Goal: Contribute content: Contribute content

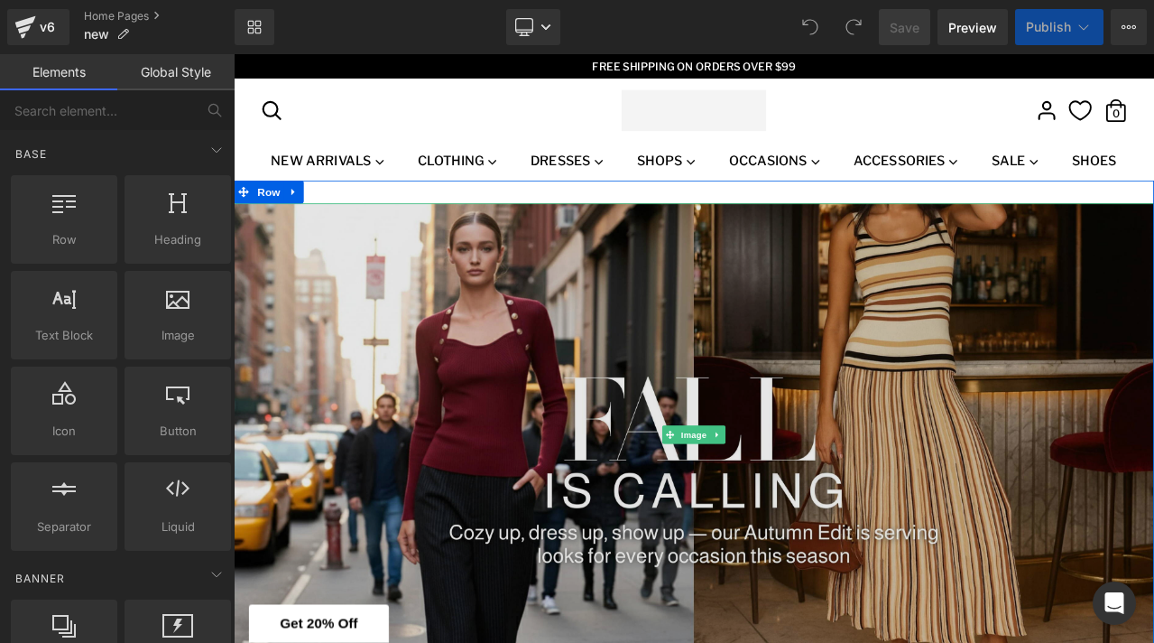
click at [283, 285] on img at bounding box center [780, 505] width 1092 height 549
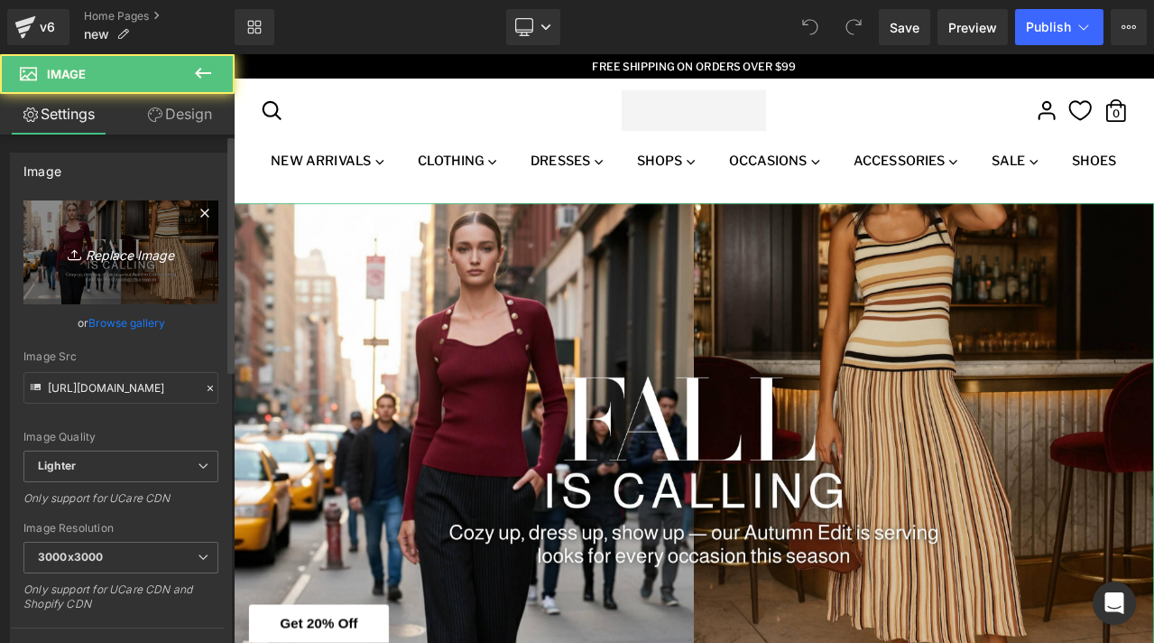
click at [127, 228] on link "Replace Image" at bounding box center [120, 252] width 195 height 104
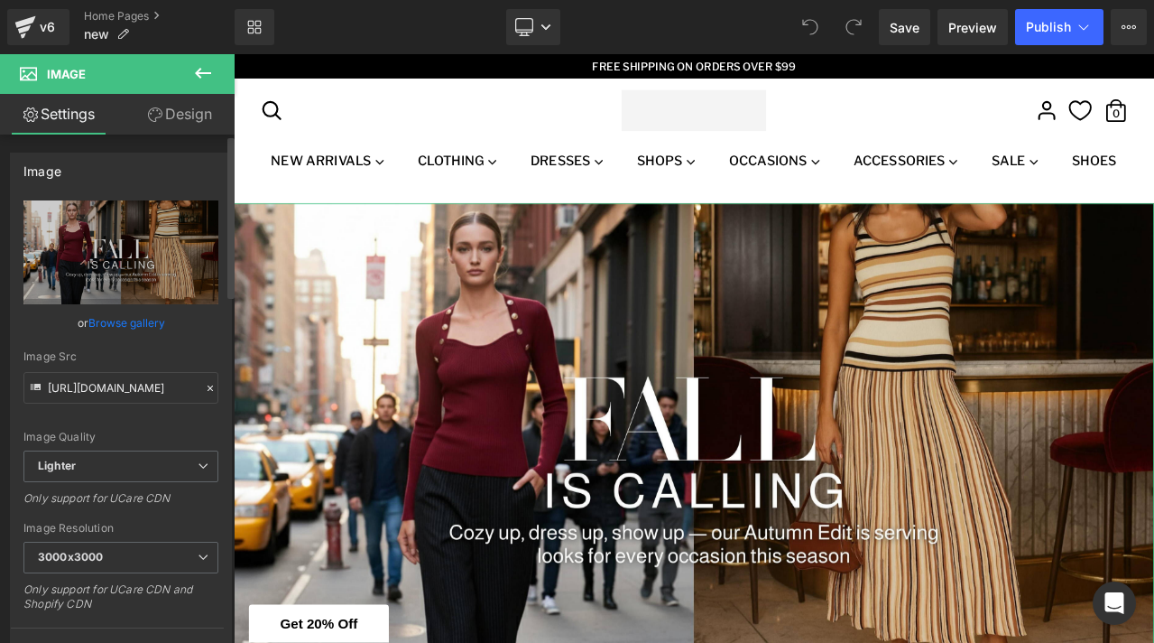
click at [107, 322] on link "Browse gallery" at bounding box center [126, 323] width 77 height 32
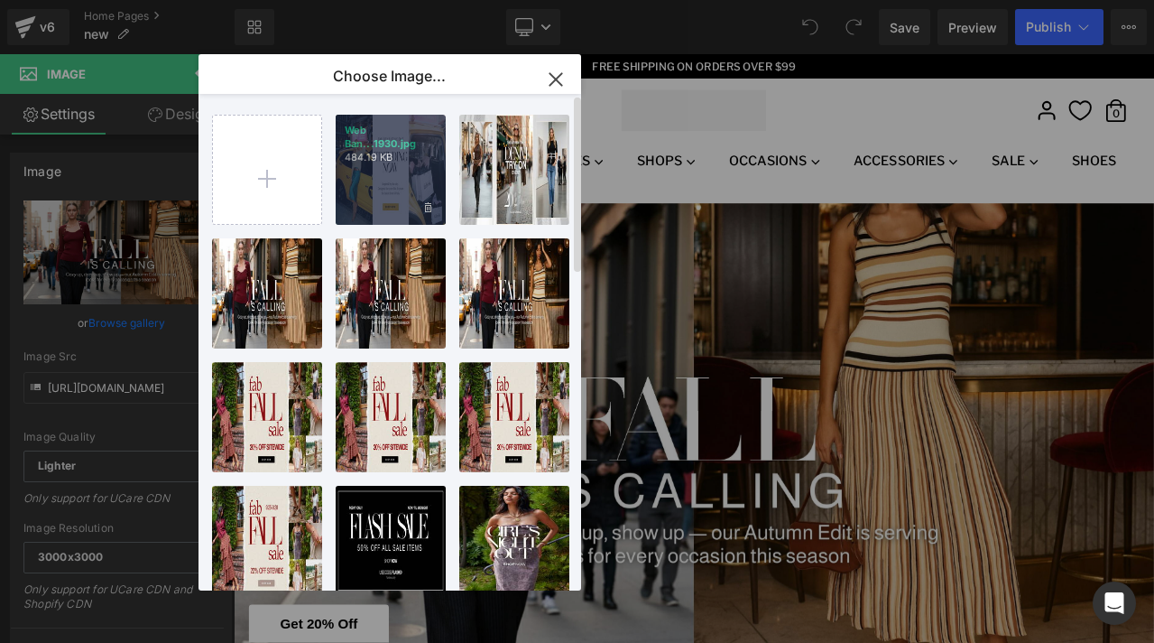
drag, startPoint x: 422, startPoint y: 184, endPoint x: 224, endPoint y: 159, distance: 200.2
click at [422, 184] on div "Web Ban...1930.jpg 484.19 KB" at bounding box center [391, 170] width 110 height 110
type input "[URL][DOMAIN_NAME]"
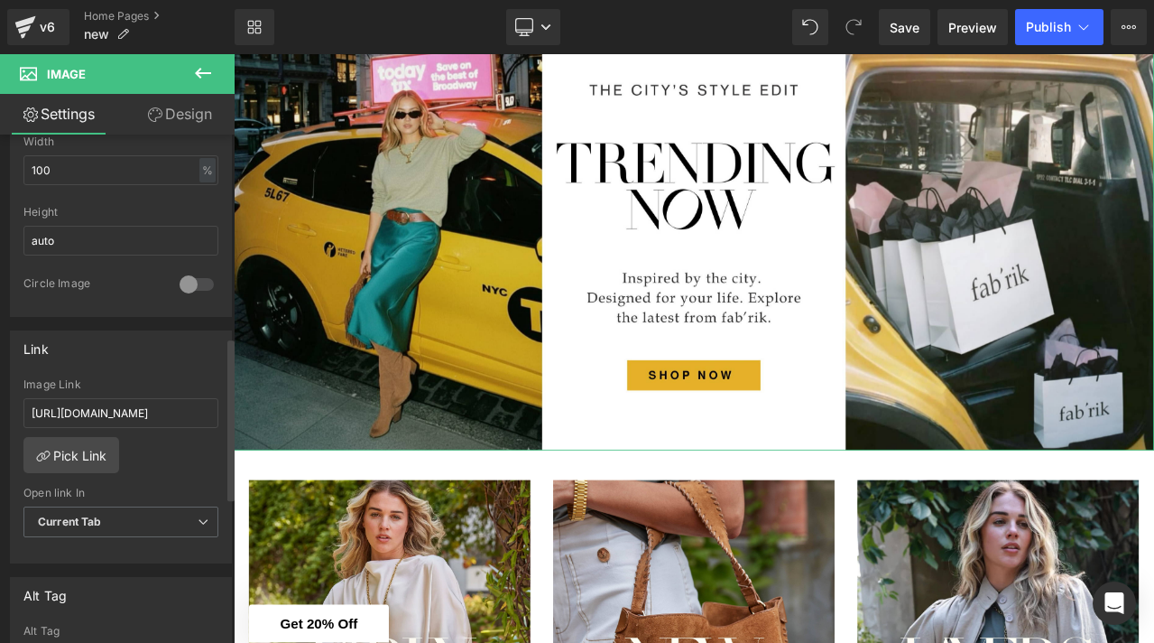
scroll to position [657, 0]
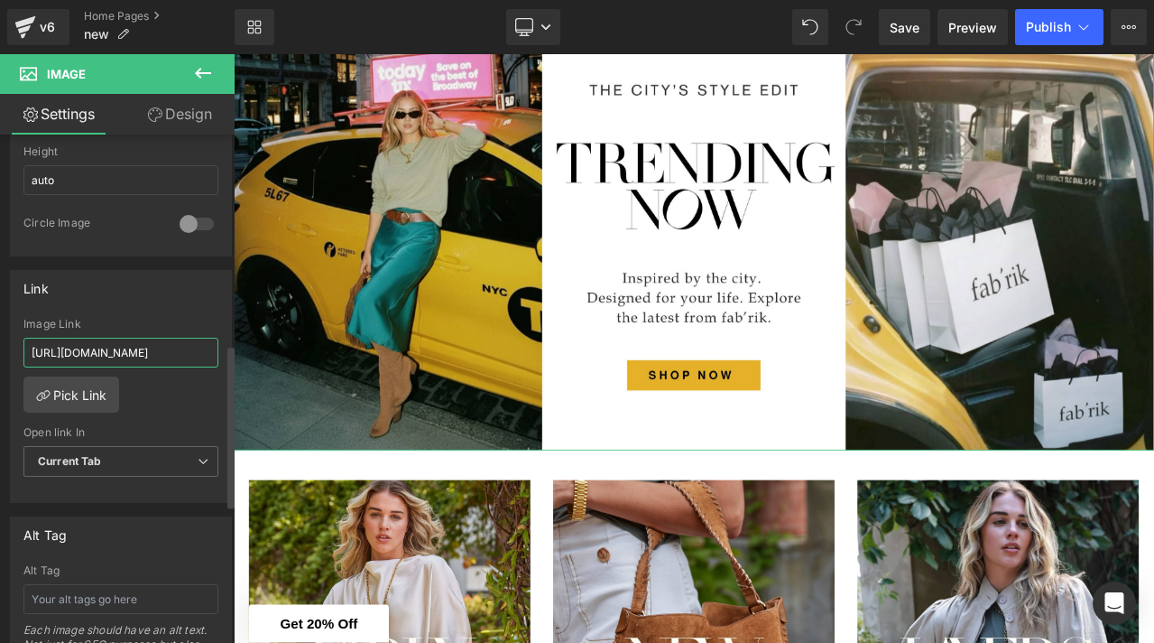
click at [131, 342] on input "[URL][DOMAIN_NAME]" at bounding box center [120, 353] width 195 height 30
paste input "trending/trending"
type input "[URL][DOMAIN_NAME]"
click at [199, 276] on div "Link" at bounding box center [121, 288] width 220 height 34
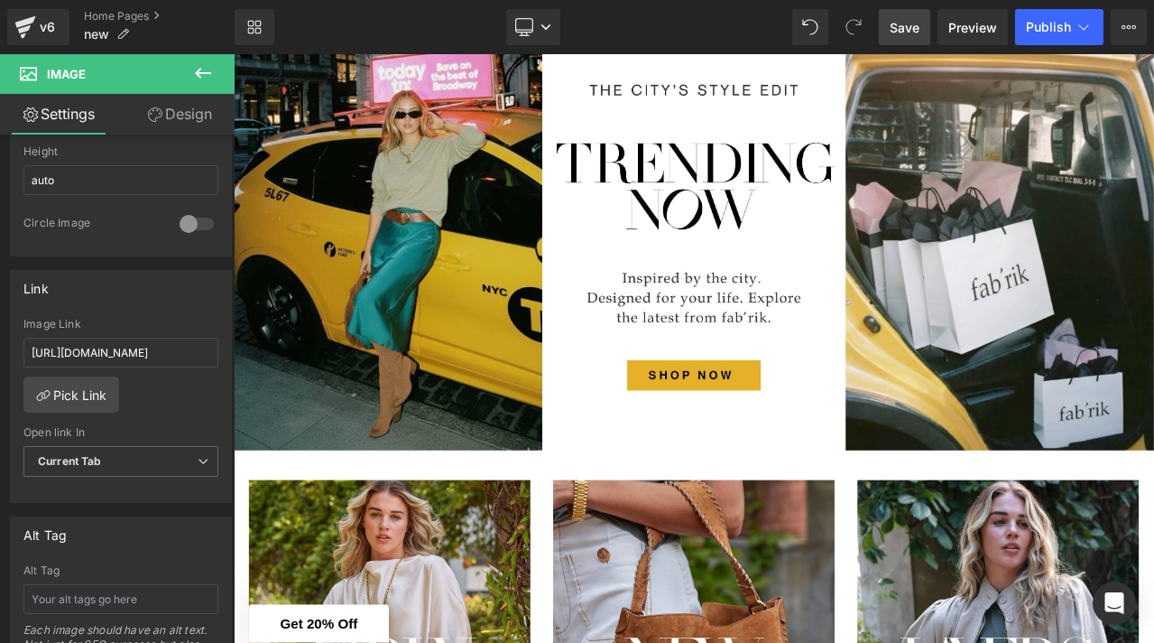
click at [915, 33] on span "Save" at bounding box center [905, 27] width 30 height 19
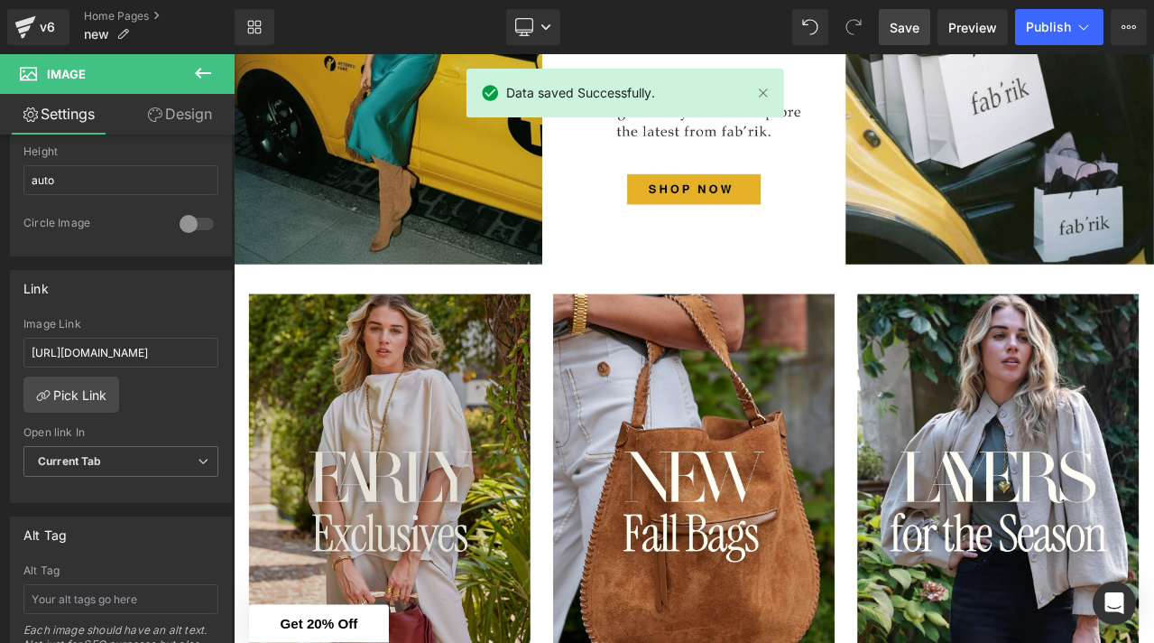
scroll to position [534, 0]
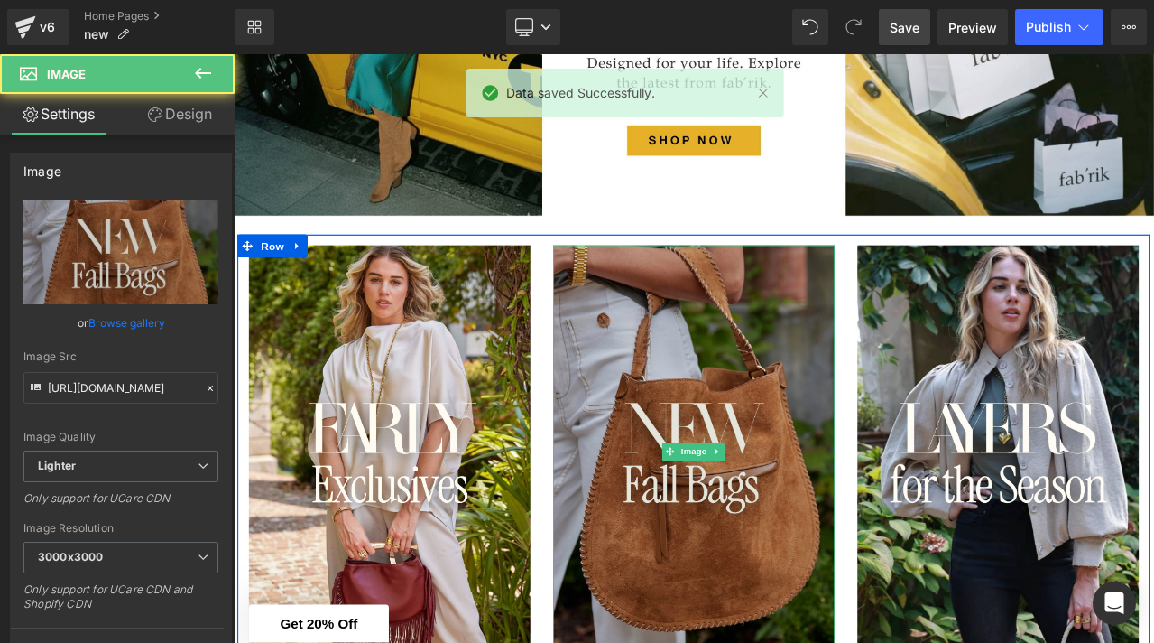
click at [764, 392] on img at bounding box center [780, 525] width 334 height 489
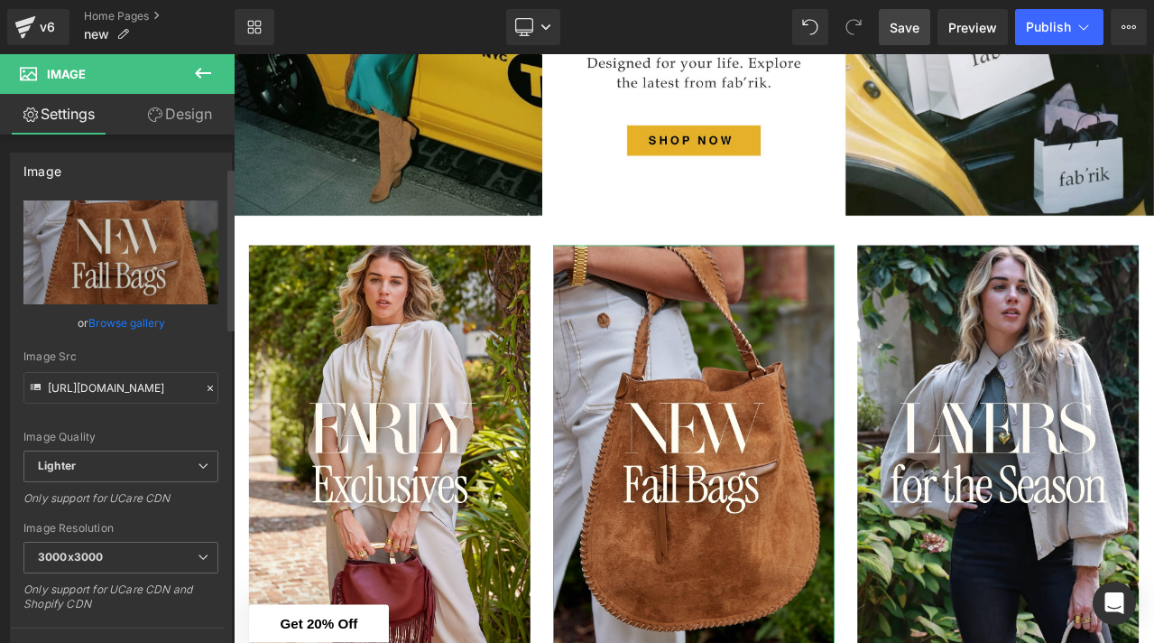
scroll to position [266, 0]
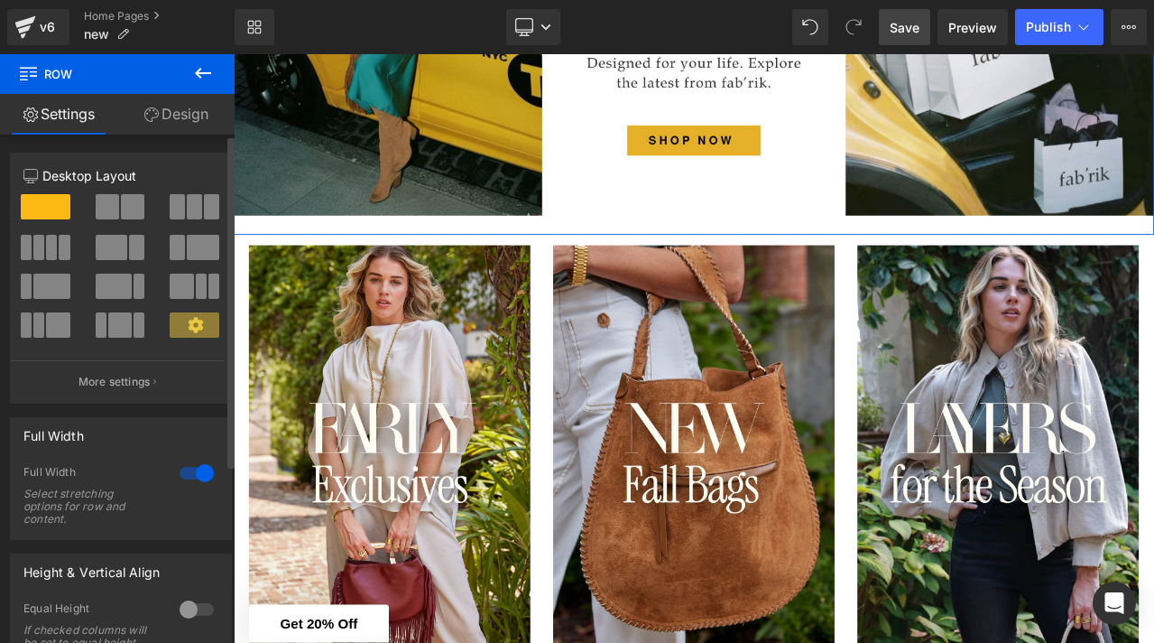
click at [107, 203] on span at bounding box center [107, 206] width 23 height 25
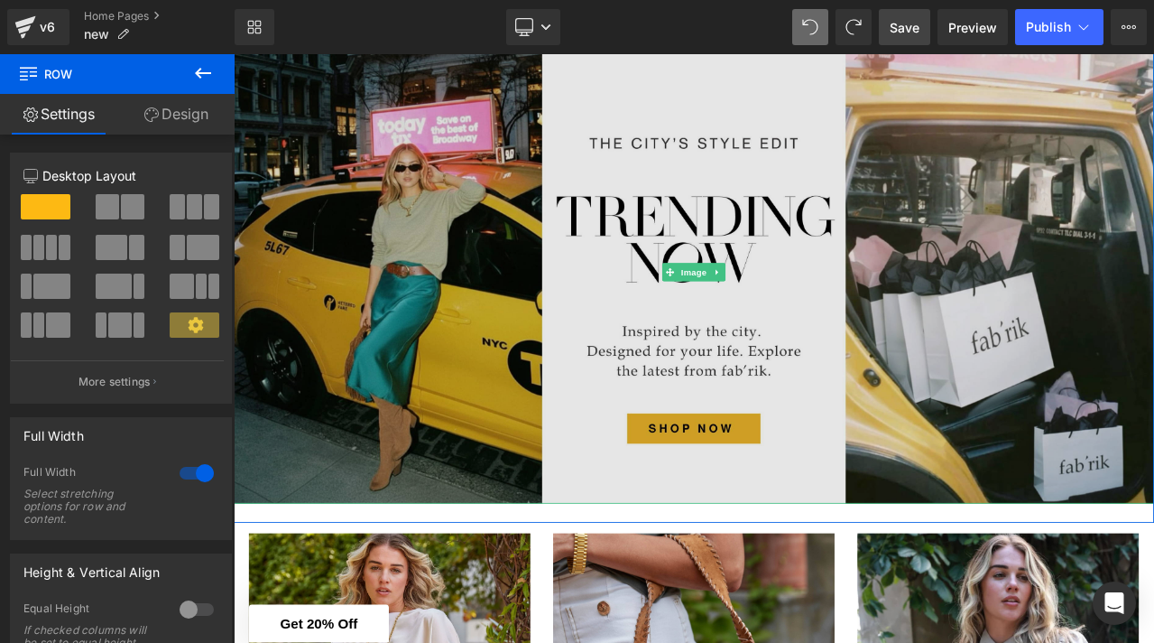
scroll to position [352, 0]
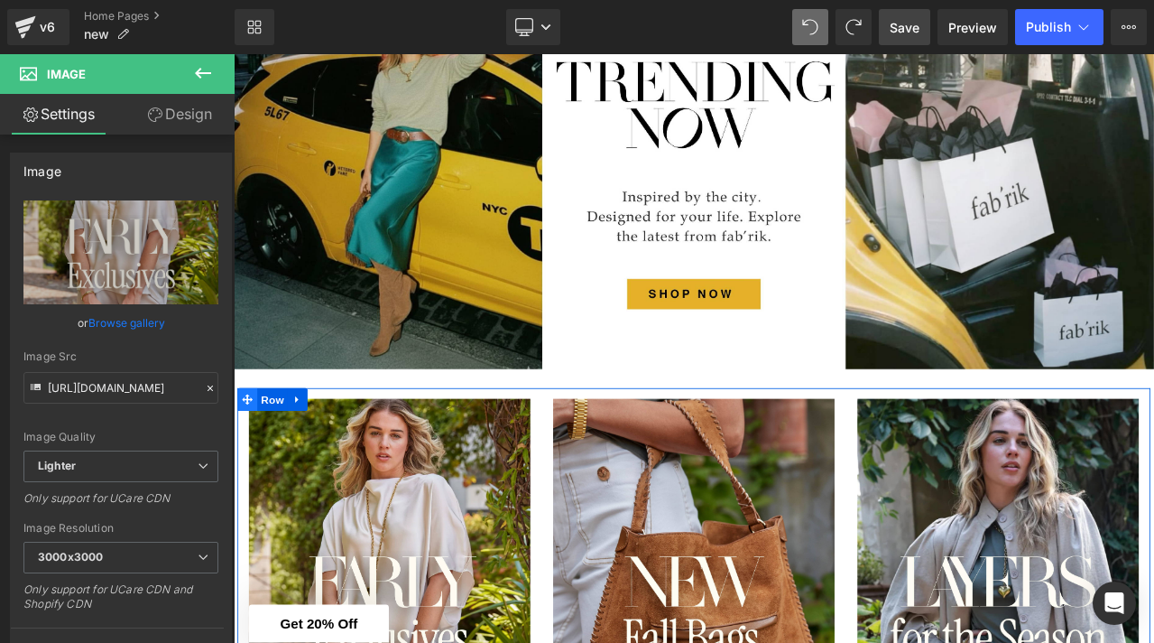
click at [256, 463] on link "Row" at bounding box center [268, 463] width 60 height 27
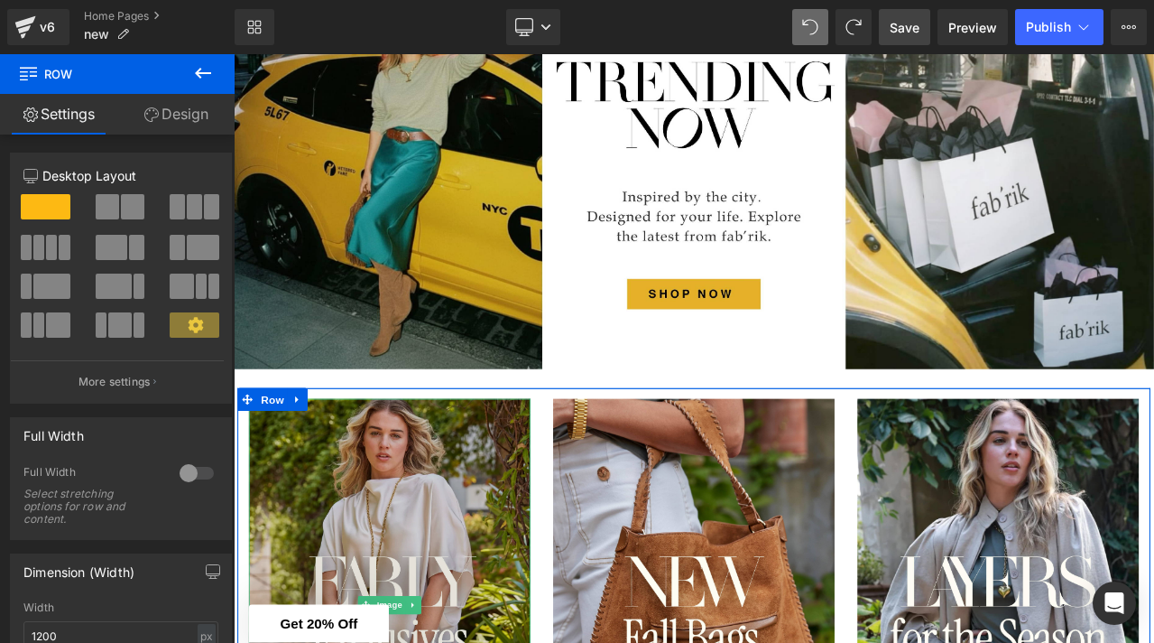
scroll to position [536, 0]
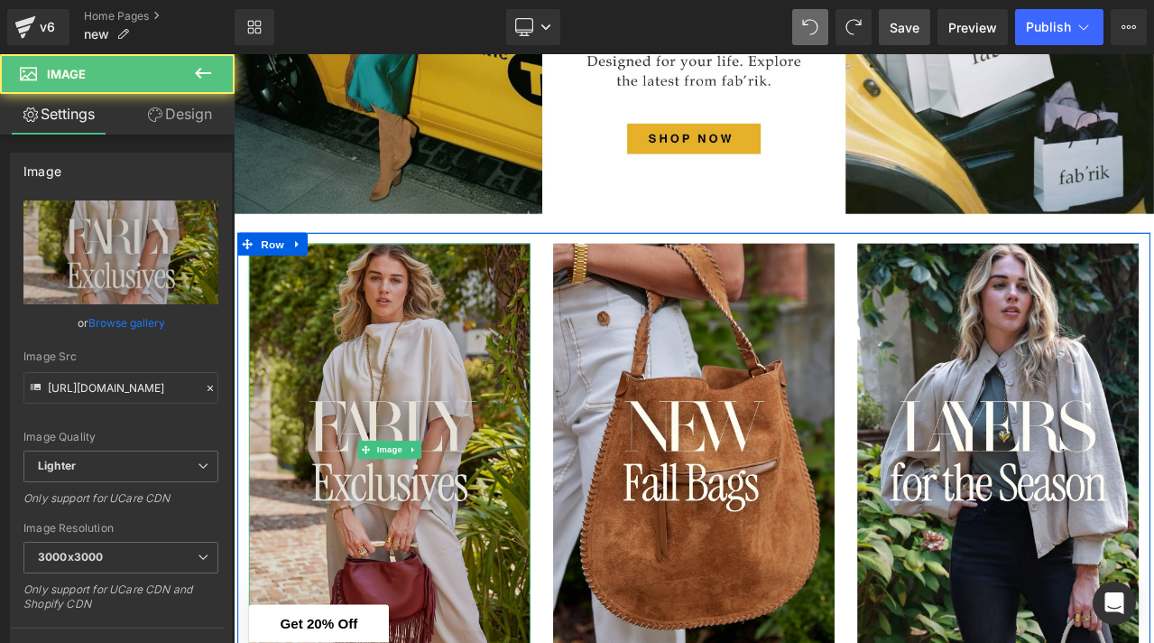
click at [311, 536] on img at bounding box center [419, 523] width 334 height 489
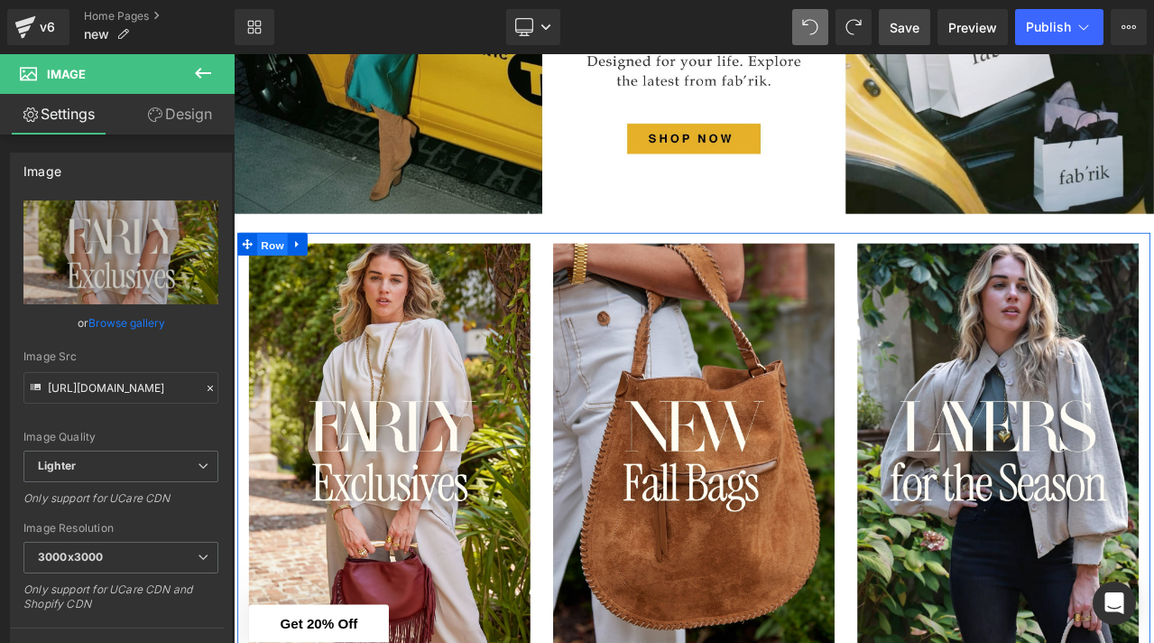
click at [269, 274] on span "Row" at bounding box center [280, 280] width 36 height 27
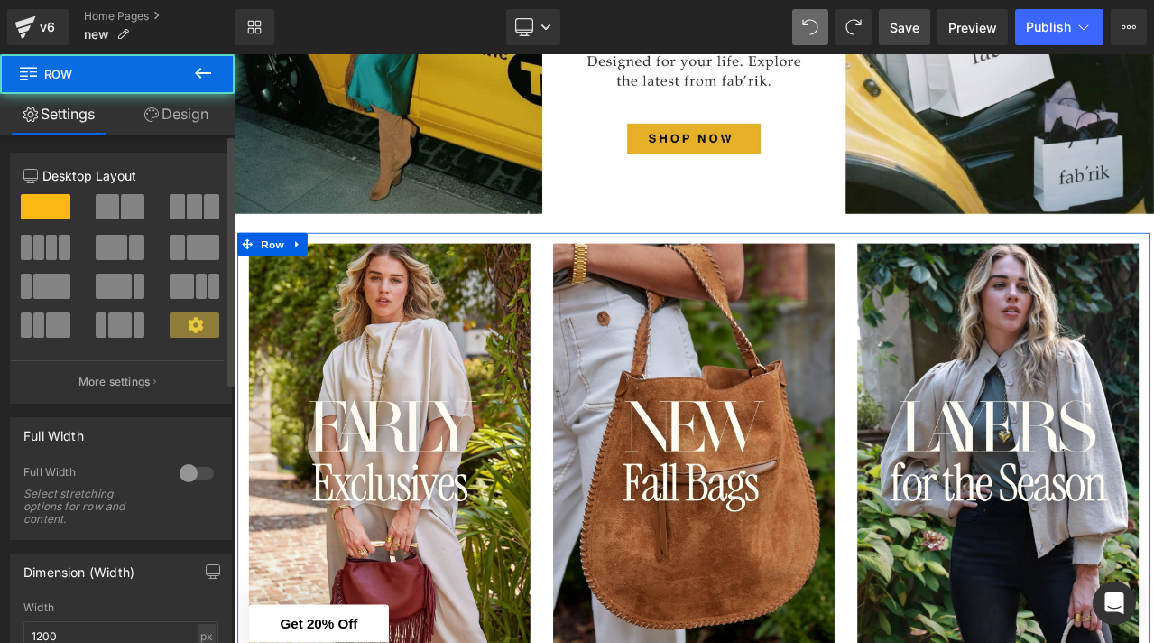
click at [112, 210] on span at bounding box center [107, 206] width 23 height 25
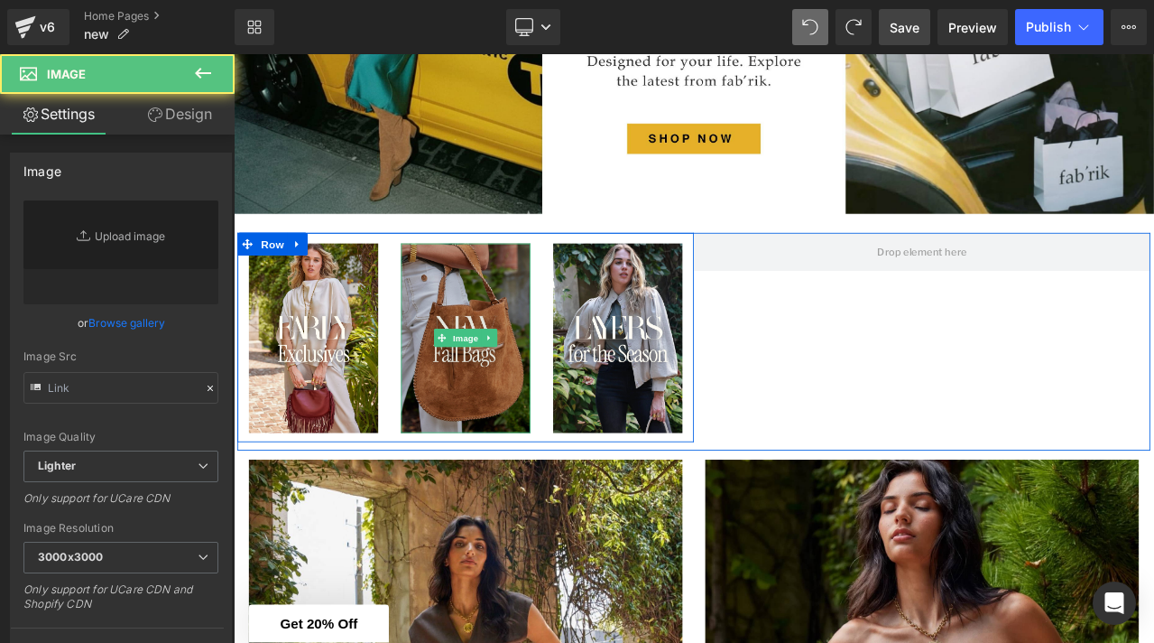
type input "[URL][DOMAIN_NAME]"
click at [540, 346] on img at bounding box center [508, 391] width 153 height 225
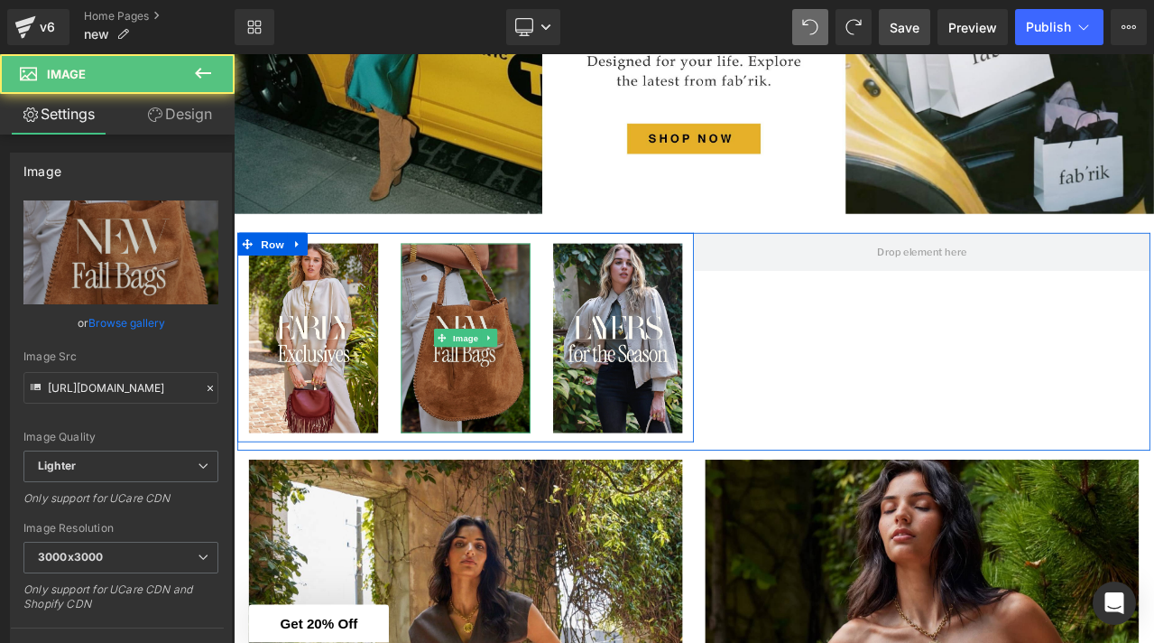
click at [525, 347] on img at bounding box center [508, 391] width 153 height 225
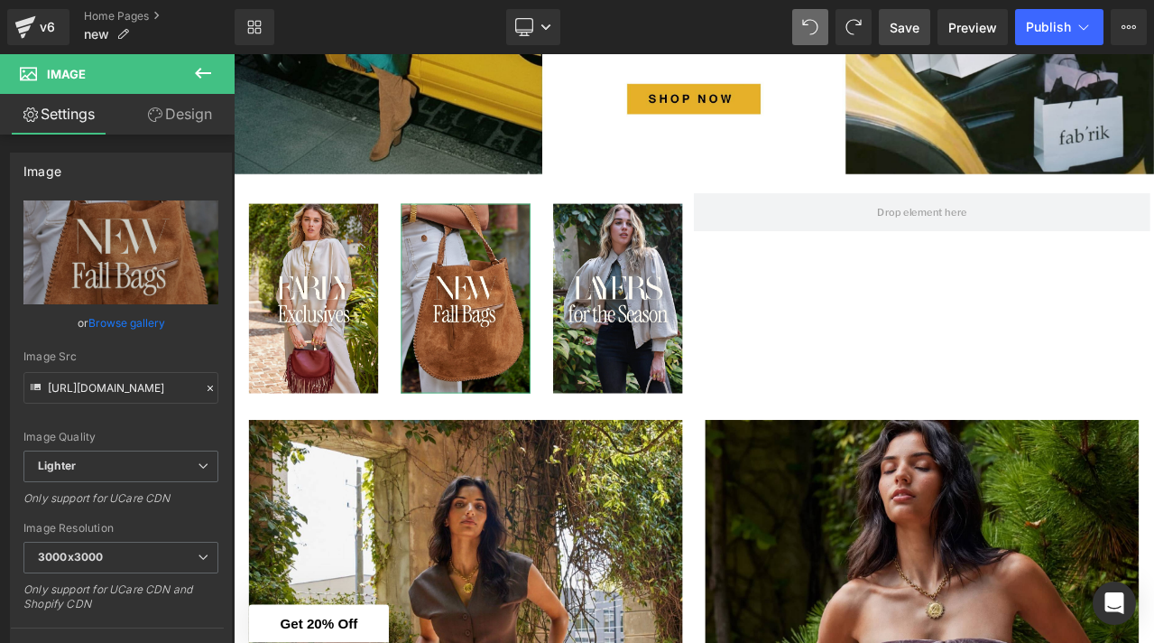
scroll to position [0, 0]
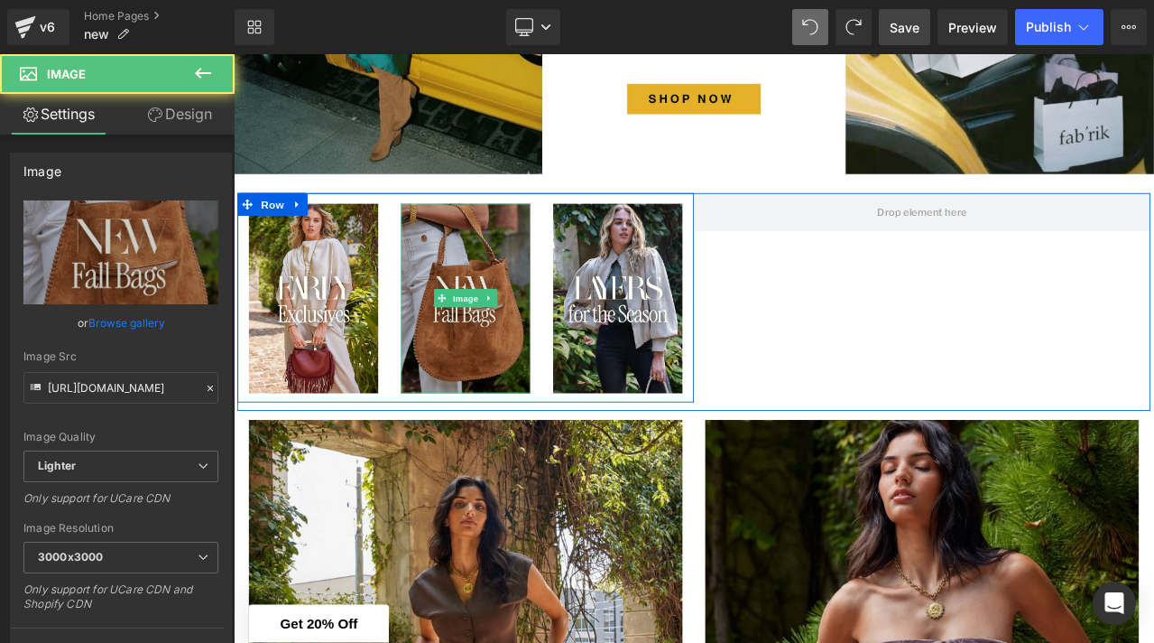
click at [541, 407] on img at bounding box center [508, 343] width 153 height 225
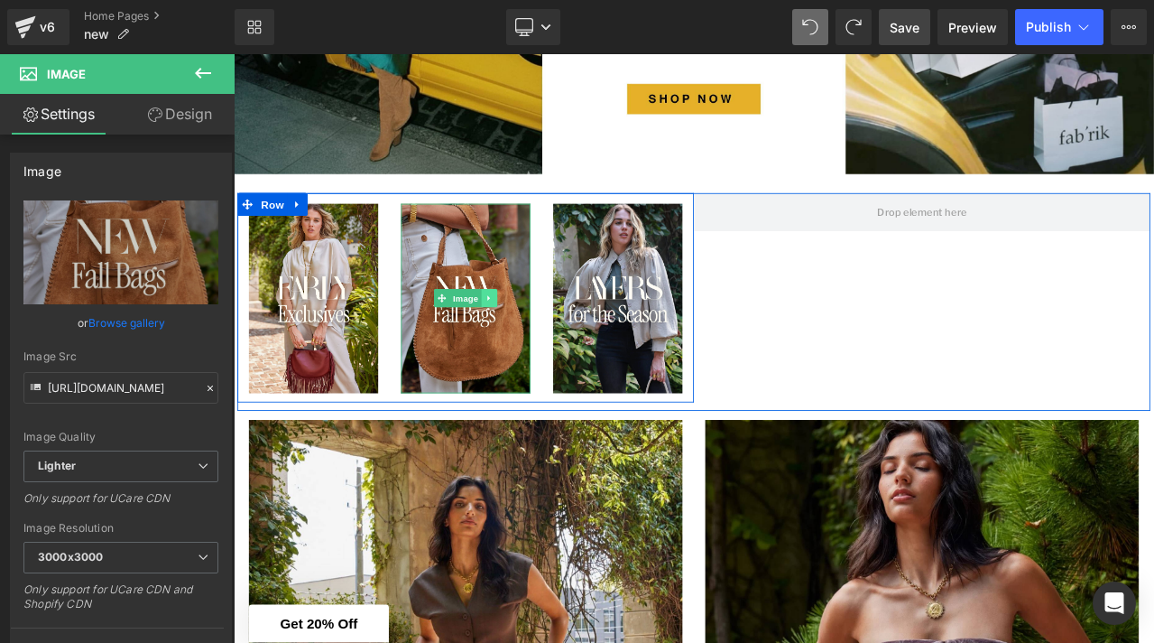
click at [534, 341] on icon at bounding box center [538, 343] width 10 height 11
click at [543, 346] on icon at bounding box center [547, 343] width 10 height 10
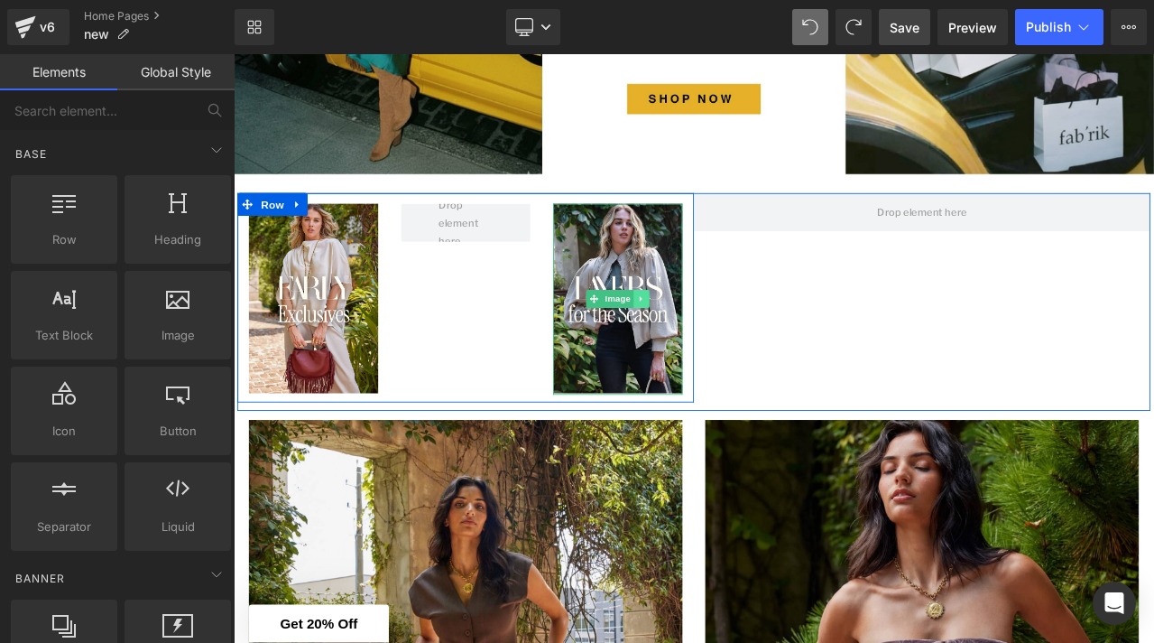
click at [713, 340] on icon at bounding box center [718, 343] width 10 height 11
click at [728, 348] on icon at bounding box center [727, 343] width 10 height 11
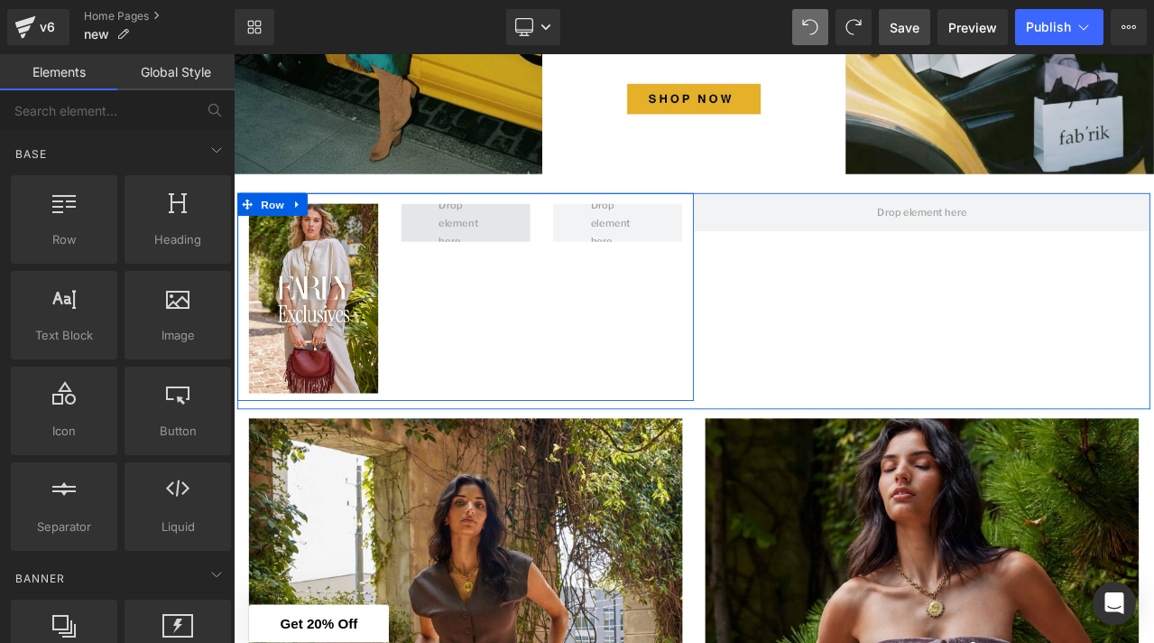
click at [537, 255] on span at bounding box center [508, 254] width 77 height 74
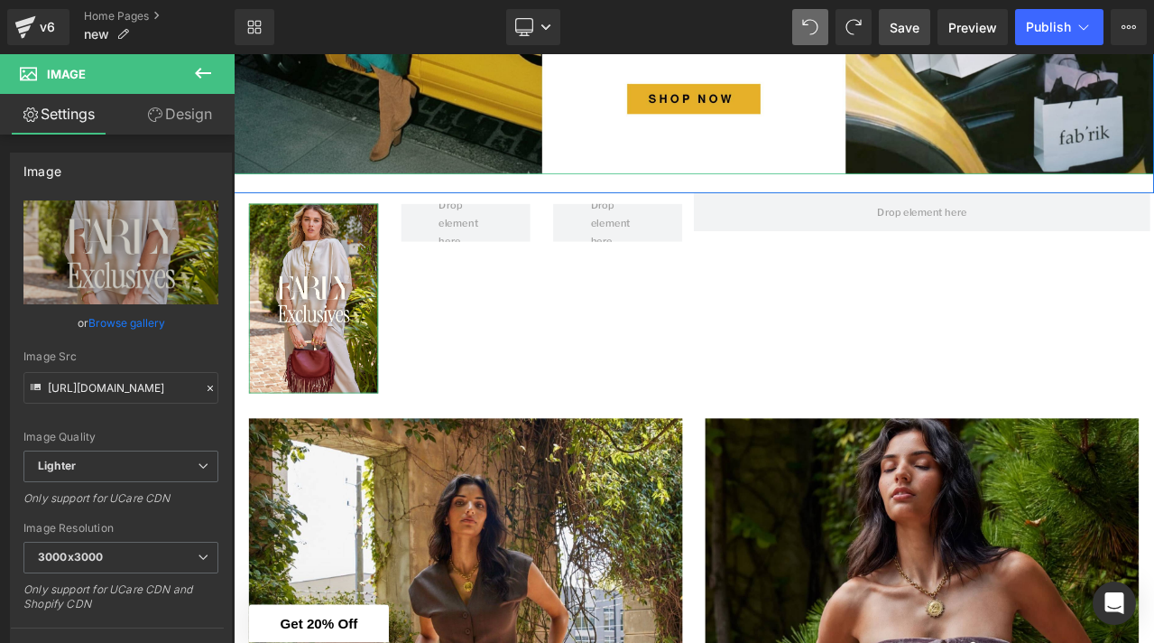
click at [192, 116] on link "Design" at bounding box center [179, 114] width 117 height 41
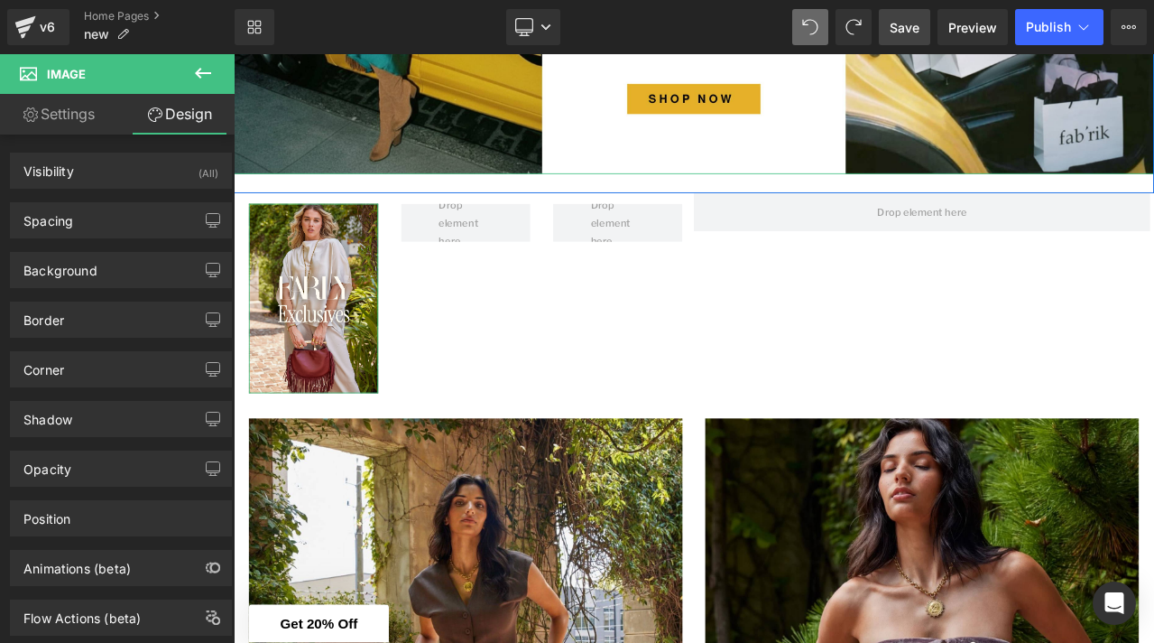
click at [96, 117] on link "Settings" at bounding box center [58, 114] width 117 height 41
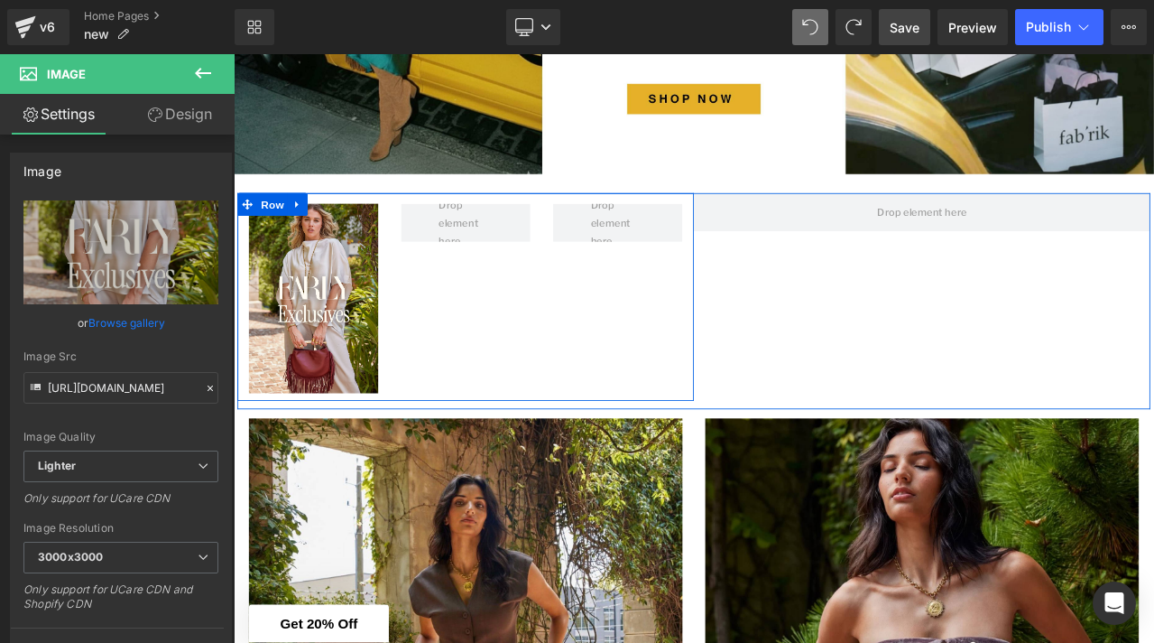
click at [522, 368] on div "Image Row" at bounding box center [509, 341] width 542 height 246
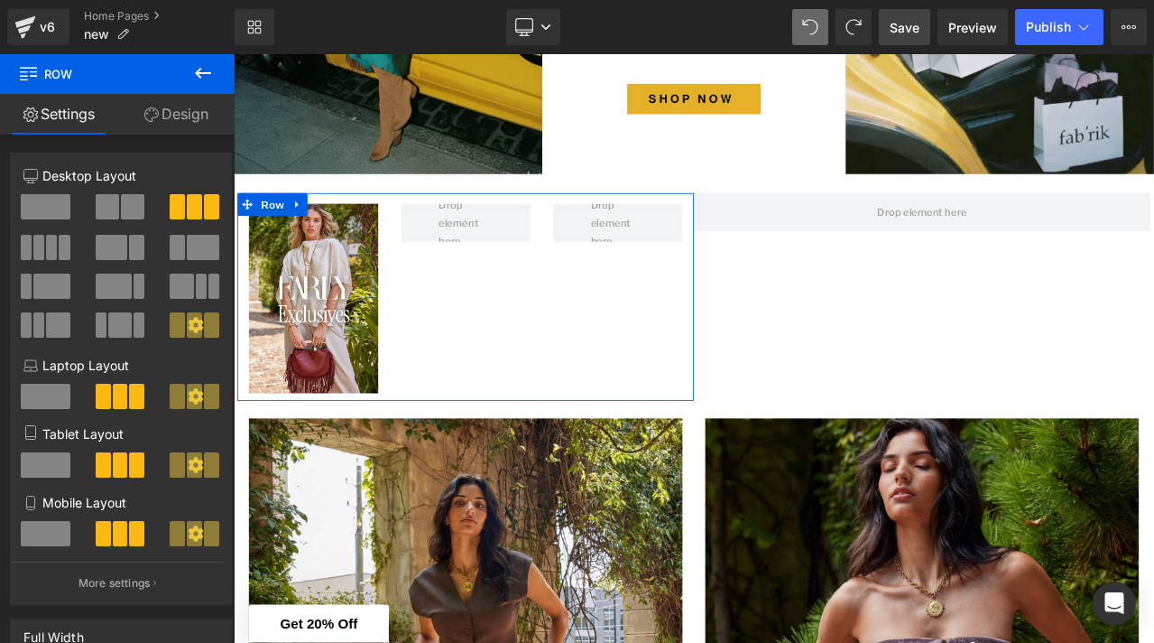
click at [130, 208] on span at bounding box center [132, 206] width 23 height 25
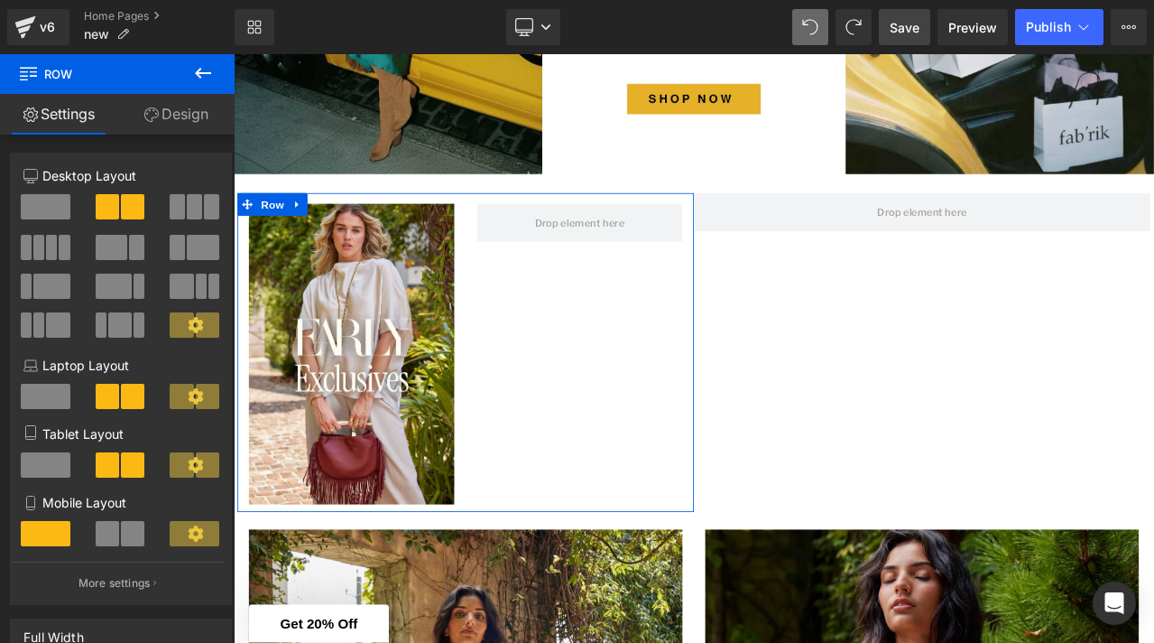
click at [40, 205] on span at bounding box center [46, 206] width 50 height 25
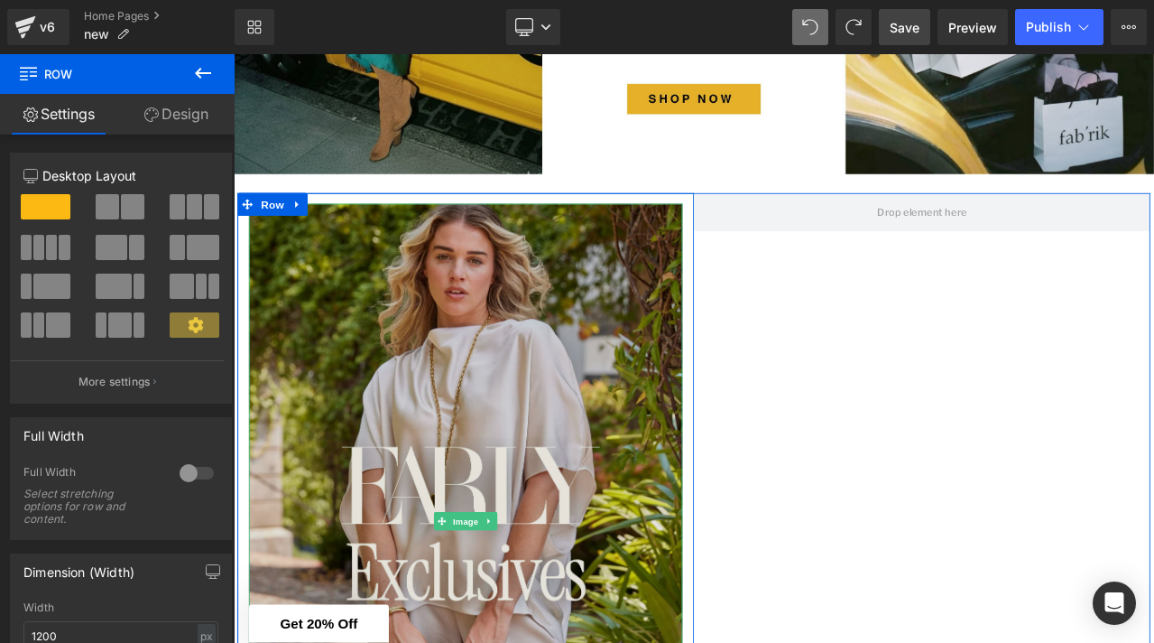
click at [529, 429] on img at bounding box center [509, 608] width 515 height 754
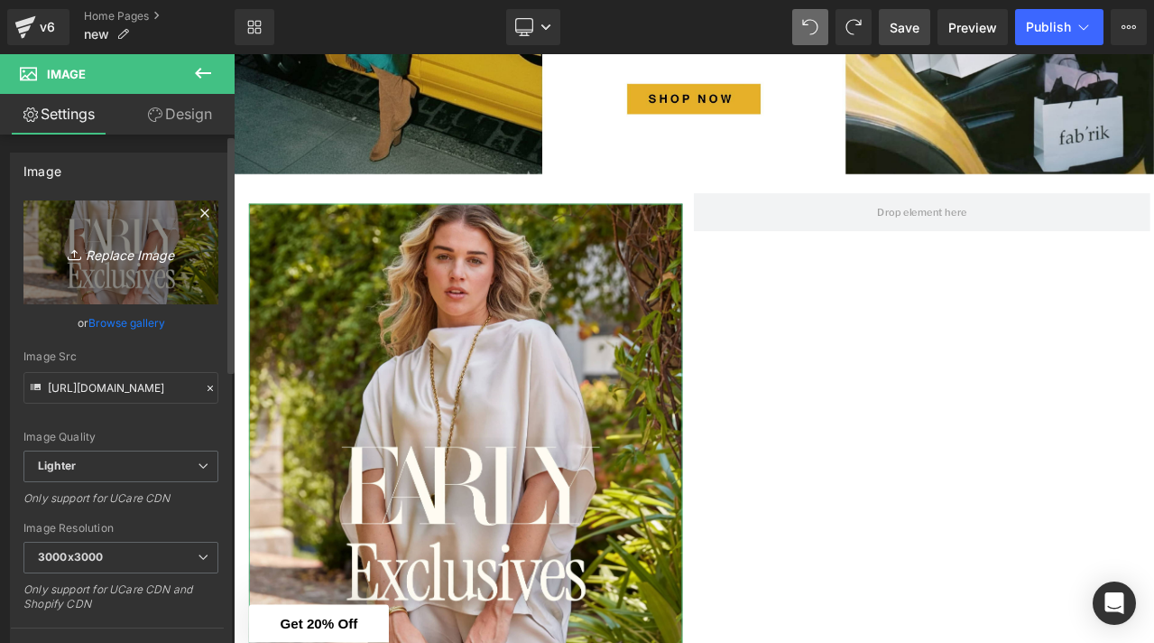
click at [116, 262] on icon "Replace Image" at bounding box center [121, 252] width 144 height 23
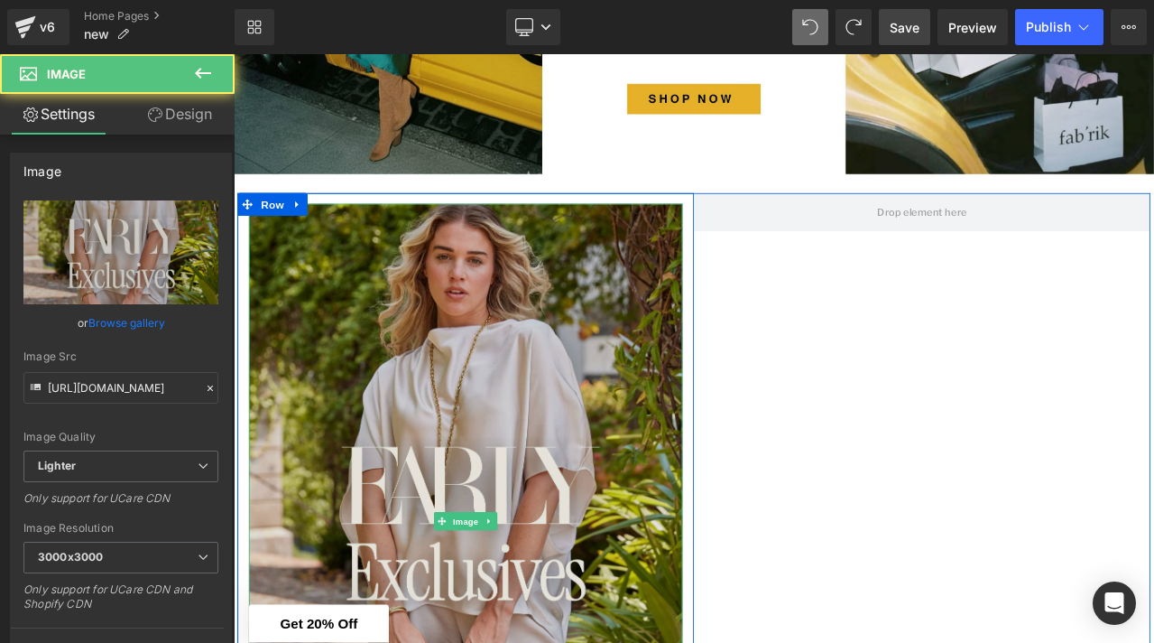
click at [419, 351] on img at bounding box center [509, 608] width 515 height 754
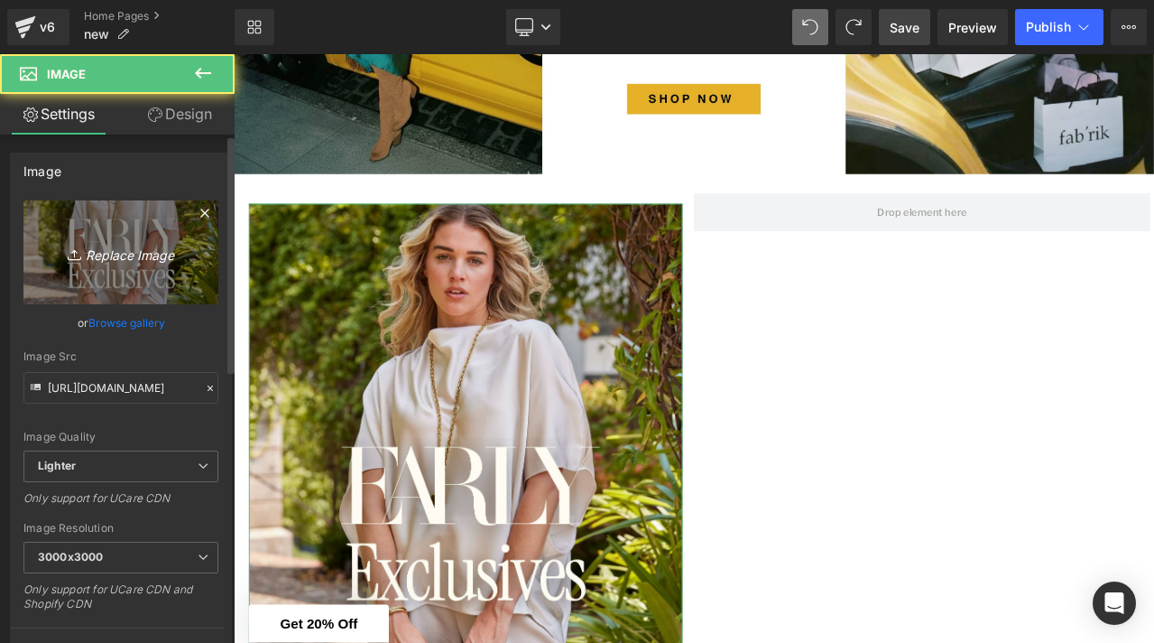
click at [140, 255] on icon "Replace Image" at bounding box center [121, 252] width 144 height 23
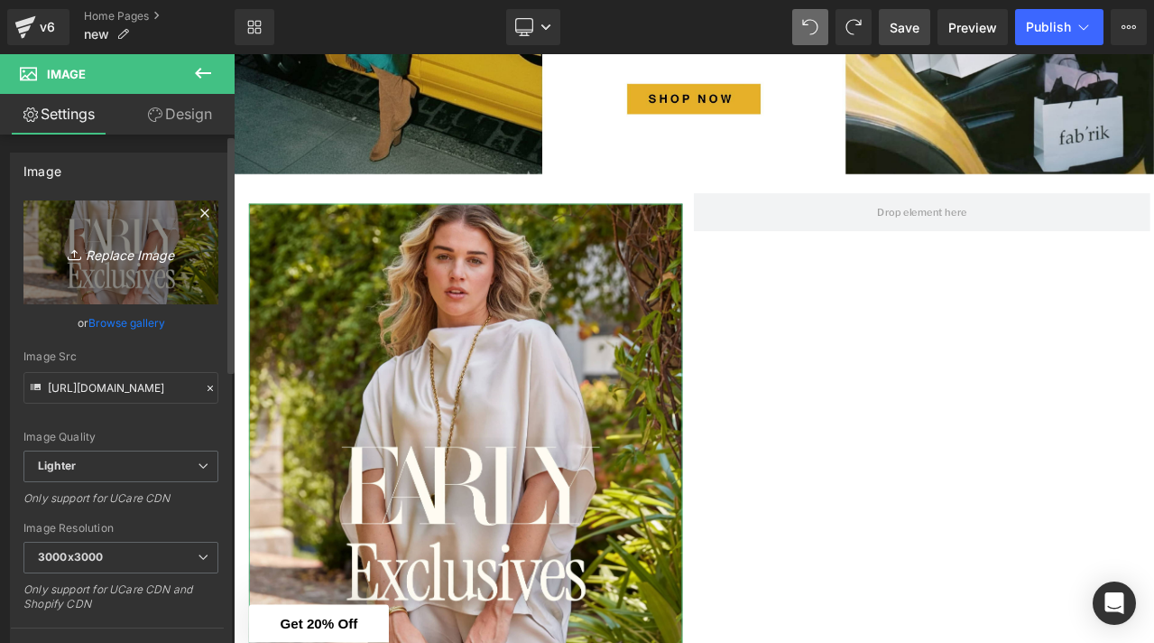
type input "C:\fakepath\NEW ARRIVALS-2.png"
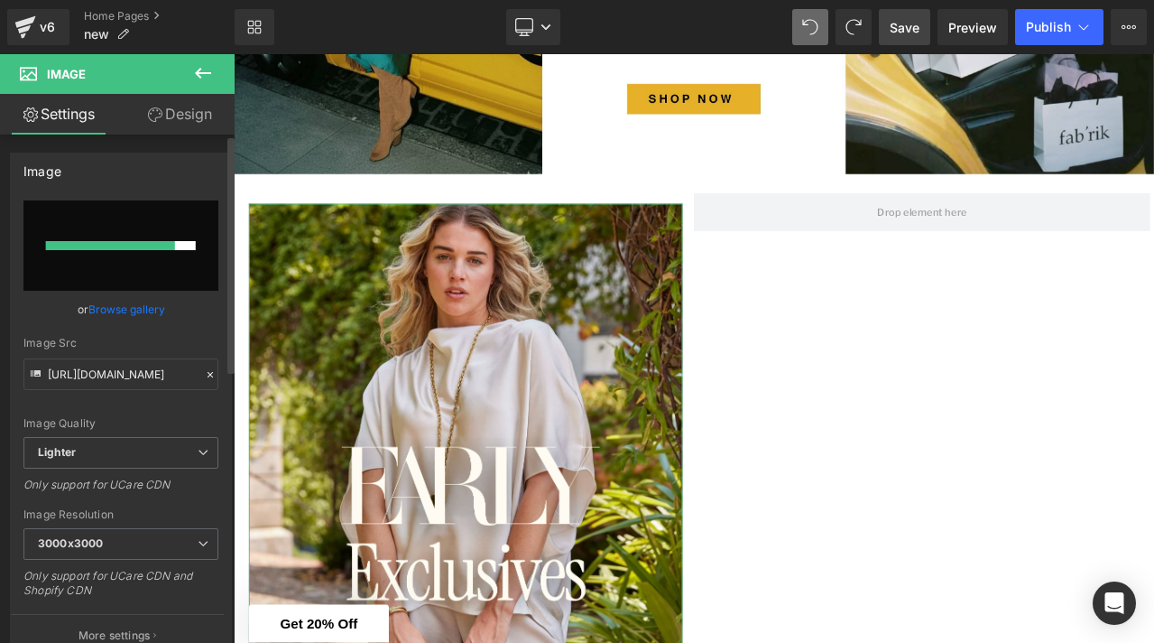
click at [139, 309] on link "Browse gallery" at bounding box center [126, 309] width 77 height 32
click at [139, 0] on div "Row You are previewing how the will restyle your page. You can not edit Element…" at bounding box center [577, 0] width 1154 height 0
click at [130, 311] on link "Browse gallery" at bounding box center [126, 309] width 77 height 32
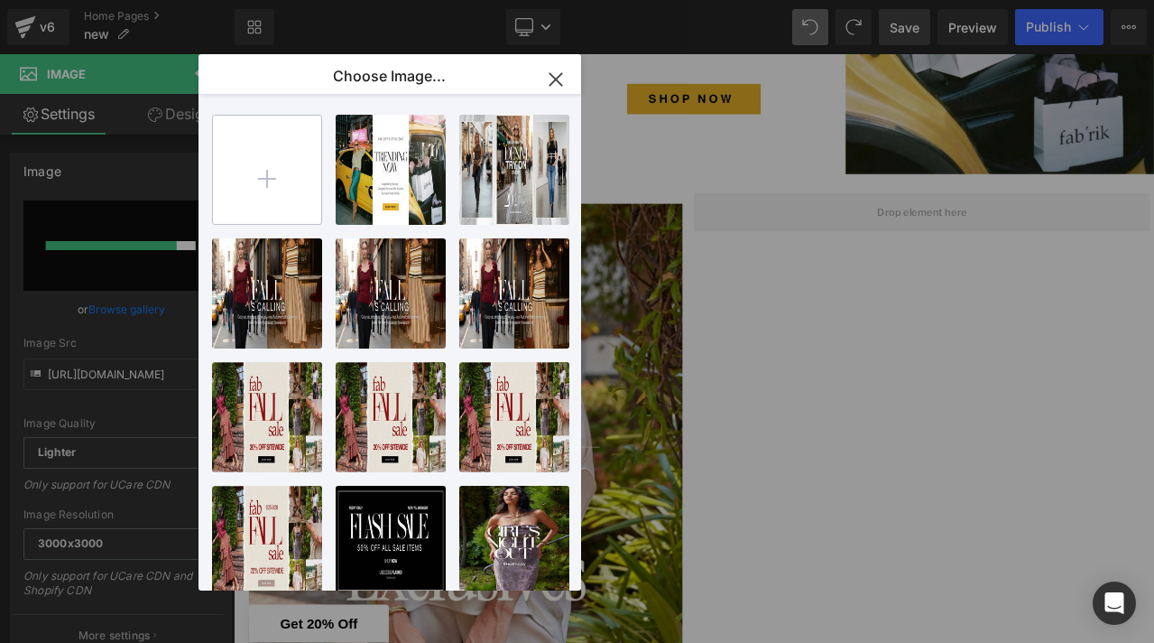
click at [238, 212] on input "file" at bounding box center [267, 170] width 108 height 108
type input "C:\fakepath\NEW ARRIVALS-2.png"
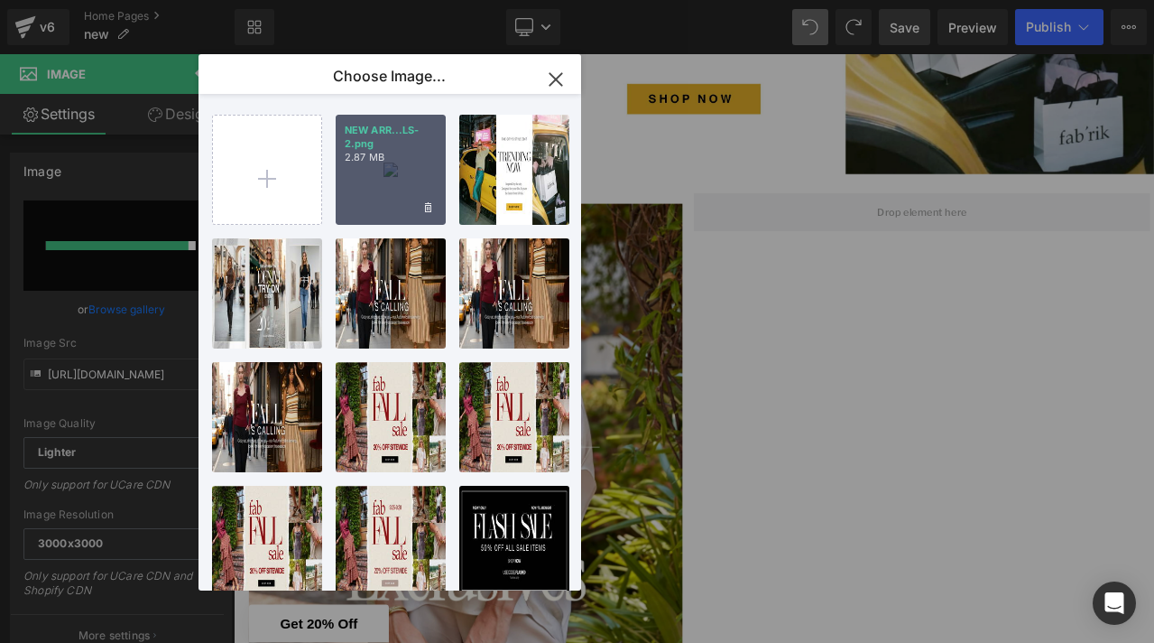
click at [403, 188] on div "NEW ARR...LS-2.png 2.87 MB" at bounding box center [391, 170] width 110 height 110
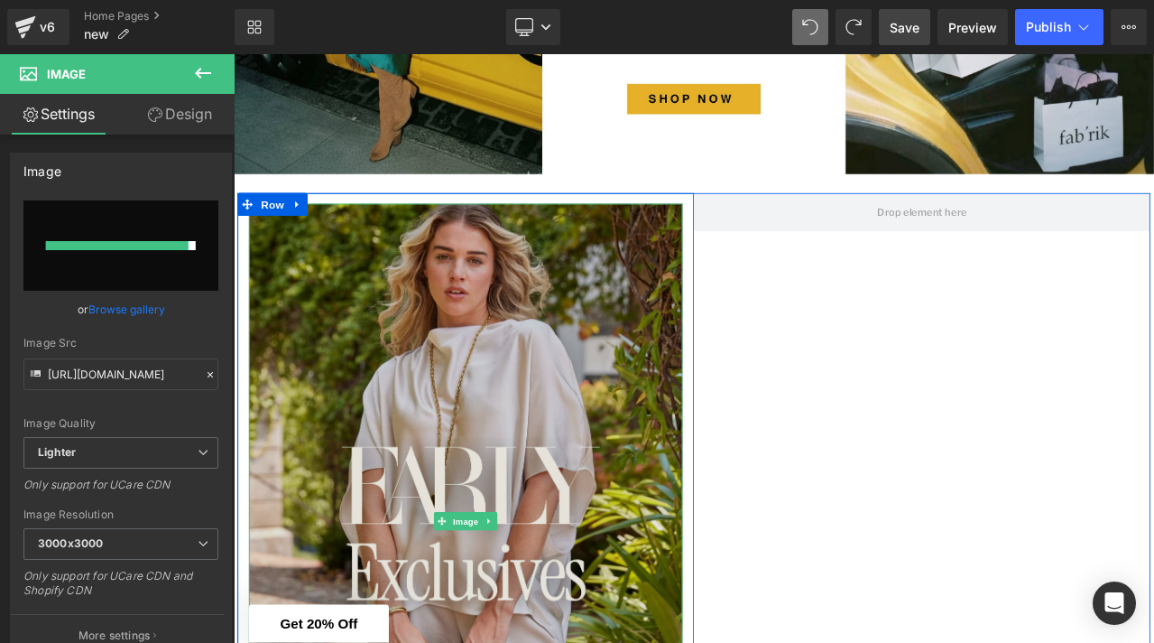
click at [356, 382] on img at bounding box center [509, 608] width 515 height 754
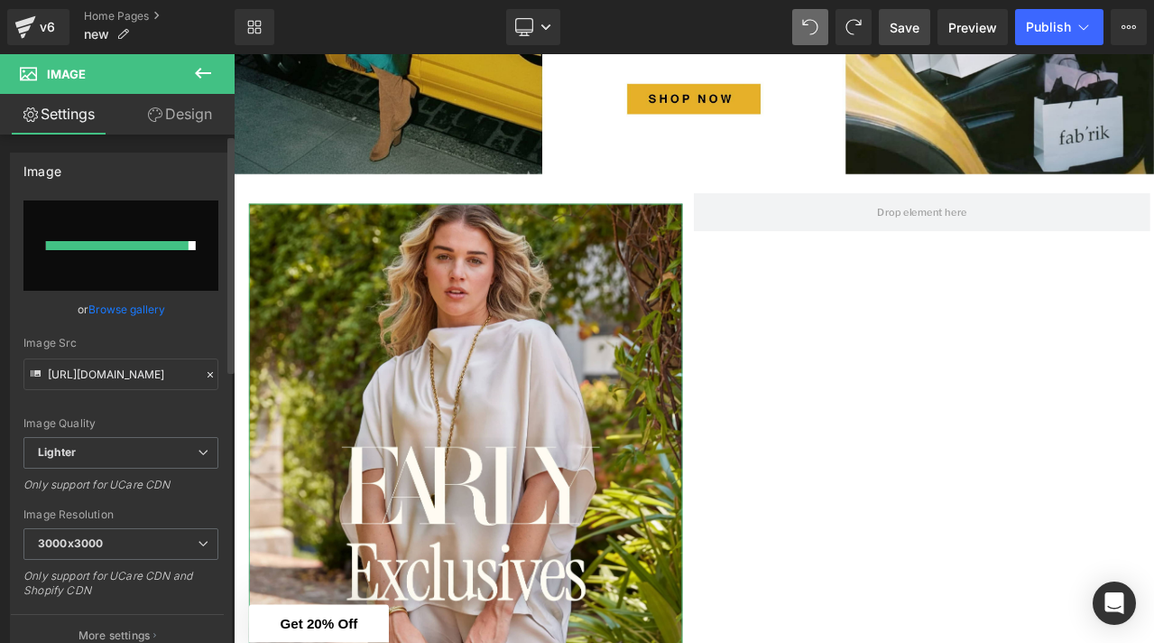
click at [122, 300] on link "Browse gallery" at bounding box center [126, 309] width 77 height 32
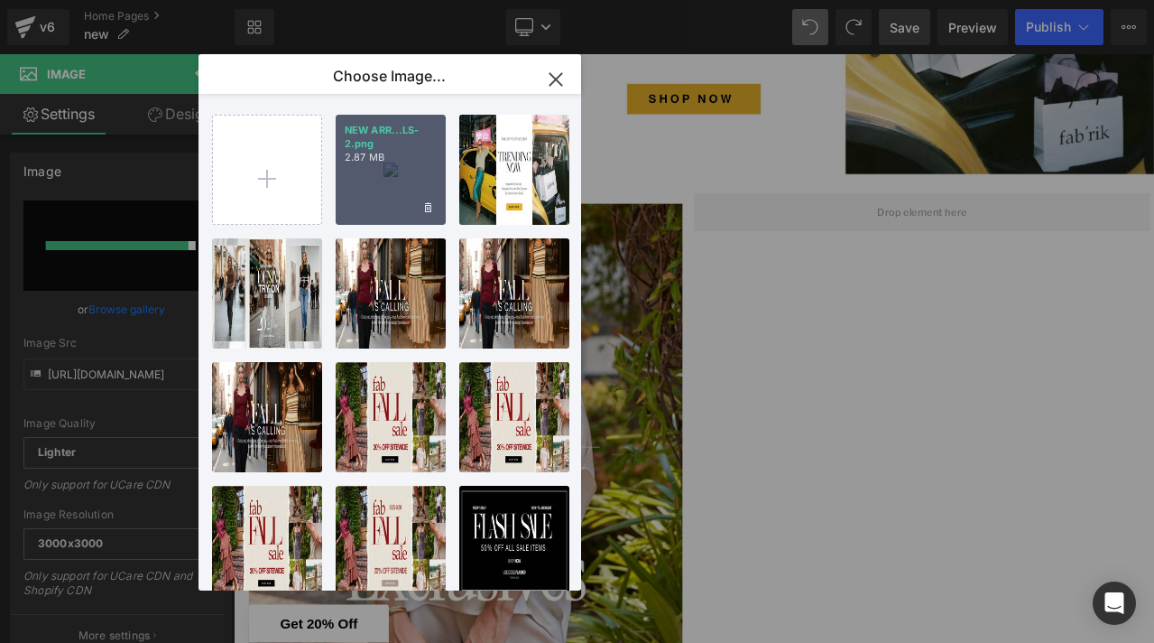
click at [354, 203] on div "NEW ARR...LS-2.png 2.87 MB" at bounding box center [391, 170] width 110 height 110
type input "[URL][DOMAIN_NAME]"
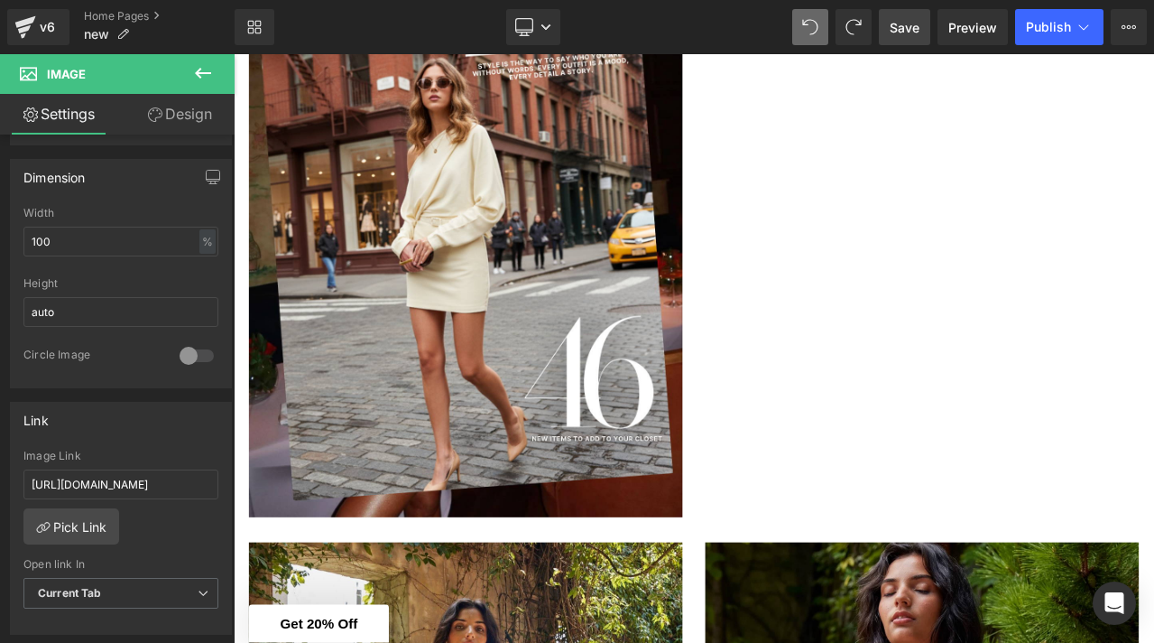
scroll to position [533, 0]
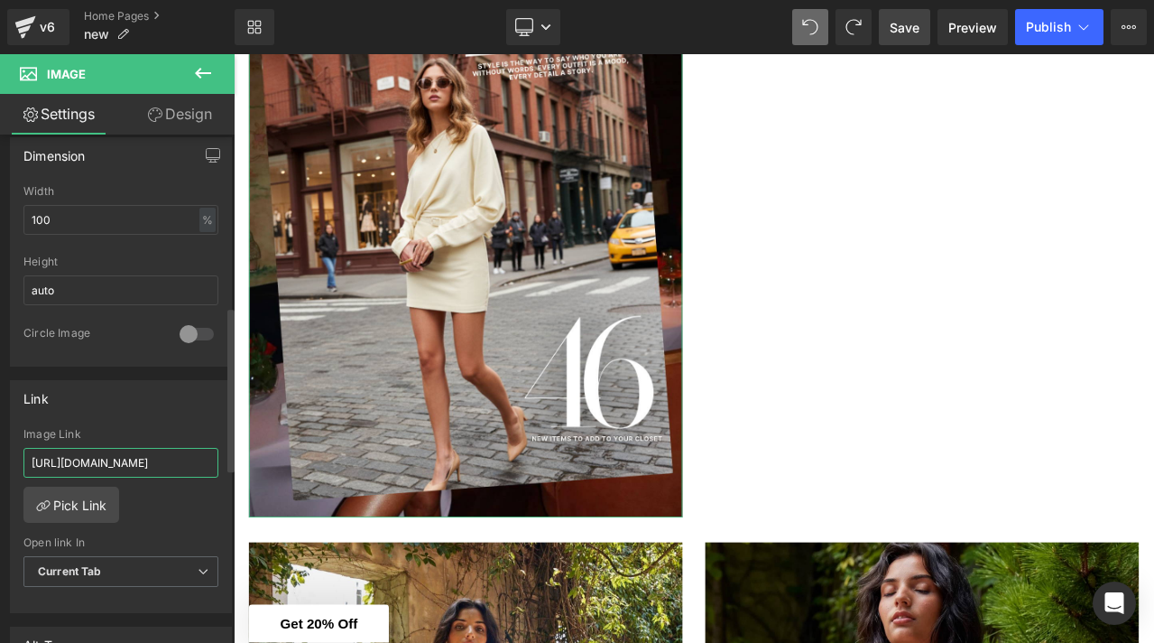
click at [119, 459] on input "[URL][DOMAIN_NAME]" at bounding box center [120, 463] width 195 height 30
paste input "[DOMAIN_NAME][URL]"
type input "[URL][DOMAIN_NAME]"
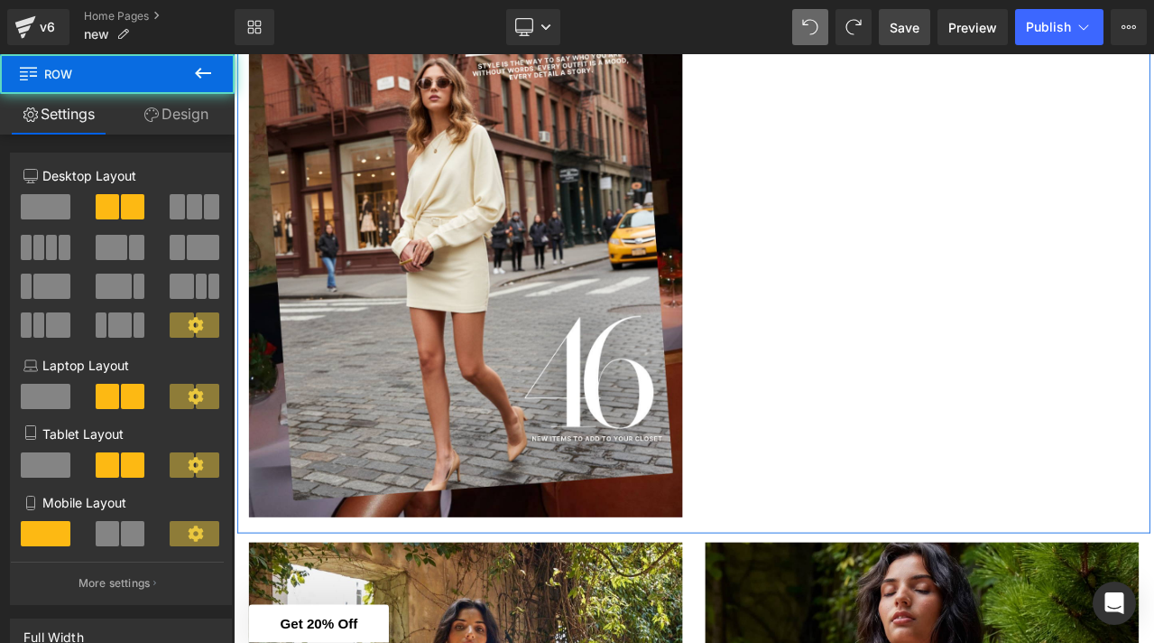
click at [1040, 365] on div "Image Row Row" at bounding box center [779, 285] width 1083 height 675
click at [975, 347] on div "Image Row Row" at bounding box center [779, 285] width 1083 height 675
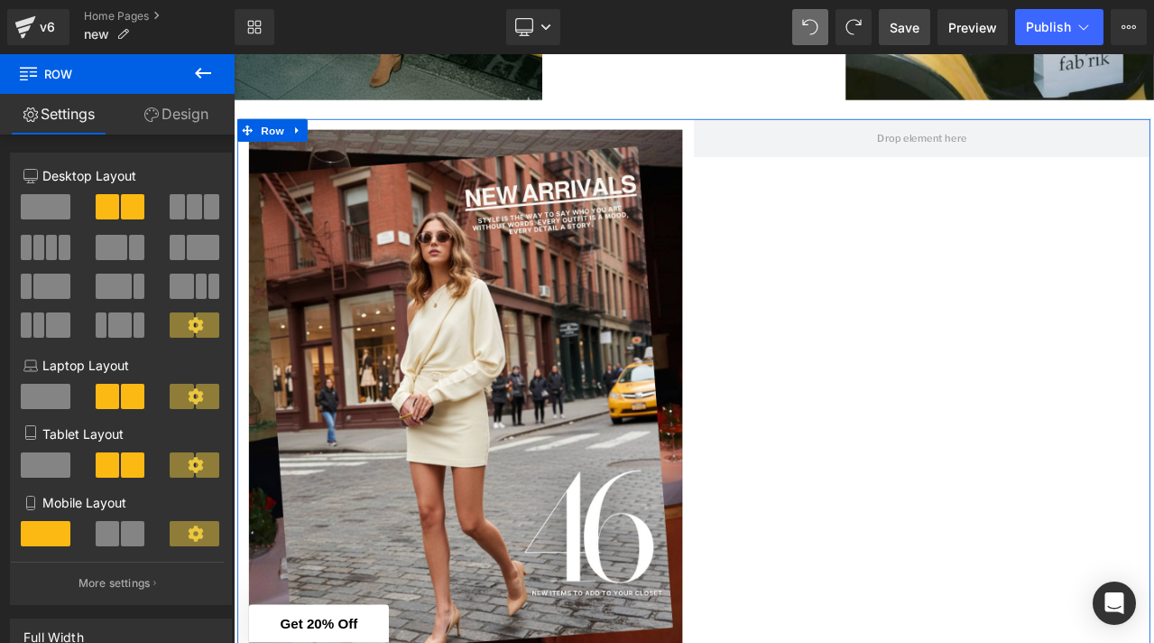
scroll to position [644, 0]
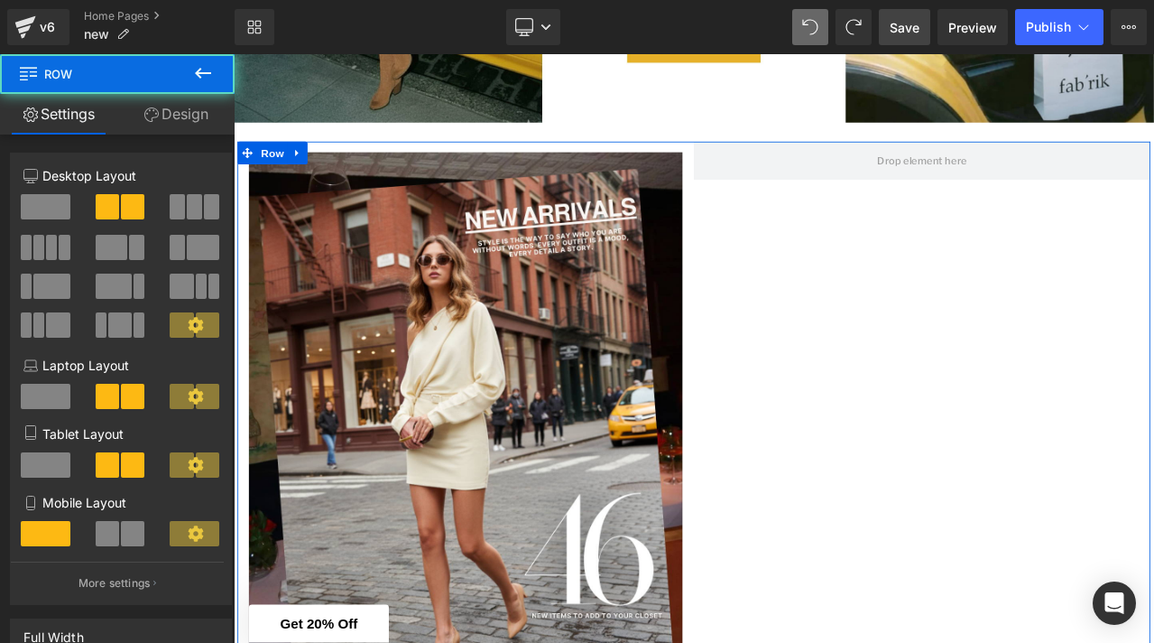
click at [1032, 277] on div "Image Row Row" at bounding box center [779, 495] width 1083 height 675
click at [876, 256] on div "Image Row Row" at bounding box center [779, 495] width 1083 height 675
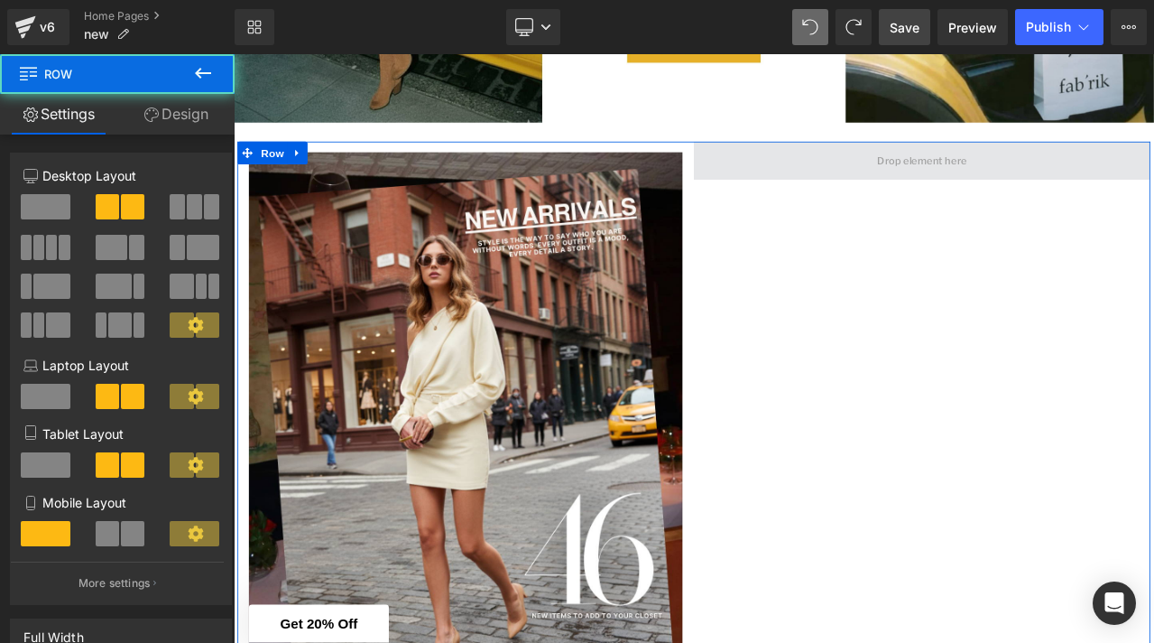
click at [952, 170] on span at bounding box center [1051, 180] width 542 height 45
click at [952, 186] on span at bounding box center [1051, 180] width 542 height 45
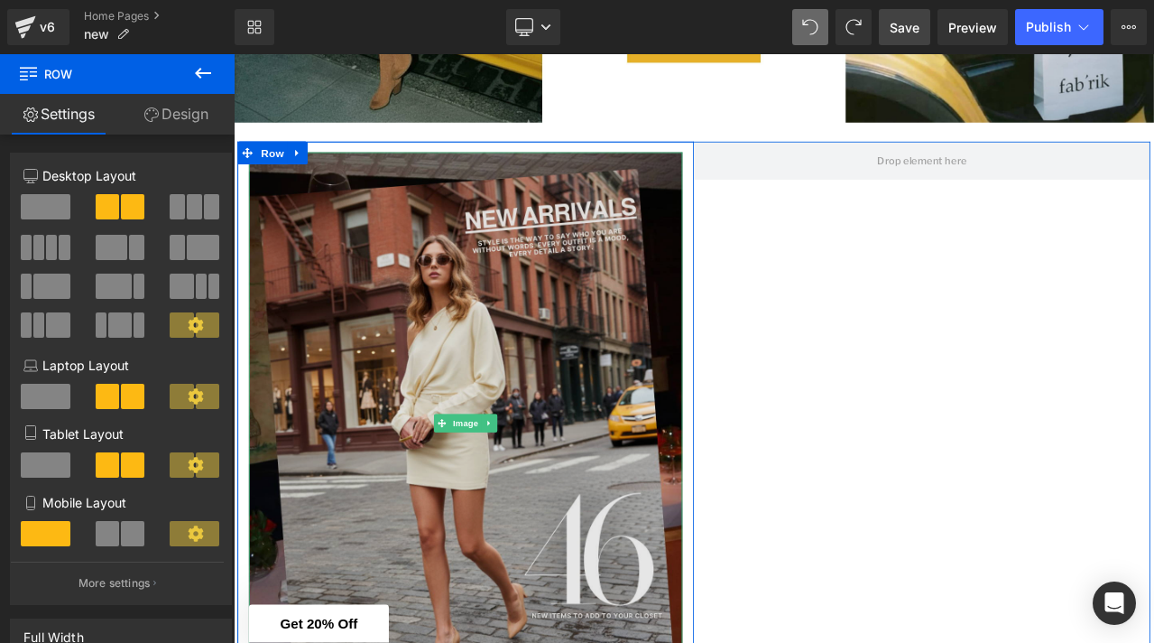
click at [497, 318] on img at bounding box center [509, 493] width 515 height 644
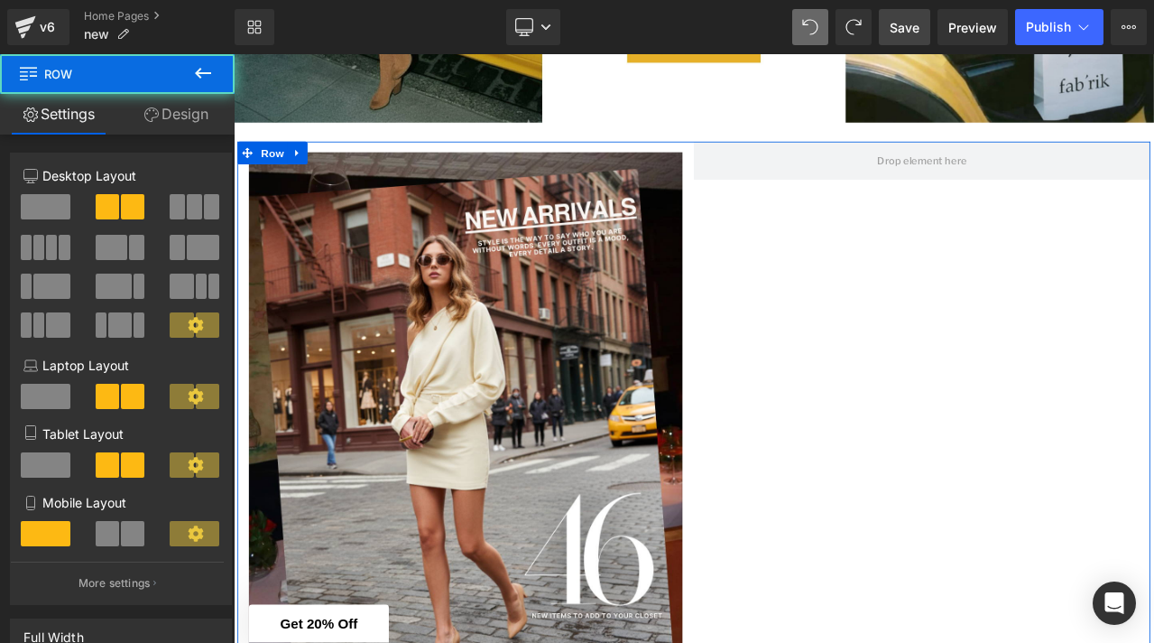
drag, startPoint x: 957, startPoint y: 298, endPoint x: 946, endPoint y: 298, distance: 10.8
click at [957, 298] on div "Image Row Row" at bounding box center [779, 495] width 1083 height 675
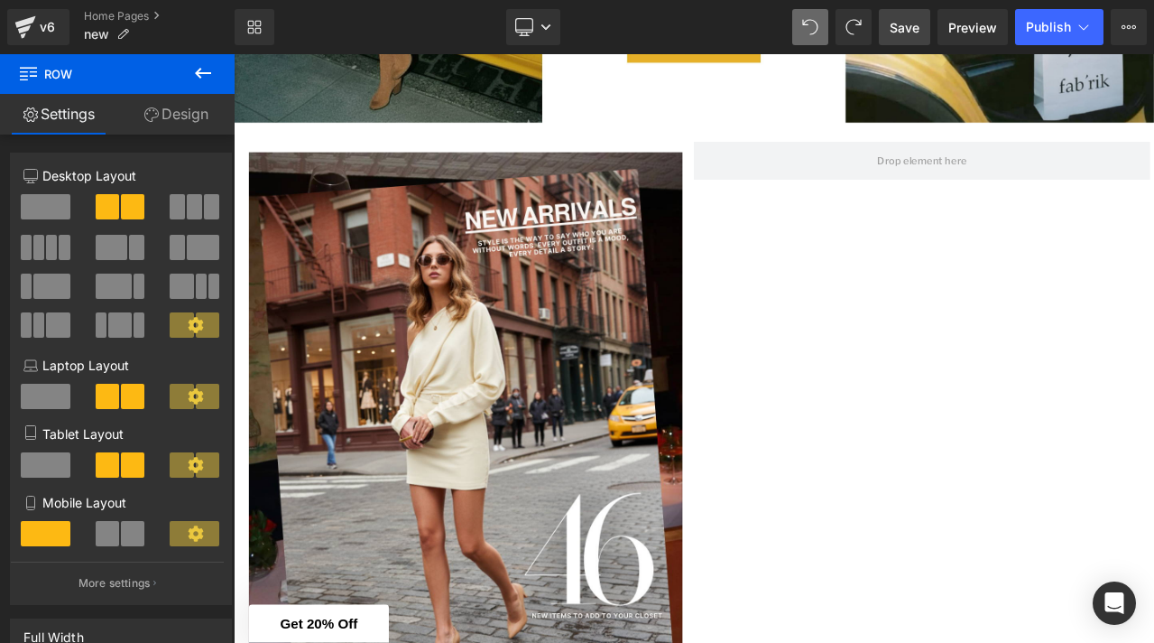
click at [201, 73] on icon at bounding box center [203, 73] width 16 height 11
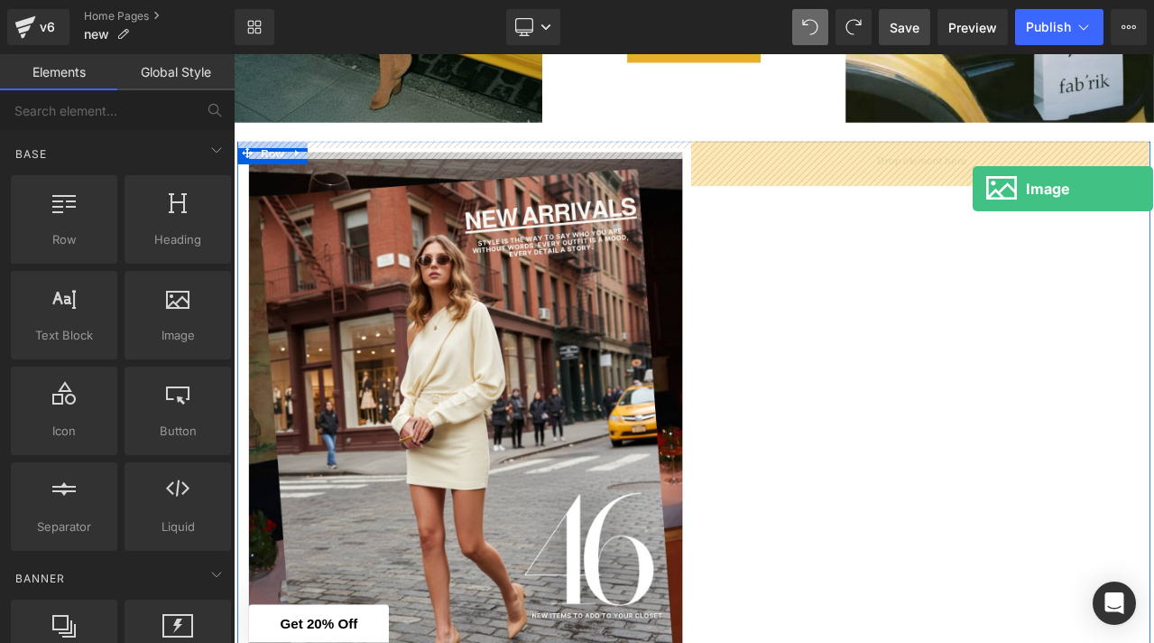
drag, startPoint x: 407, startPoint y: 396, endPoint x: 1103, endPoint y: 214, distance: 719.4
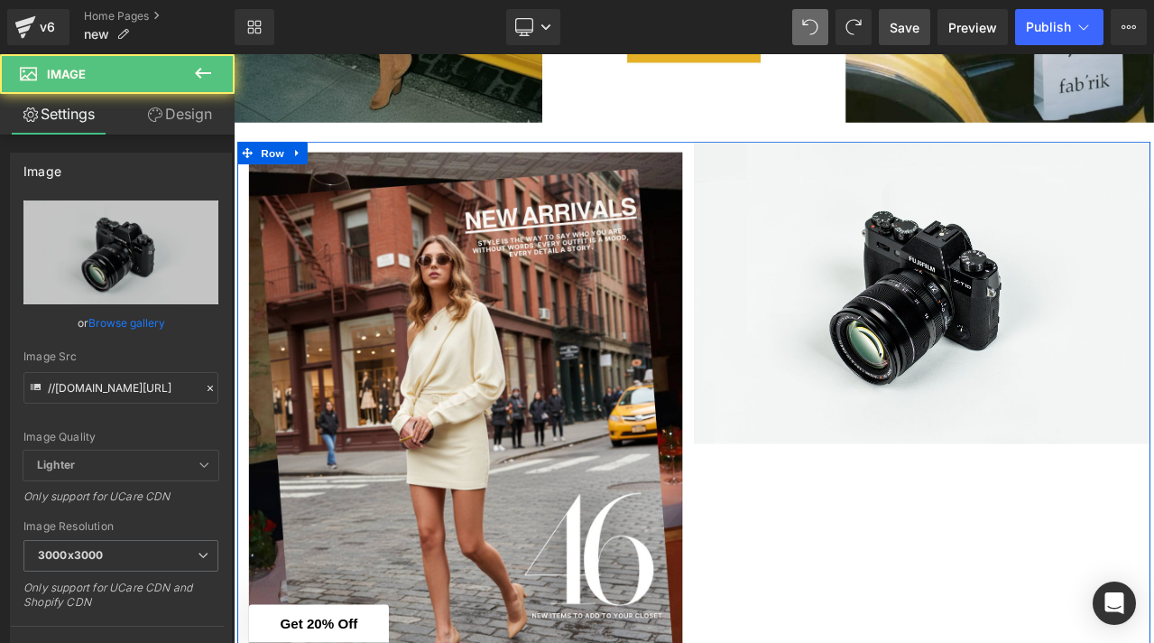
click at [1052, 336] on span "Image" at bounding box center [1051, 337] width 38 height 22
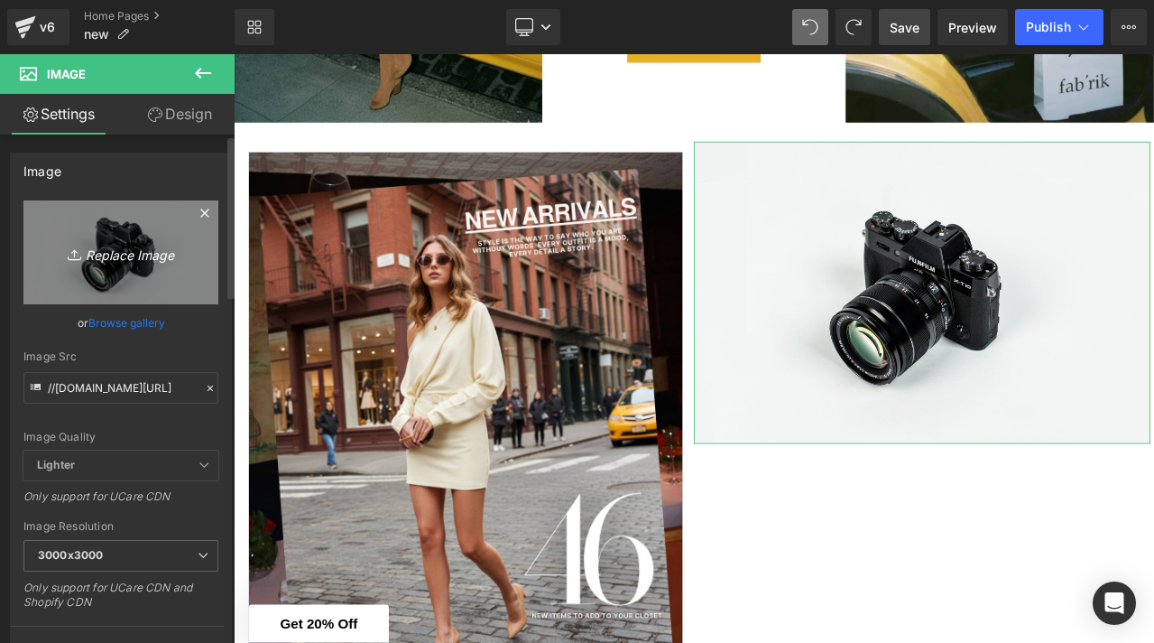
click at [118, 264] on link "Replace Image" at bounding box center [120, 252] width 195 height 104
type input "C:\fakepath\Gemini_Generated_Image_i0o59ci0o59ci0o5.png"
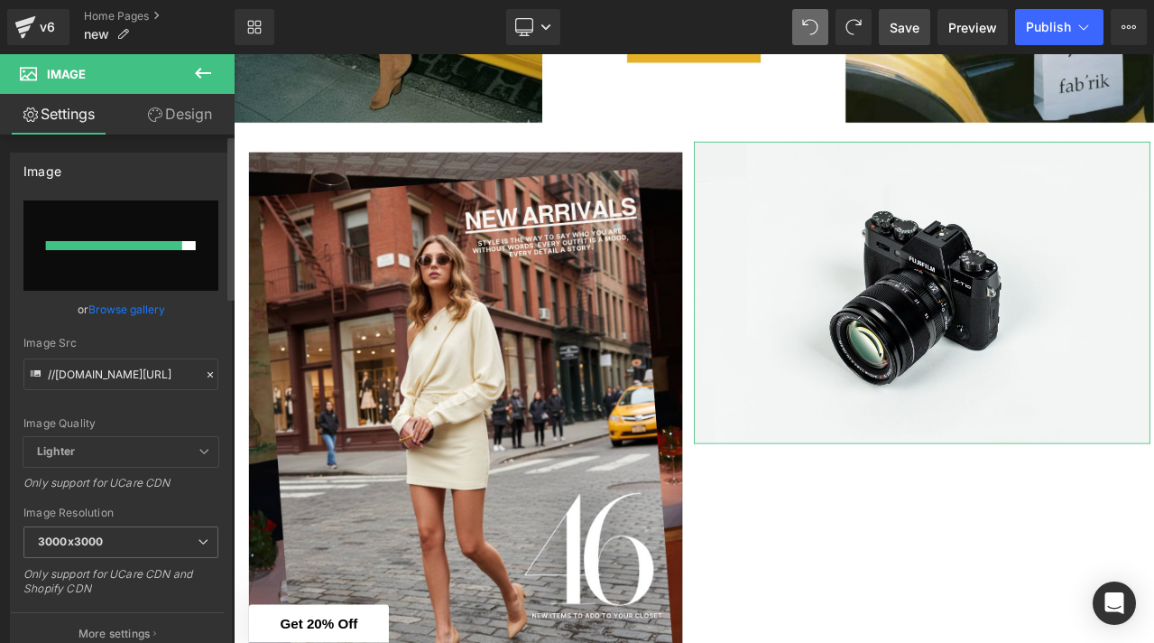
click at [135, 314] on link "Browse gallery" at bounding box center [126, 309] width 77 height 32
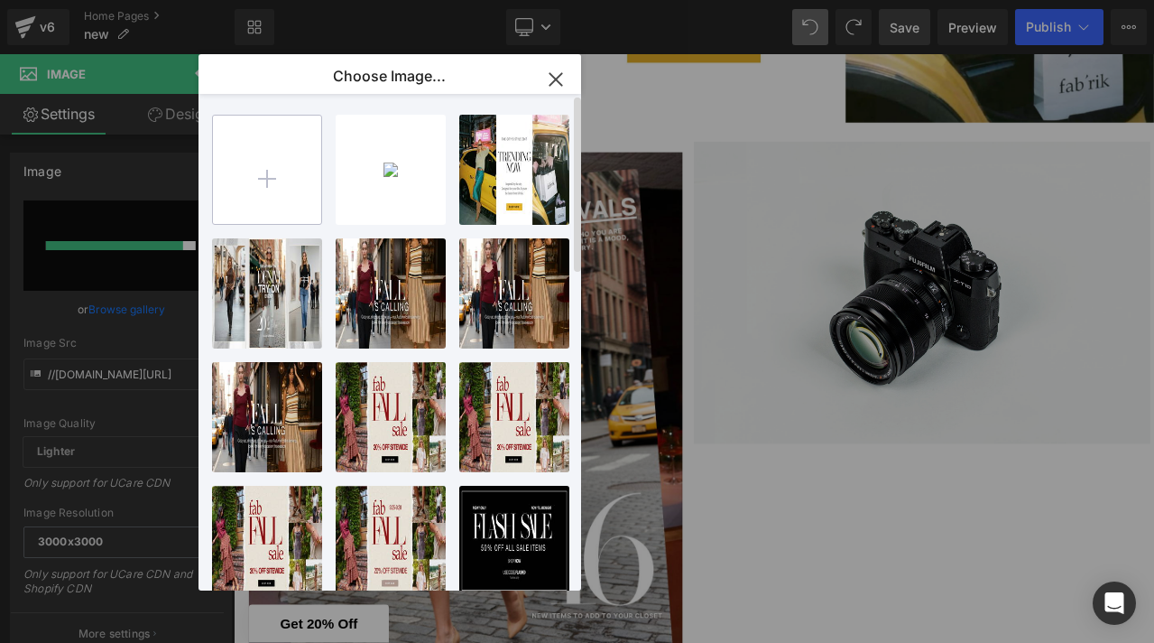
click at [266, 177] on input "file" at bounding box center [267, 170] width 108 height 108
type input "C:\fakepath\Gemini_Generated_Image_i0o59ci0o59ci0o5.png"
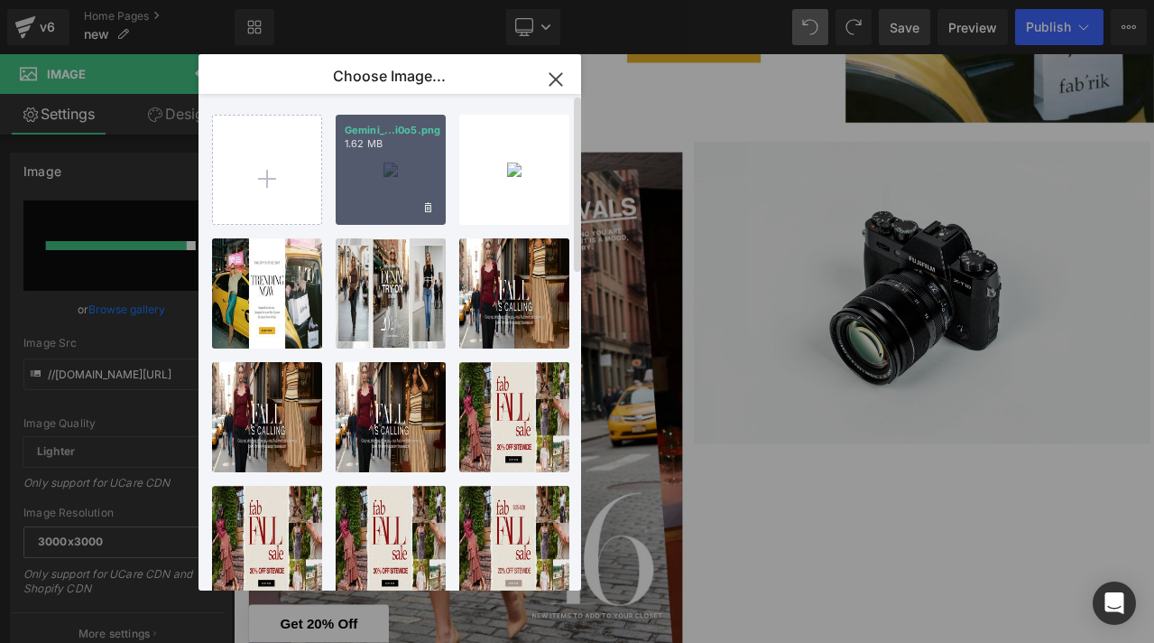
click at [389, 163] on div "Gemini_...i0o5.png 1.62 MB" at bounding box center [391, 170] width 110 height 110
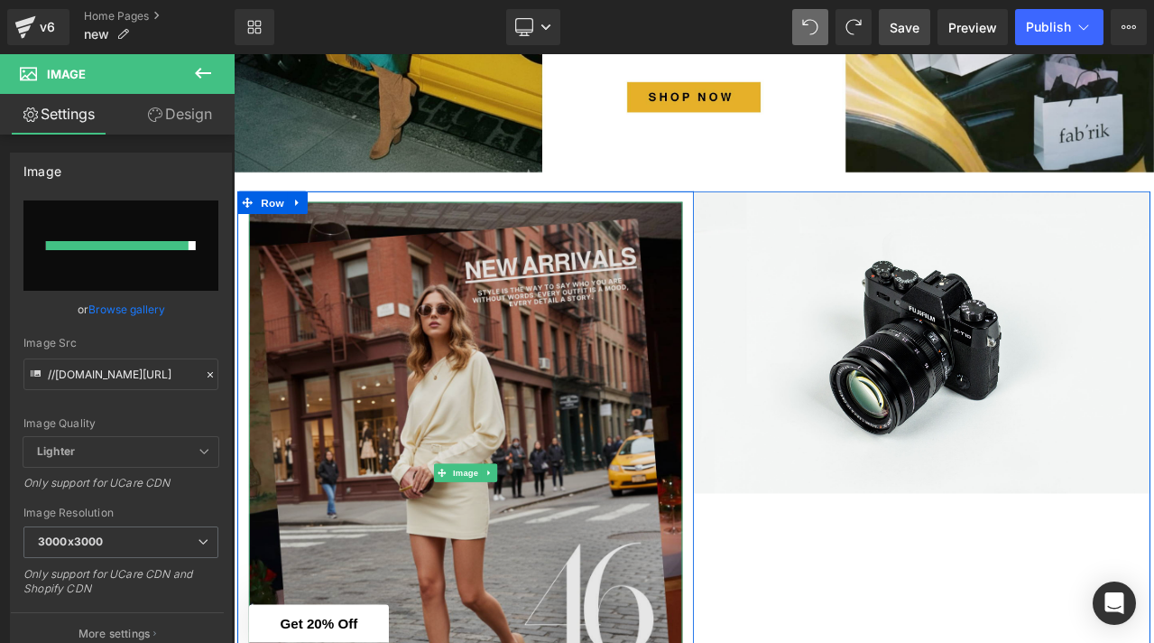
scroll to position [445, 0]
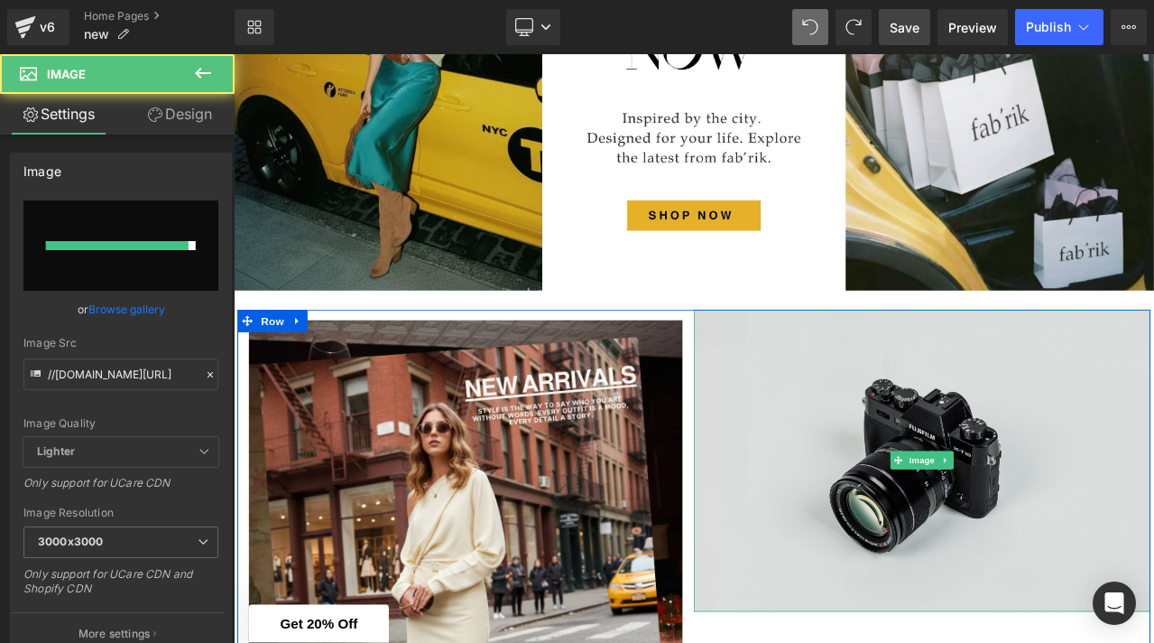
click at [954, 483] on img at bounding box center [1051, 536] width 542 height 359
click at [904, 502] on img at bounding box center [1051, 536] width 542 height 359
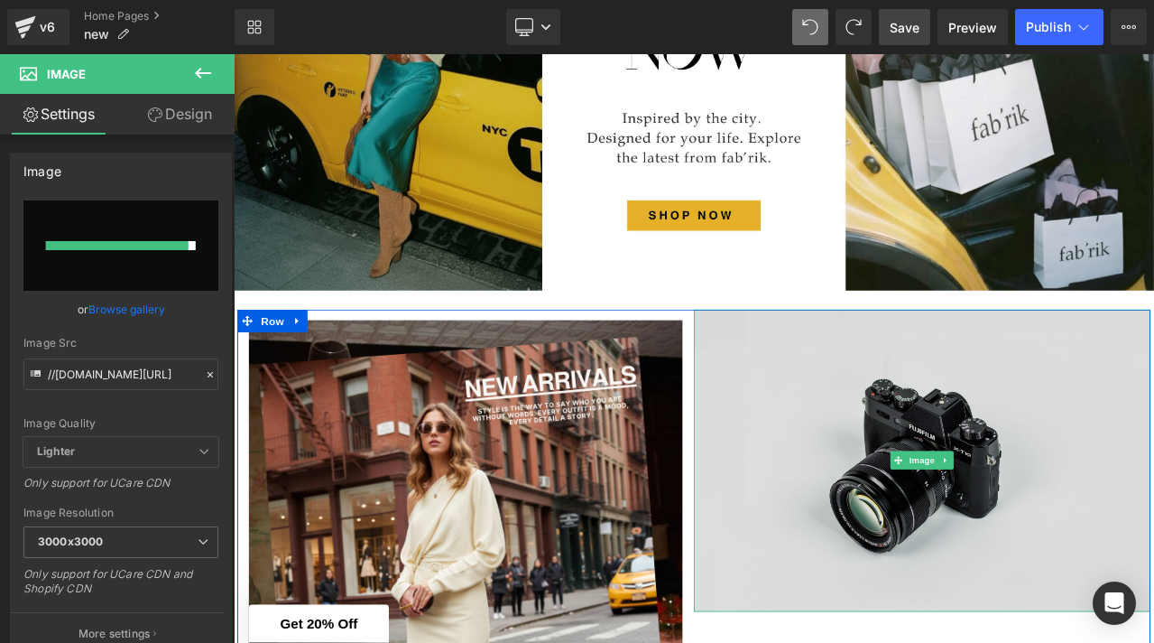
click at [859, 496] on img at bounding box center [1051, 536] width 542 height 359
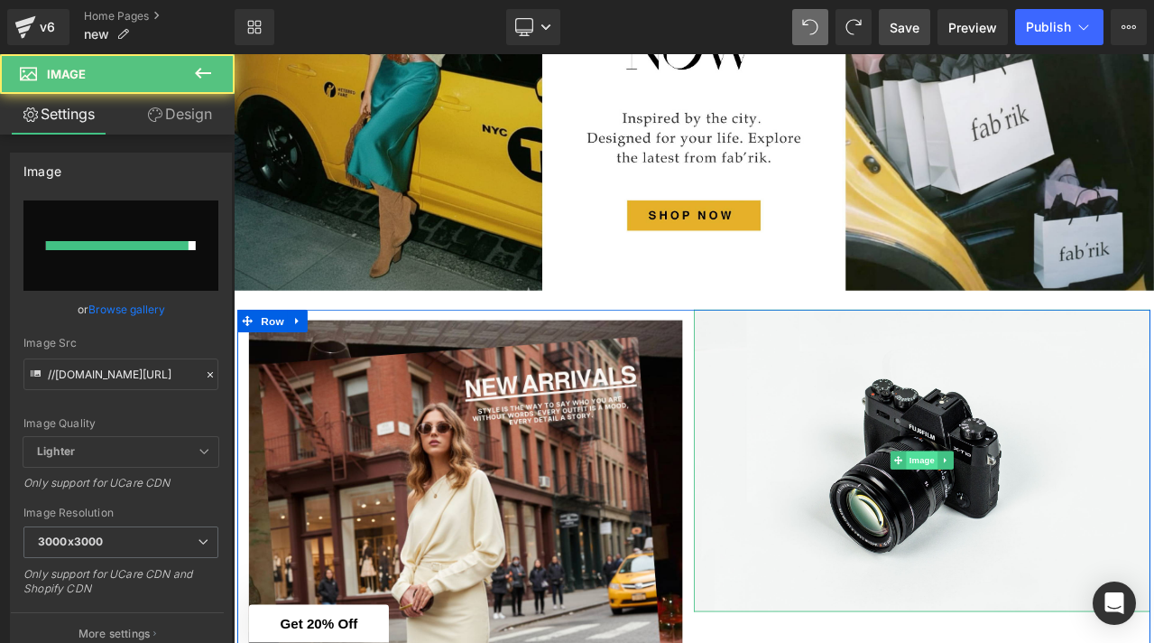
click at [1050, 537] on span "Image" at bounding box center [1051, 536] width 38 height 22
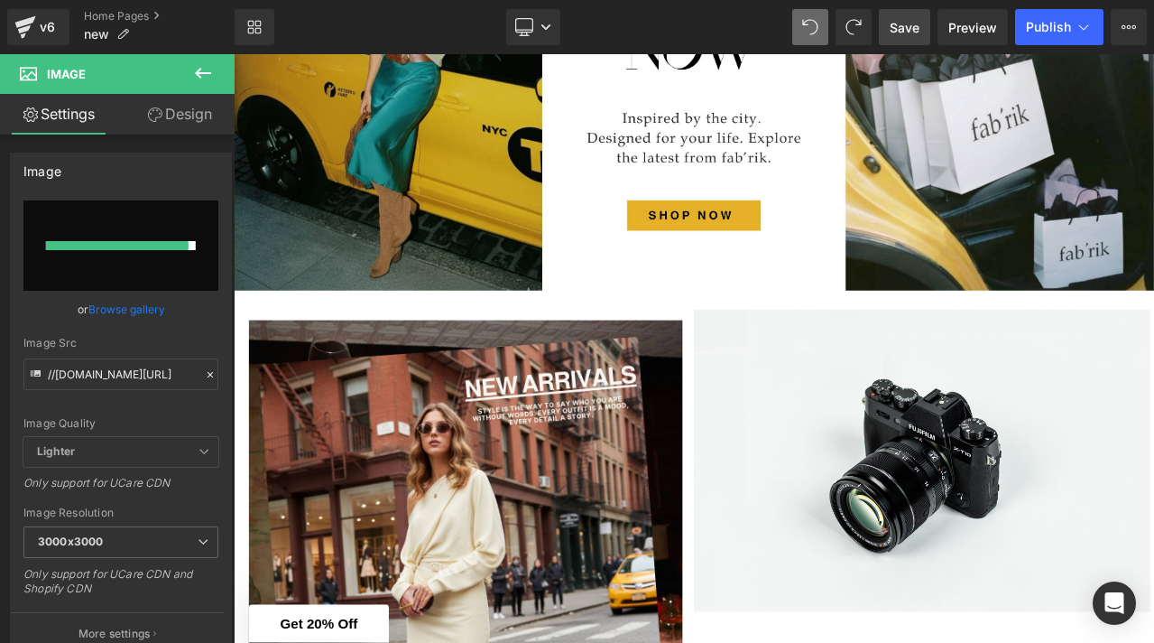
click at [209, 76] on icon at bounding box center [203, 73] width 22 height 22
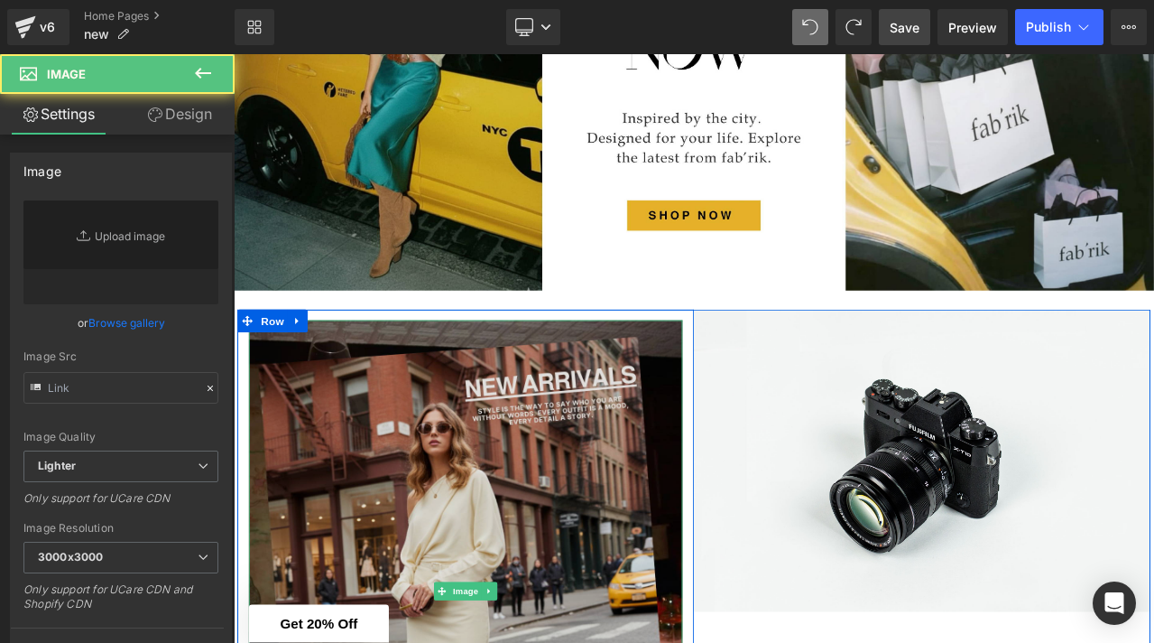
type input "[URL][DOMAIN_NAME]"
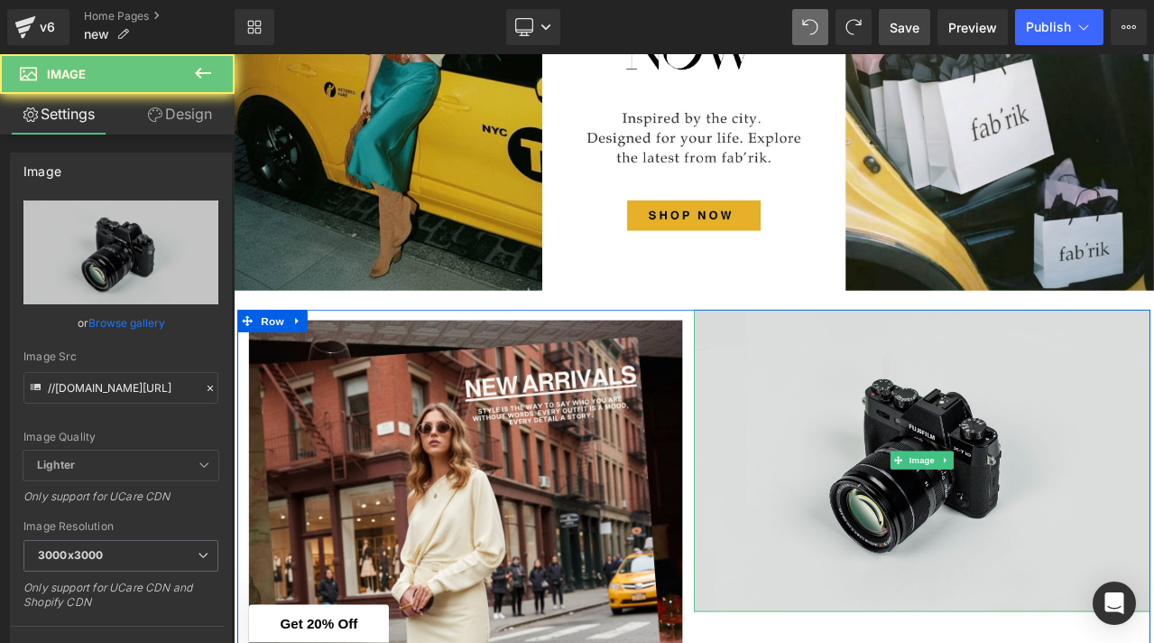
click at [923, 561] on img at bounding box center [1051, 536] width 542 height 359
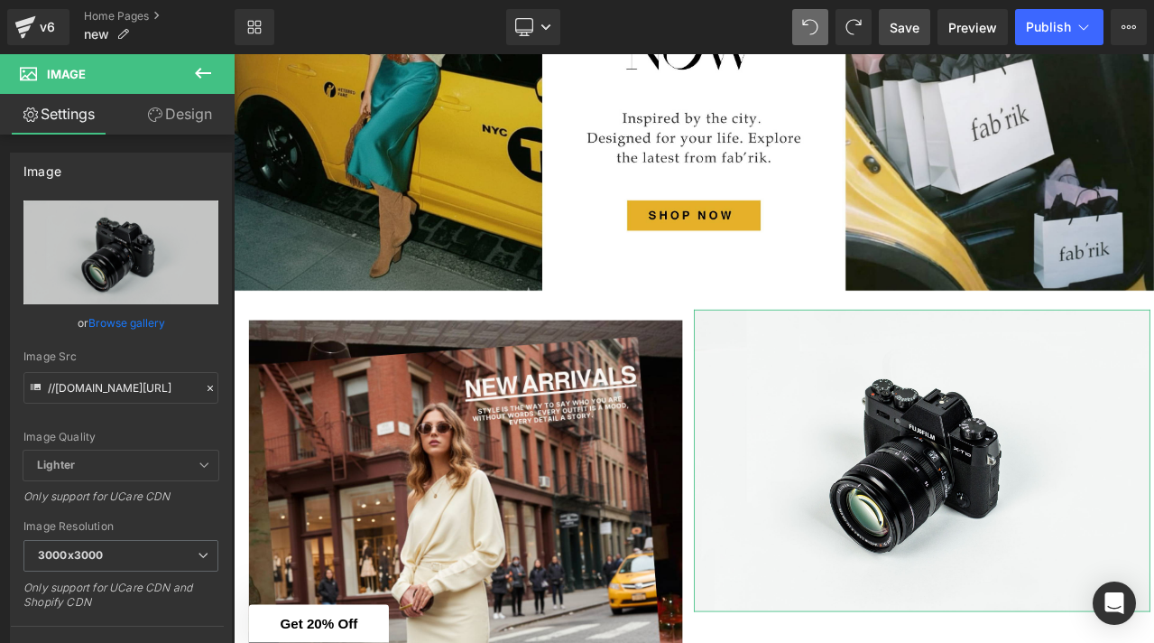
click at [122, 326] on link "Browse gallery" at bounding box center [126, 323] width 77 height 32
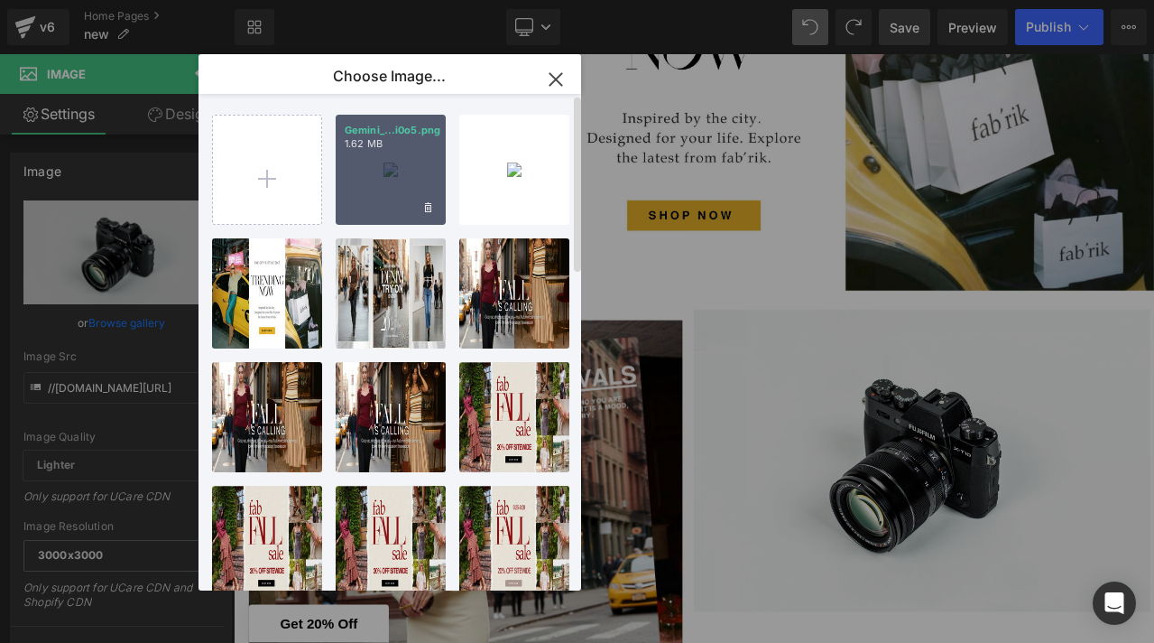
click at [372, 190] on div "Gemini_...i0o5.png 1.62 MB" at bounding box center [391, 170] width 110 height 110
type input "[URL][DOMAIN_NAME]"
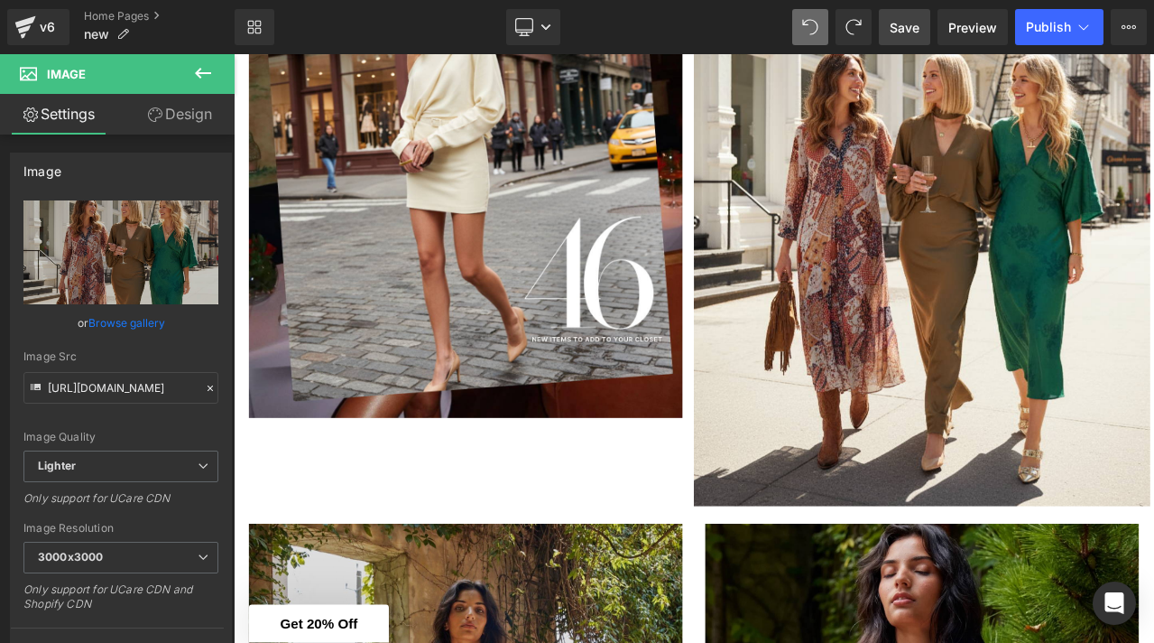
scroll to position [930, 0]
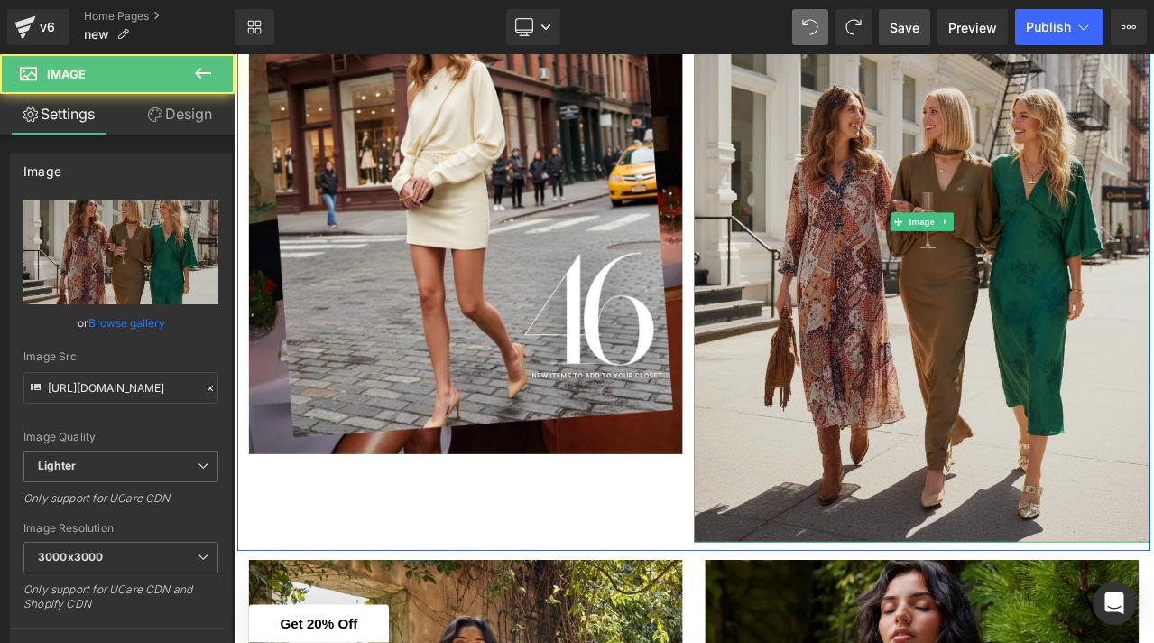
click at [931, 508] on img at bounding box center [1051, 253] width 542 height 760
click at [951, 525] on img at bounding box center [1051, 253] width 542 height 760
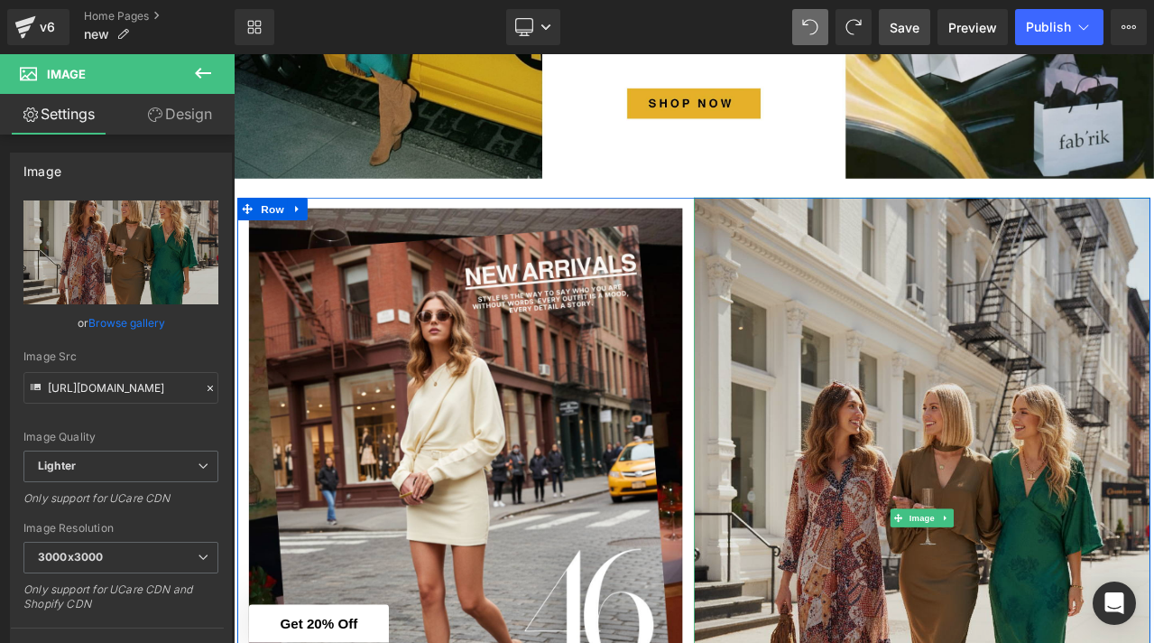
scroll to position [663, 0]
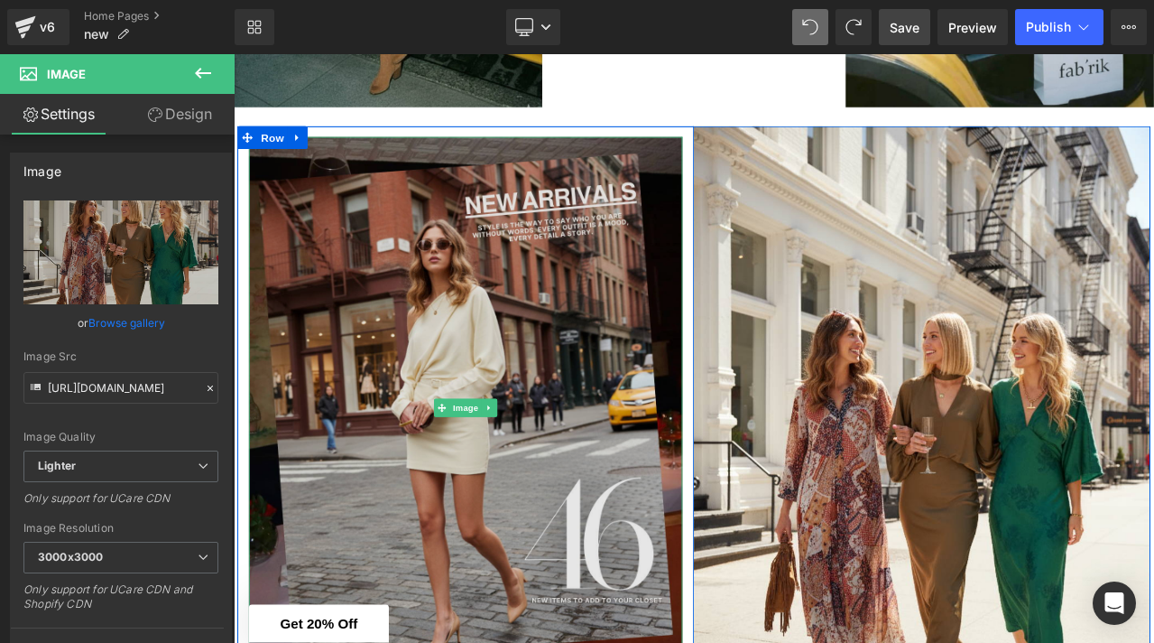
click at [508, 360] on img at bounding box center [509, 475] width 515 height 644
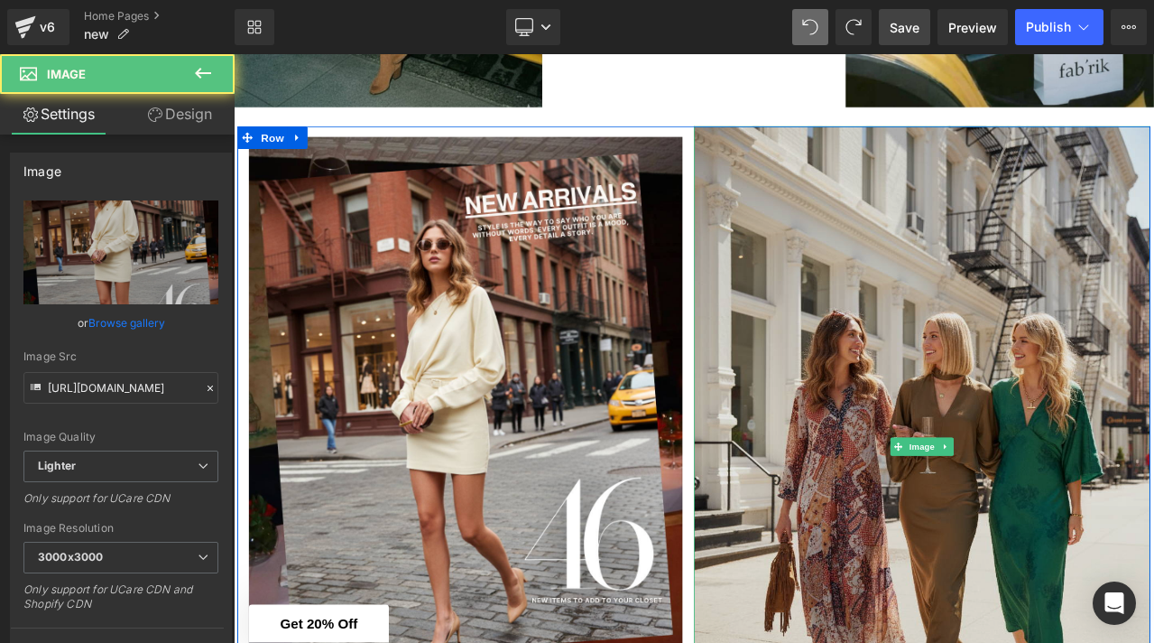
click at [870, 320] on img at bounding box center [1051, 520] width 542 height 760
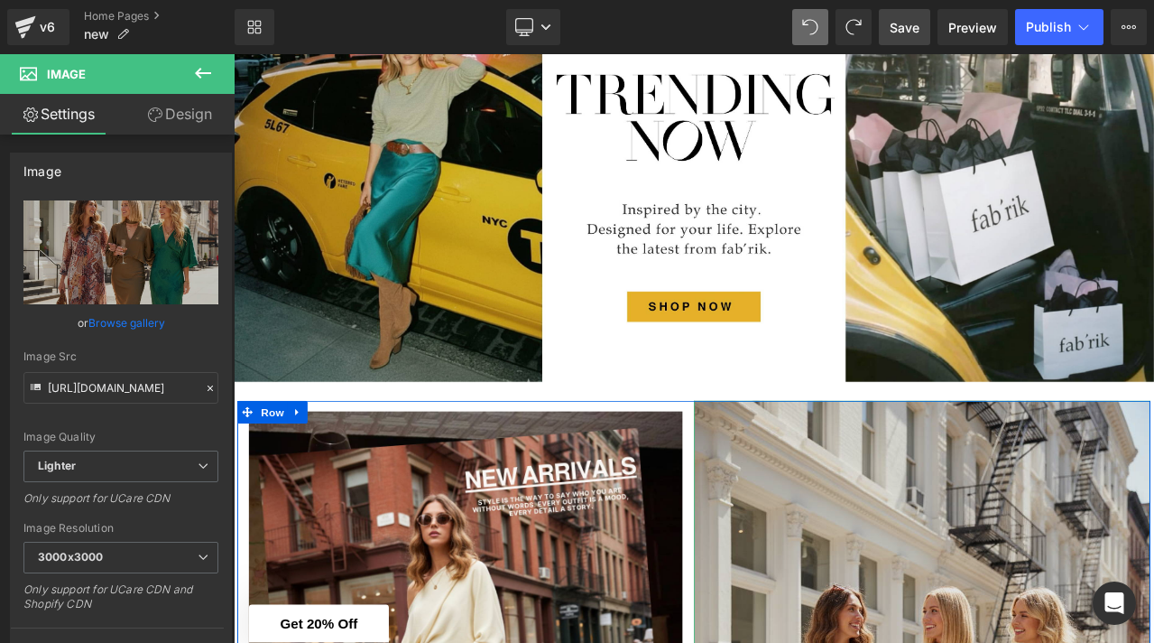
scroll to position [329, 0]
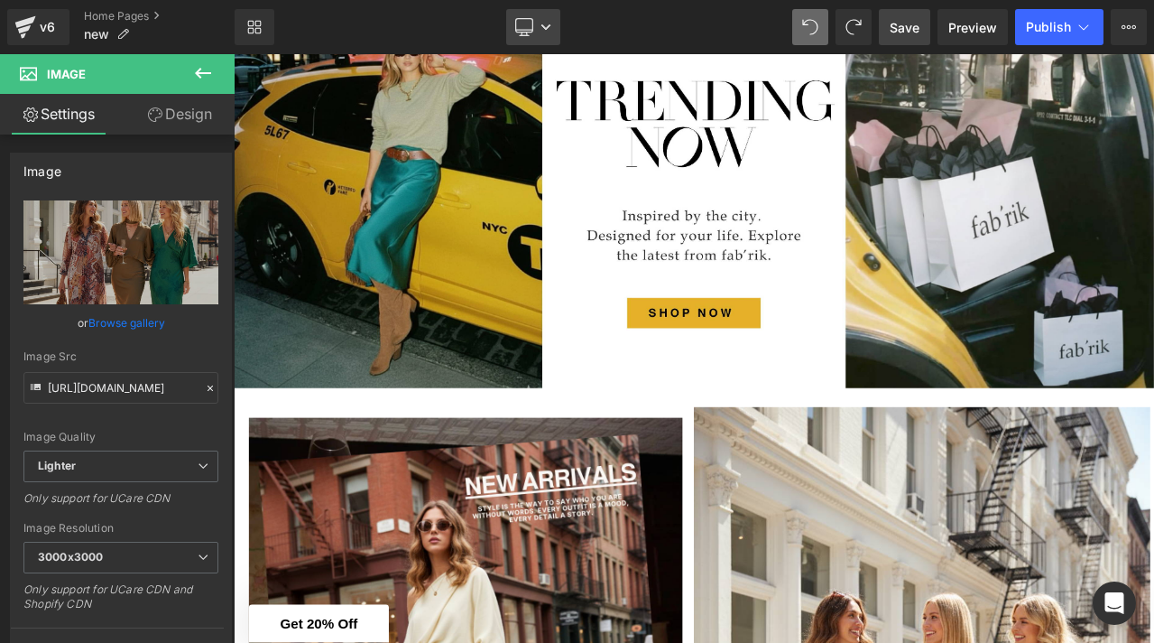
click at [540, 37] on link "Desktop" at bounding box center [533, 27] width 54 height 36
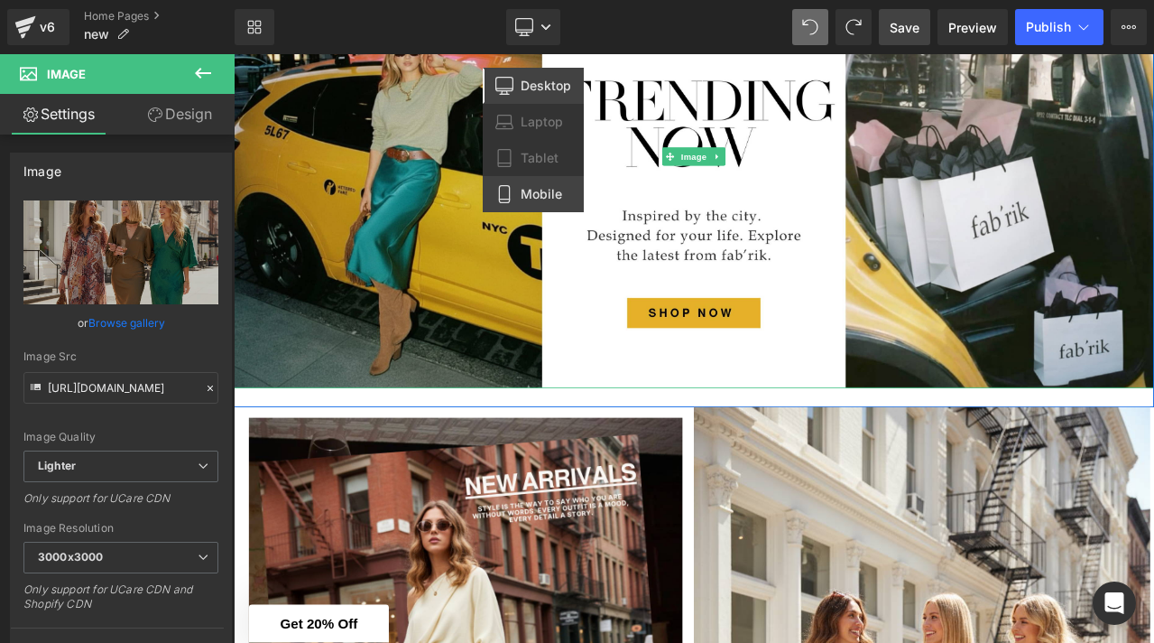
click at [524, 190] on span "Mobile" at bounding box center [542, 194] width 42 height 16
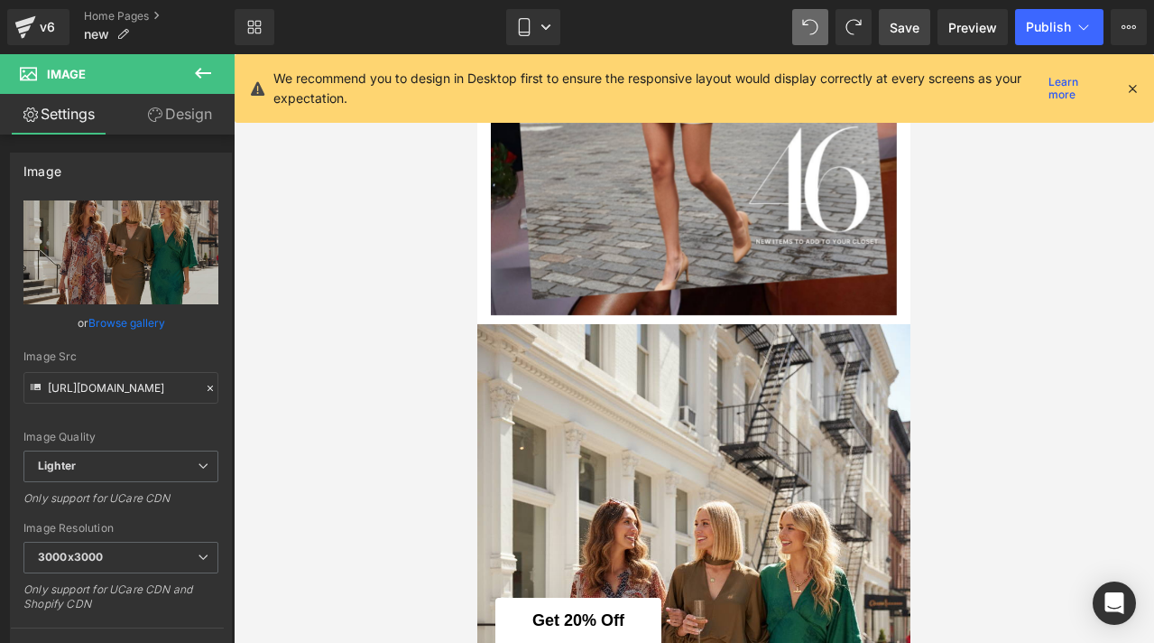
scroll to position [791, 0]
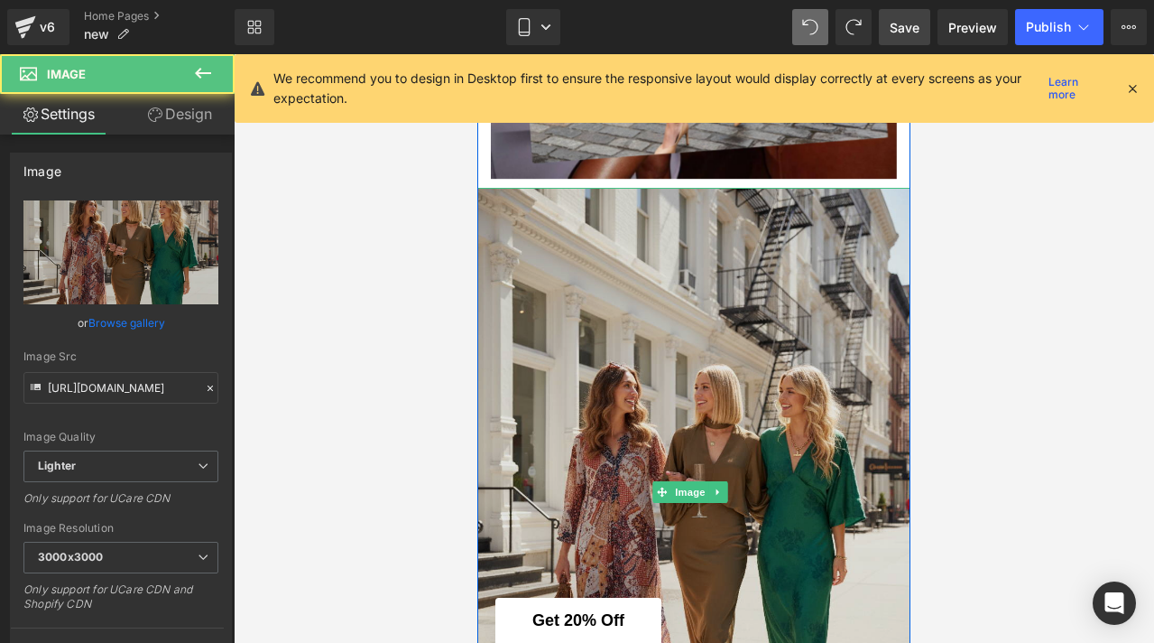
click at [552, 299] on img at bounding box center [694, 492] width 433 height 608
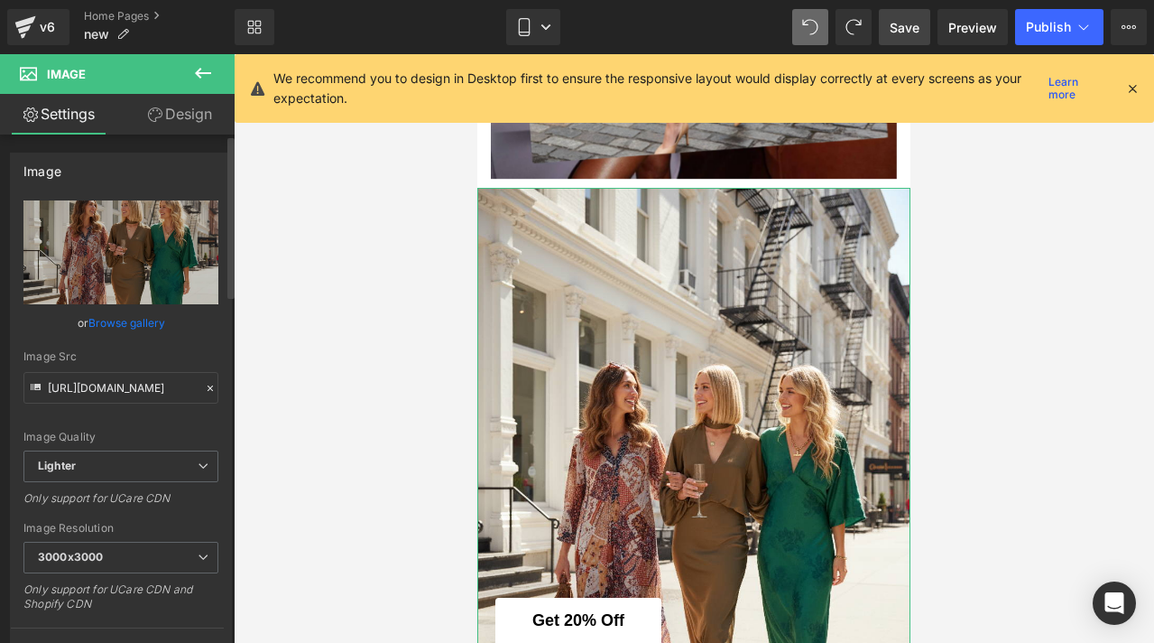
scroll to position [0, 0]
click at [204, 69] on icon at bounding box center [203, 73] width 22 height 22
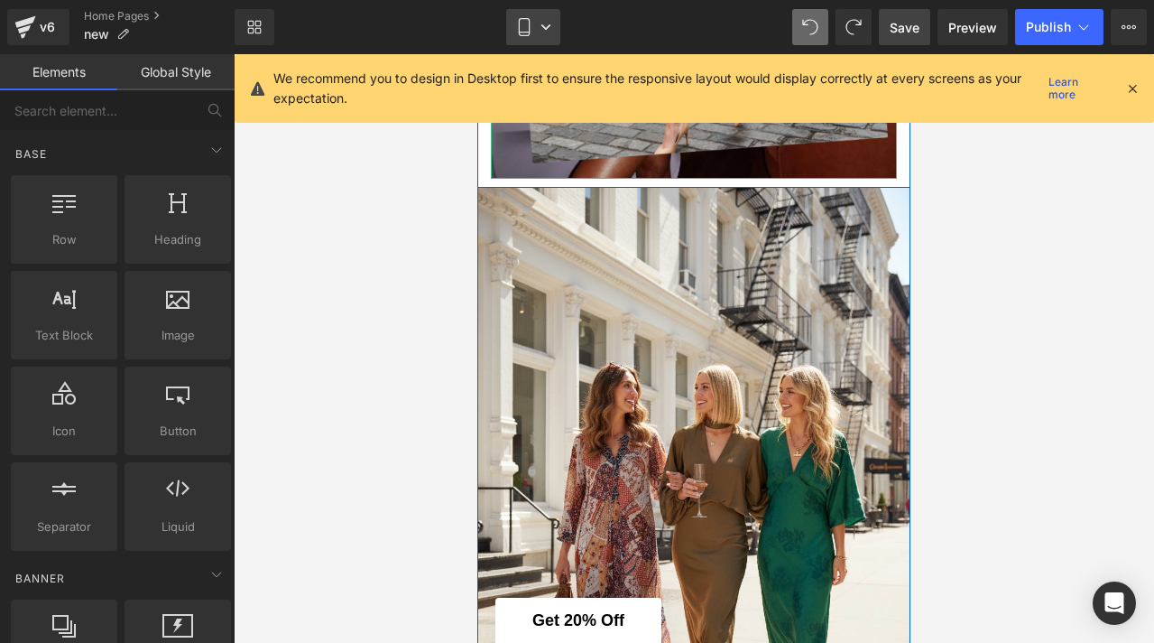
click at [538, 29] on link "Mobile" at bounding box center [533, 27] width 54 height 36
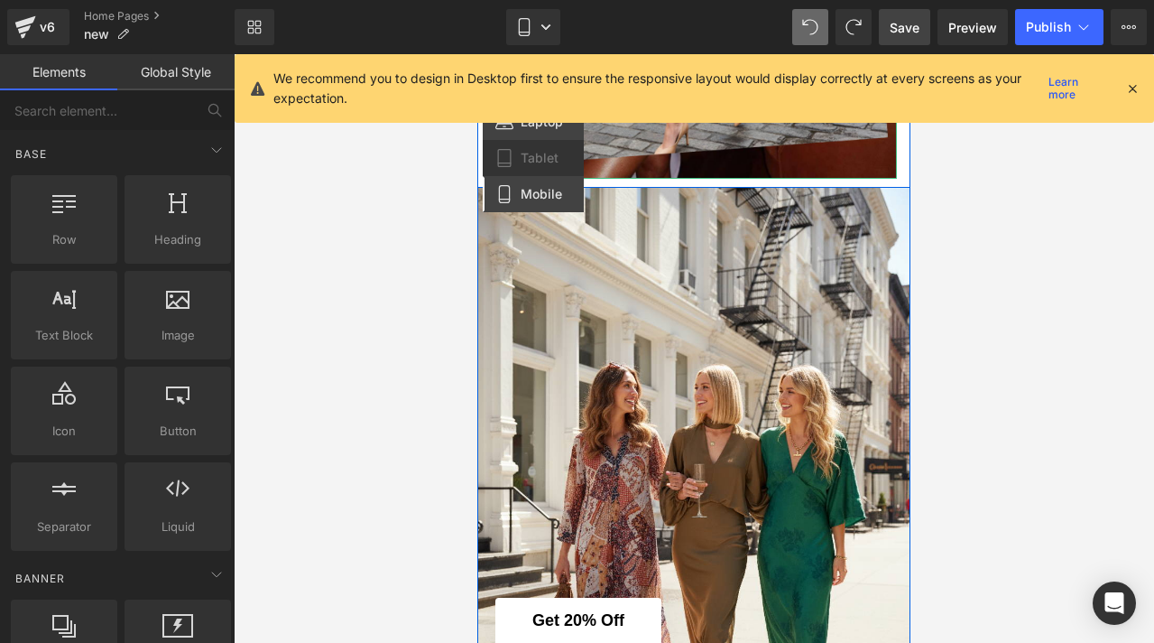
click at [529, 133] on link "Laptop" at bounding box center [533, 122] width 101 height 36
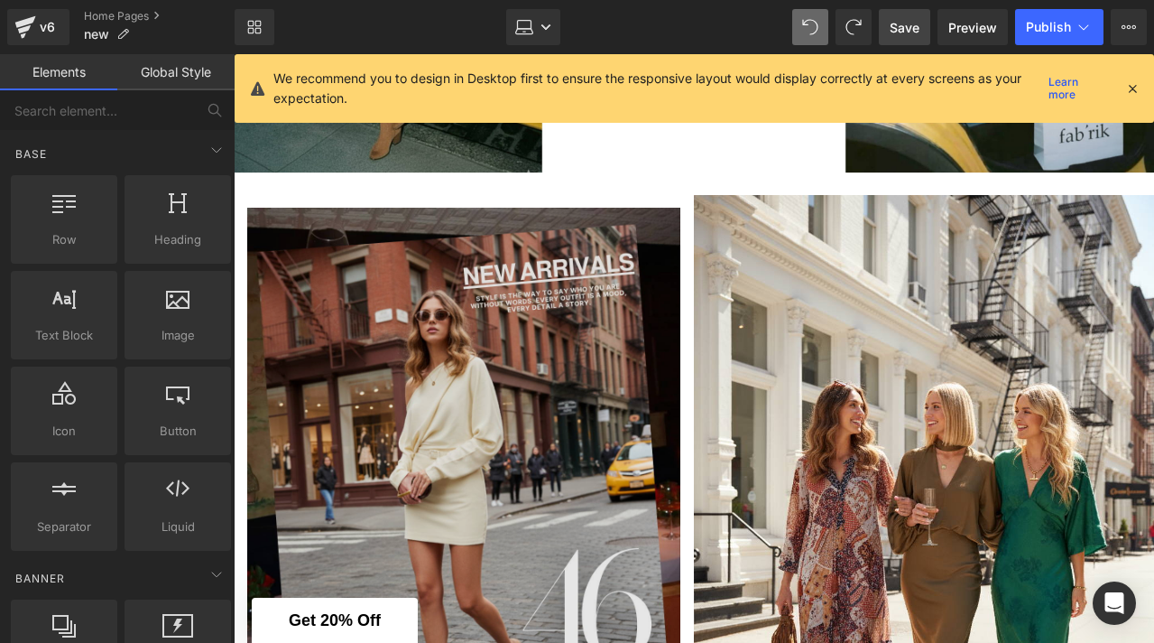
scroll to position [440, 0]
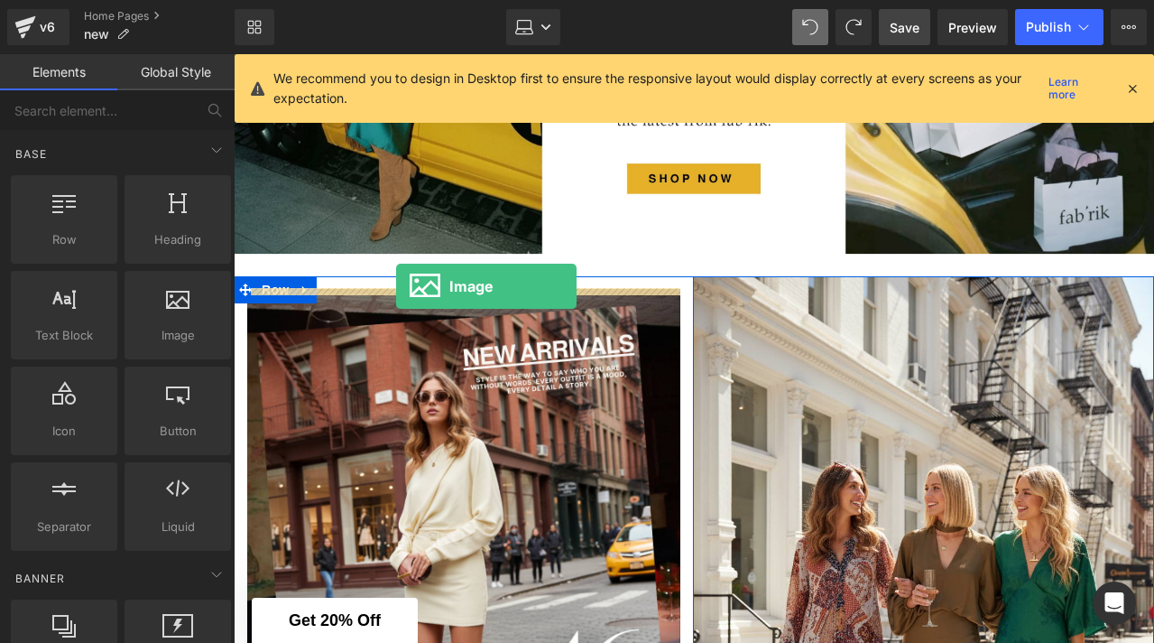
drag, startPoint x: 413, startPoint y: 367, endPoint x: 393, endPoint y: 286, distance: 83.6
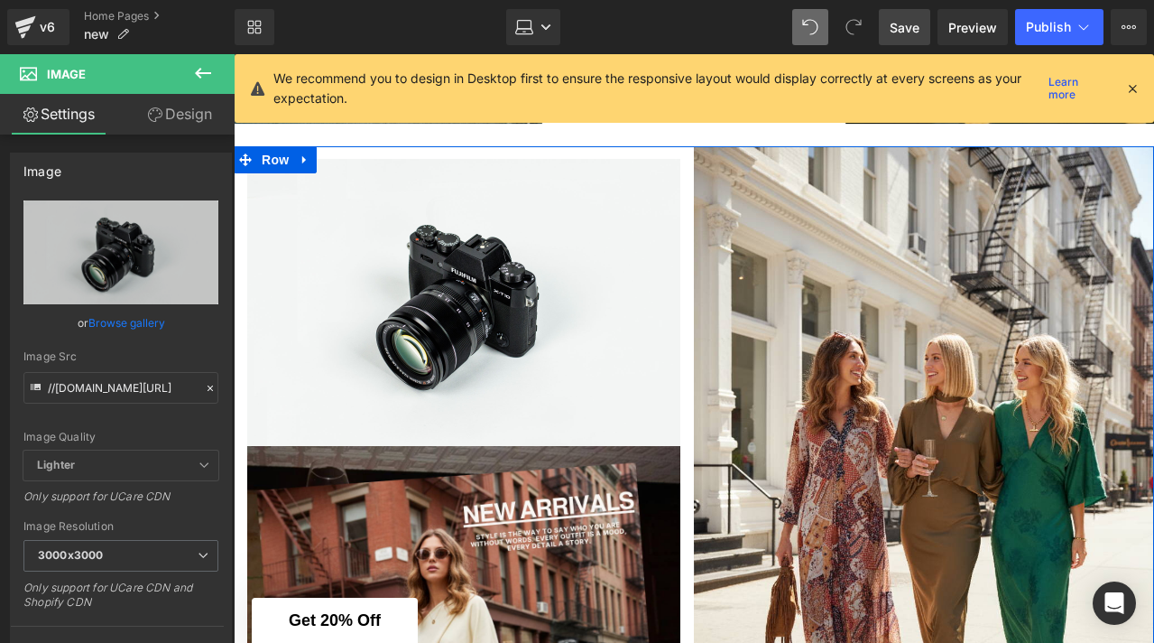
scroll to position [383, 0]
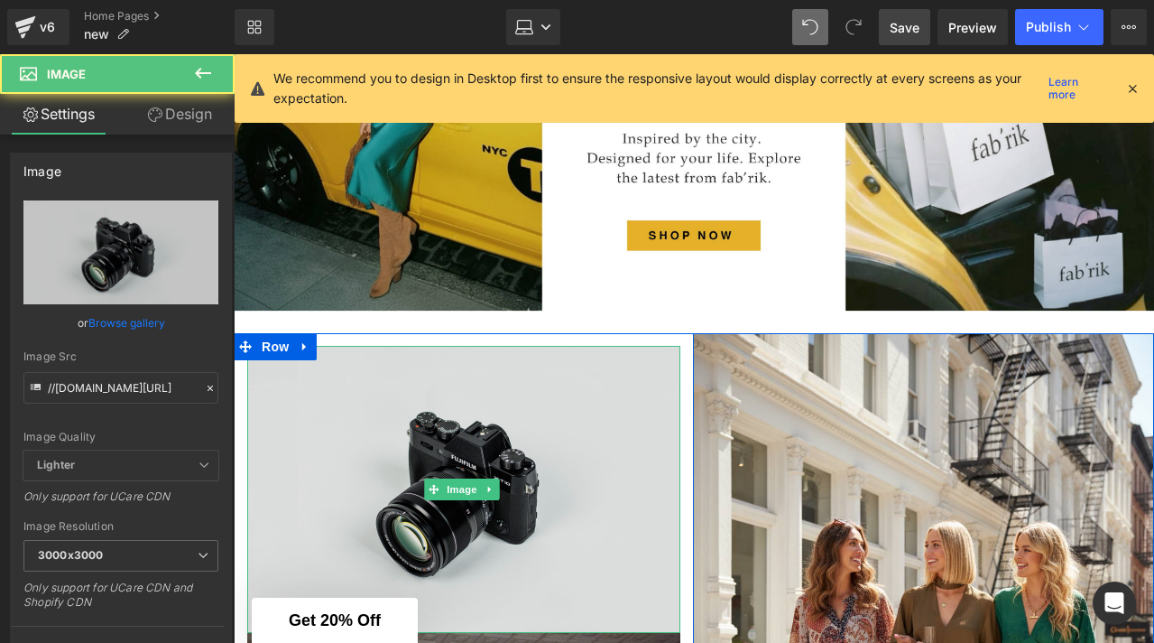
click at [521, 463] on img at bounding box center [463, 489] width 433 height 287
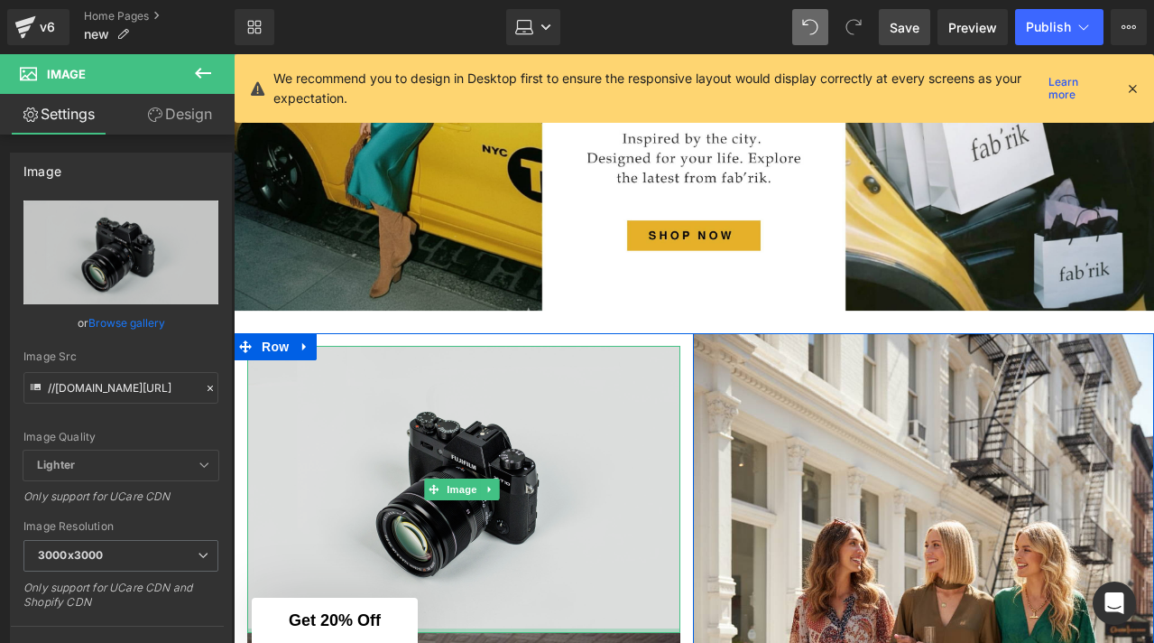
drag, startPoint x: 526, startPoint y: 629, endPoint x: 549, endPoint y: 391, distance: 239.4
click at [549, 391] on div "Image" at bounding box center [463, 489] width 433 height 287
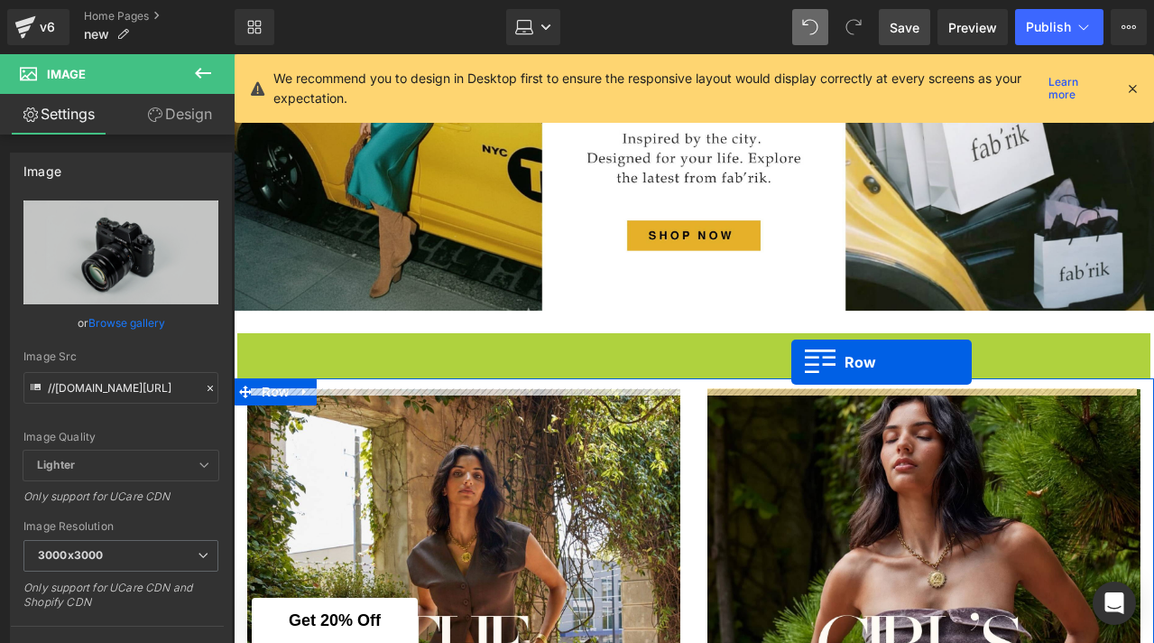
drag, startPoint x: 245, startPoint y: 348, endPoint x: 788, endPoint y: 361, distance: 543.5
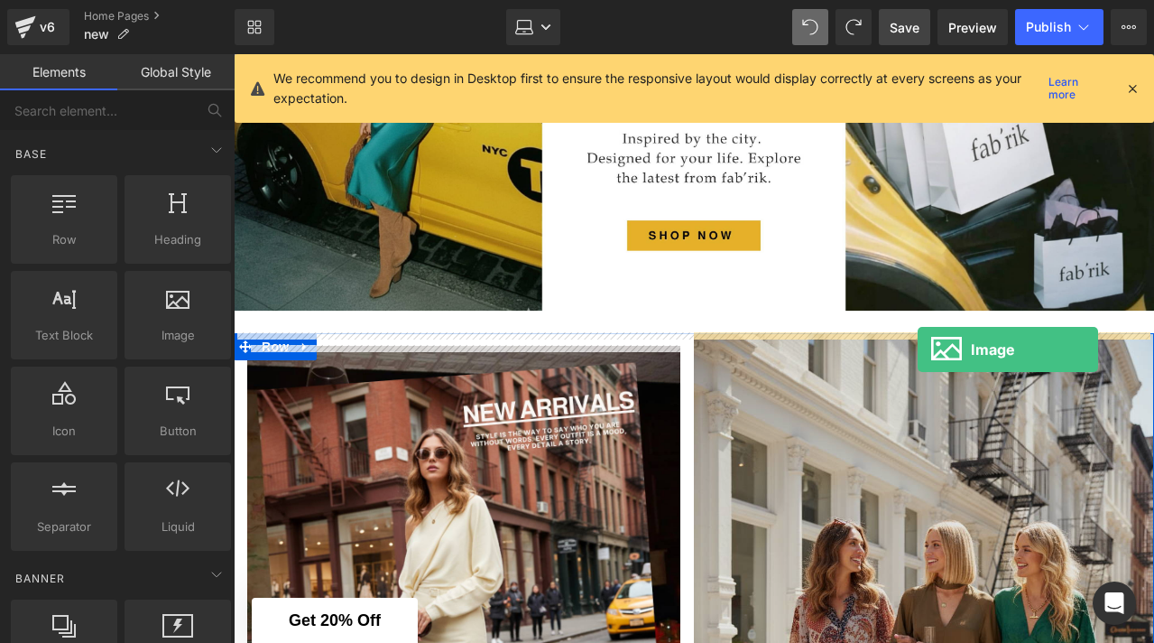
drag, startPoint x: 403, startPoint y: 392, endPoint x: 915, endPoint y: 349, distance: 513.6
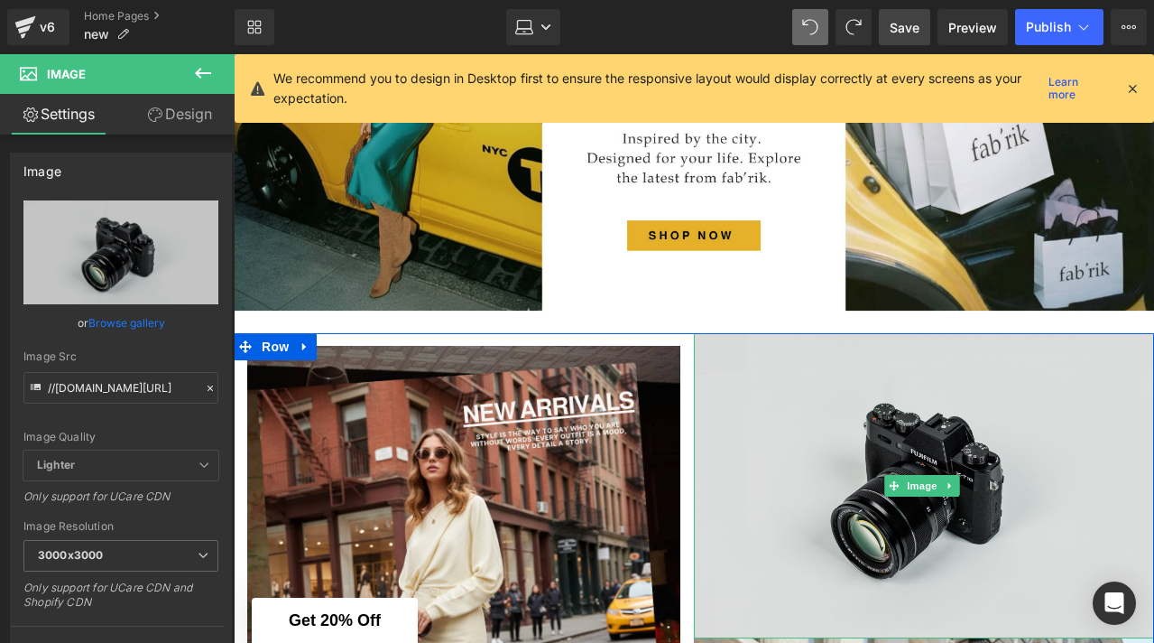
click at [867, 398] on img at bounding box center [924, 485] width 460 height 305
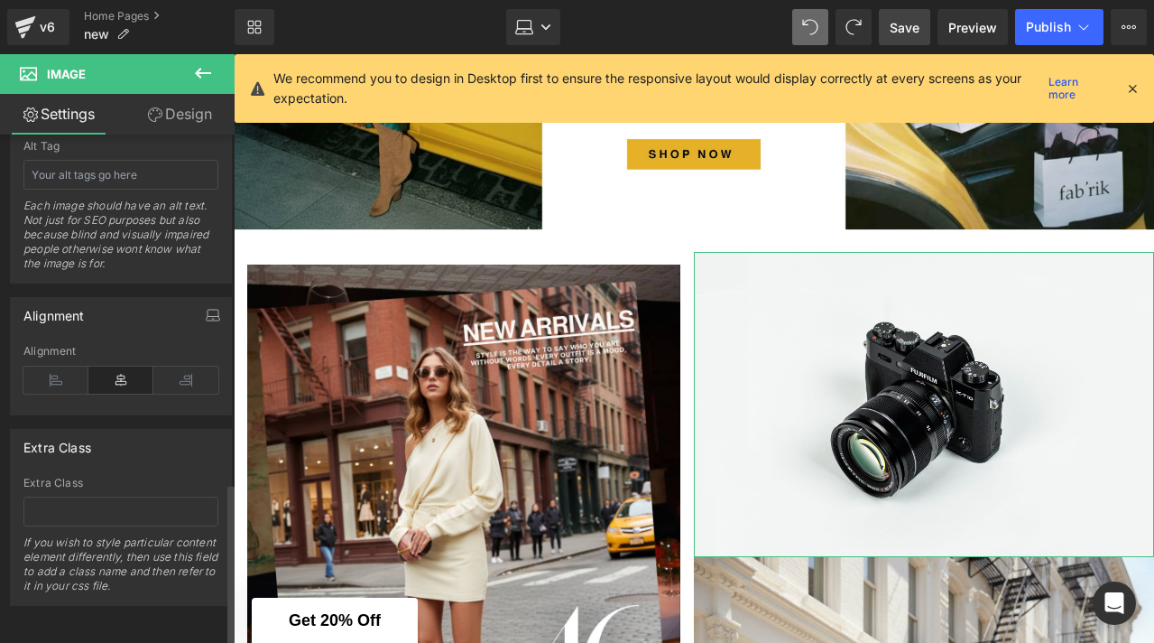
scroll to position [1090, 0]
click at [206, 317] on icon "button" at bounding box center [213, 319] width 14 height 5
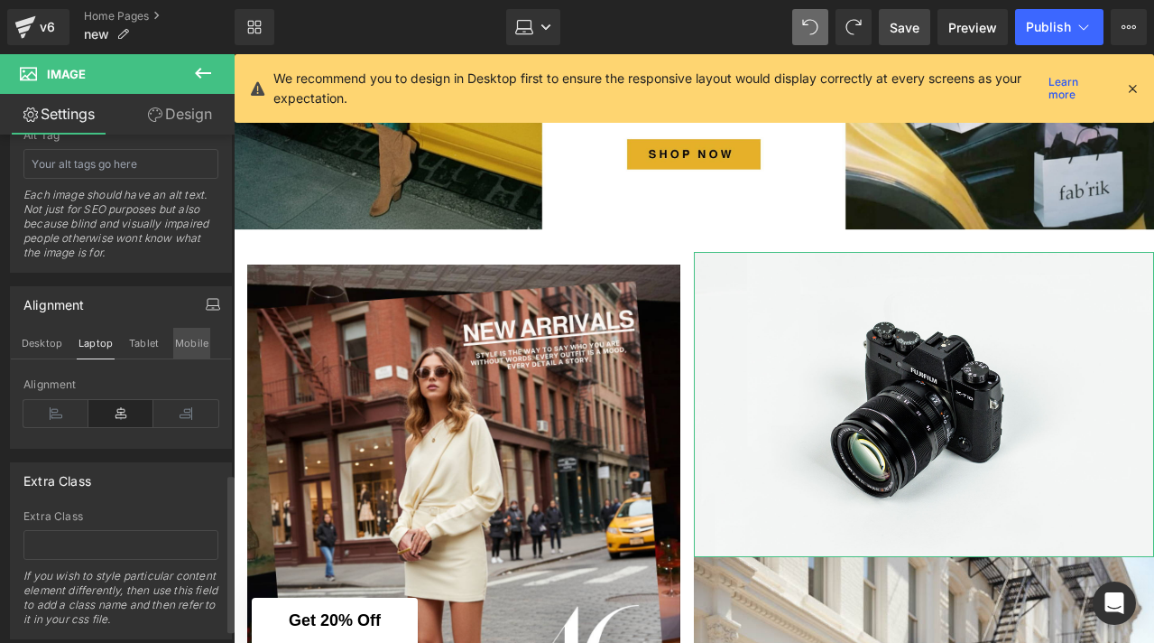
click at [190, 347] on button "Mobile" at bounding box center [191, 343] width 37 height 31
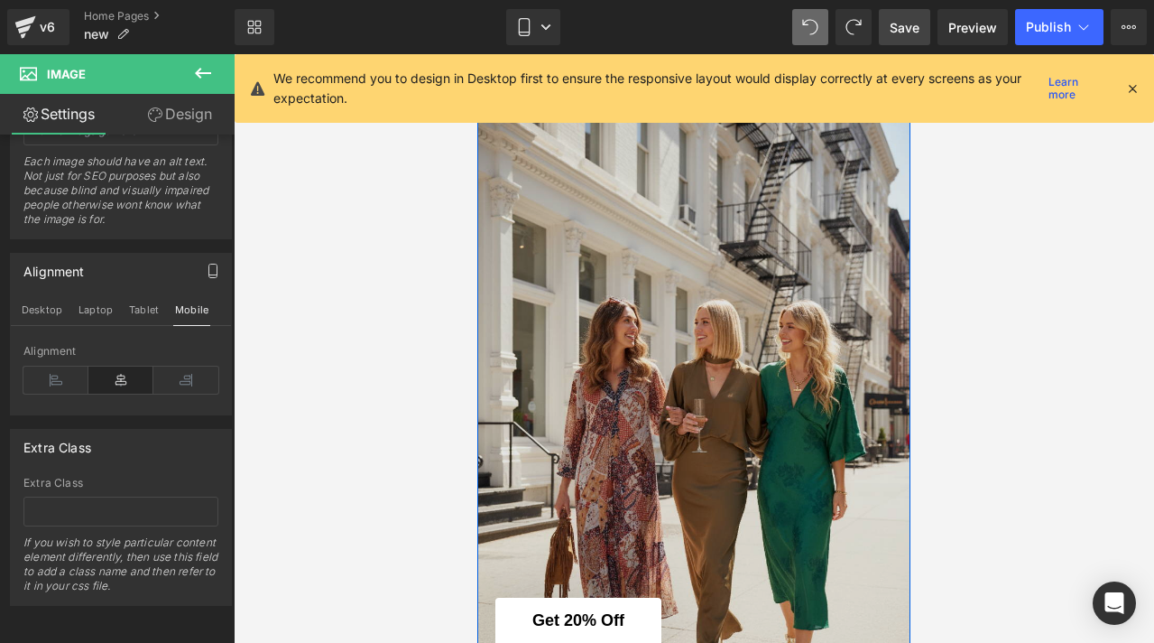
scroll to position [1148, 0]
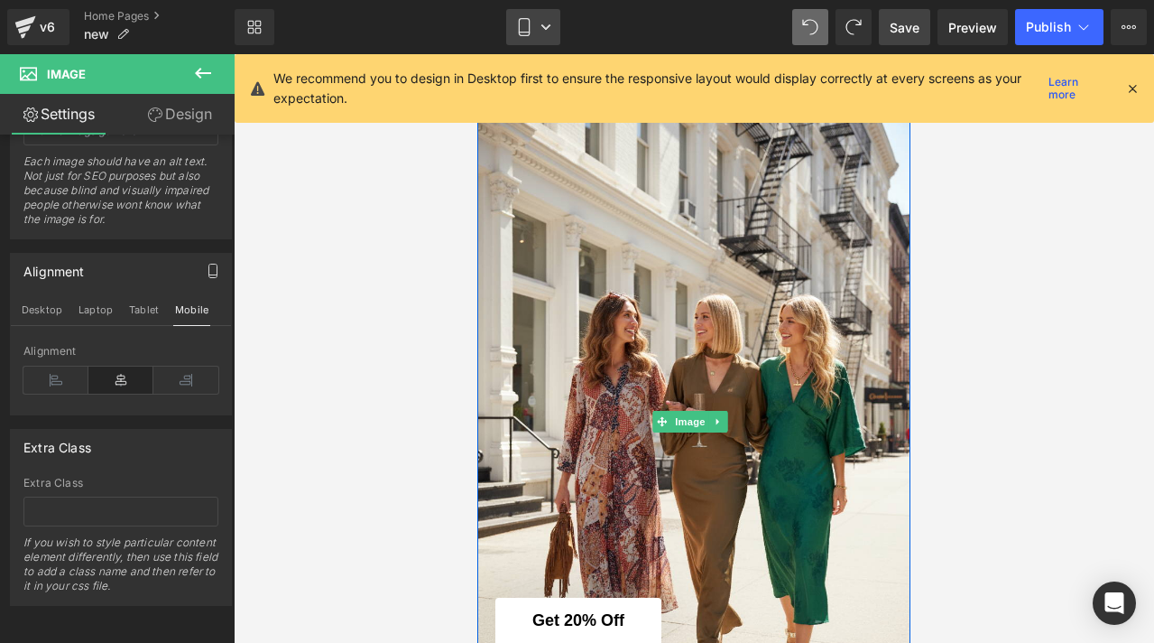
click at [546, 35] on link "Mobile" at bounding box center [533, 27] width 54 height 36
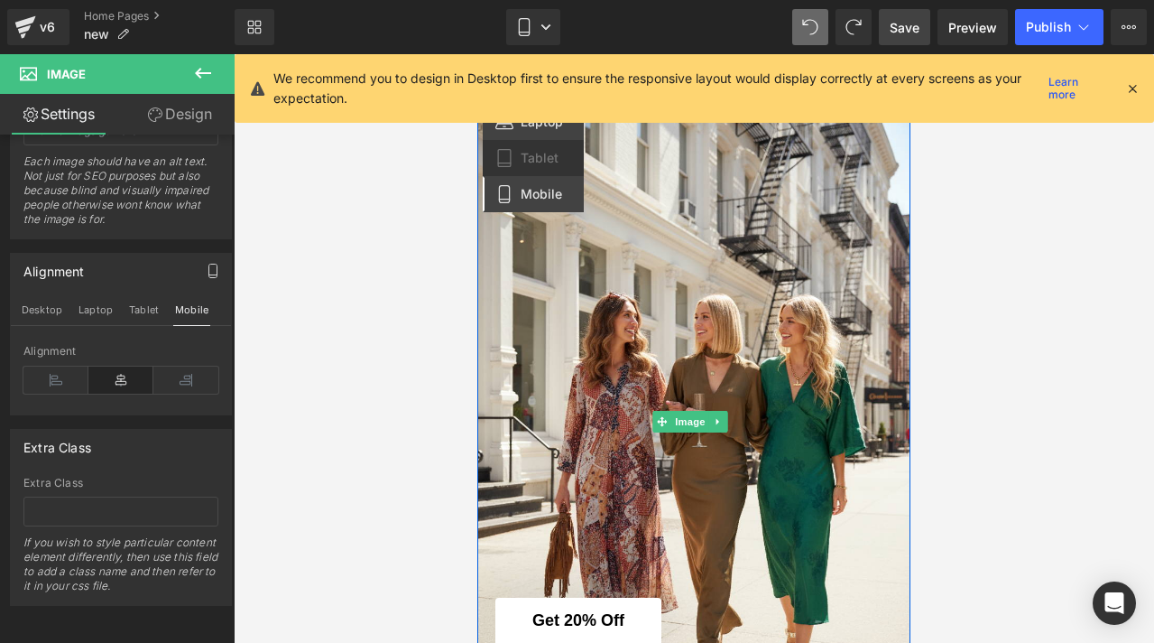
drag, startPoint x: 542, startPoint y: 128, endPoint x: 307, endPoint y: 74, distance: 240.9
click at [542, 128] on span "Laptop" at bounding box center [542, 122] width 42 height 16
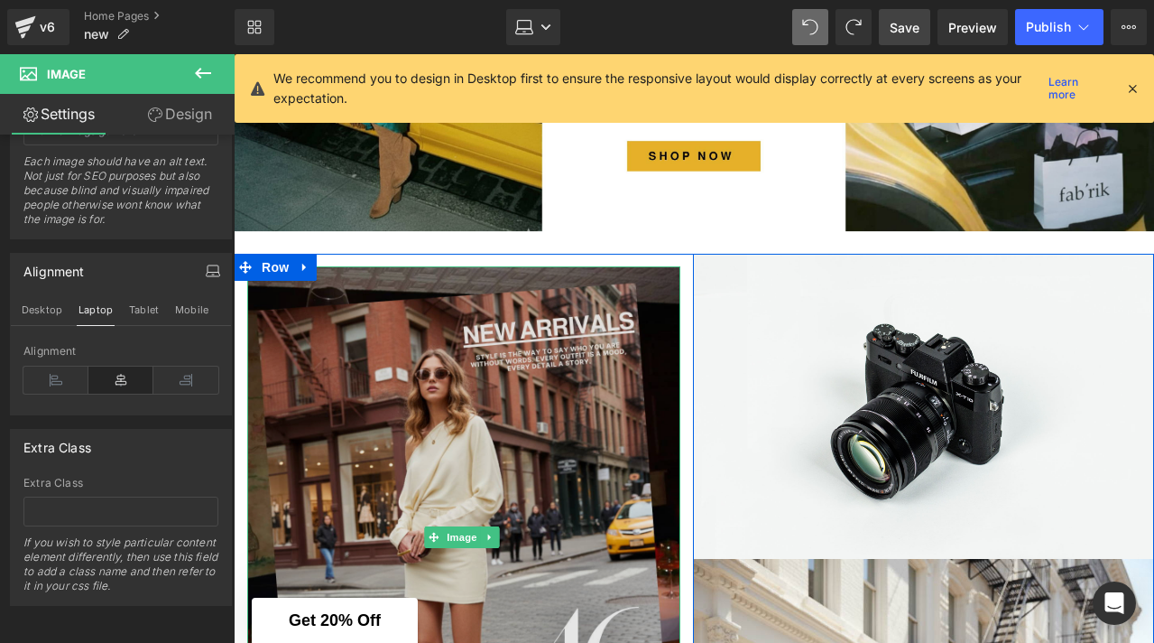
scroll to position [446, 0]
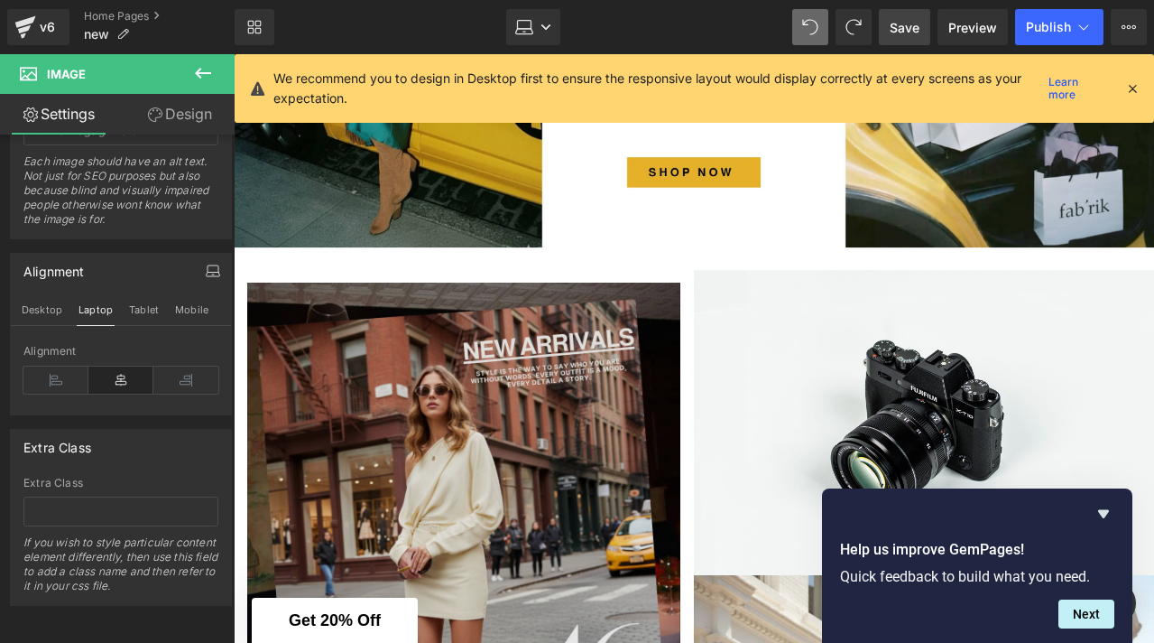
click at [357, 402] on img at bounding box center [463, 554] width 433 height 542
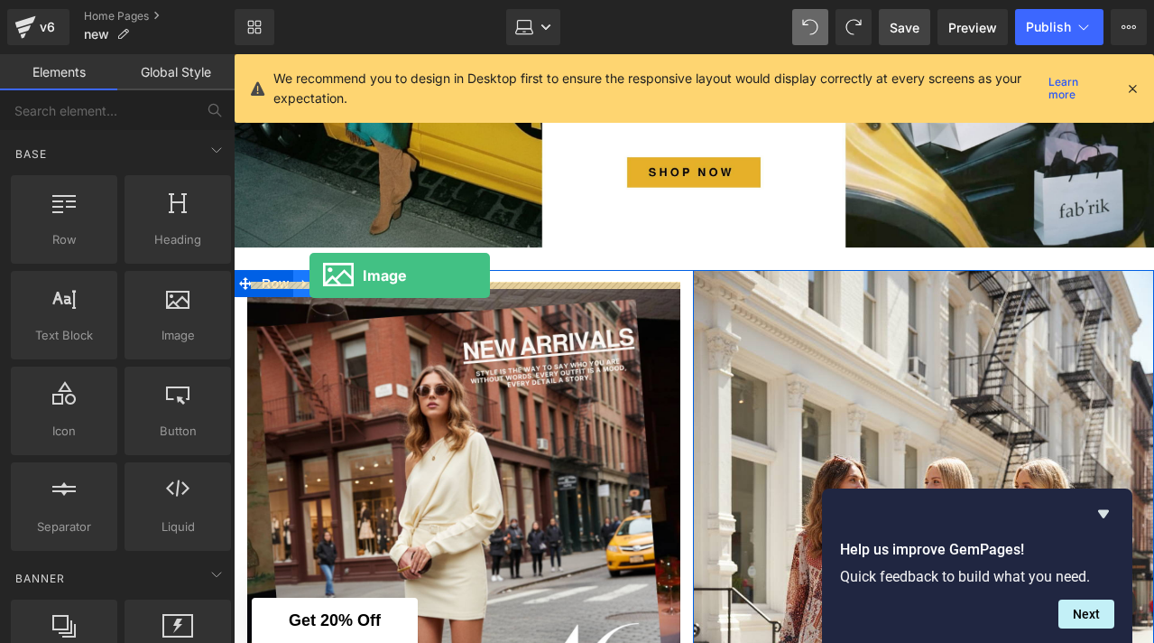
drag, startPoint x: 436, startPoint y: 357, endPoint x: 309, endPoint y: 275, distance: 151.0
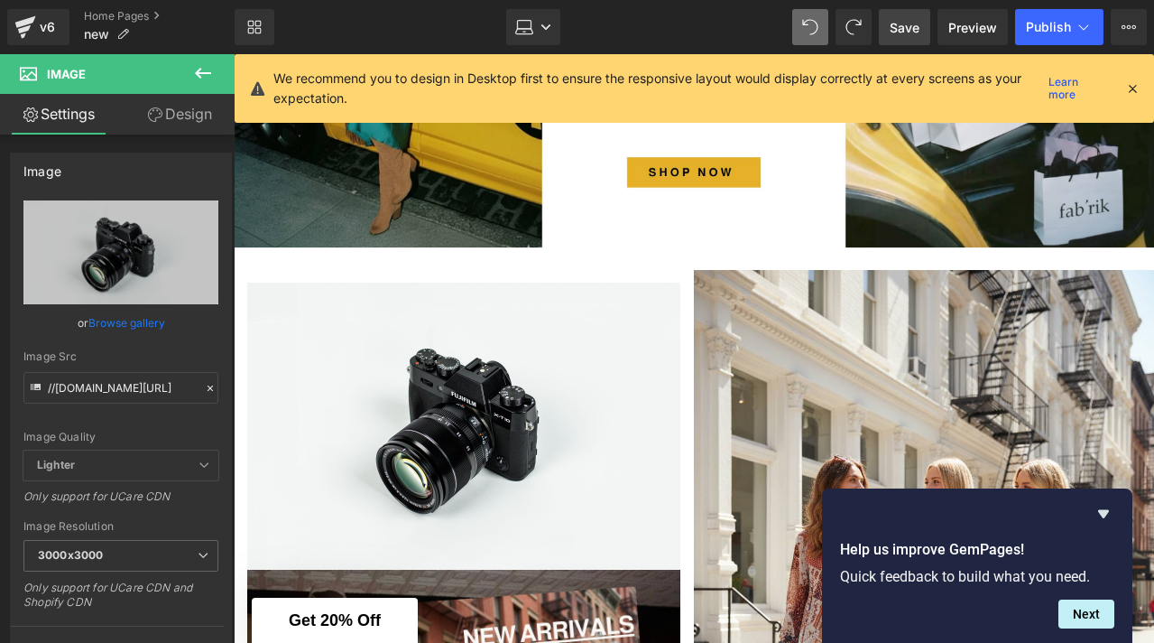
click at [201, 73] on icon at bounding box center [203, 73] width 16 height 11
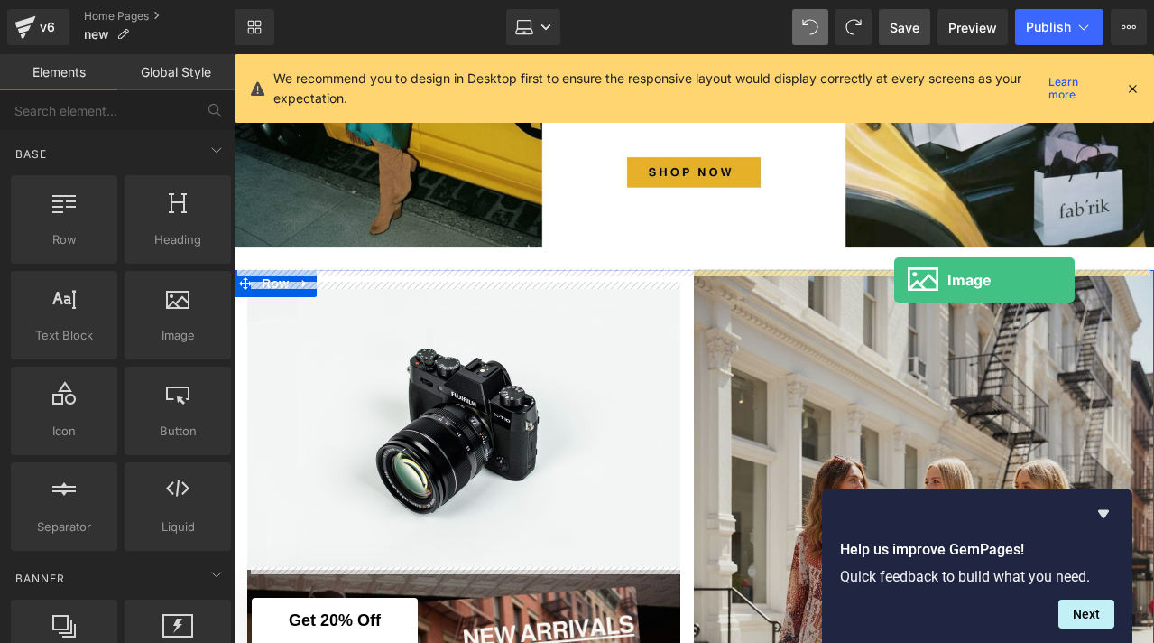
drag, startPoint x: 419, startPoint y: 381, endPoint x: 893, endPoint y: 280, distance: 484.6
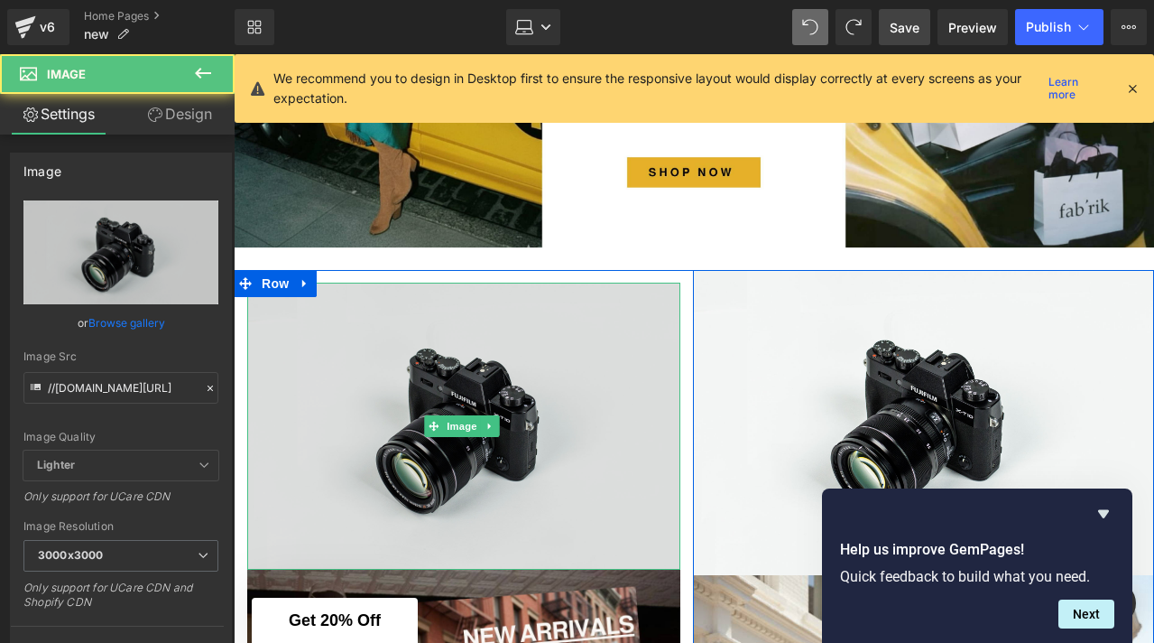
click at [588, 445] on img at bounding box center [463, 426] width 433 height 287
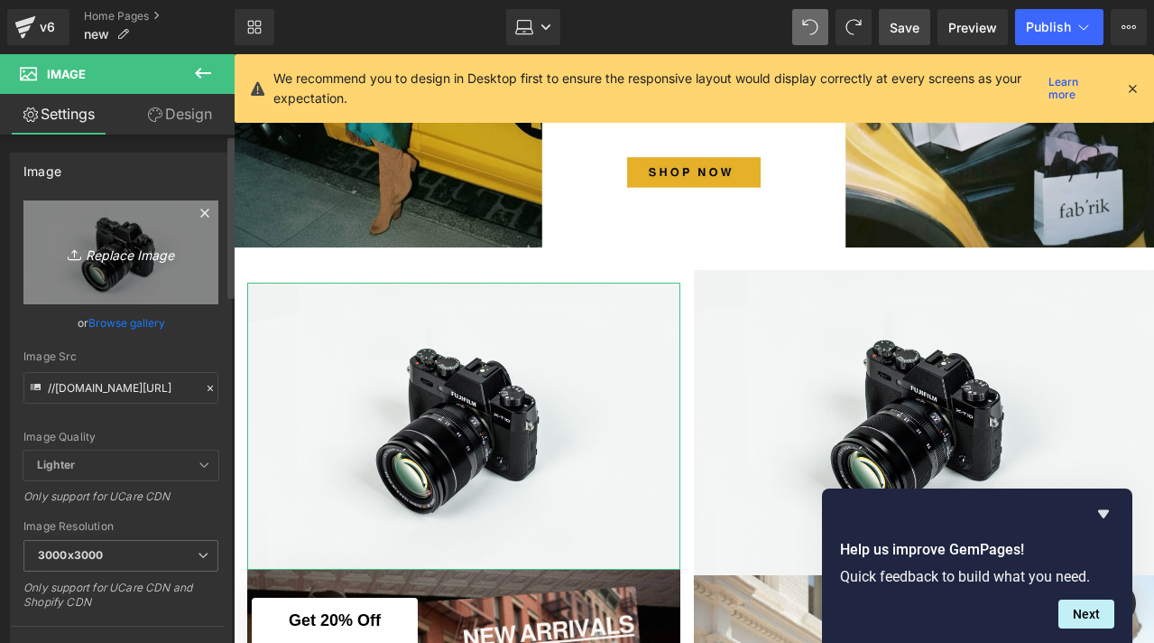
click at [167, 282] on link "Replace Image" at bounding box center [120, 252] width 195 height 104
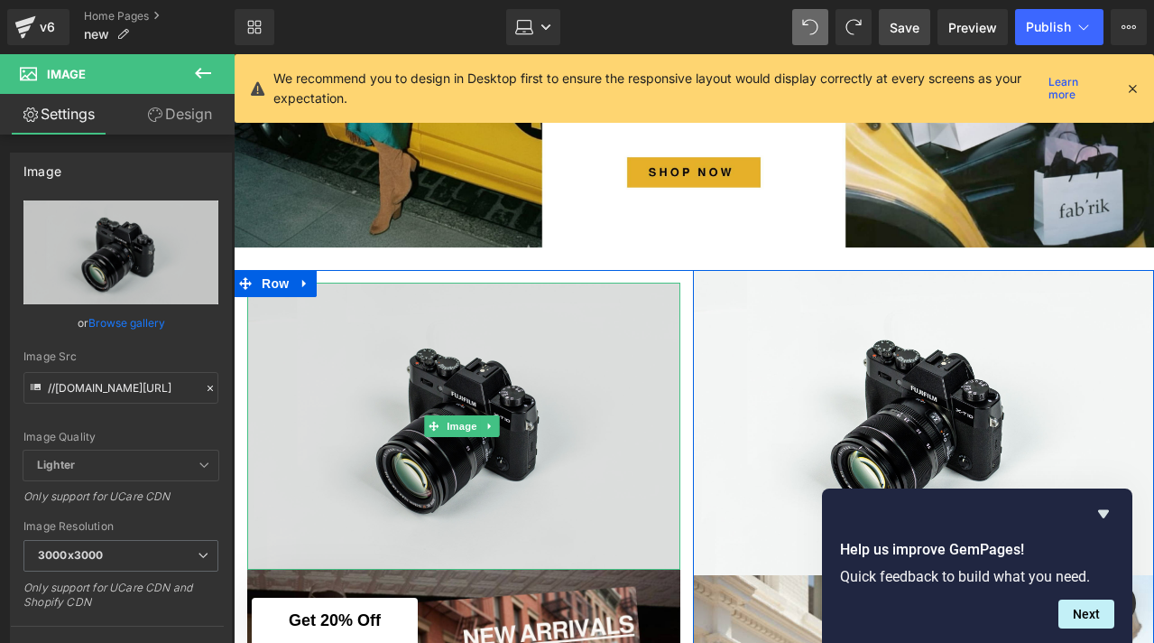
click at [444, 342] on img at bounding box center [463, 426] width 433 height 287
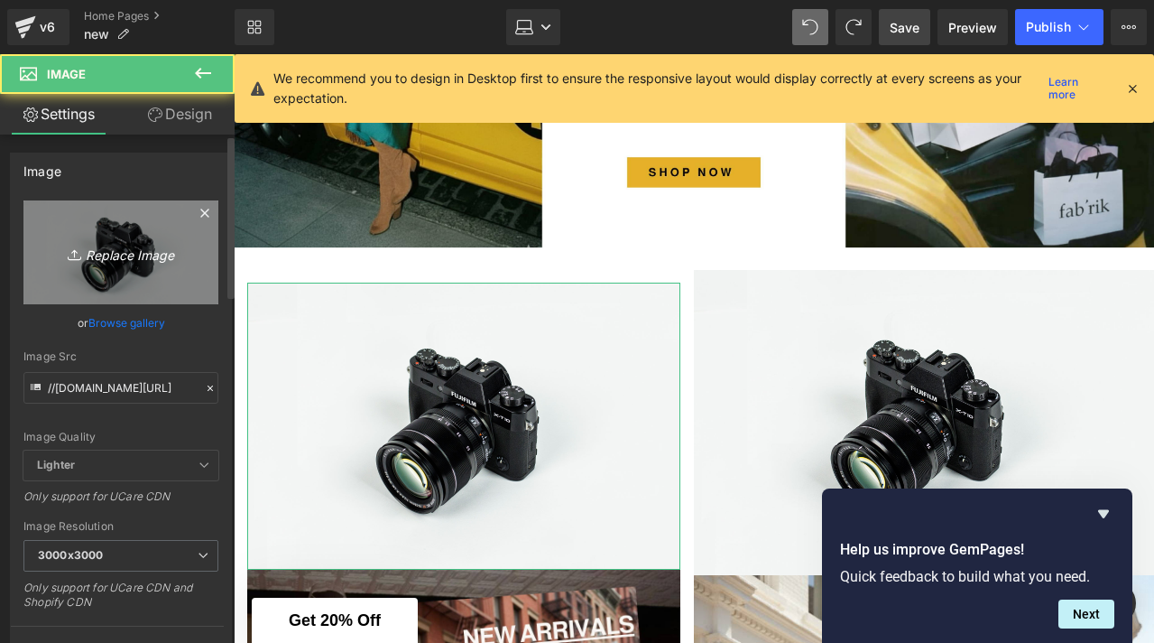
click at [156, 257] on icon "Replace Image" at bounding box center [121, 252] width 144 height 23
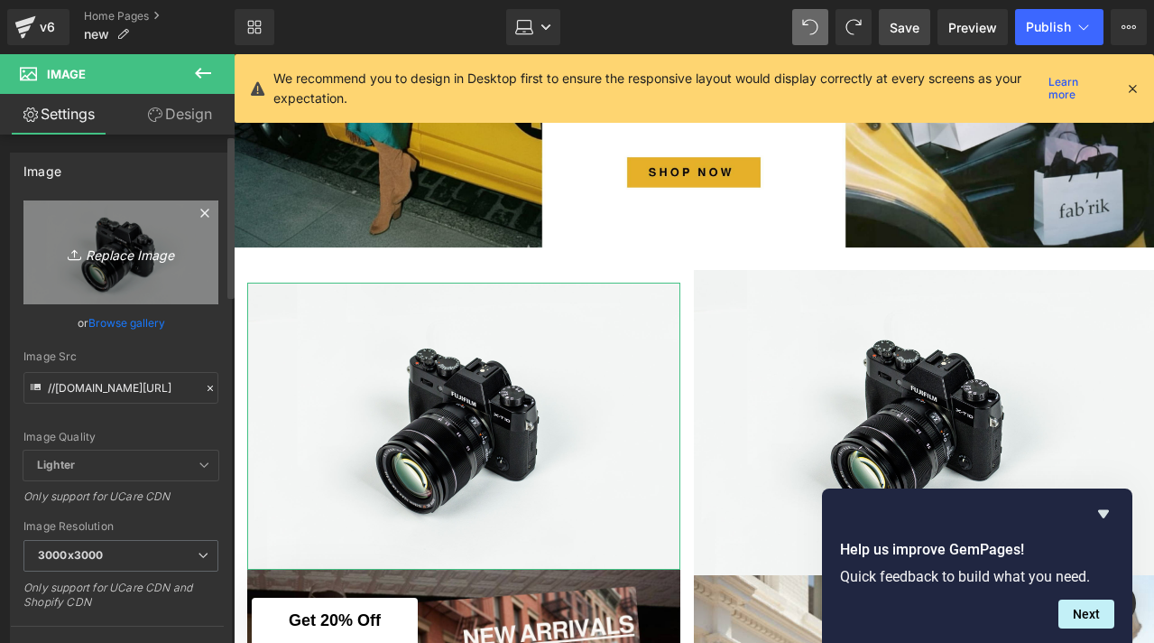
type input "C:\fakepath\3.png"
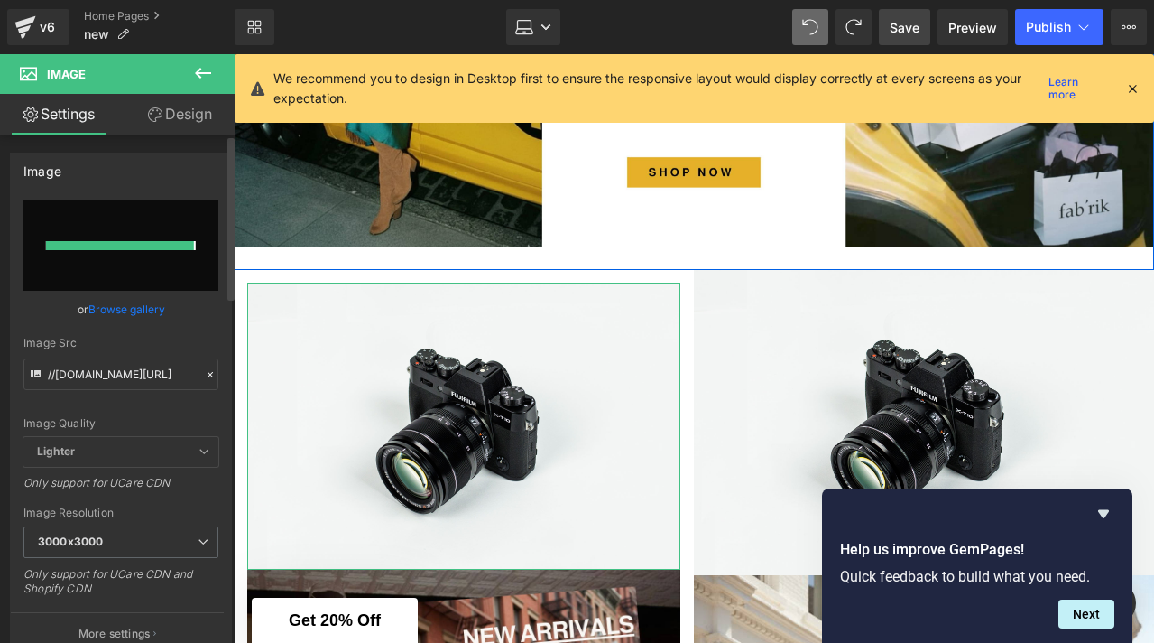
type input "[URL][DOMAIN_NAME]"
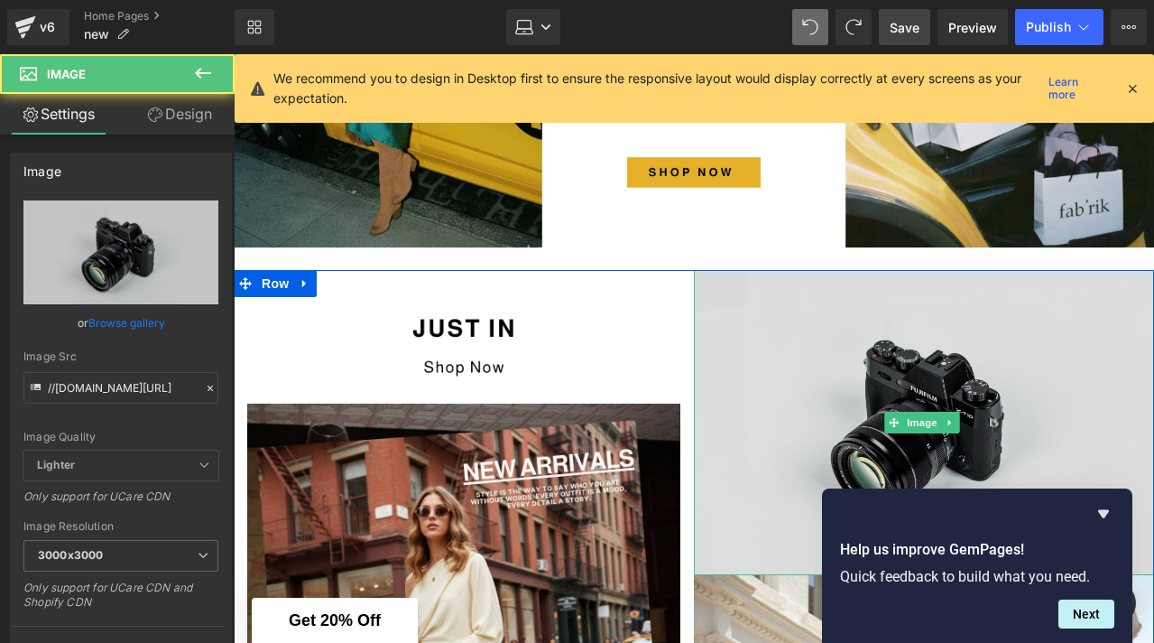
click at [787, 377] on img at bounding box center [924, 422] width 460 height 305
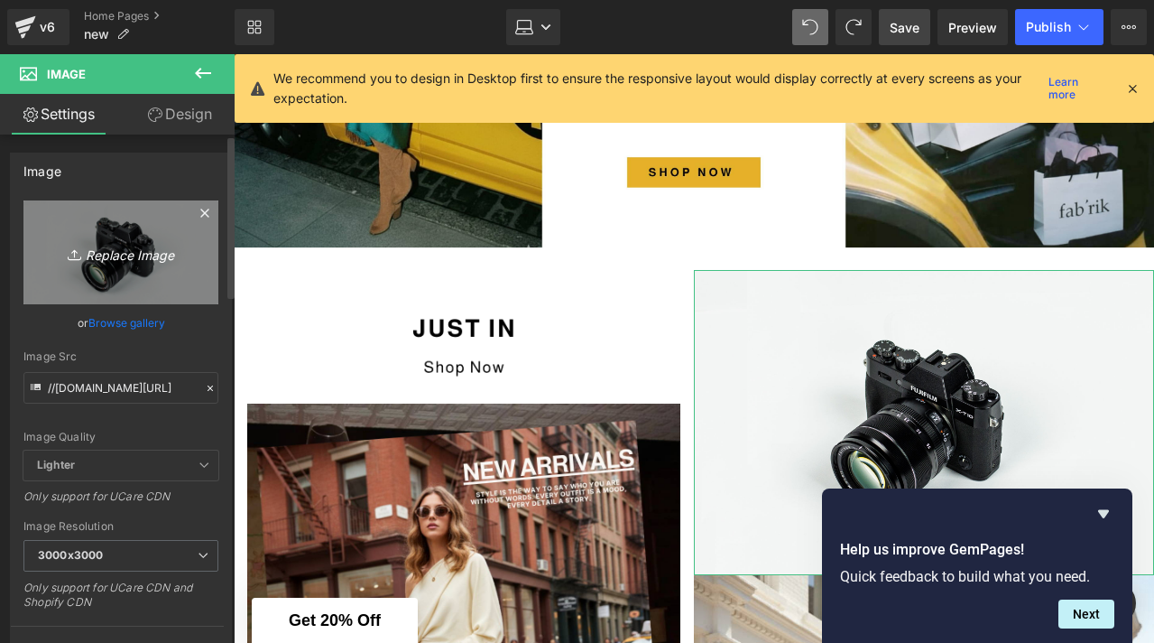
click at [125, 256] on icon "Replace Image" at bounding box center [121, 252] width 144 height 23
type input "C:\fakepath\4.png"
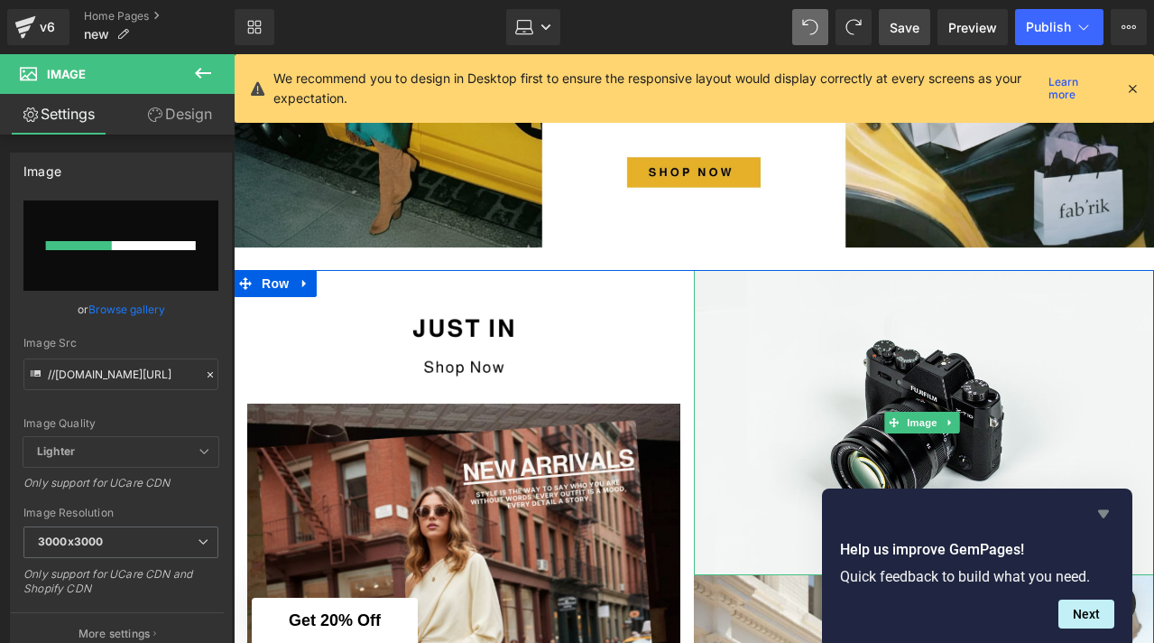
click at [1103, 514] on icon "Hide survey" at bounding box center [1104, 514] width 11 height 8
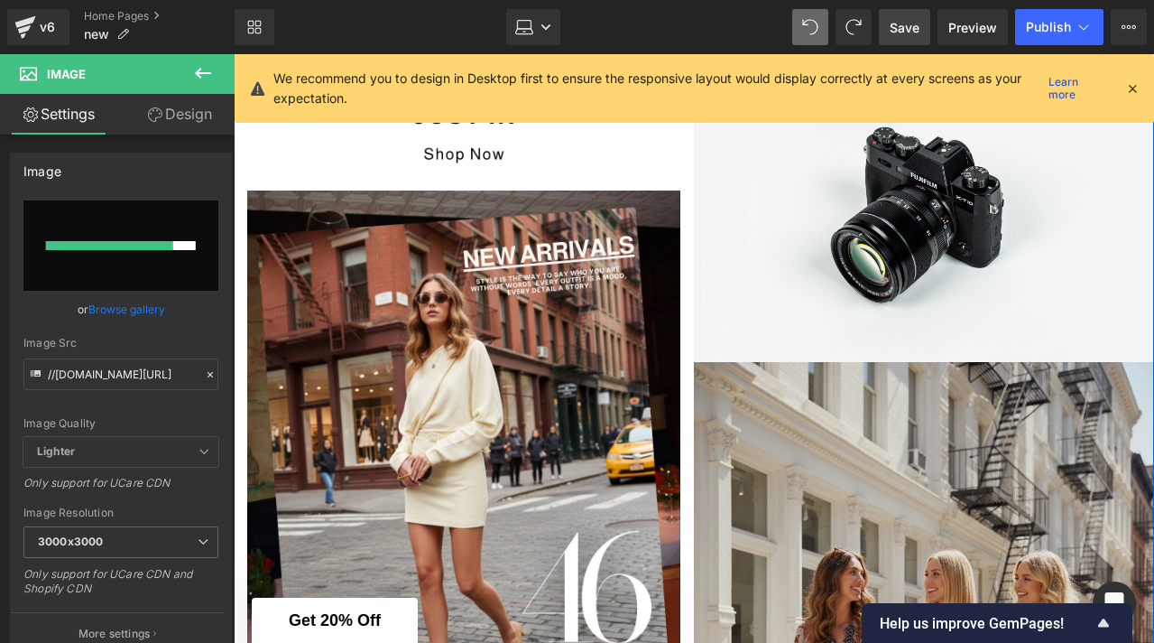
scroll to position [658, 0]
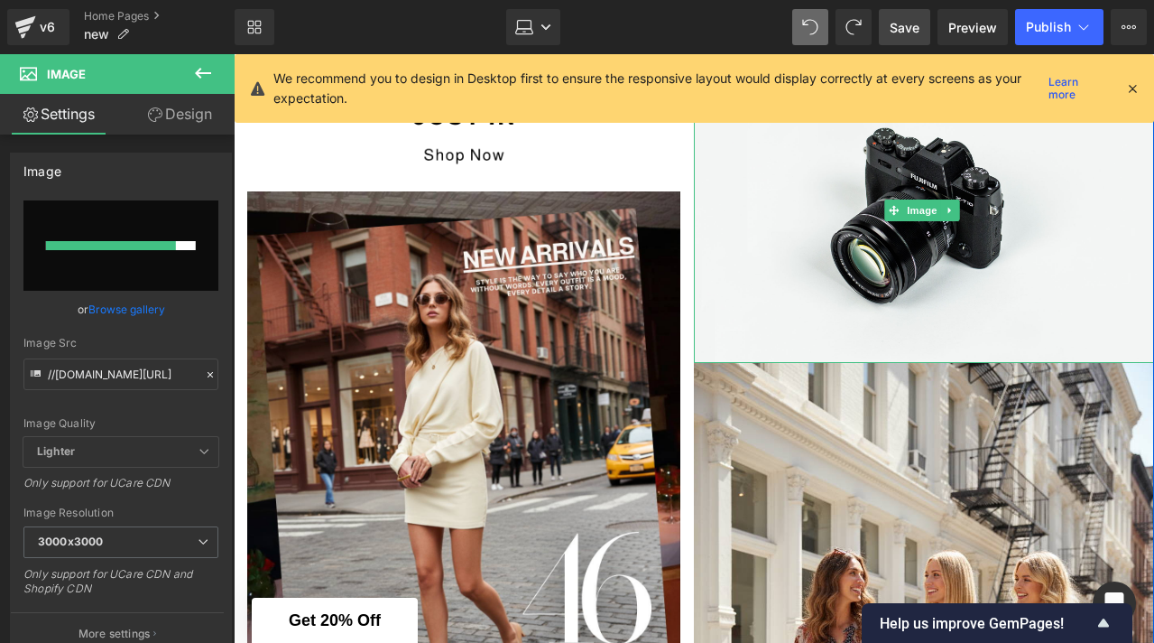
click at [1132, 92] on icon at bounding box center [1133, 88] width 16 height 16
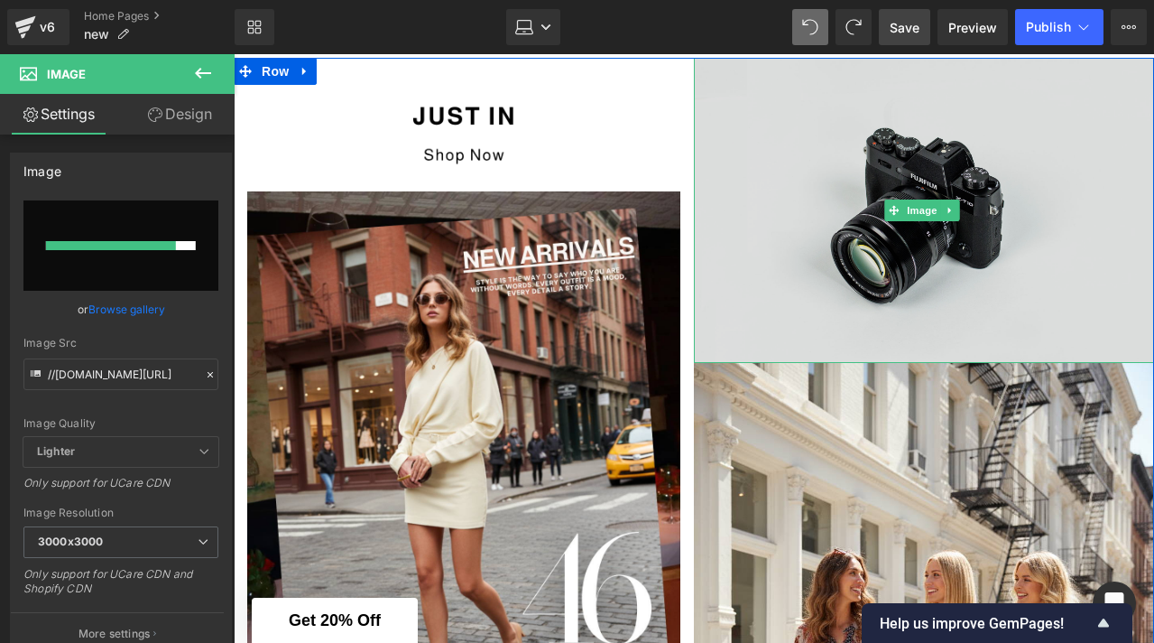
click at [875, 172] on img at bounding box center [924, 210] width 460 height 305
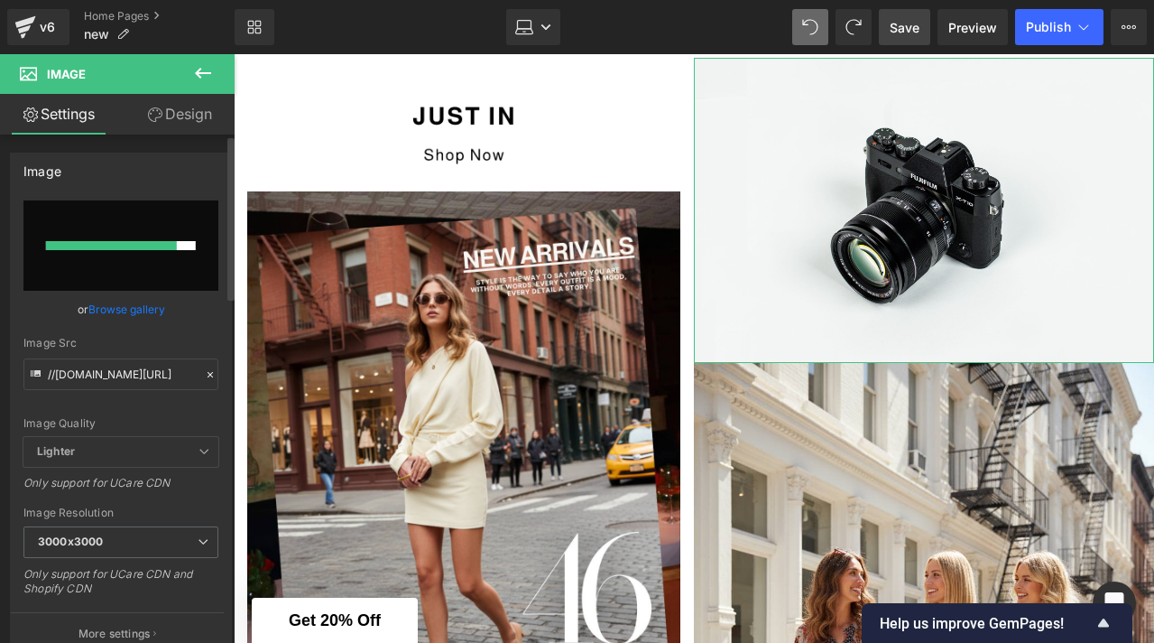
click at [135, 314] on link "Browse gallery" at bounding box center [126, 309] width 77 height 32
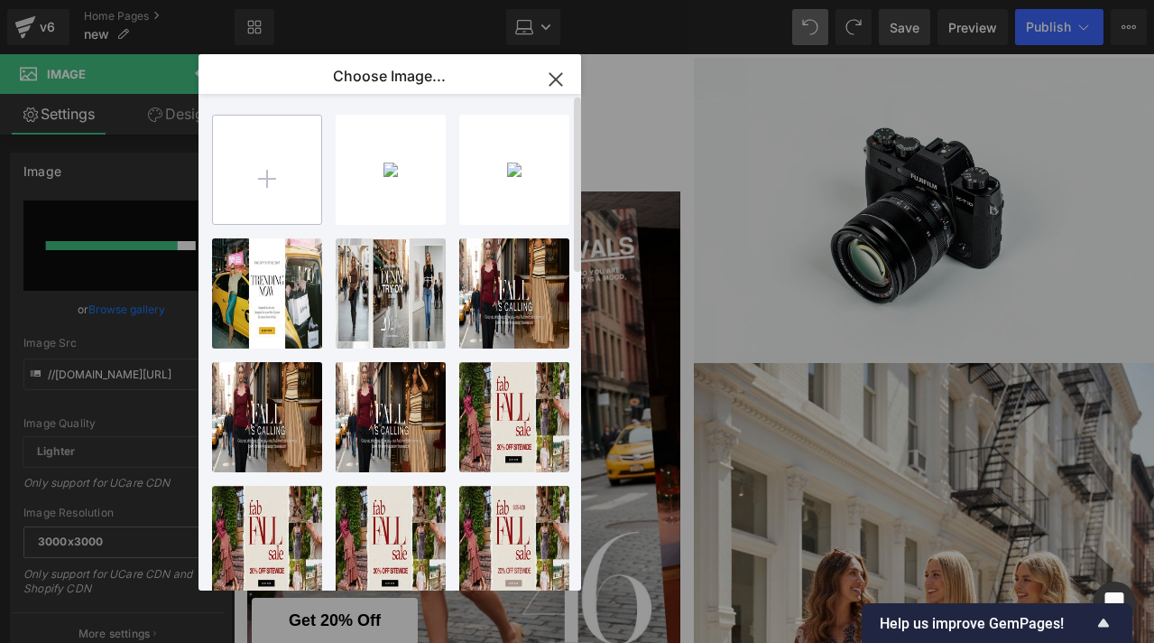
click at [258, 197] on input "file" at bounding box center [267, 170] width 108 height 108
type input "C:\fakepath\4.png"
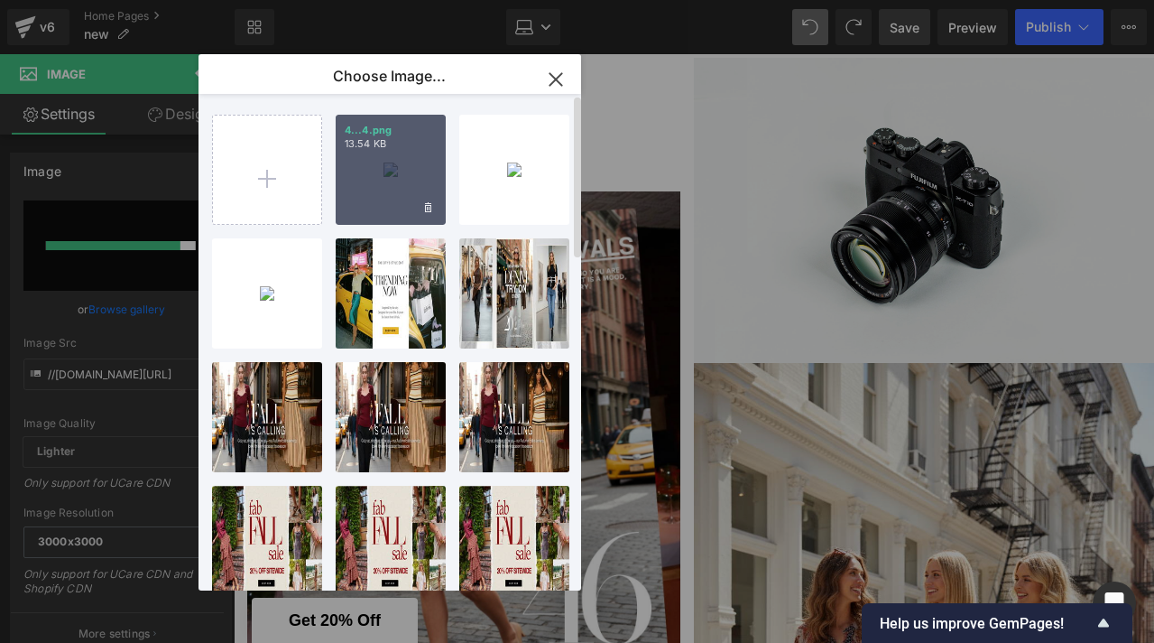
click at [405, 191] on div "4...4.png 13.54 KB" at bounding box center [391, 170] width 110 height 110
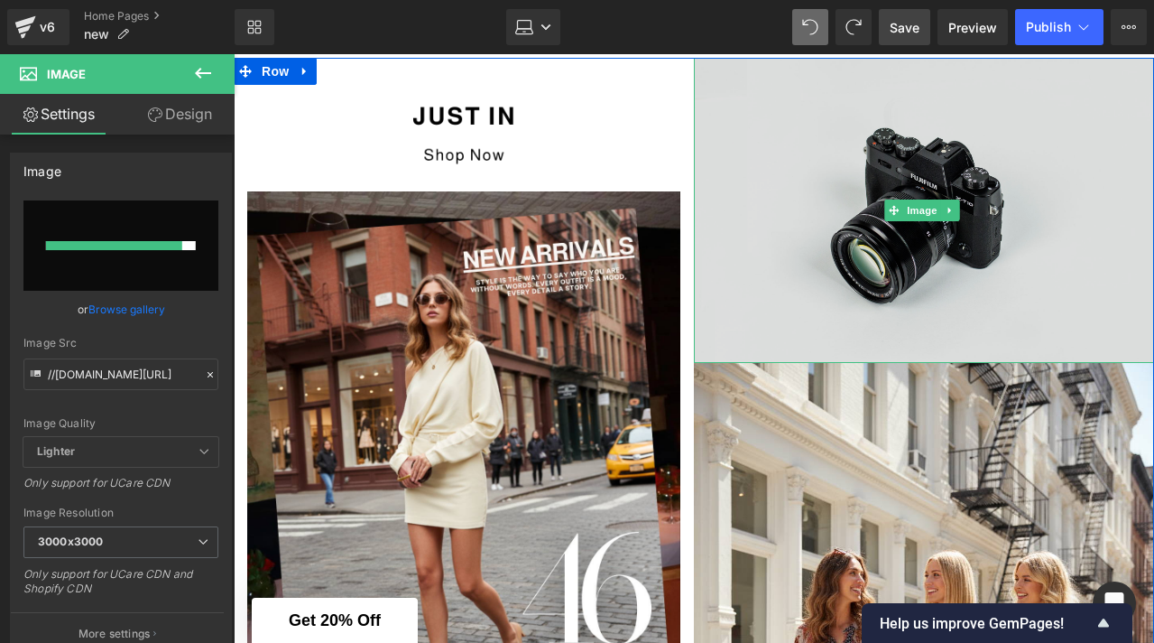
click at [764, 300] on img at bounding box center [924, 210] width 460 height 305
click at [757, 156] on img at bounding box center [924, 210] width 460 height 305
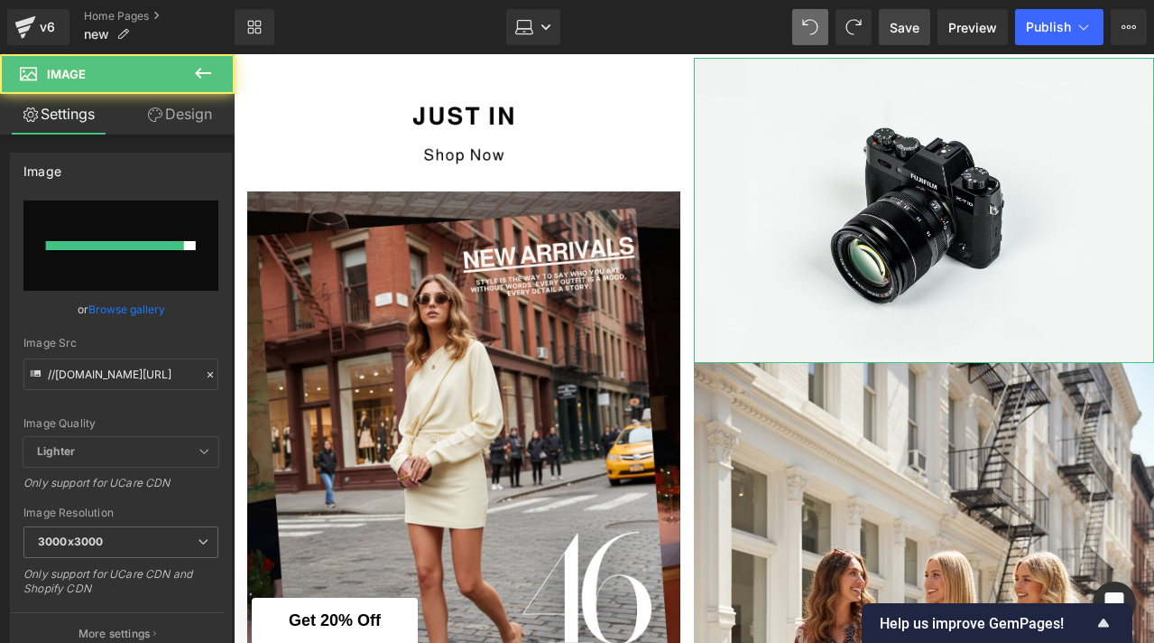
click at [113, 313] on link "Browse gallery" at bounding box center [126, 309] width 77 height 32
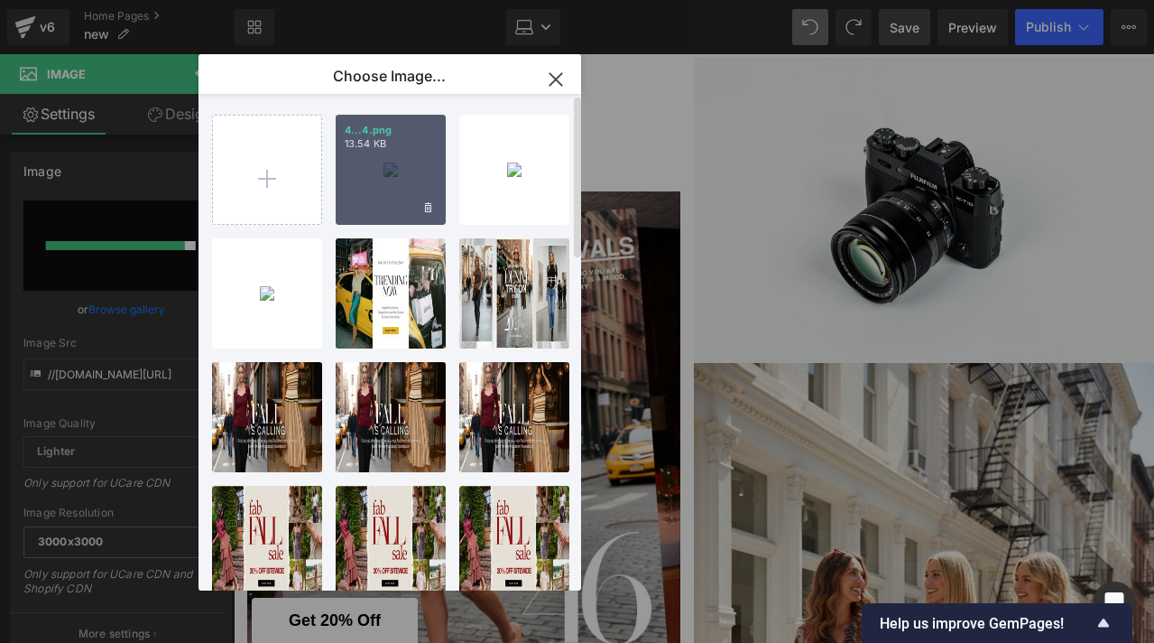
click at [374, 175] on div "4...4.png 13.54 KB" at bounding box center [391, 170] width 110 height 110
type input "[URL][DOMAIN_NAME]"
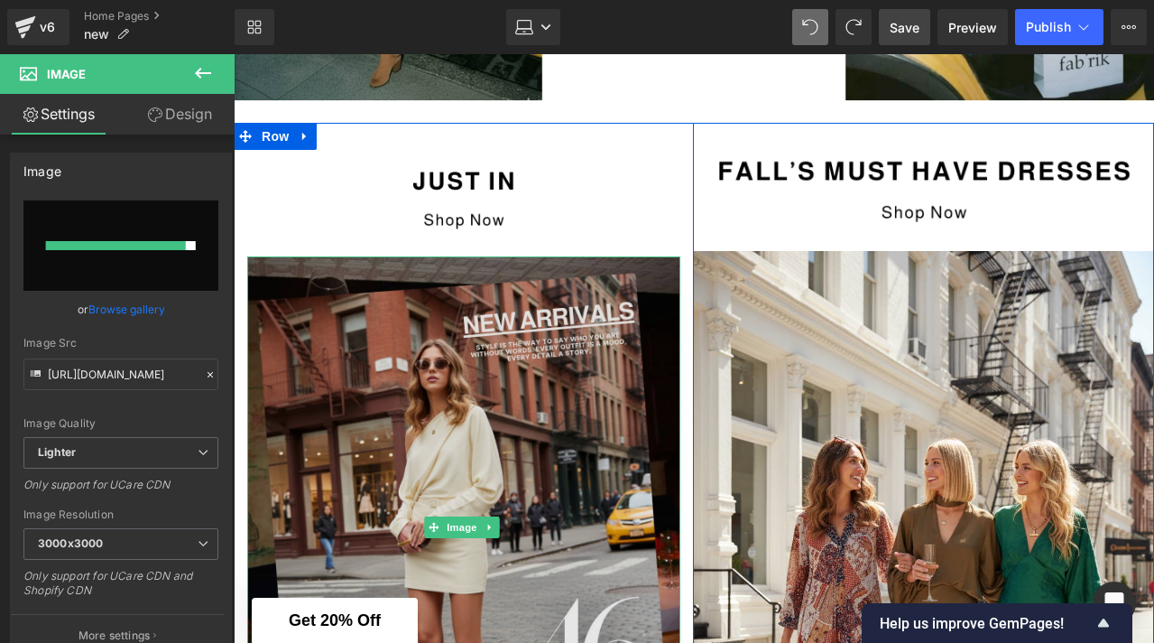
scroll to position [591, 0]
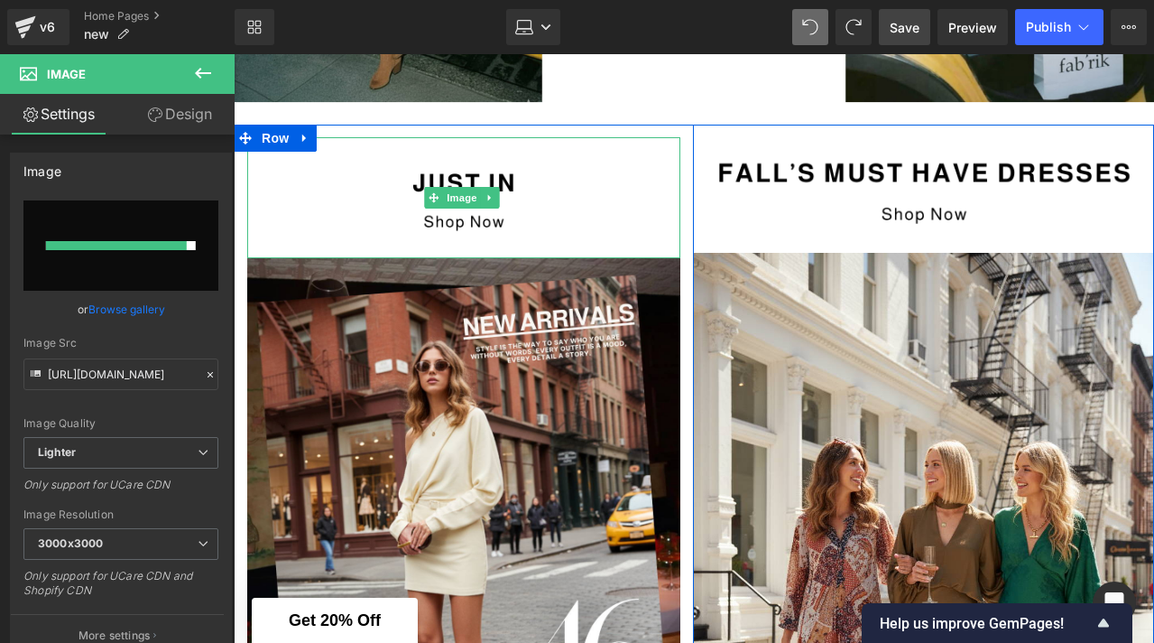
click at [578, 219] on img at bounding box center [463, 197] width 433 height 120
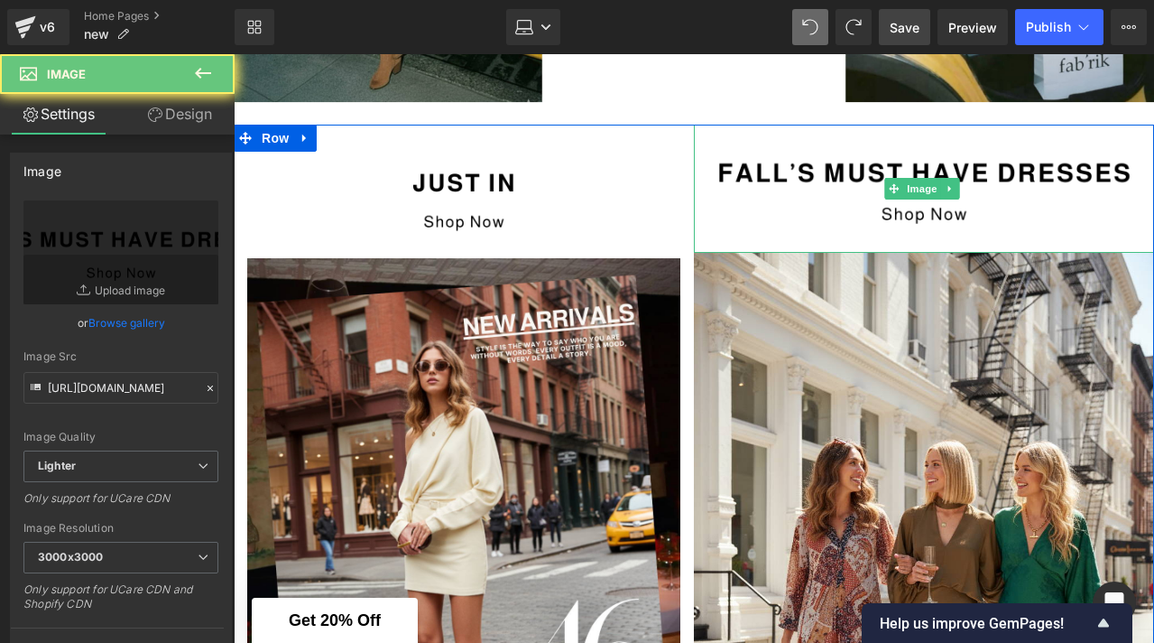
click at [774, 198] on img at bounding box center [924, 189] width 460 height 128
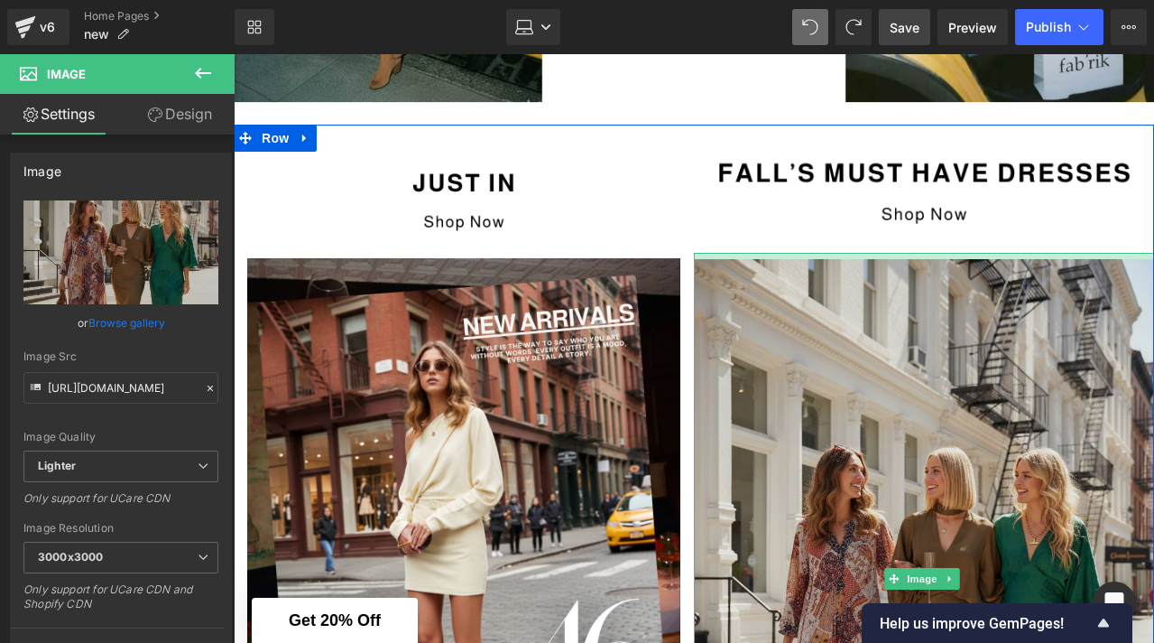
click at [825, 258] on div "Image" at bounding box center [924, 579] width 460 height 653
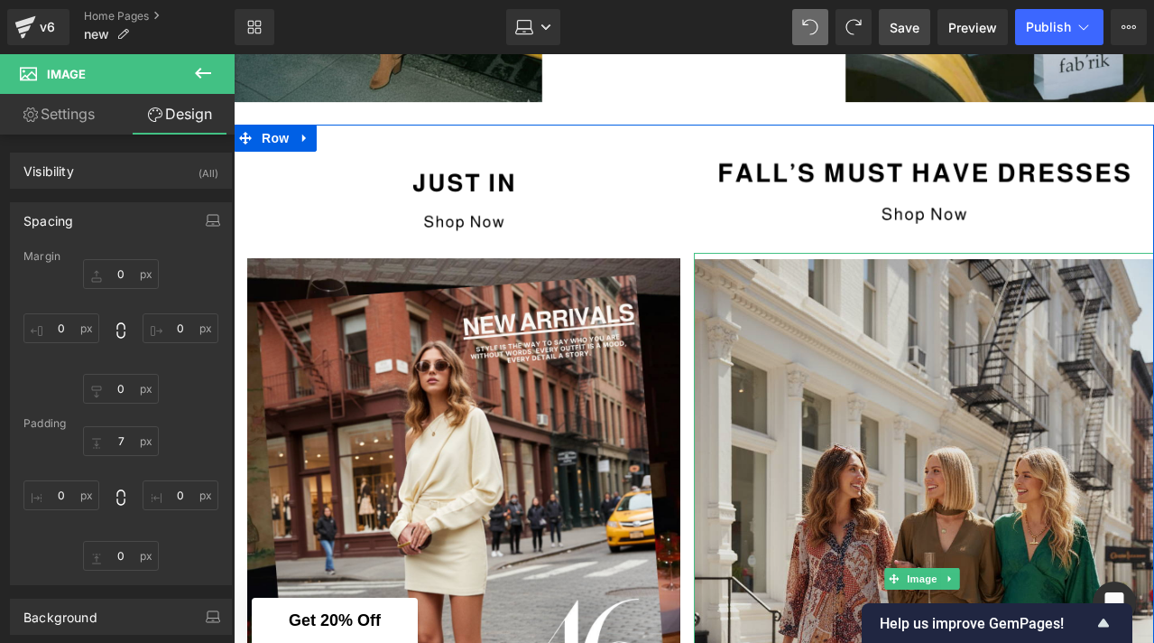
click at [869, 264] on img at bounding box center [924, 579] width 460 height 653
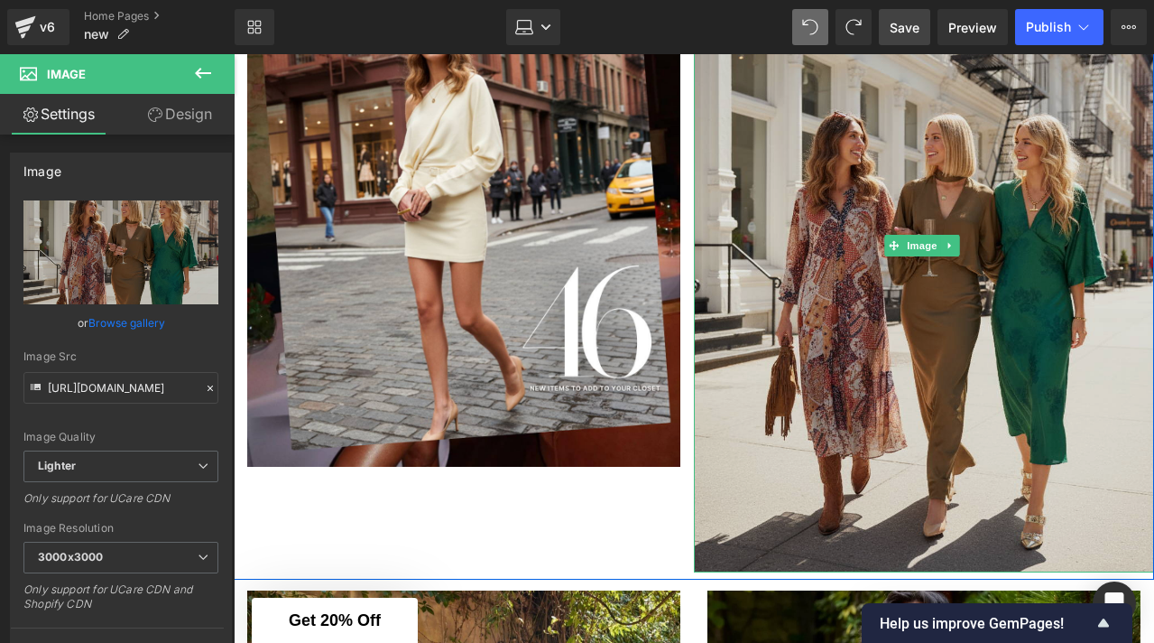
scroll to position [952, 0]
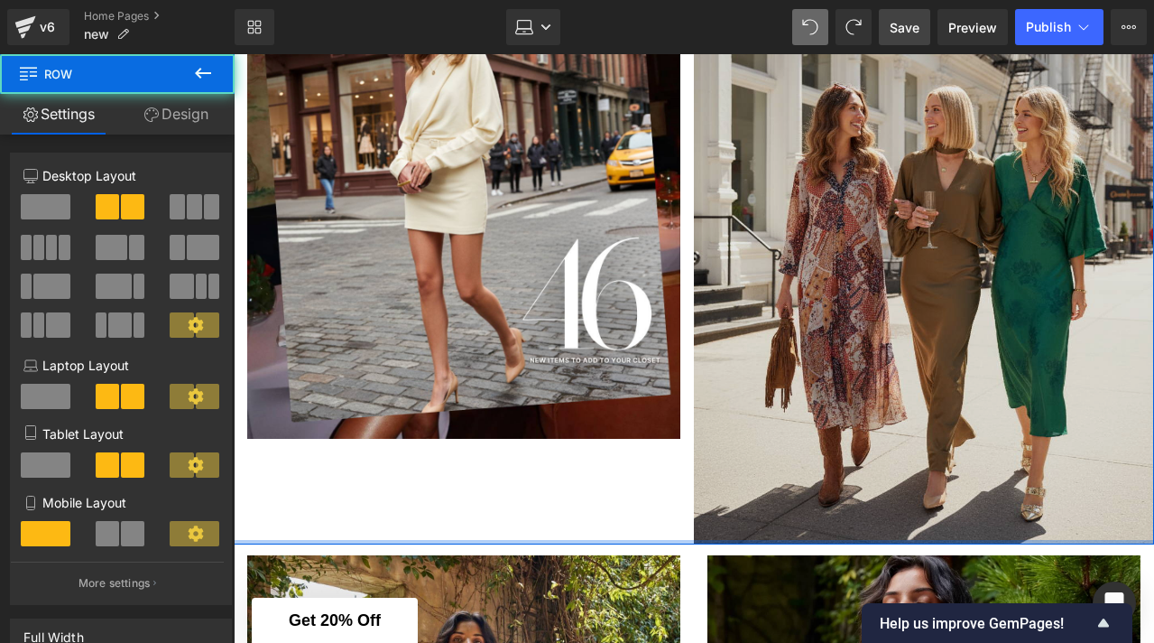
drag, startPoint x: 882, startPoint y: 539, endPoint x: 880, endPoint y: 428, distance: 111.0
click at [880, 428] on div "Image Image Row Image Image Row" at bounding box center [694, 154] width 921 height 781
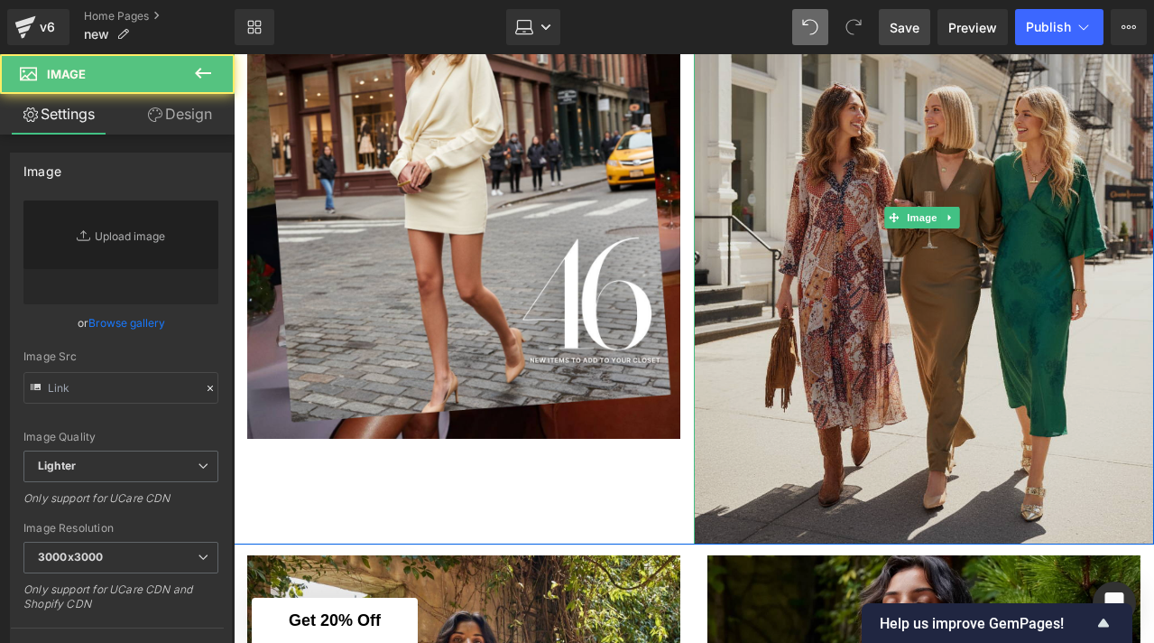
type input "[URL][DOMAIN_NAME]"
click at [775, 469] on img at bounding box center [924, 218] width 460 height 653
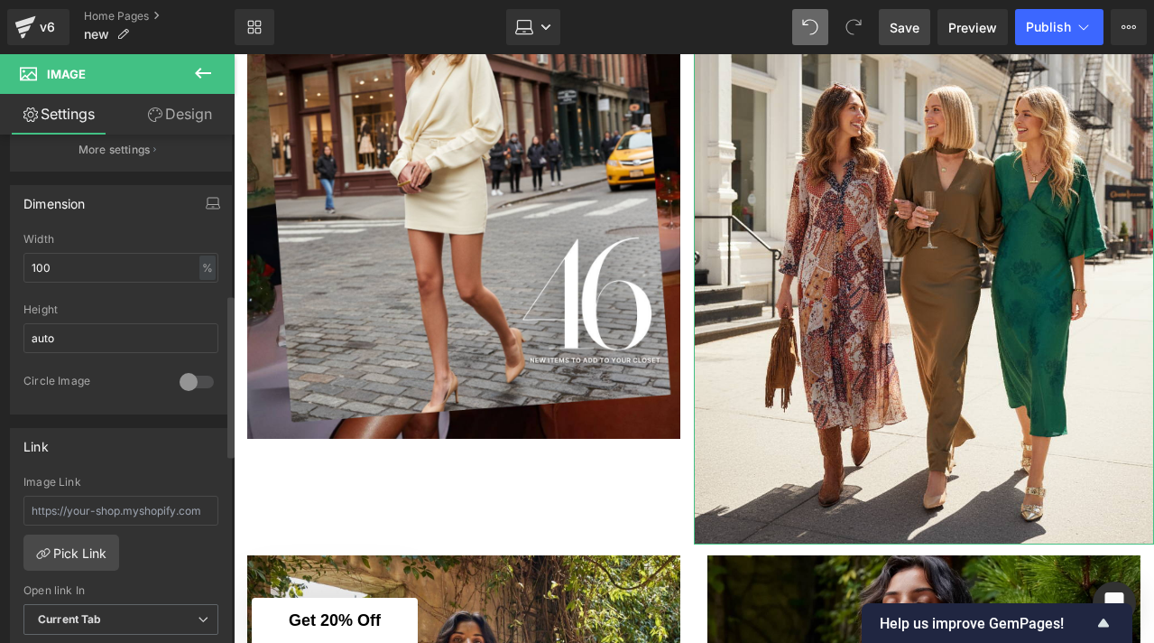
scroll to position [515, 0]
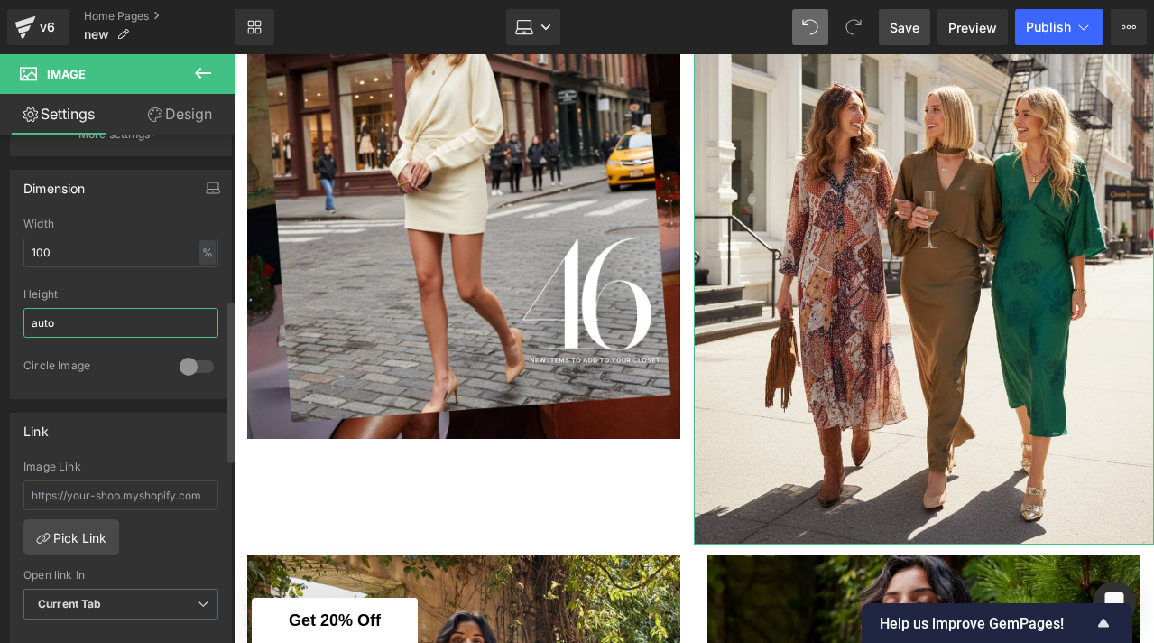
click at [101, 323] on input "auto" at bounding box center [120, 323] width 195 height 30
click at [183, 366] on div at bounding box center [196, 366] width 43 height 29
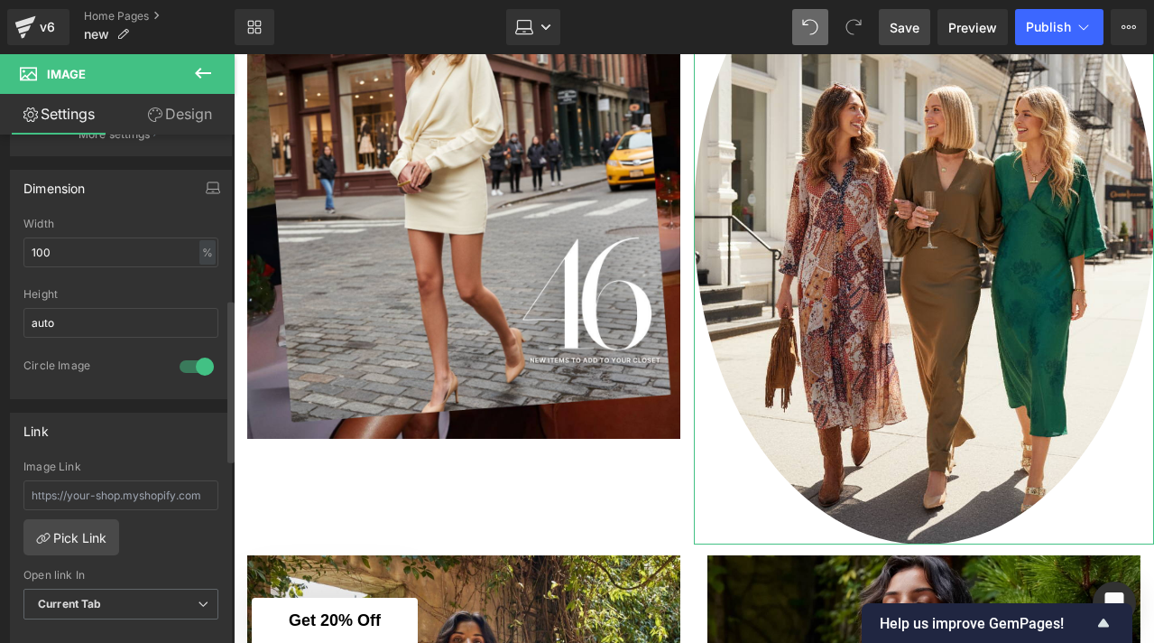
click at [182, 366] on div at bounding box center [196, 366] width 43 height 29
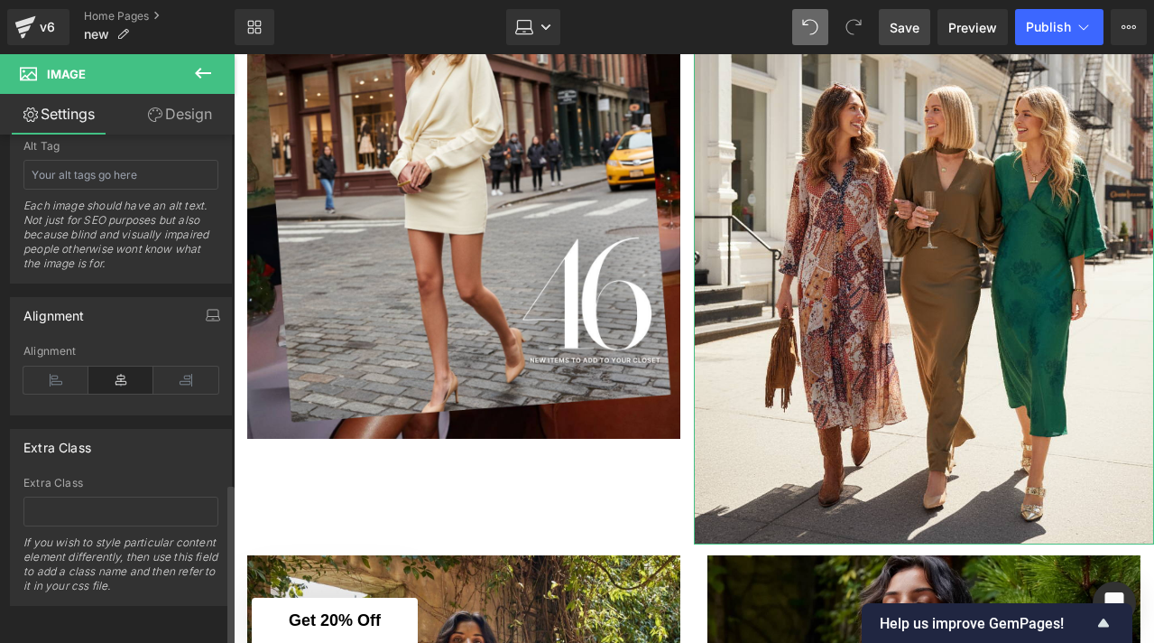
scroll to position [1092, 0]
click at [186, 127] on link "Design" at bounding box center [179, 114] width 117 height 41
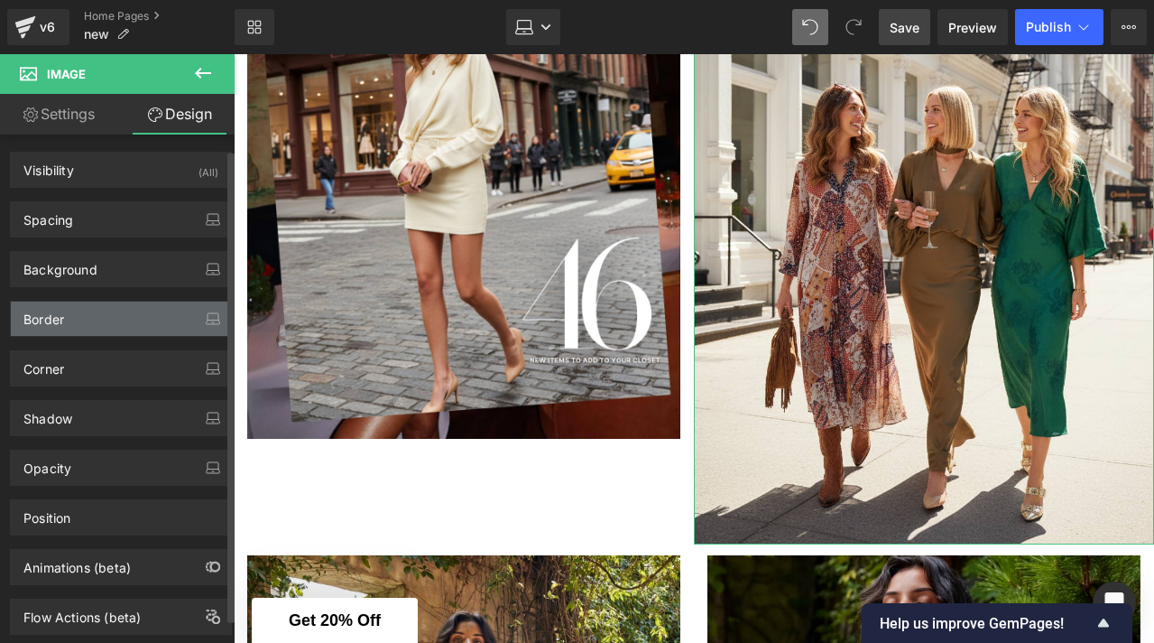
scroll to position [0, 0]
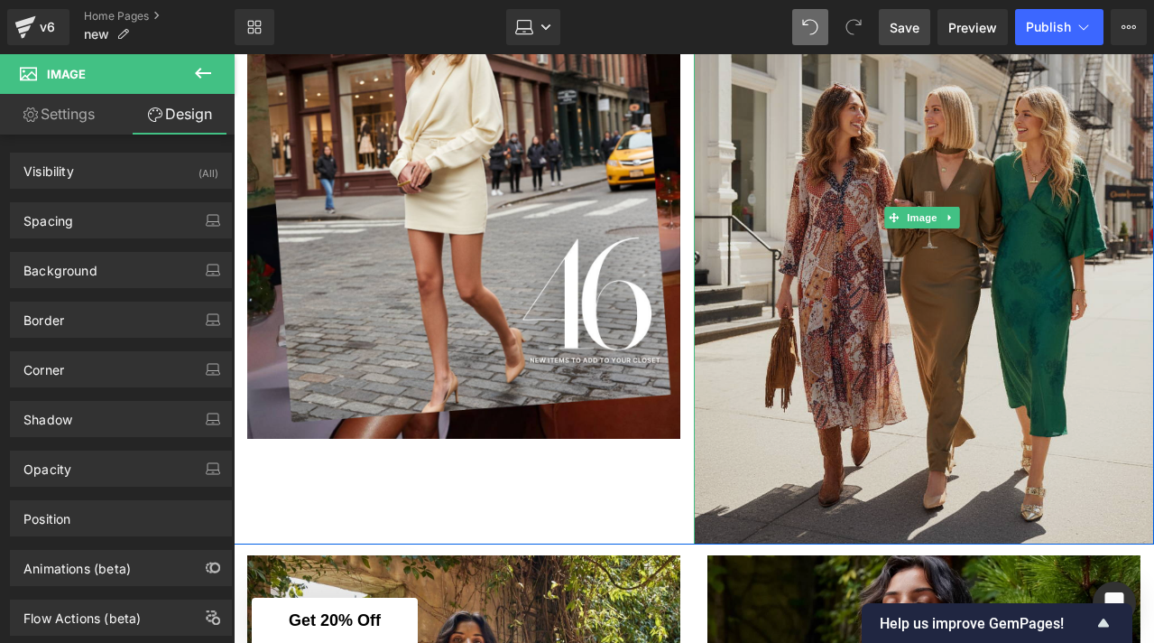
click at [809, 294] on img at bounding box center [924, 218] width 460 height 653
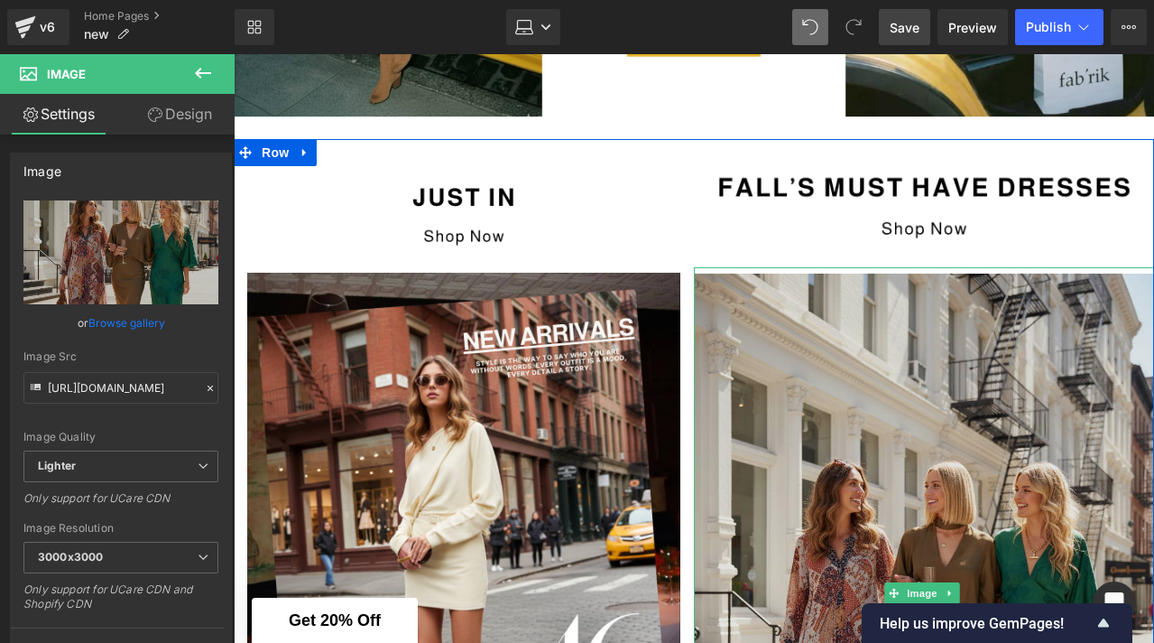
scroll to position [560, 0]
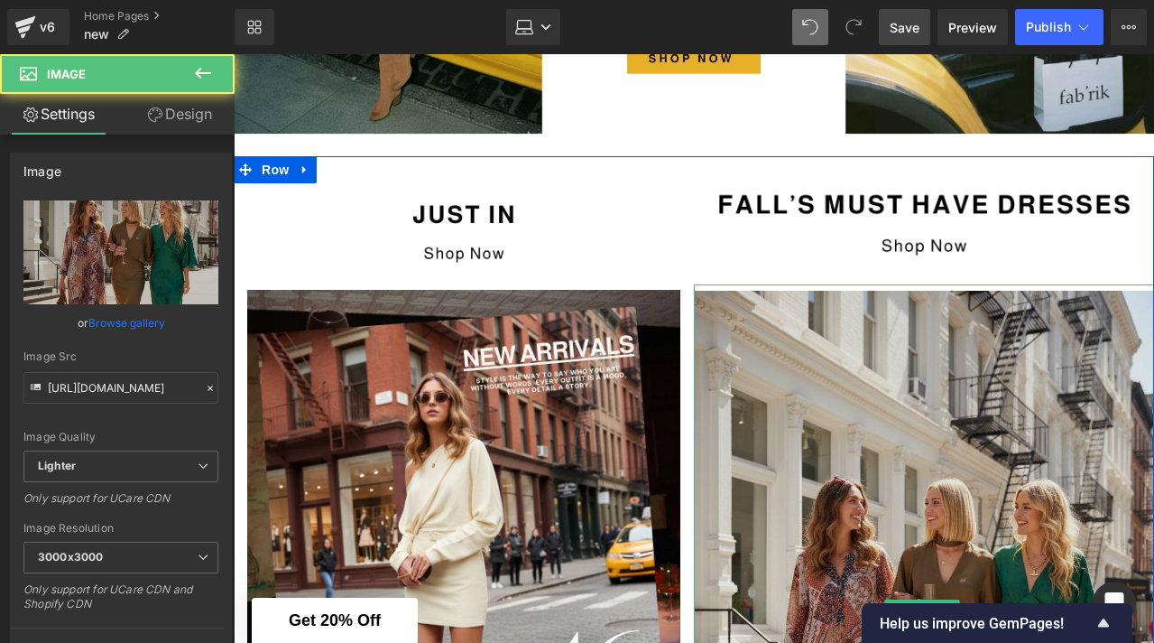
click at [779, 419] on img at bounding box center [924, 610] width 460 height 653
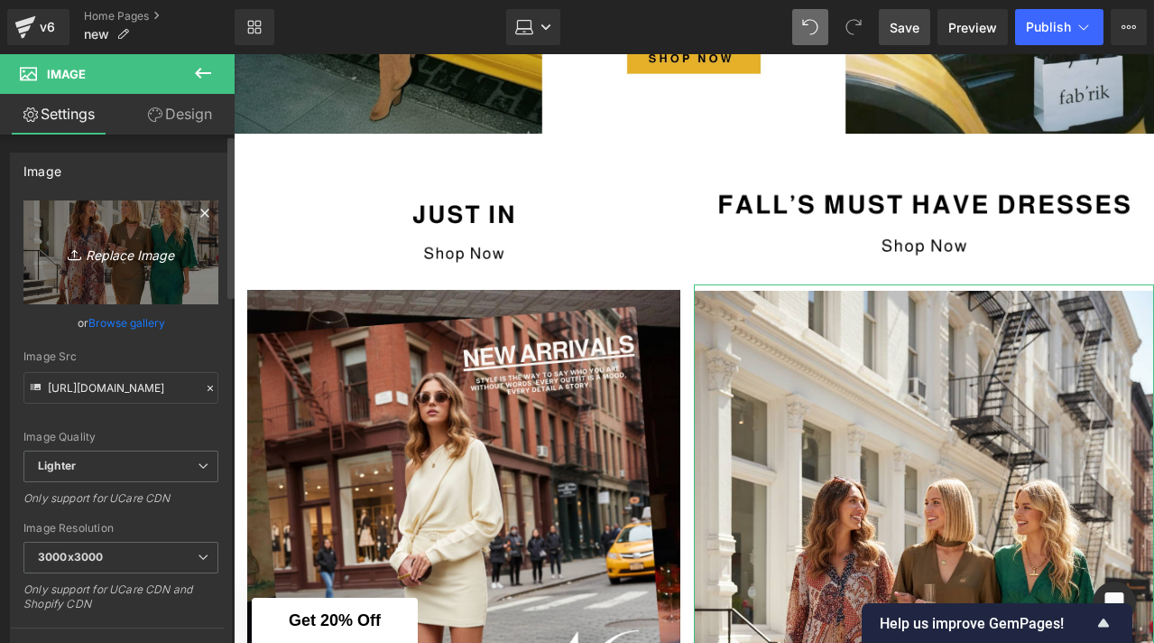
click at [130, 261] on icon "Replace Image" at bounding box center [121, 252] width 144 height 23
type input "C:\fakepath\NEW ARRIVALS-4.png"
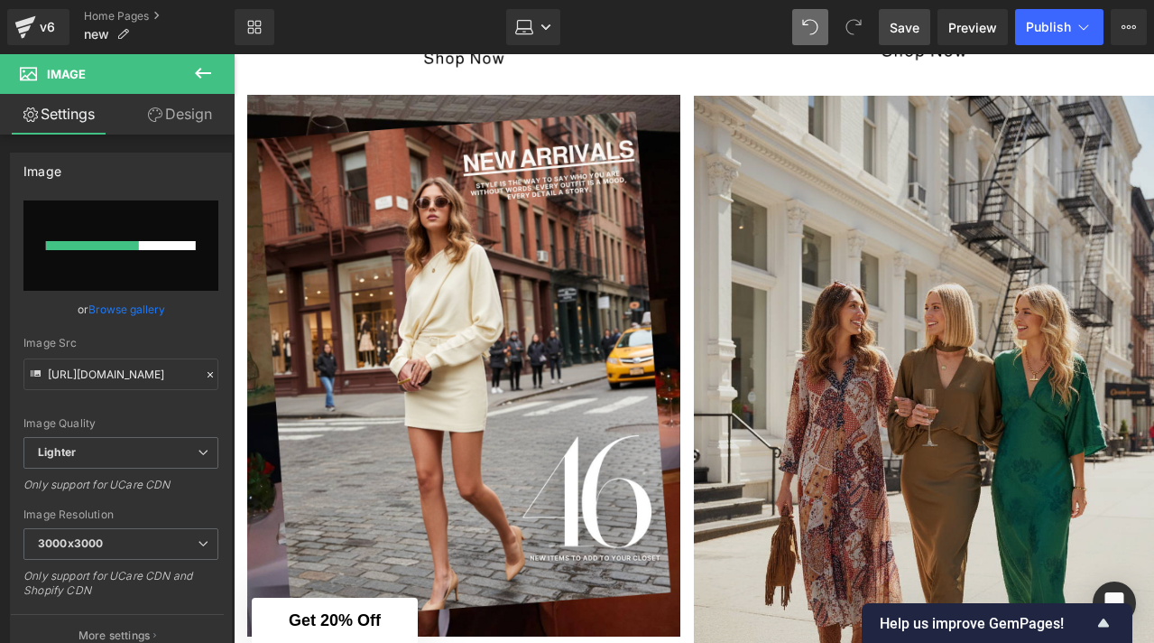
scroll to position [739, 0]
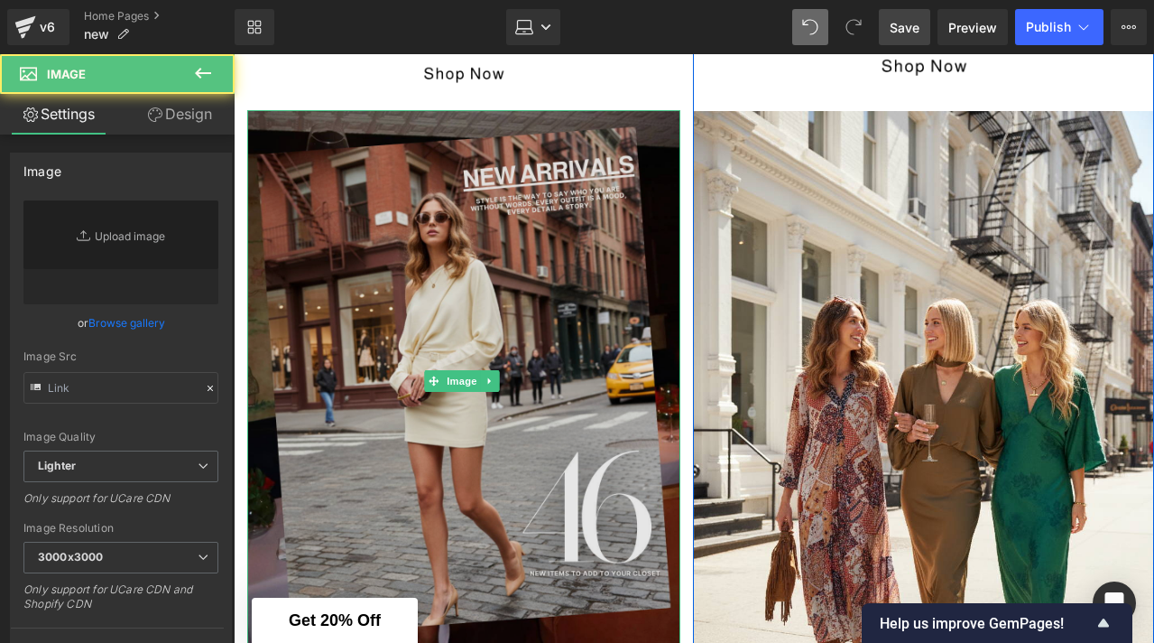
type input "[URL][DOMAIN_NAME]"
click at [548, 370] on img at bounding box center [463, 381] width 433 height 542
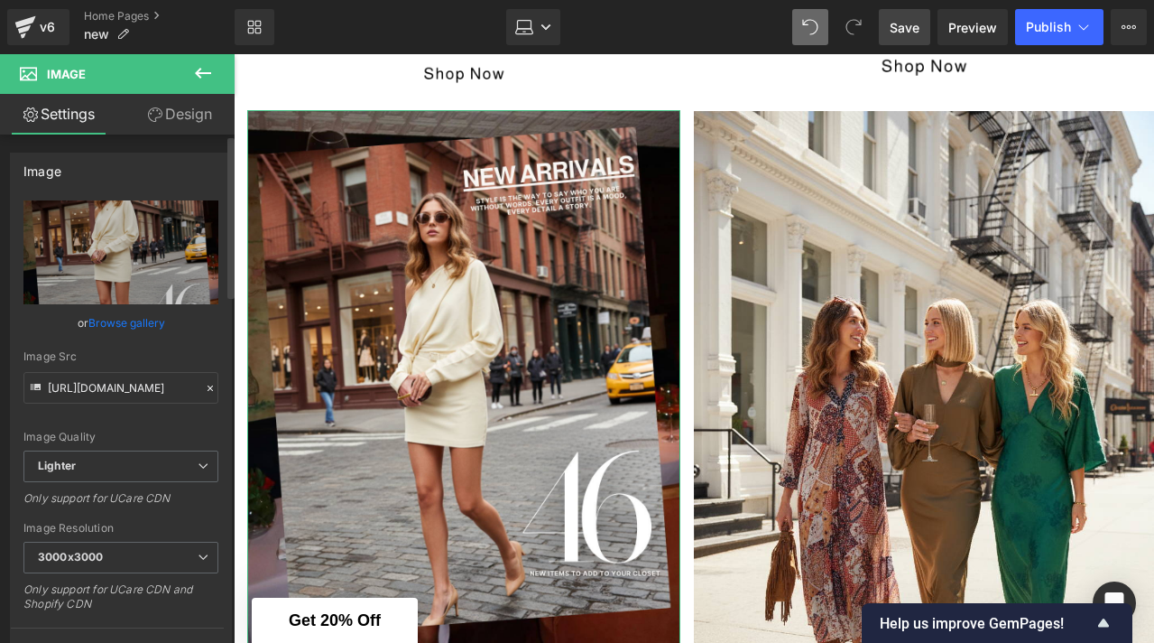
click at [144, 323] on link "Browse gallery" at bounding box center [126, 323] width 77 height 32
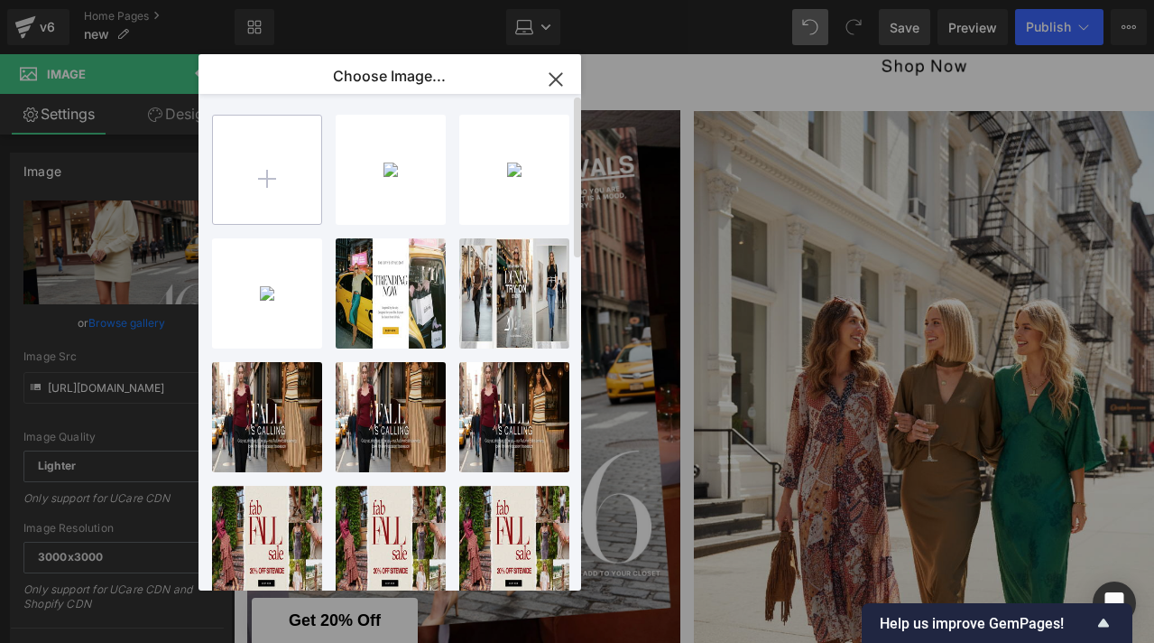
click at [286, 192] on input "file" at bounding box center [267, 170] width 108 height 108
type input "C:\fakepath\NEW ARRIVALS-3.png"
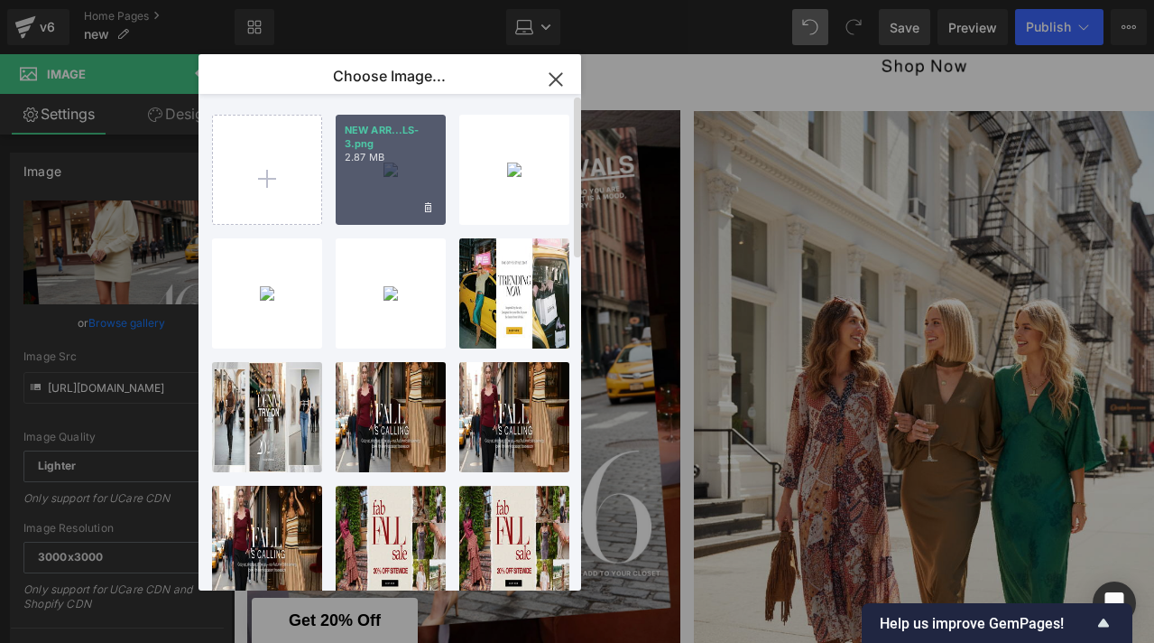
click at [370, 199] on div "NEW ARR...LS-3.png 2.87 MB" at bounding box center [391, 170] width 110 height 110
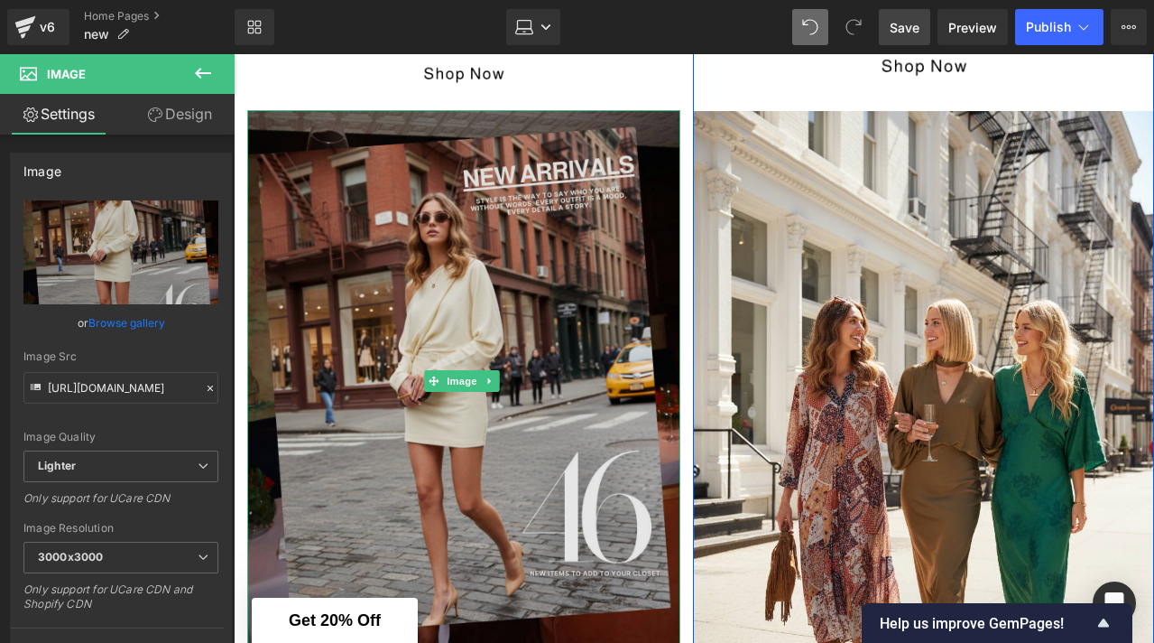
click at [499, 280] on img at bounding box center [463, 381] width 433 height 542
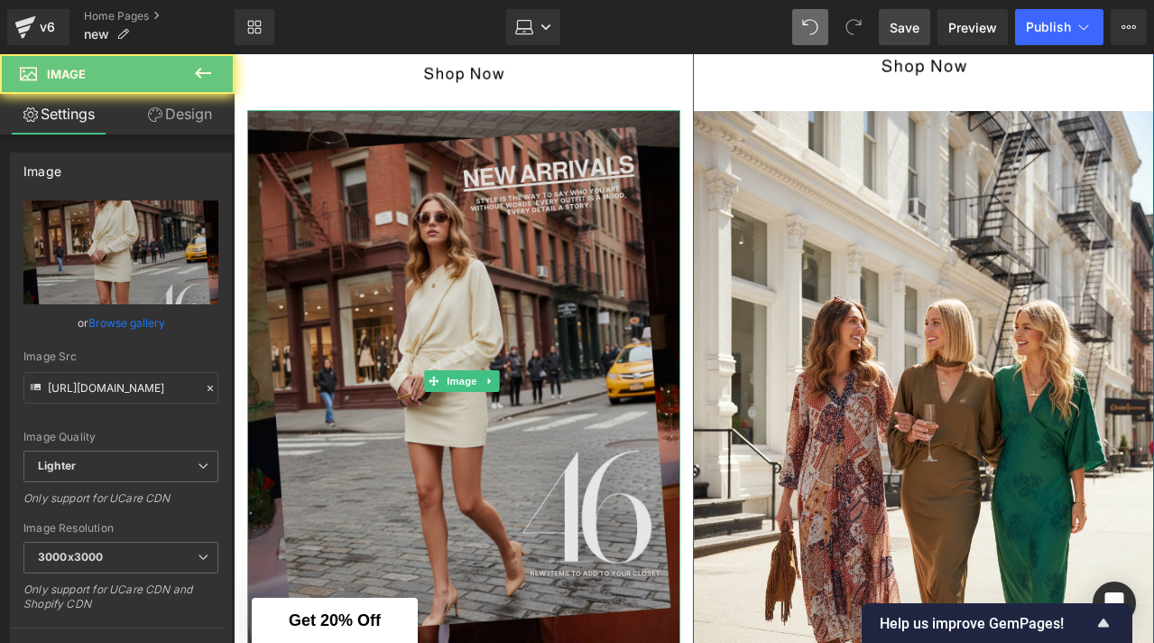
click at [439, 279] on img at bounding box center [463, 381] width 433 height 542
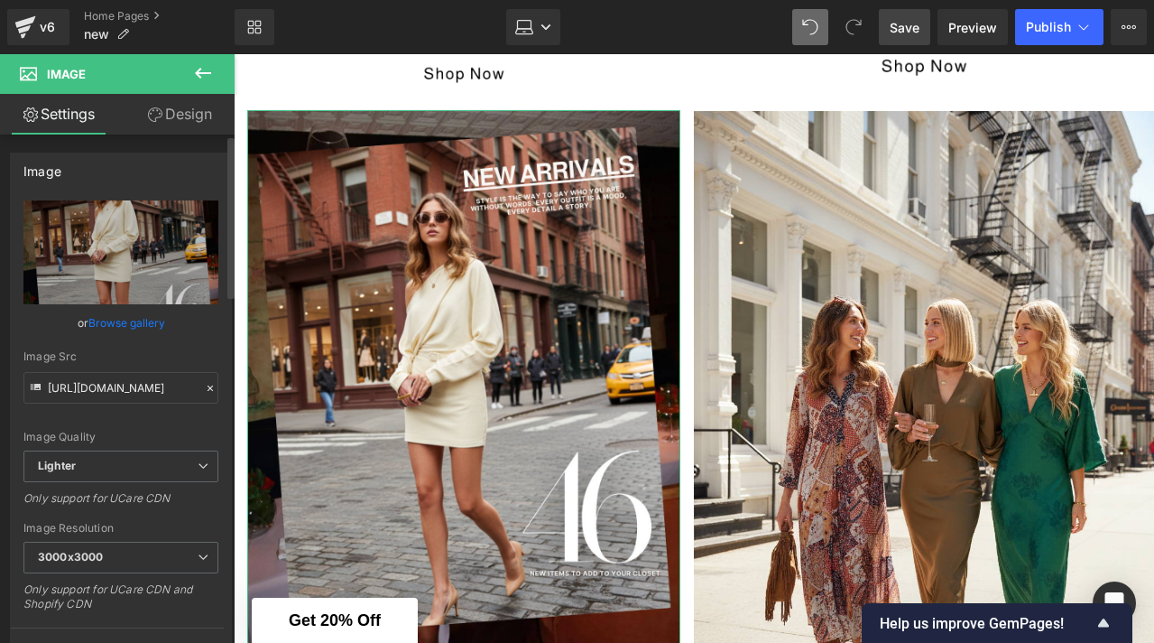
click at [143, 313] on link "Browse gallery" at bounding box center [126, 323] width 77 height 32
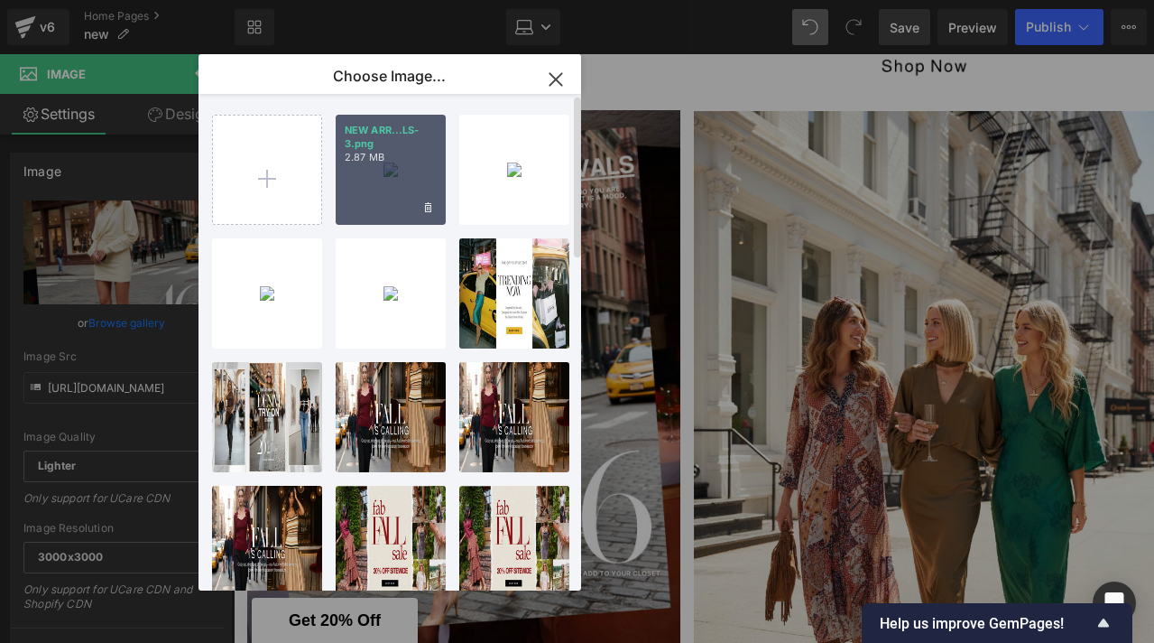
click at [396, 205] on div "NEW ARR...LS-3.png 2.87 MB" at bounding box center [391, 170] width 110 height 110
type input "[URL][DOMAIN_NAME]"
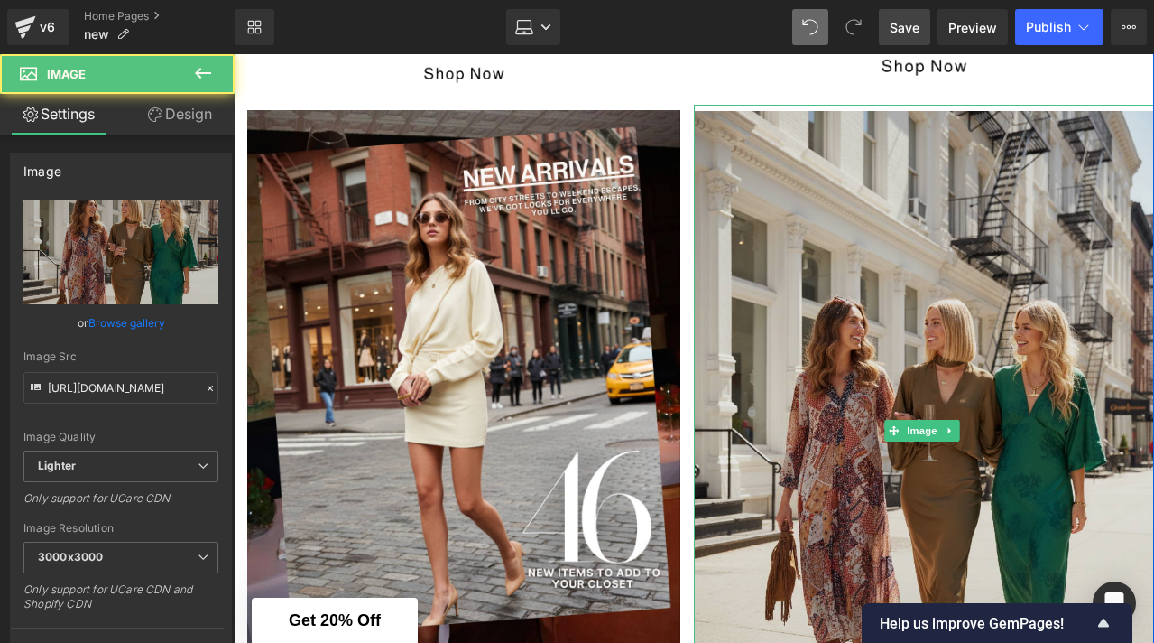
click at [844, 282] on img at bounding box center [924, 431] width 460 height 653
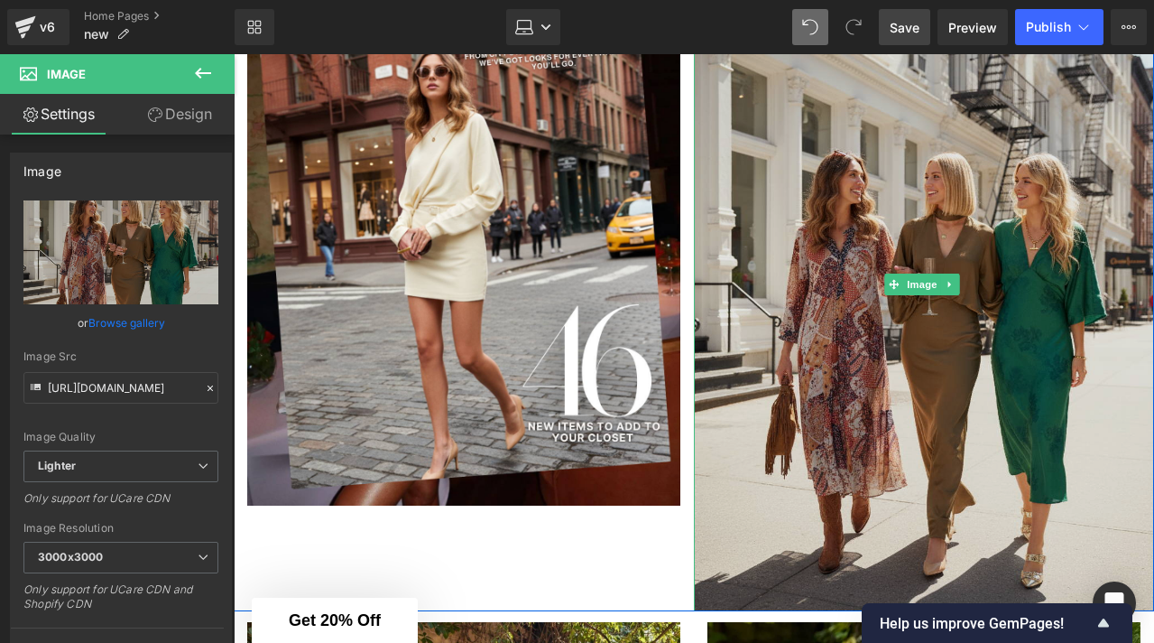
scroll to position [897, 0]
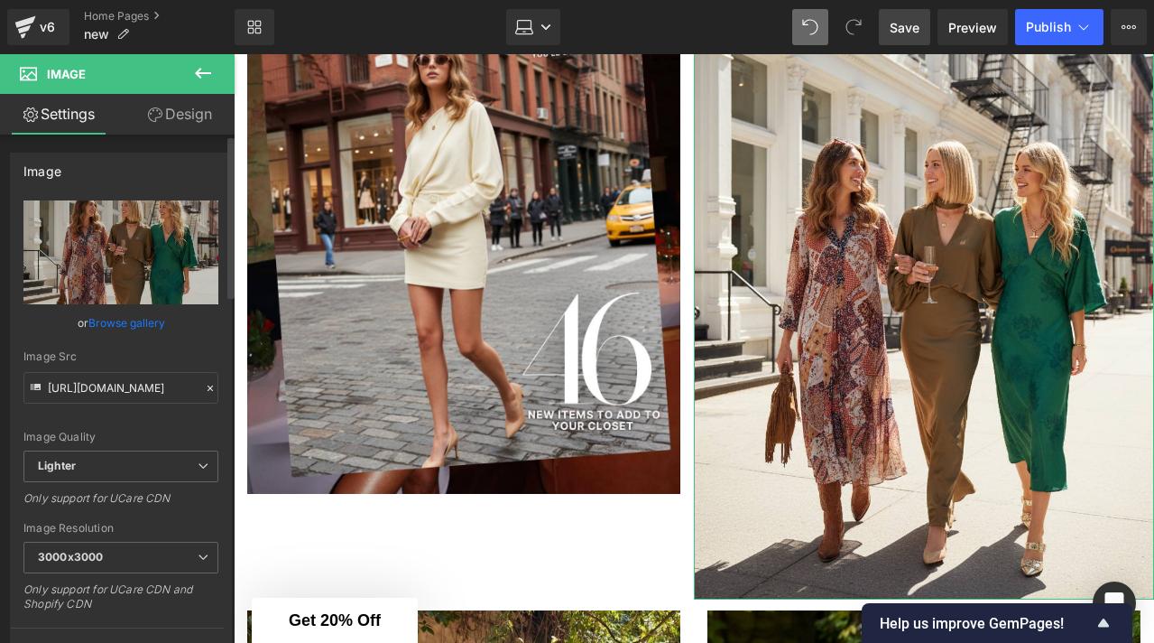
click at [114, 318] on link "Browse gallery" at bounding box center [126, 323] width 77 height 32
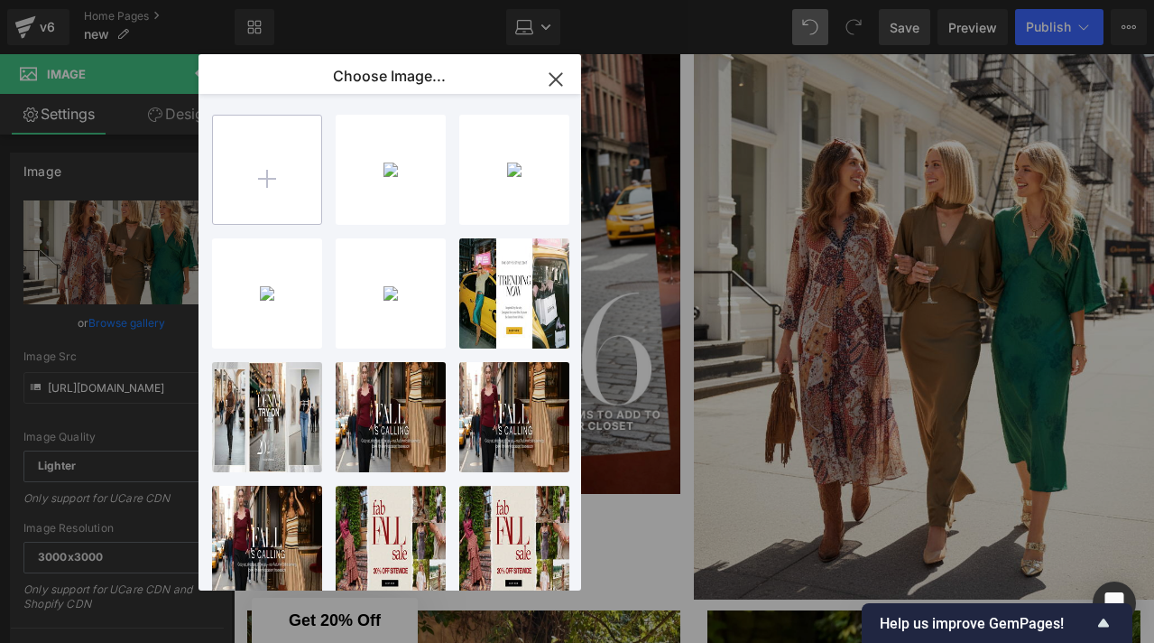
click at [250, 167] on input "file" at bounding box center [267, 170] width 108 height 108
type input "C:\fakepath\NEW ARRIVALS-4.png"
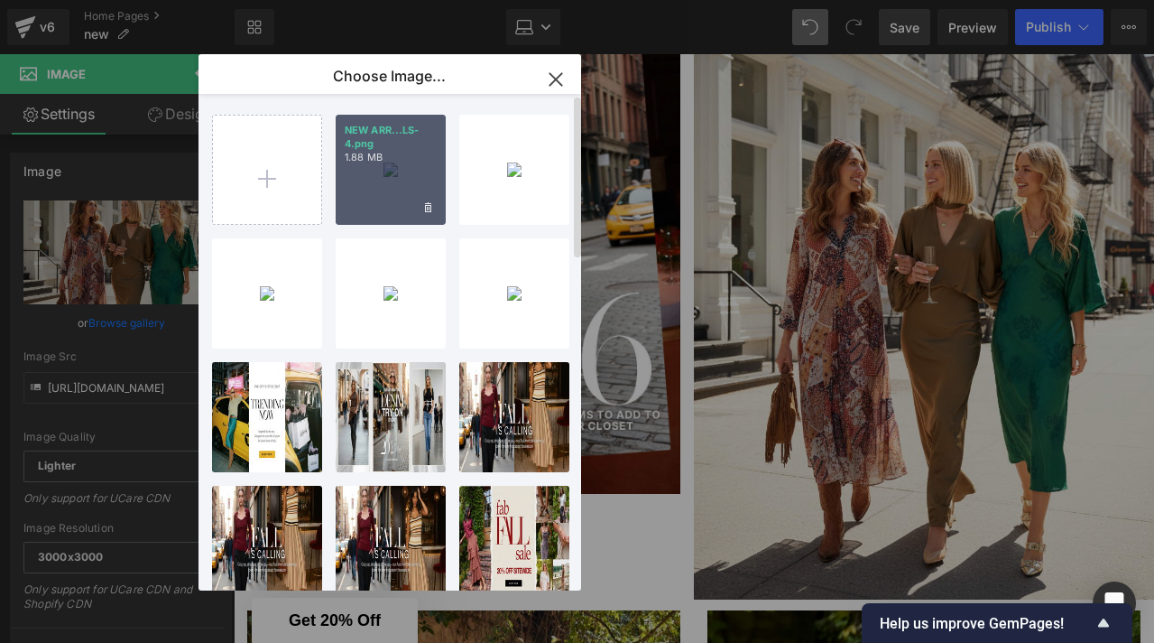
click at [424, 193] on div "NEW ARR...LS-4.png 1.88 MB" at bounding box center [391, 170] width 110 height 110
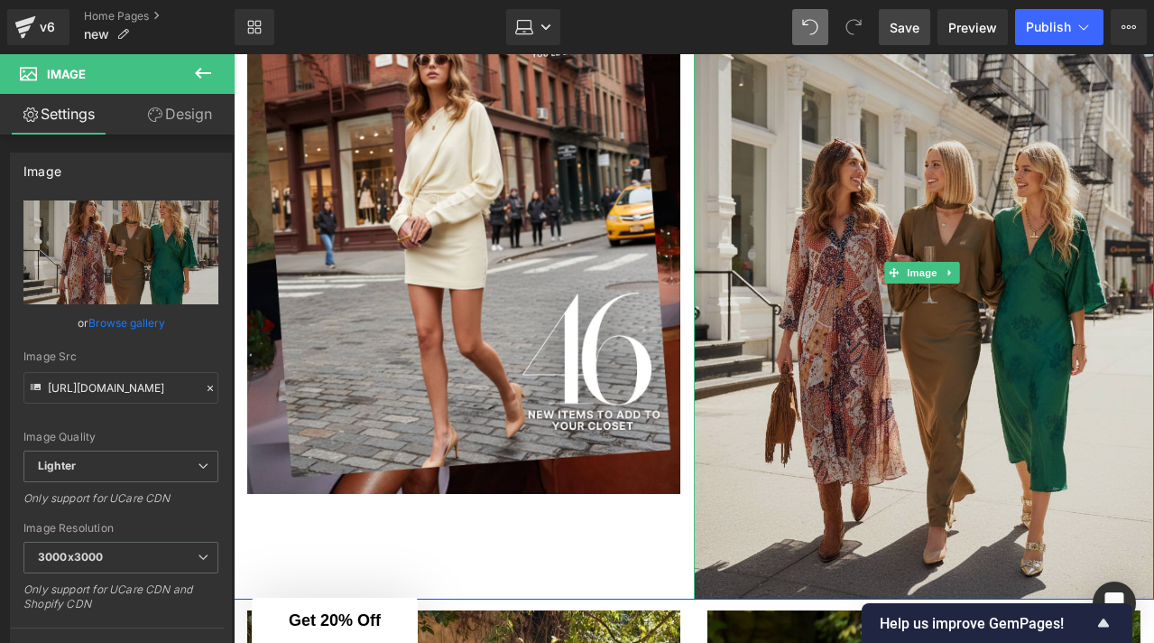
click at [825, 309] on img at bounding box center [924, 273] width 460 height 653
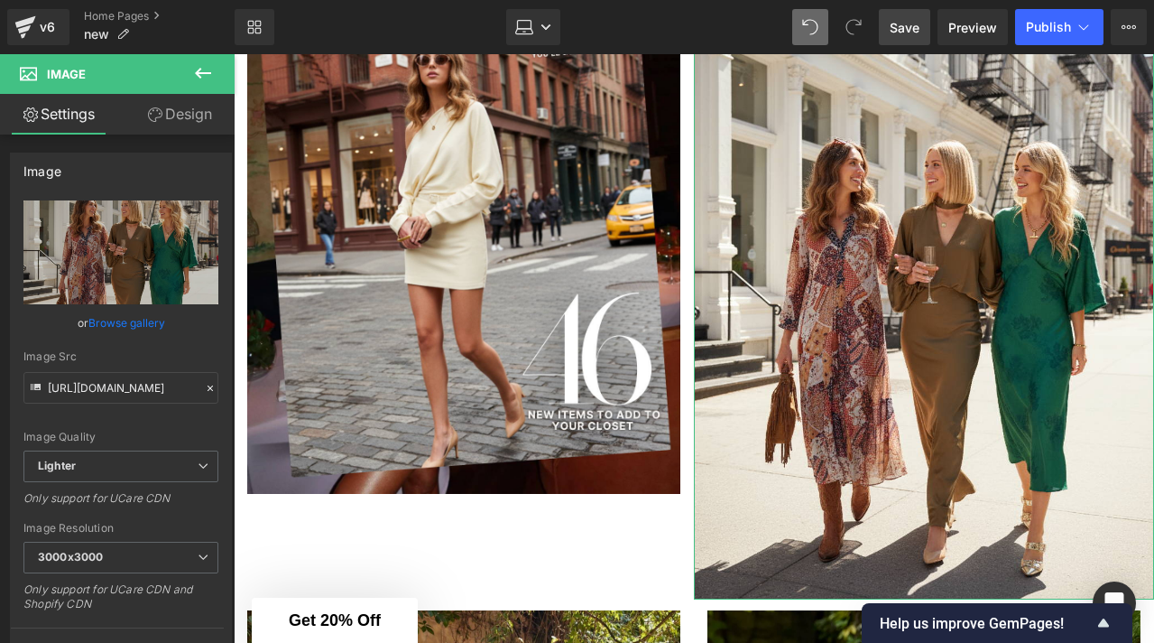
click at [125, 326] on link "Browse gallery" at bounding box center [126, 323] width 77 height 32
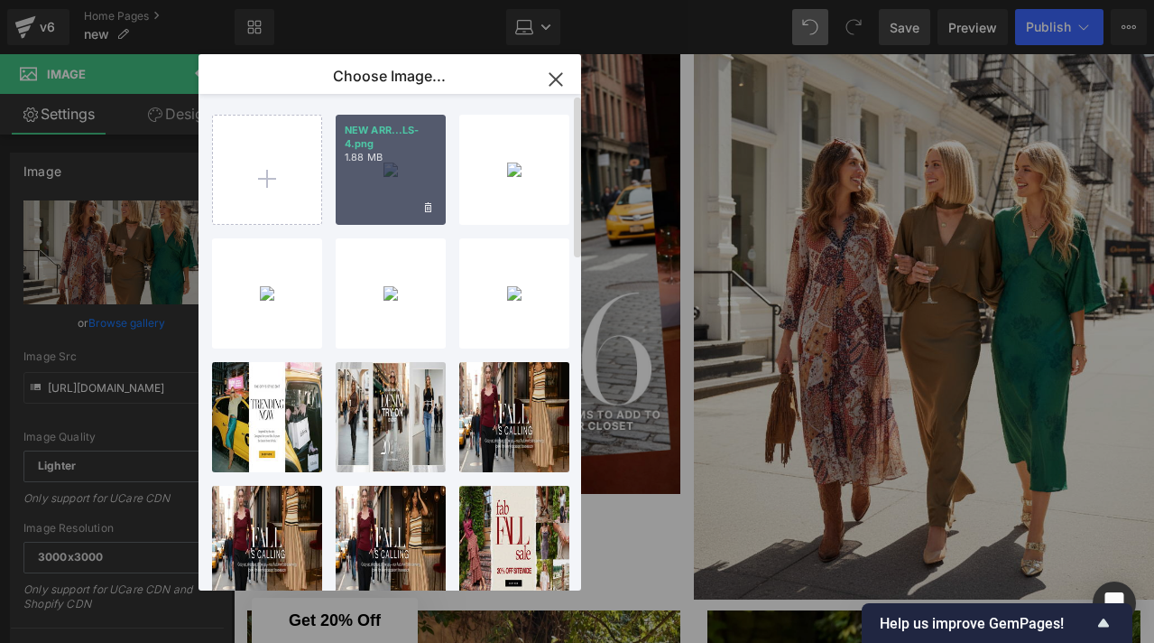
click at [365, 190] on div "NEW ARR...LS-4.png 1.88 MB" at bounding box center [391, 170] width 110 height 110
type input "[URL][DOMAIN_NAME]"
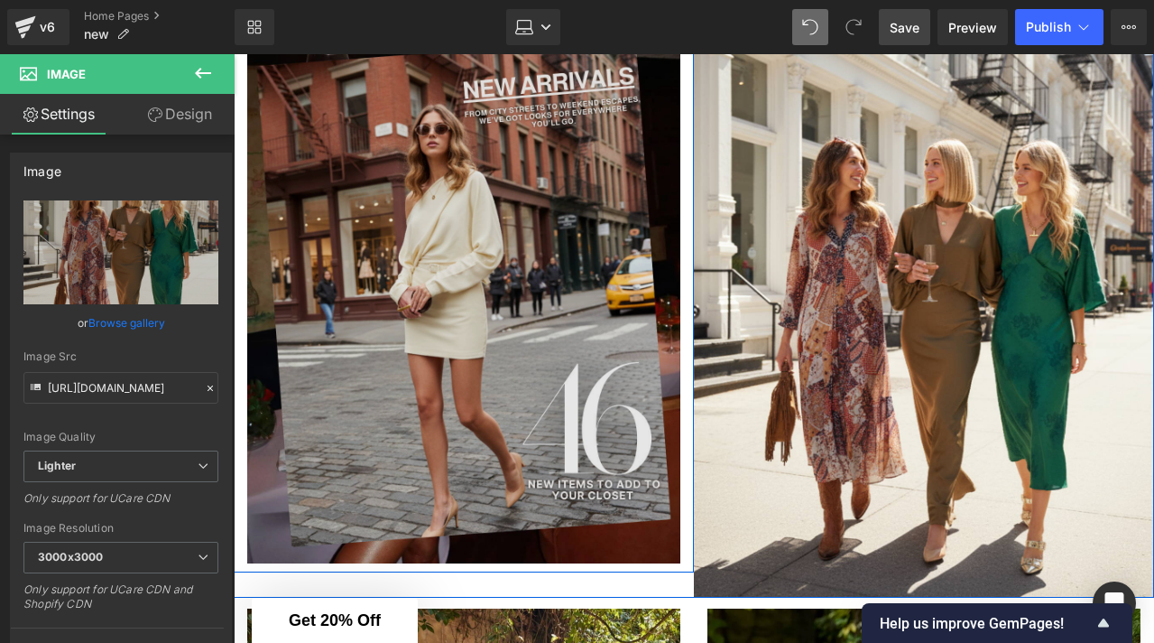
scroll to position [833, 0]
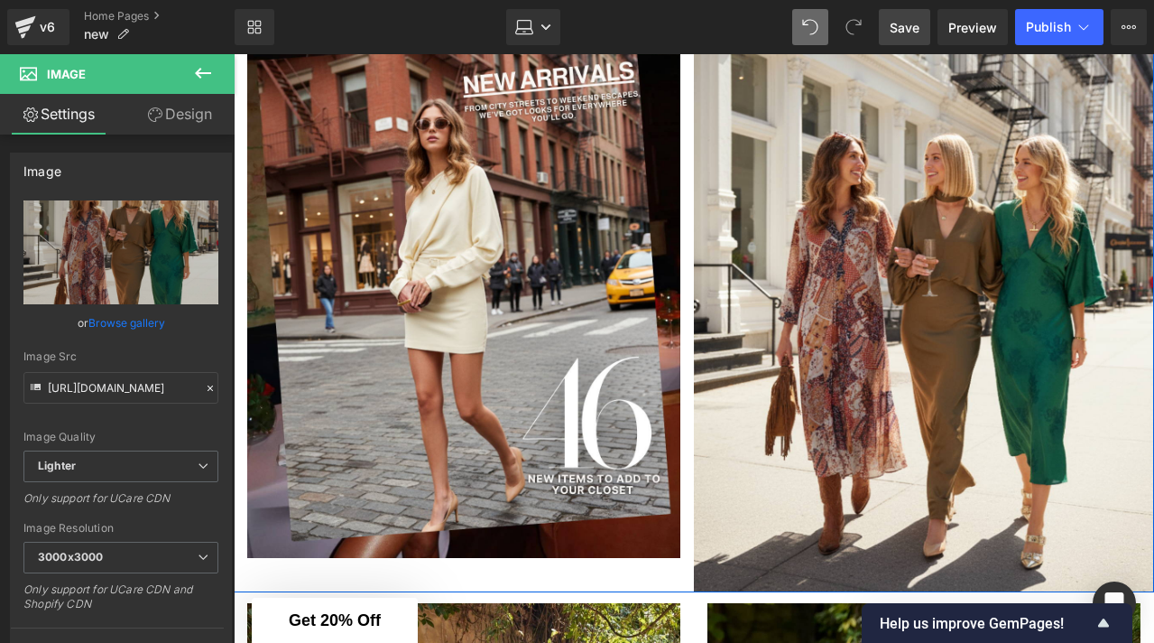
click at [552, 574] on div "Rendering Content" at bounding box center [577, 571] width 111 height 20
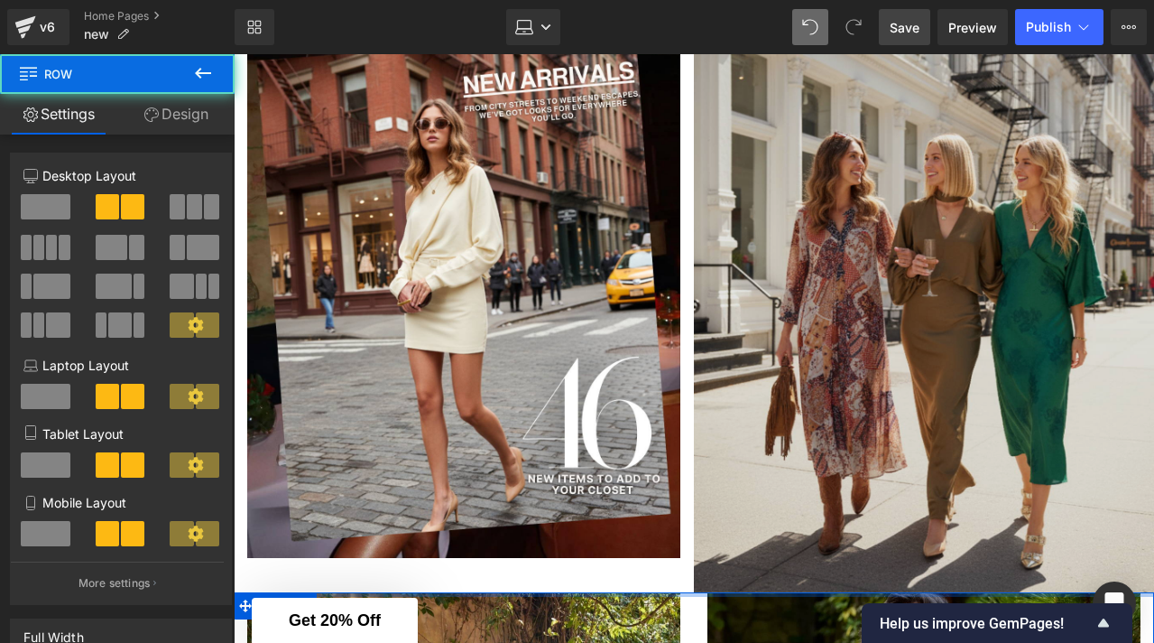
drag, startPoint x: 738, startPoint y: 586, endPoint x: 737, endPoint y: 539, distance: 47.0
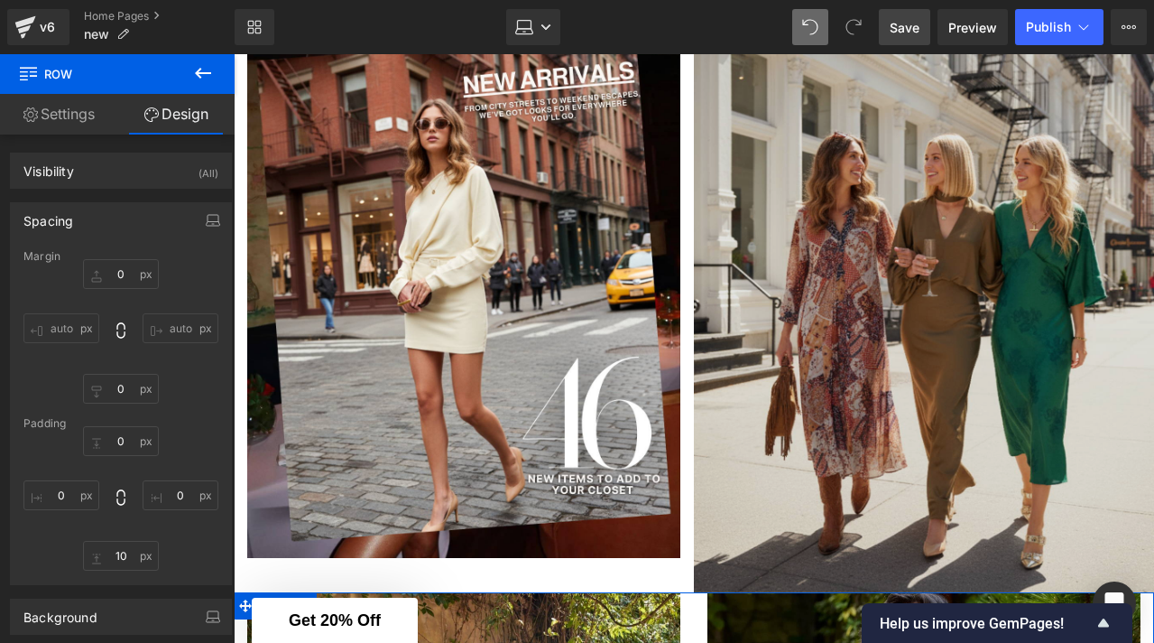
click at [757, 531] on img at bounding box center [924, 302] width 460 height 582
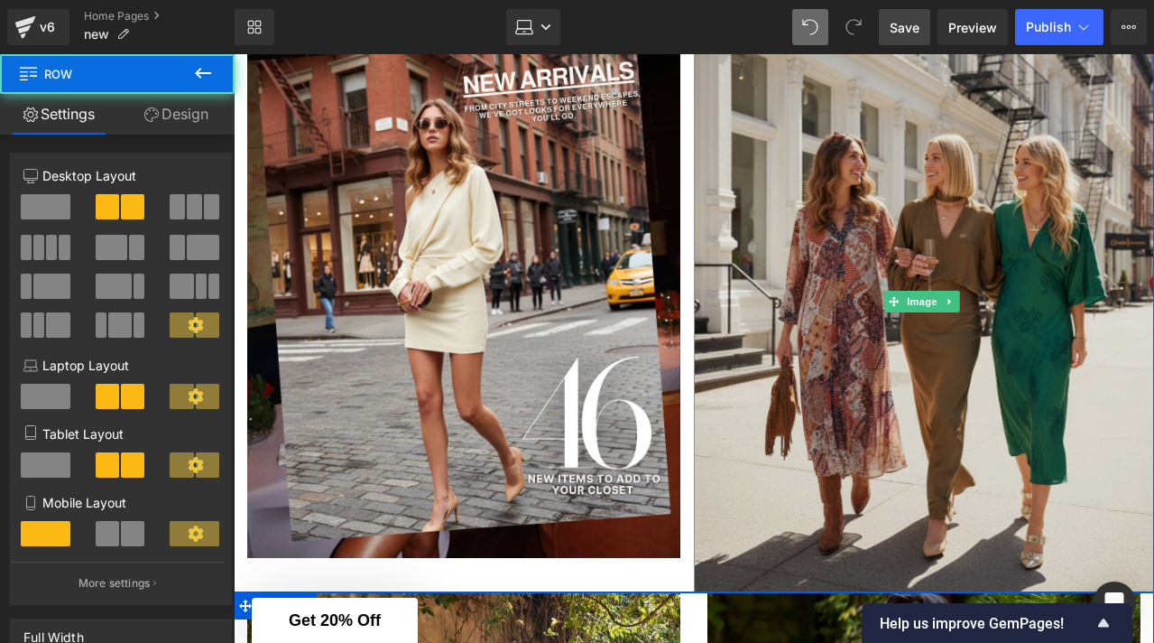
drag, startPoint x: 855, startPoint y: 583, endPoint x: 856, endPoint y: 505, distance: 77.6
click at [856, 505] on div "Image Image Row Image Image Row" at bounding box center [694, 237] width 921 height 709
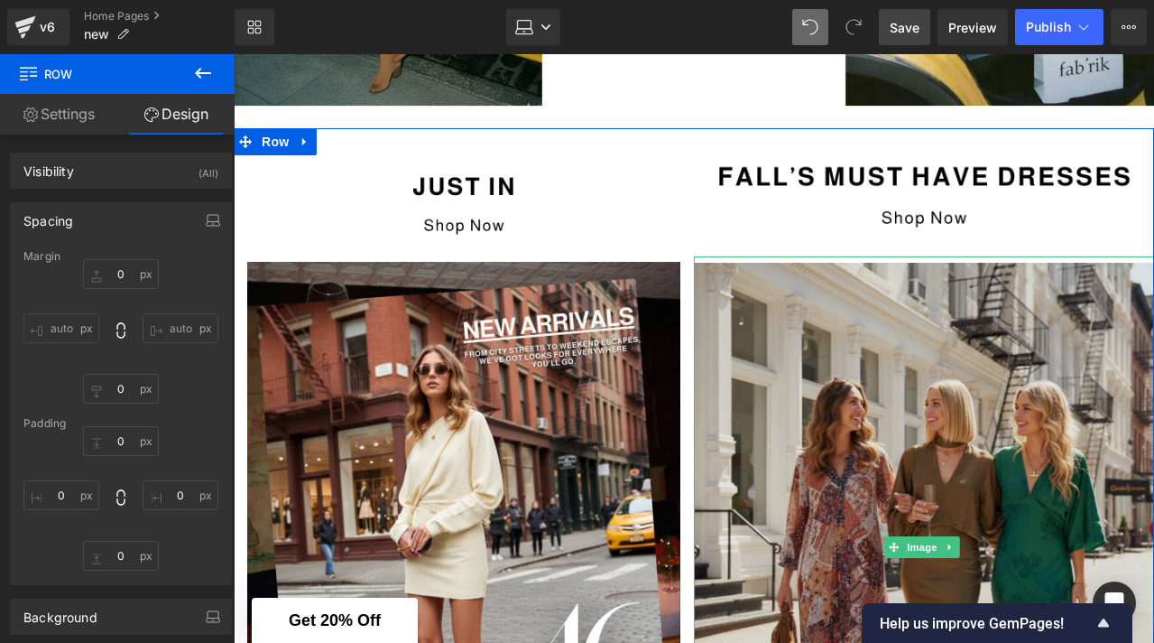
scroll to position [570, 0]
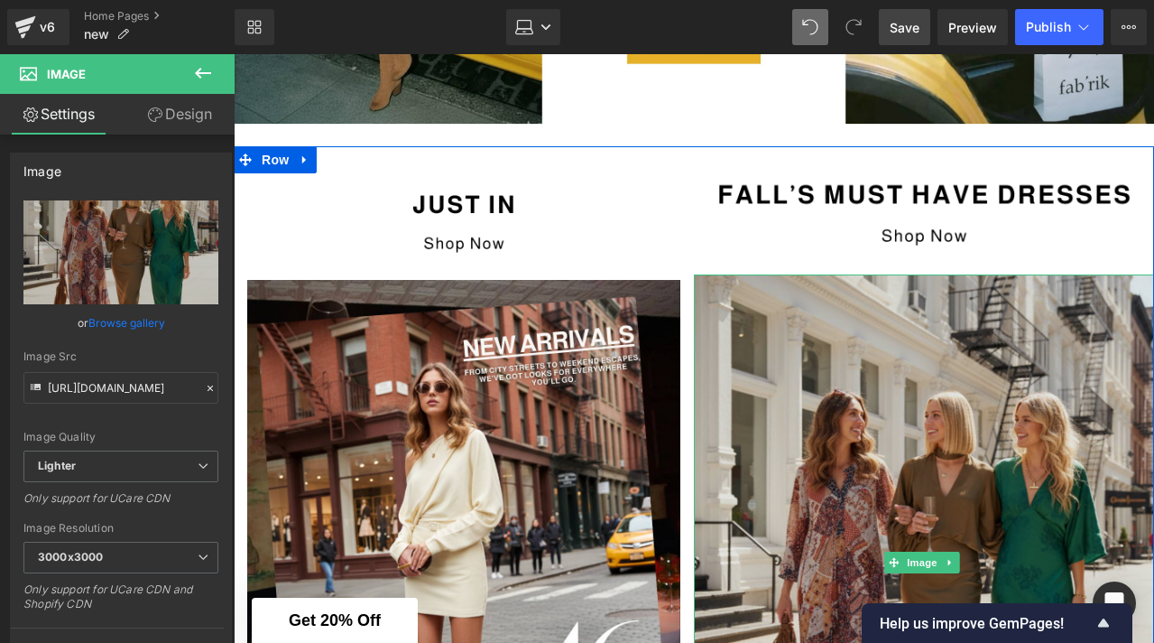
drag, startPoint x: 862, startPoint y: 278, endPoint x: 857, endPoint y: 301, distance: 23.2
click at [857, 301] on div "Image" at bounding box center [924, 562] width 460 height 576
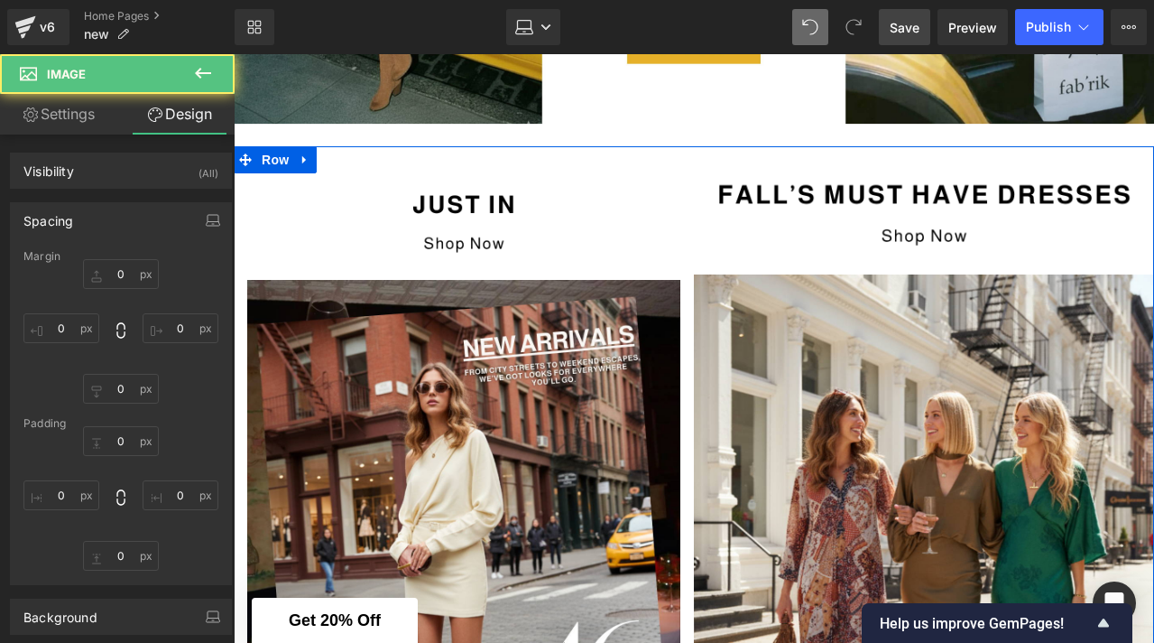
type input "0"
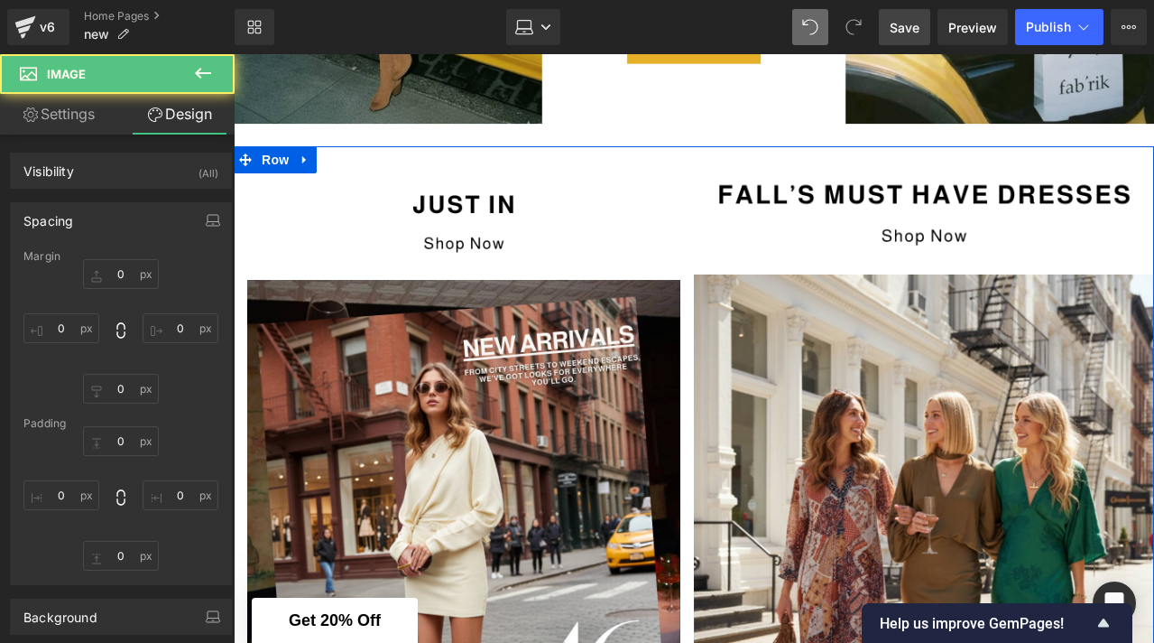
type input "0"
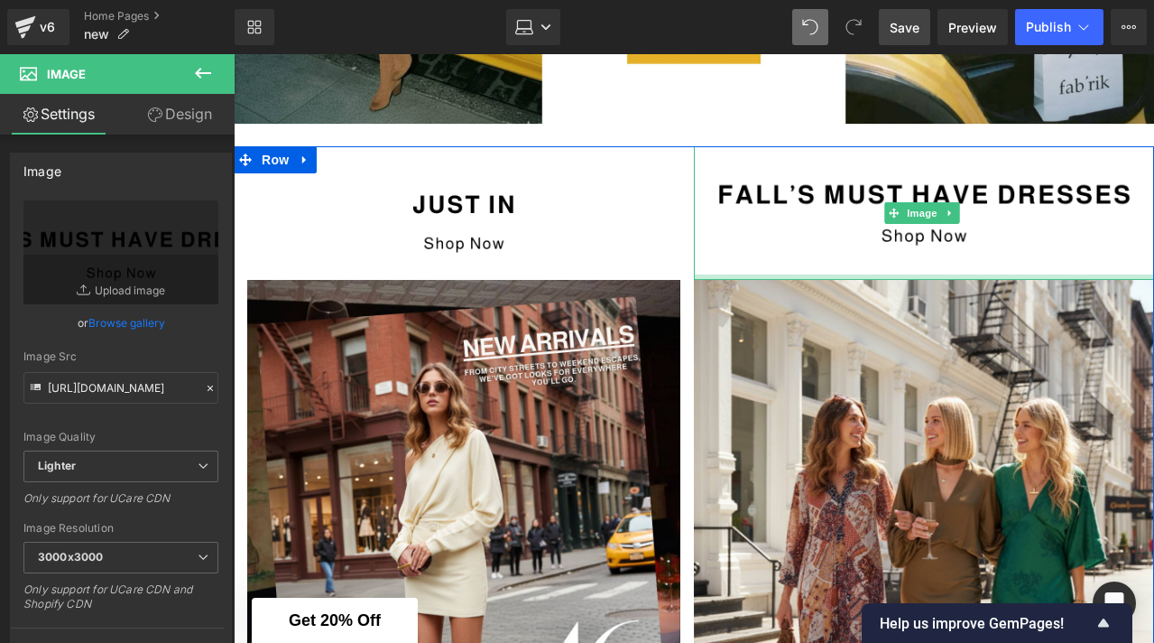
drag, startPoint x: 739, startPoint y: 271, endPoint x: 729, endPoint y: 276, distance: 11.3
click at [729, 276] on div at bounding box center [924, 276] width 460 height 5
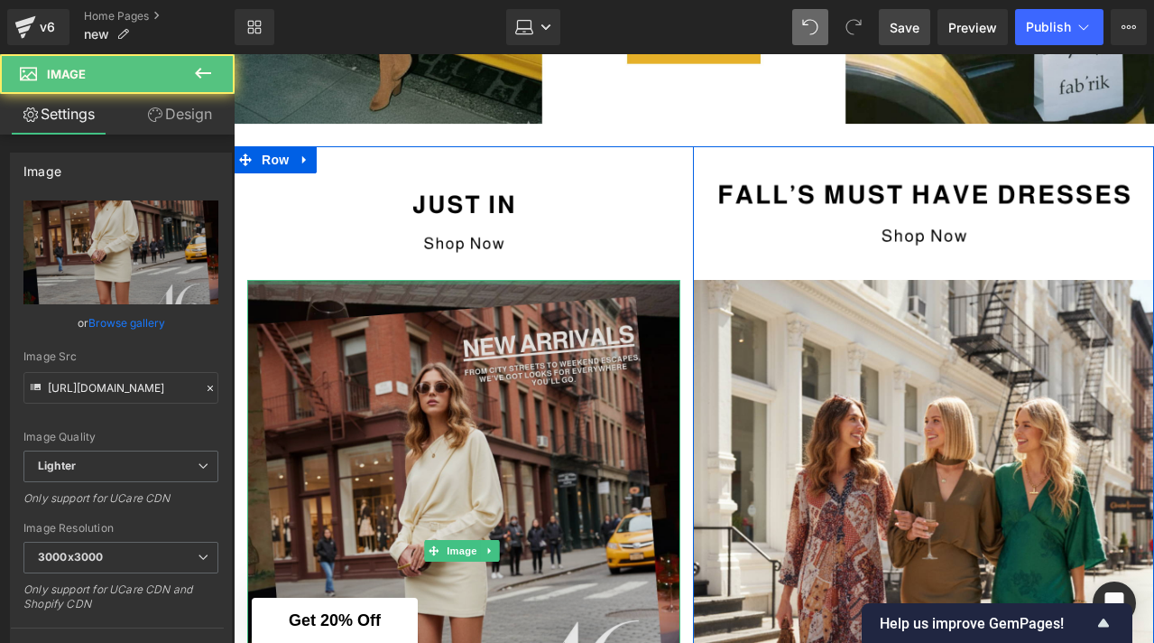
click at [561, 280] on div at bounding box center [463, 282] width 433 height 5
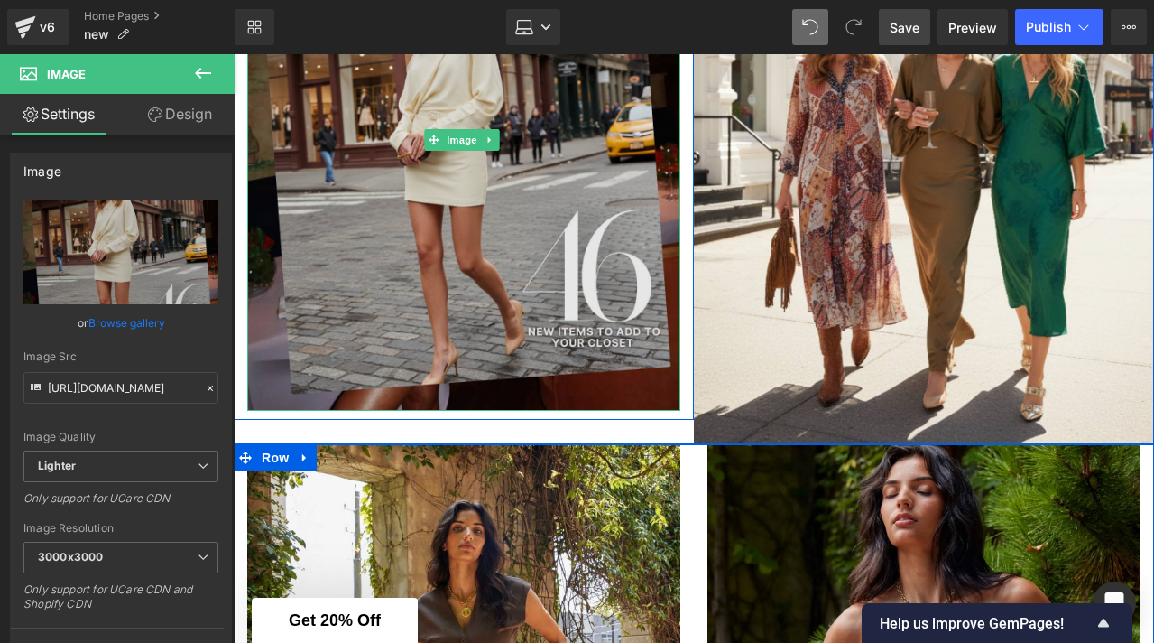
scroll to position [996, 0]
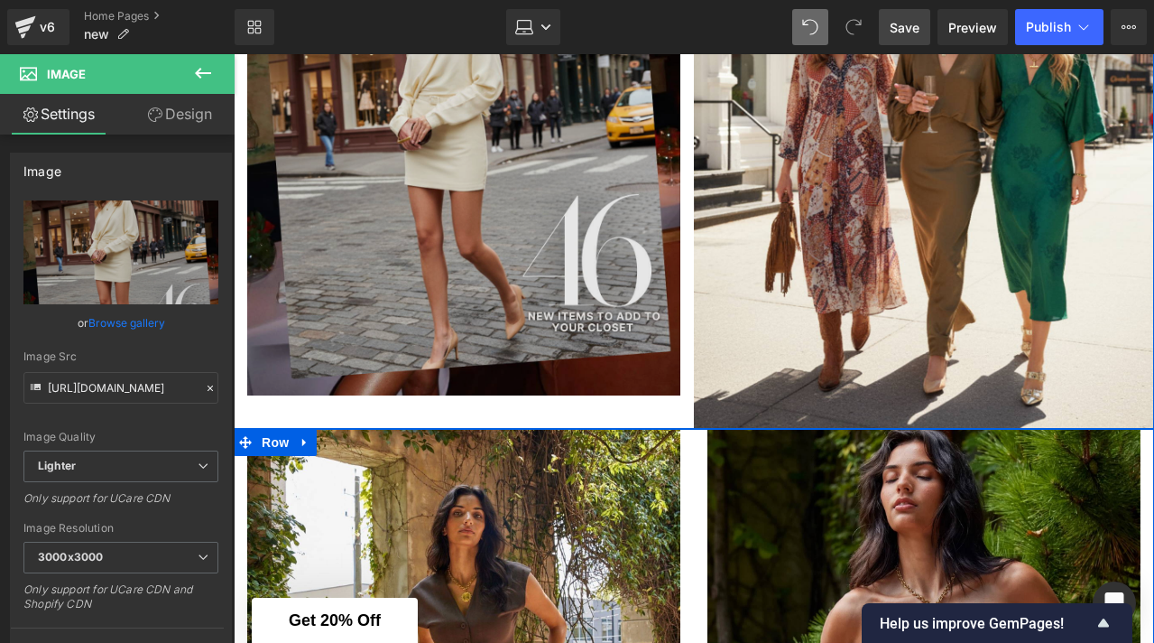
click at [628, 370] on img at bounding box center [463, 125] width 433 height 542
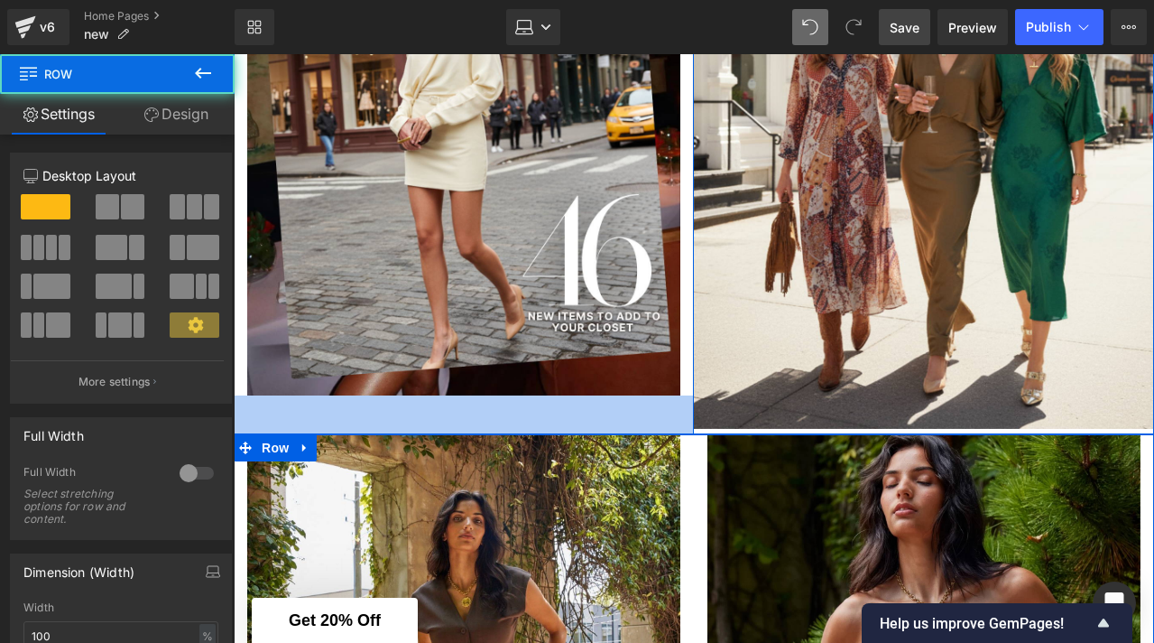
drag, startPoint x: 600, startPoint y: 393, endPoint x: 599, endPoint y: 422, distance: 28.9
click at [599, 422] on div "Image Image Row 43px Image Image Row" at bounding box center [694, 76] width 921 height 713
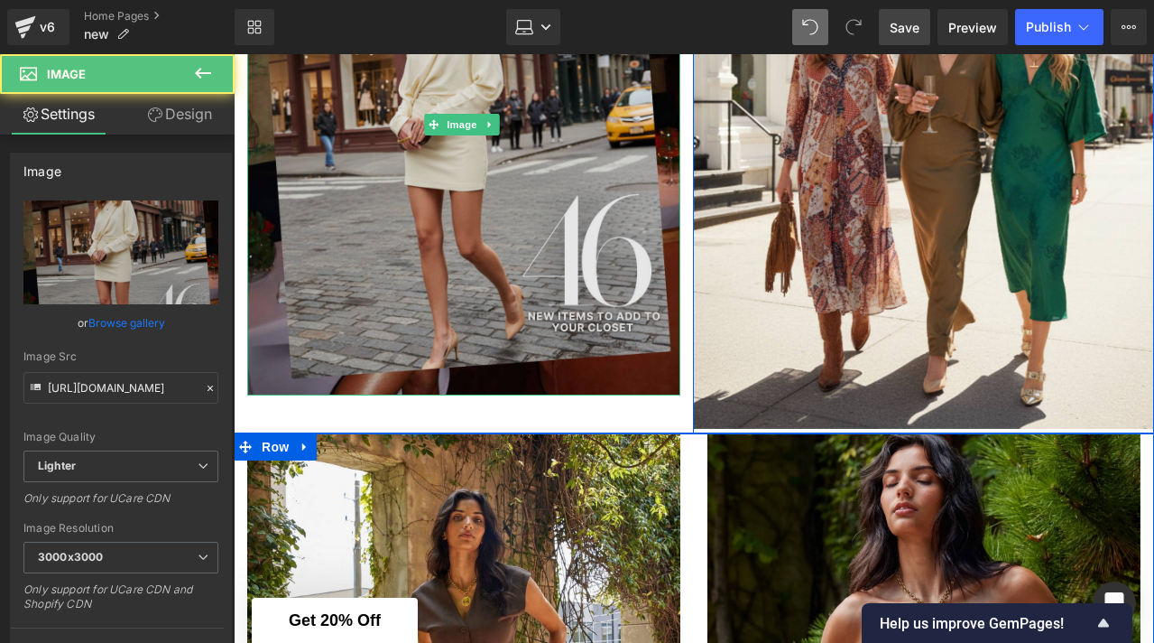
click at [589, 366] on img at bounding box center [463, 125] width 433 height 542
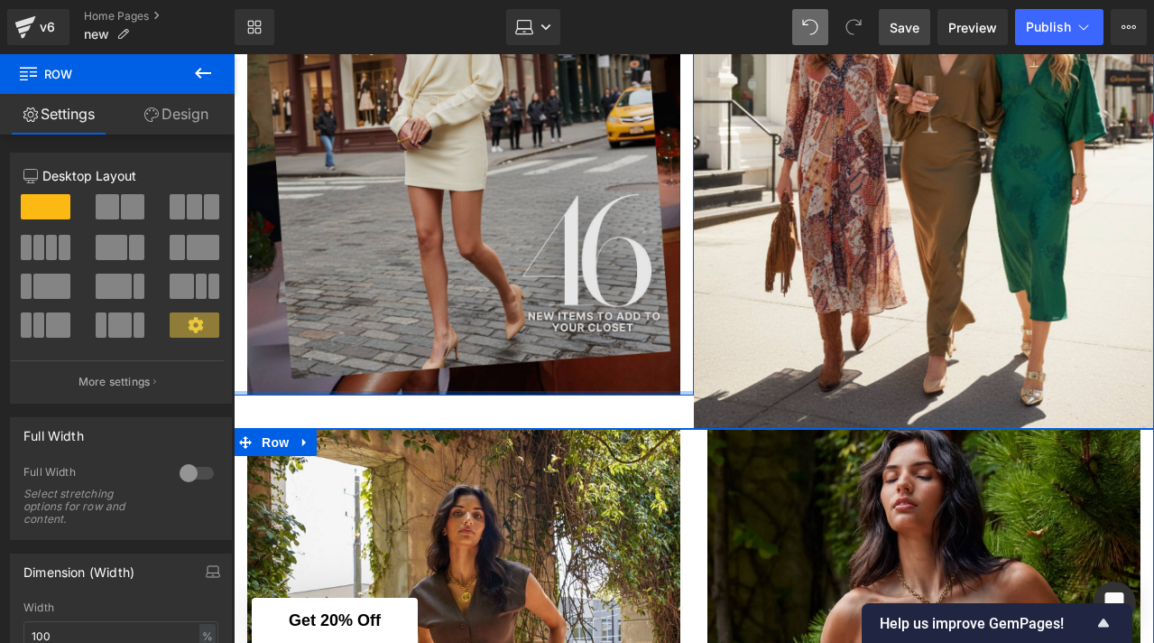
drag, startPoint x: 479, startPoint y: 392, endPoint x: 487, endPoint y: 352, distance: 40.4
click at [487, 352] on div "Image Image Row" at bounding box center [464, 57] width 460 height 674
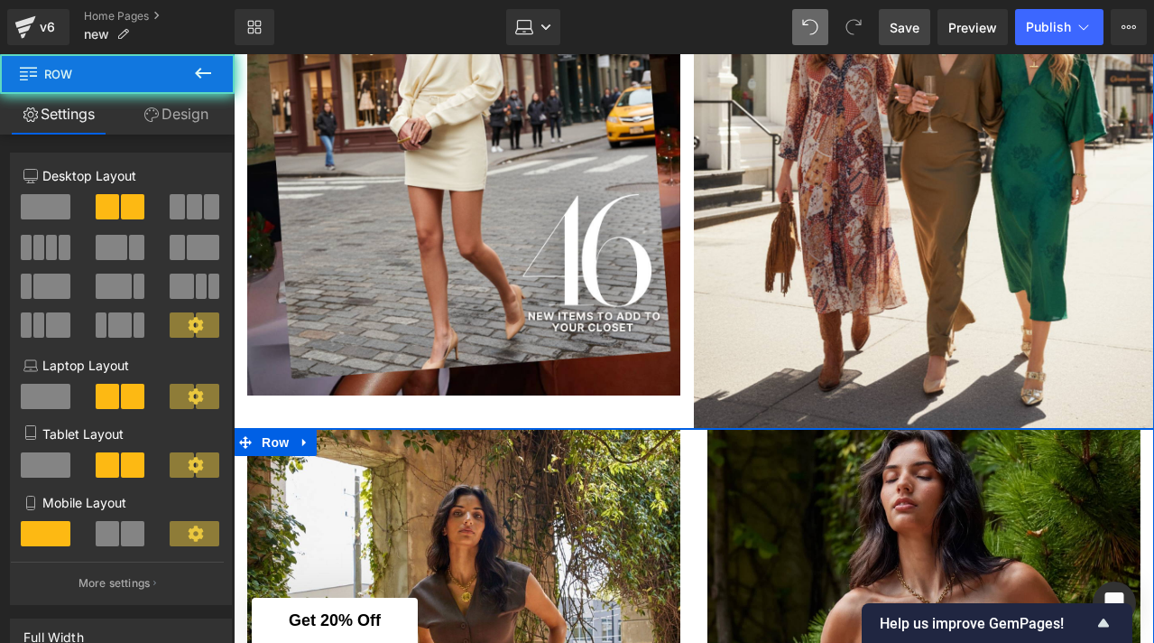
click at [484, 406] on div "Image Image Row Image Image Row" at bounding box center [694, 74] width 921 height 709
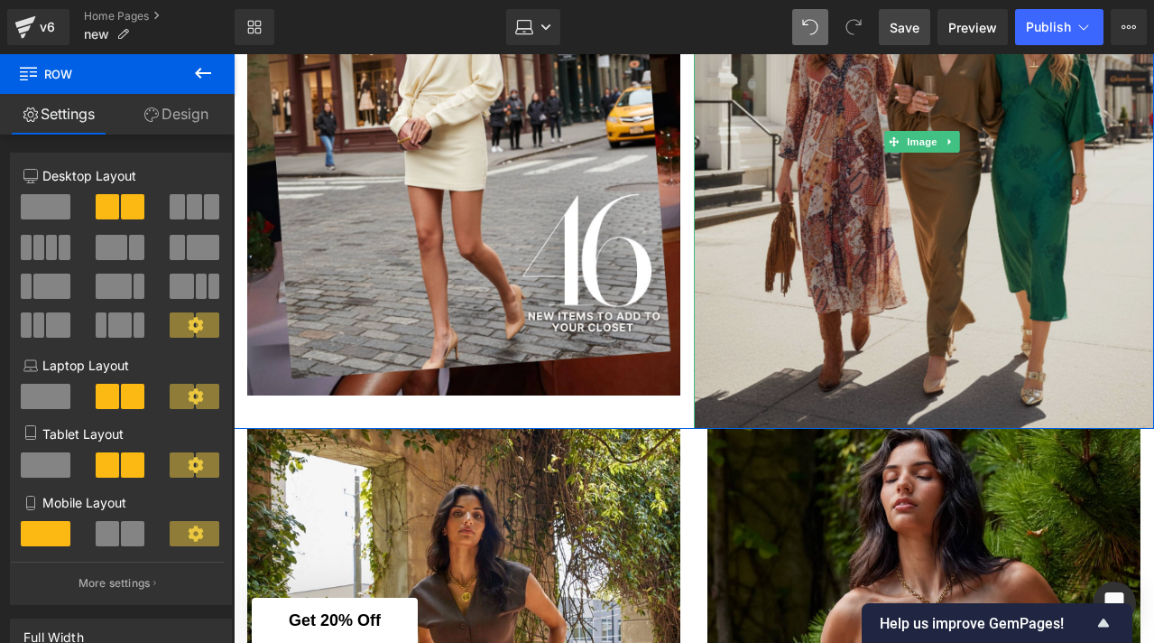
drag, startPoint x: 764, startPoint y: 421, endPoint x: 764, endPoint y: 365, distance: 56.0
click at [764, 365] on div "Image Image Row Image Image Row" at bounding box center [694, 74] width 921 height 709
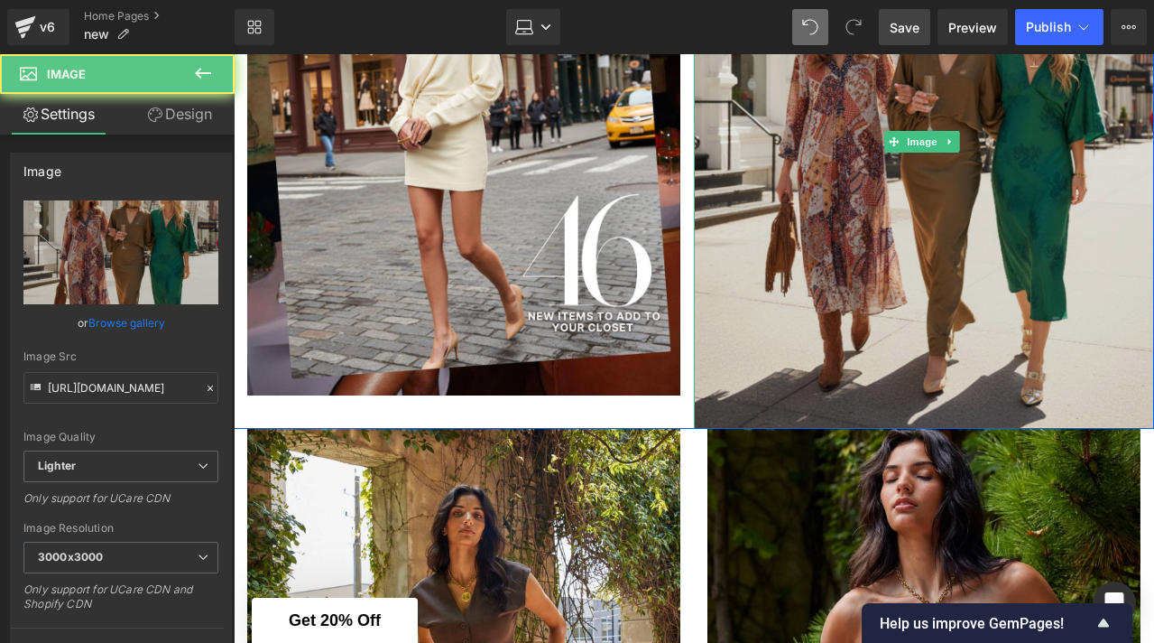
click at [762, 365] on img at bounding box center [924, 142] width 460 height 576
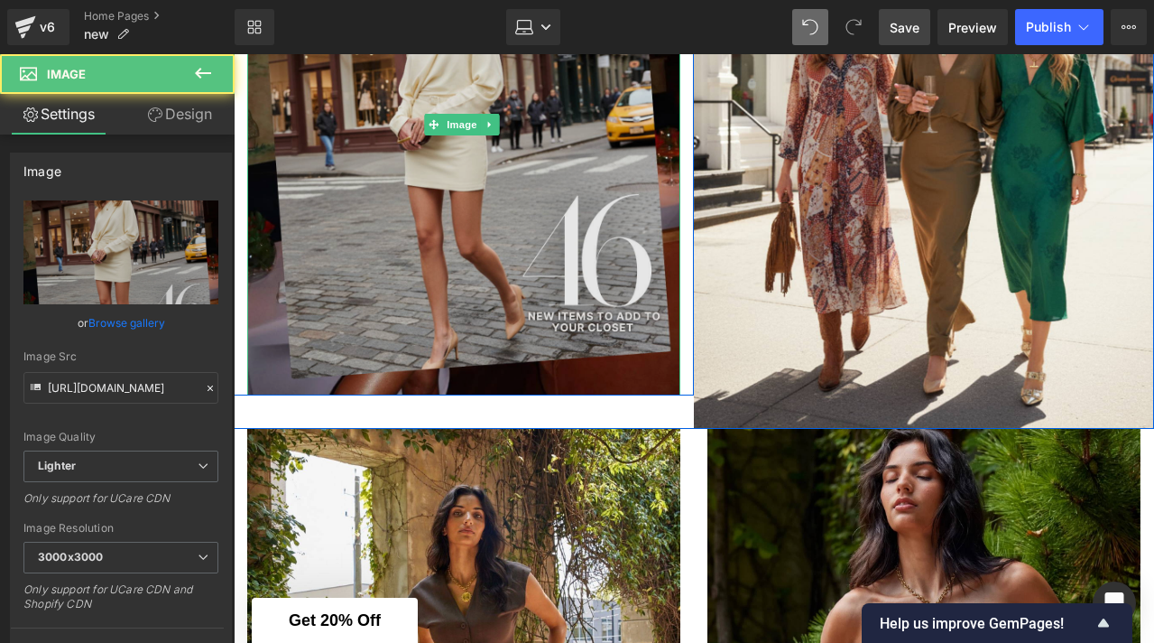
click at [595, 354] on img at bounding box center [463, 125] width 433 height 542
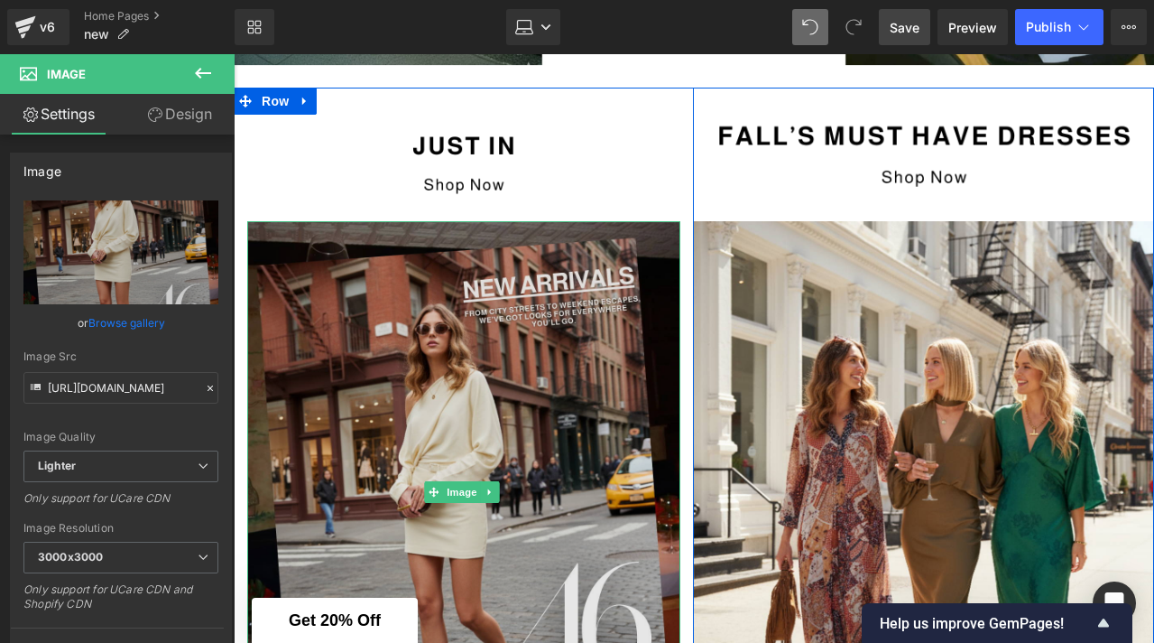
scroll to position [605, 0]
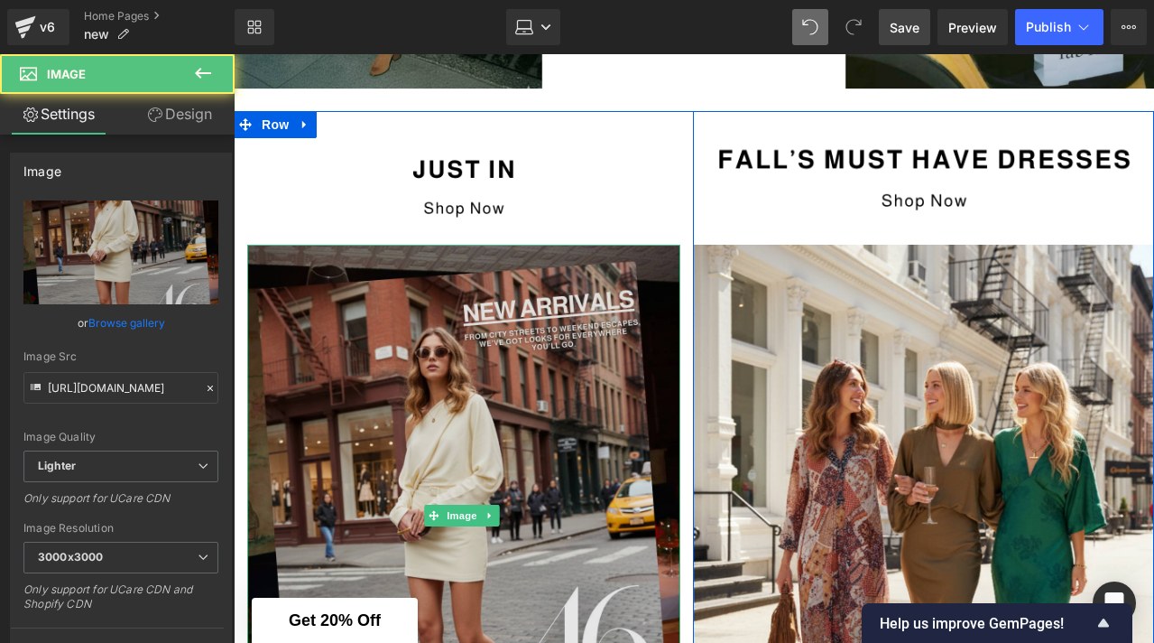
click at [591, 366] on img at bounding box center [463, 516] width 433 height 542
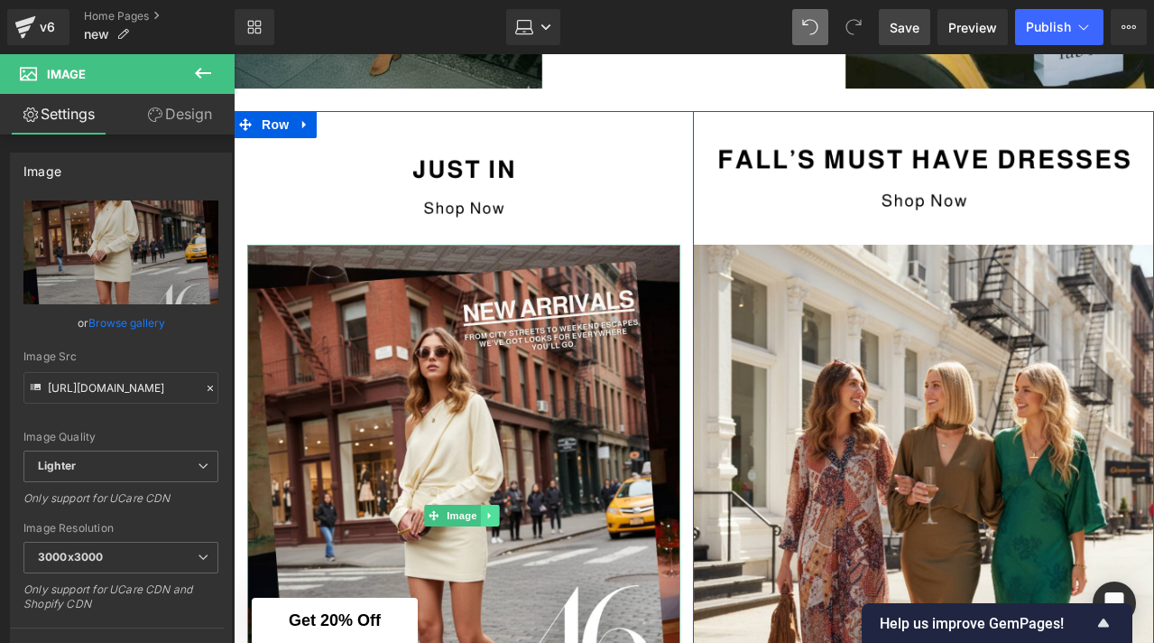
click at [492, 510] on icon at bounding box center [491, 515] width 10 height 11
click at [501, 515] on icon at bounding box center [500, 515] width 10 height 10
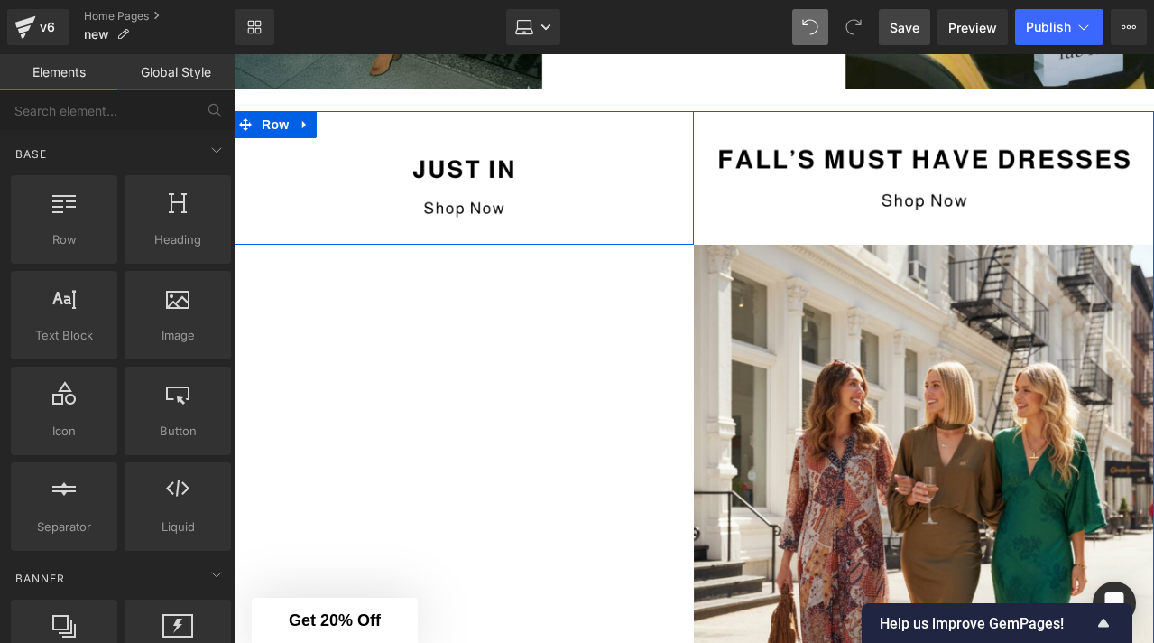
click at [369, 332] on div "Image Row Image Image Row" at bounding box center [694, 465] width 921 height 709
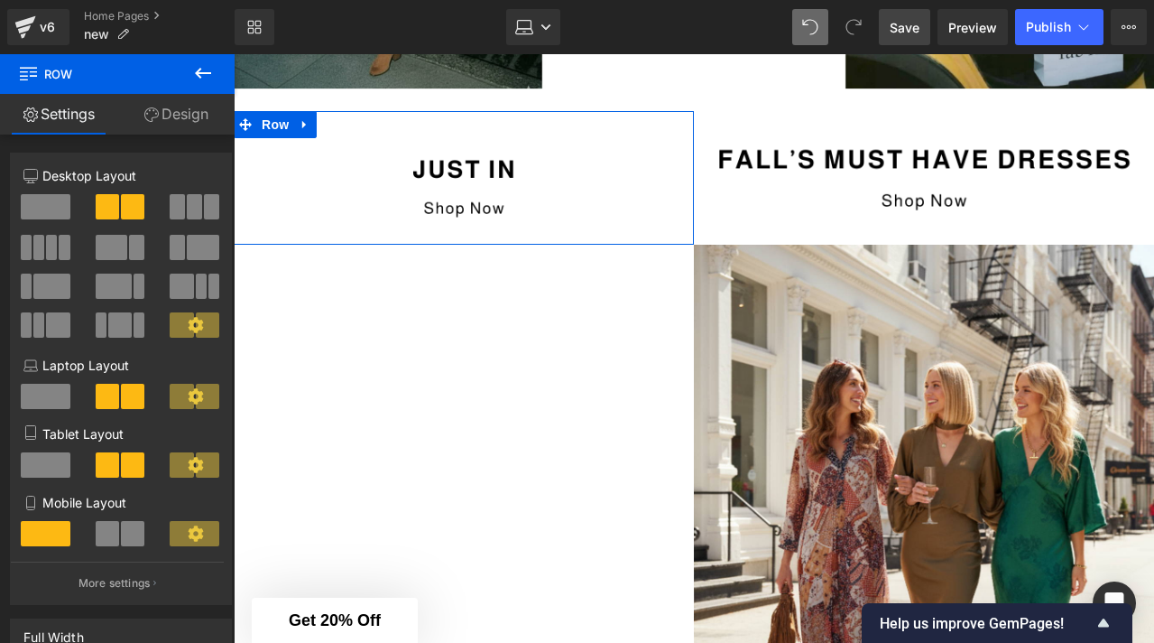
click at [217, 70] on button at bounding box center [203, 74] width 63 height 40
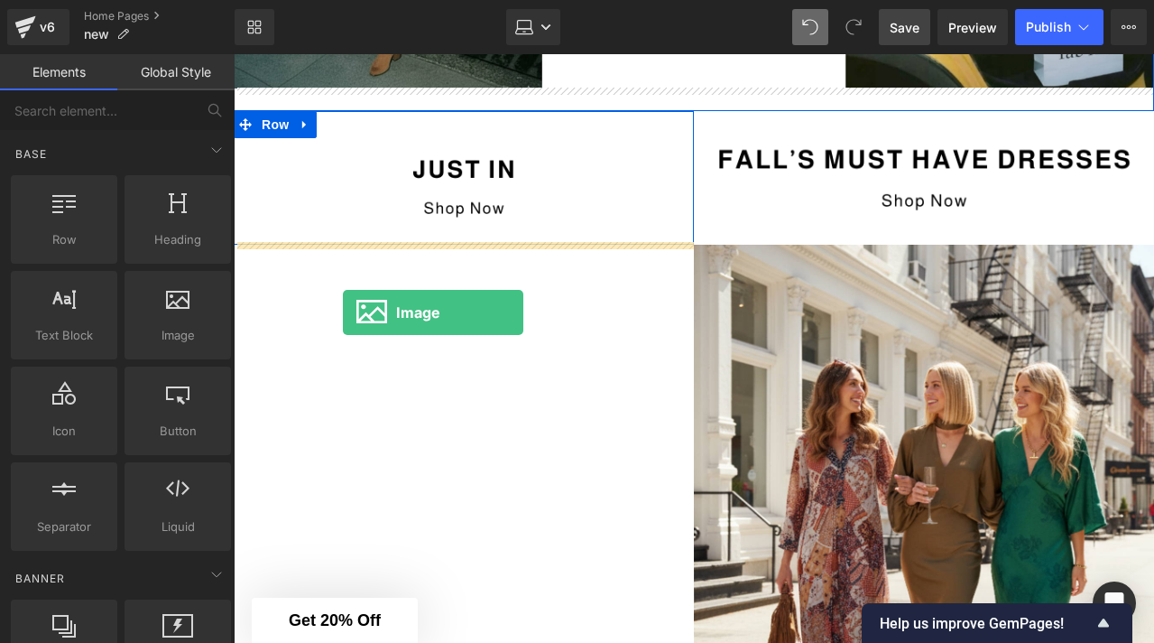
drag, startPoint x: 427, startPoint y: 343, endPoint x: 343, endPoint y: 312, distance: 89.4
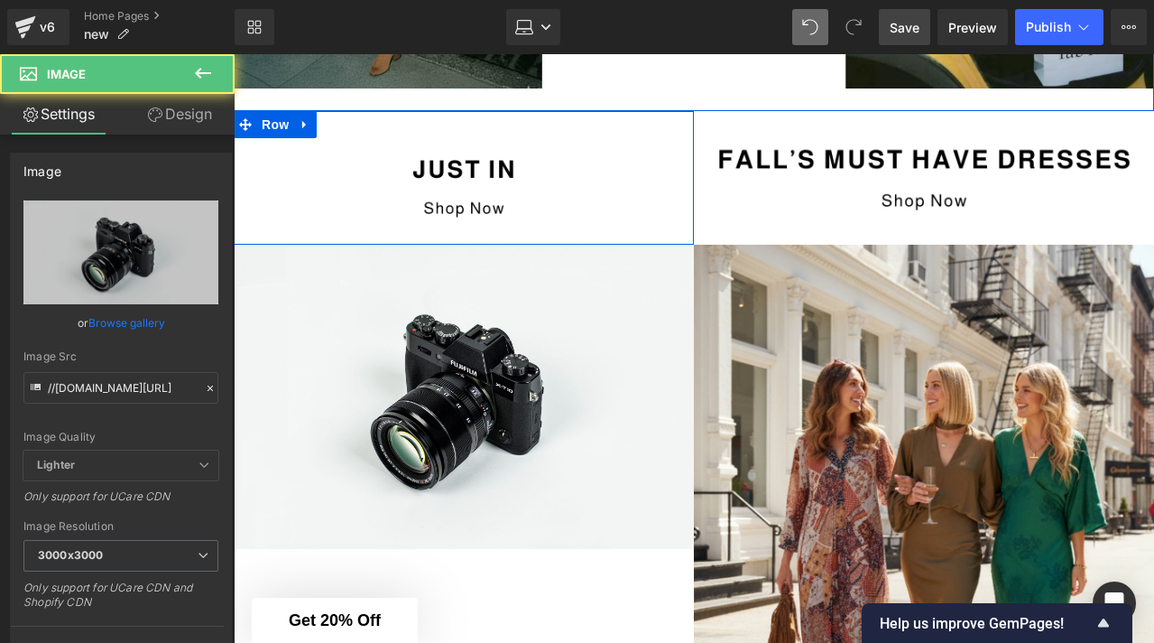
click at [343, 312] on img at bounding box center [464, 397] width 460 height 305
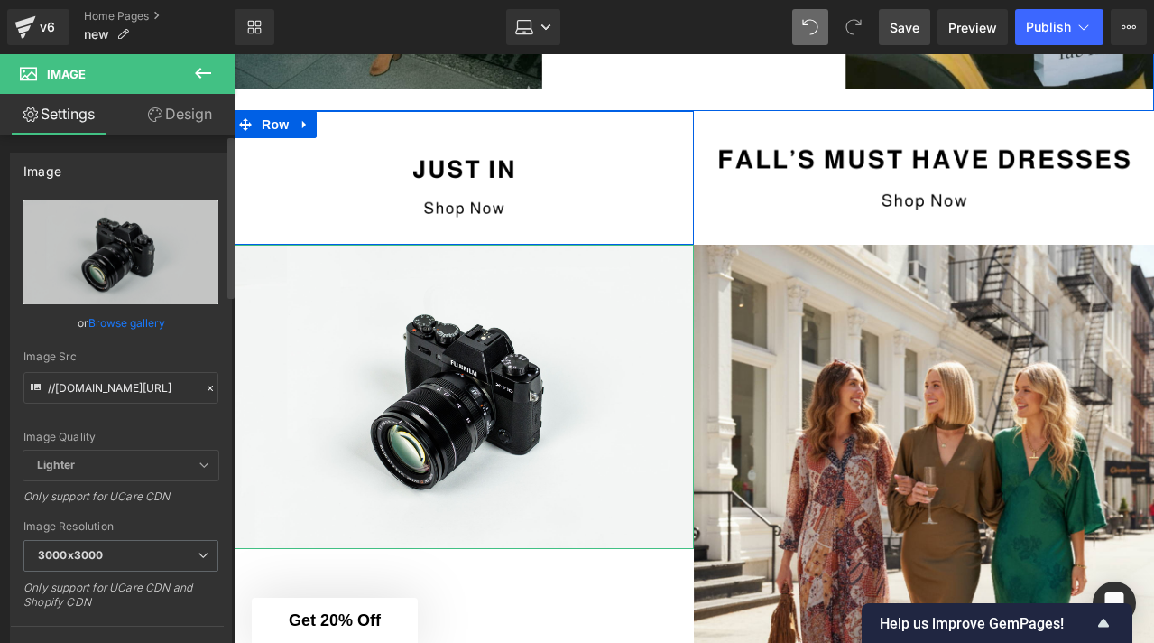
click at [126, 321] on link "Browse gallery" at bounding box center [126, 323] width 77 height 32
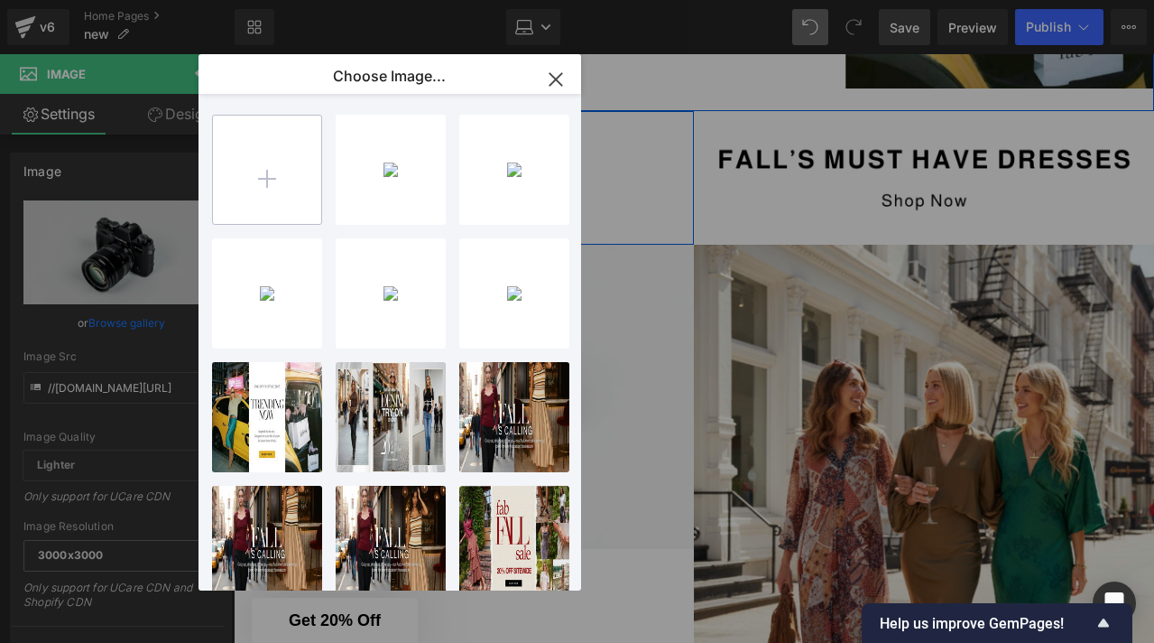
click at [293, 135] on input "file" at bounding box center [267, 170] width 108 height 108
type input "C:\fakepath\NEW ARRIVALS-5.png"
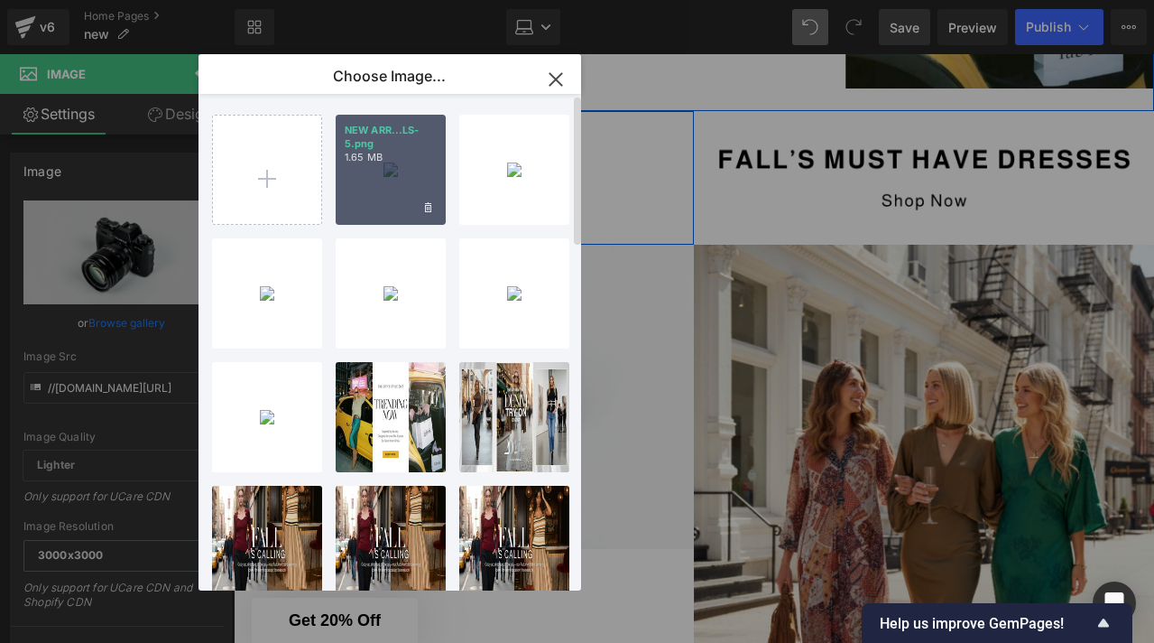
click at [407, 183] on div "NEW ARR...LS-5.png 1.65 MB" at bounding box center [391, 170] width 110 height 110
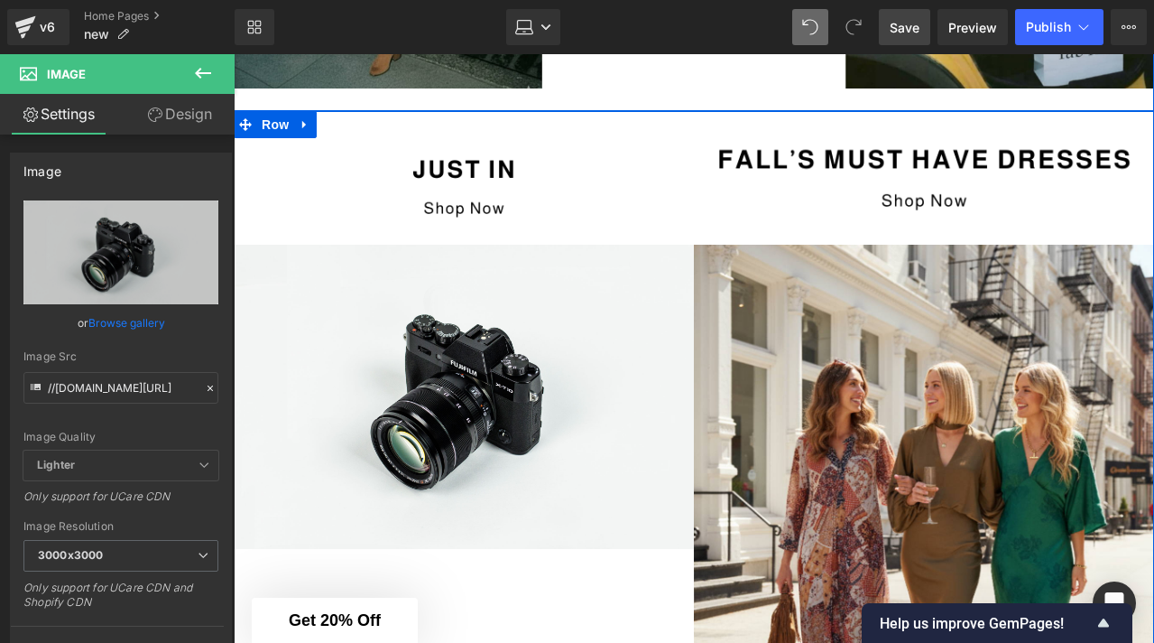
click at [429, 392] on icon at bounding box center [434, 396] width 10 height 11
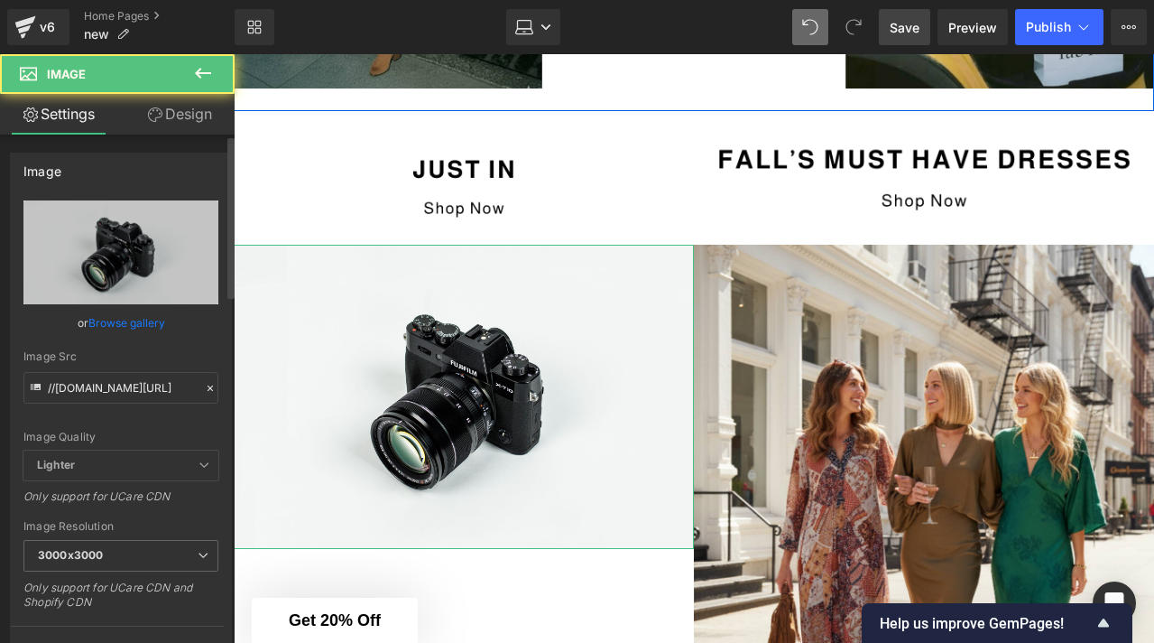
click at [142, 320] on link "Browse gallery" at bounding box center [126, 323] width 77 height 32
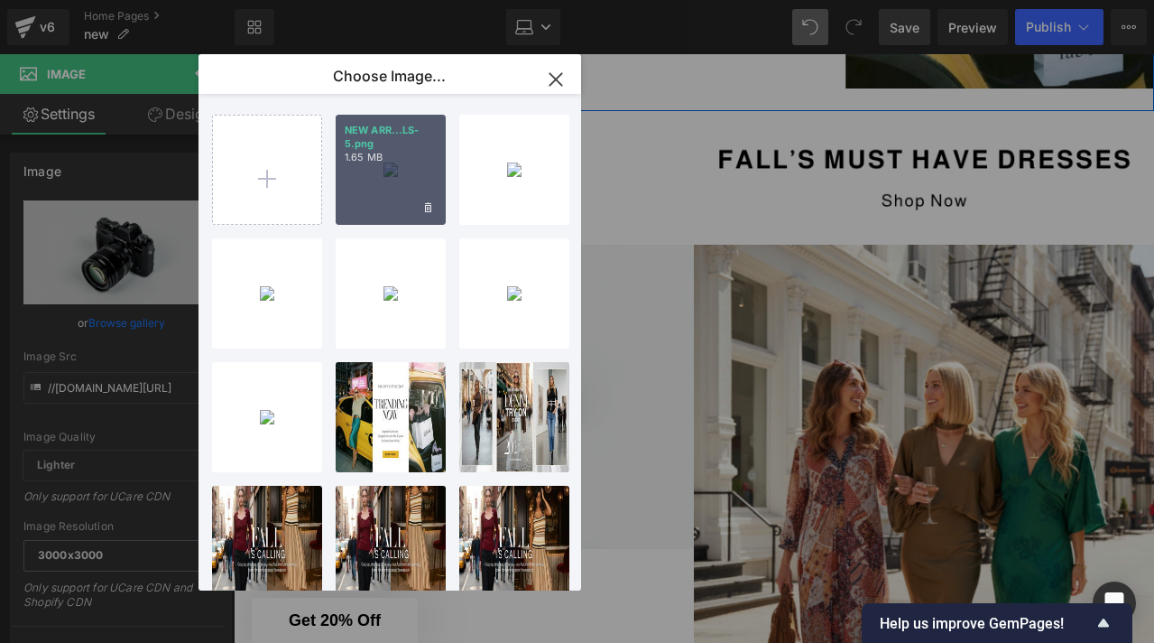
click at [381, 180] on div "NEW ARR...LS-5.png 1.65 MB" at bounding box center [391, 170] width 110 height 110
type input "[URL][DOMAIN_NAME]"
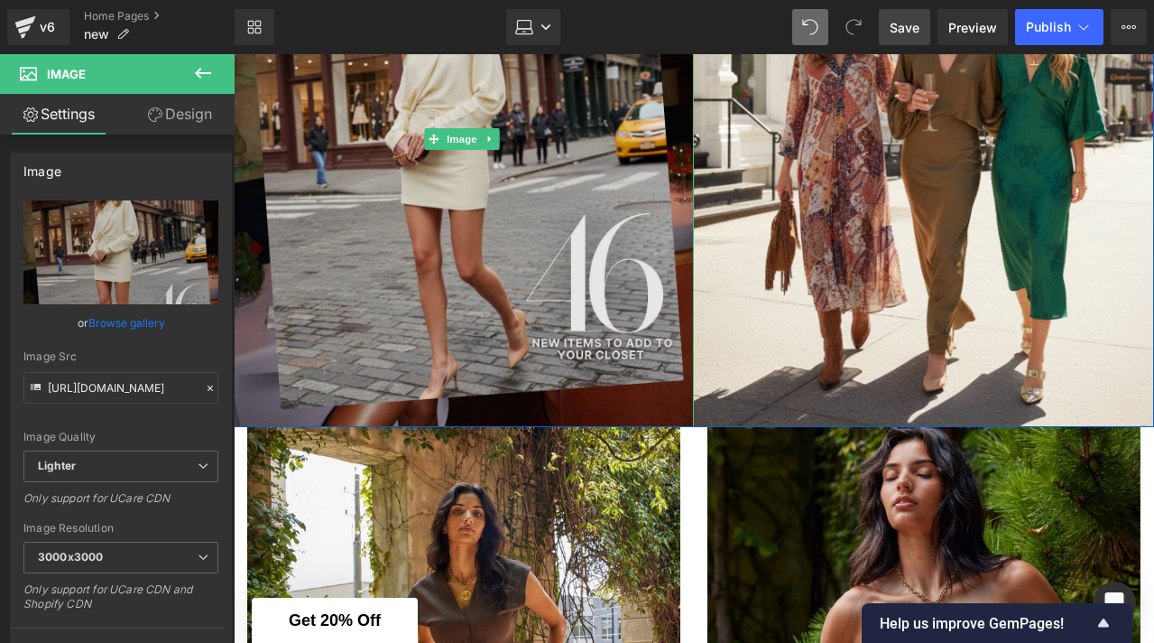
scroll to position [994, 0]
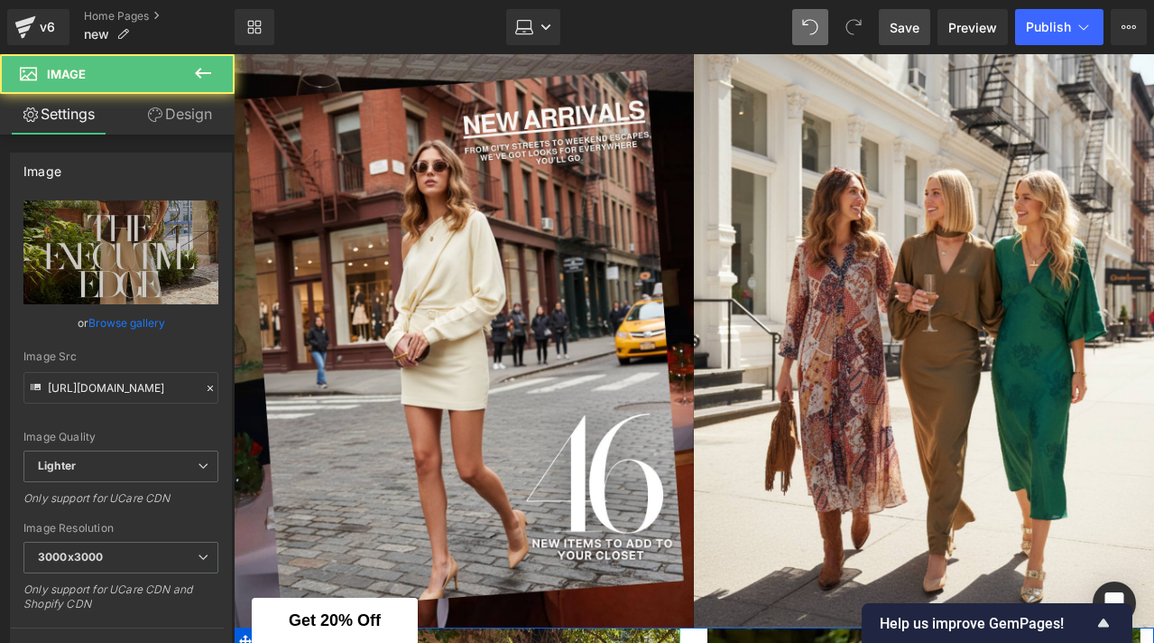
scroll to position [730, 0]
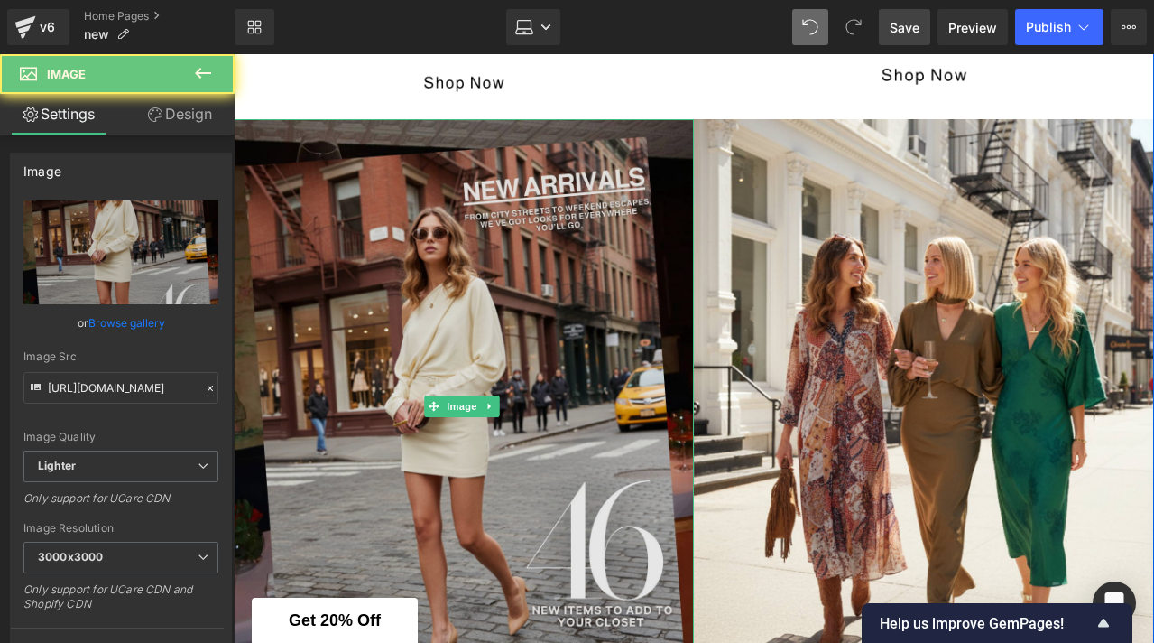
click at [444, 571] on img at bounding box center [464, 407] width 460 height 576
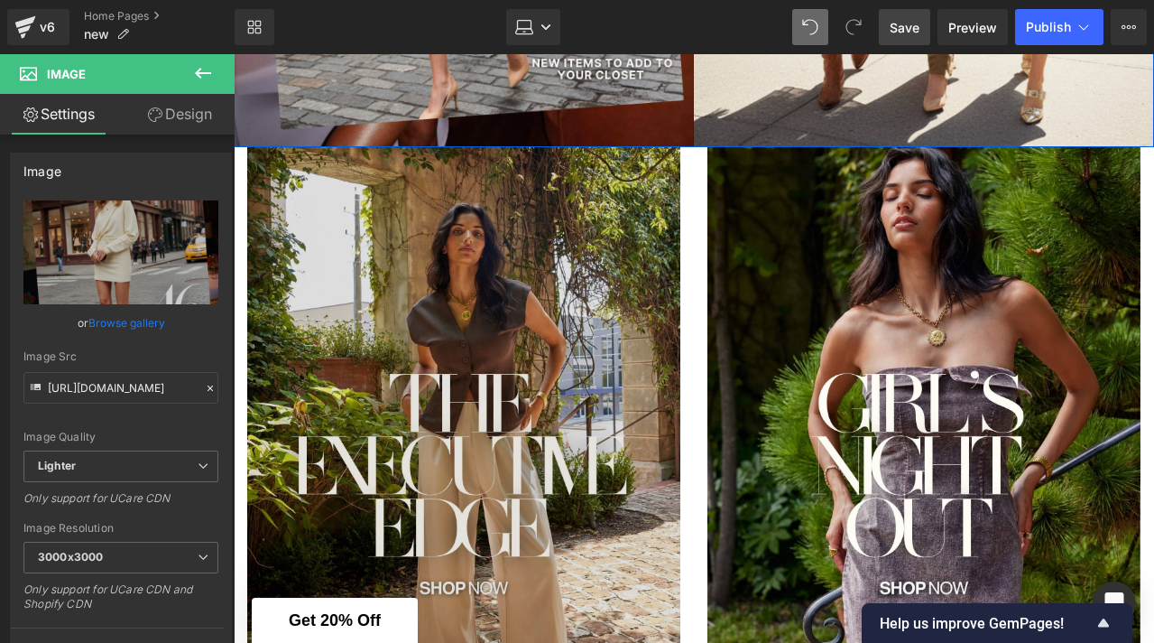
scroll to position [1290, 0]
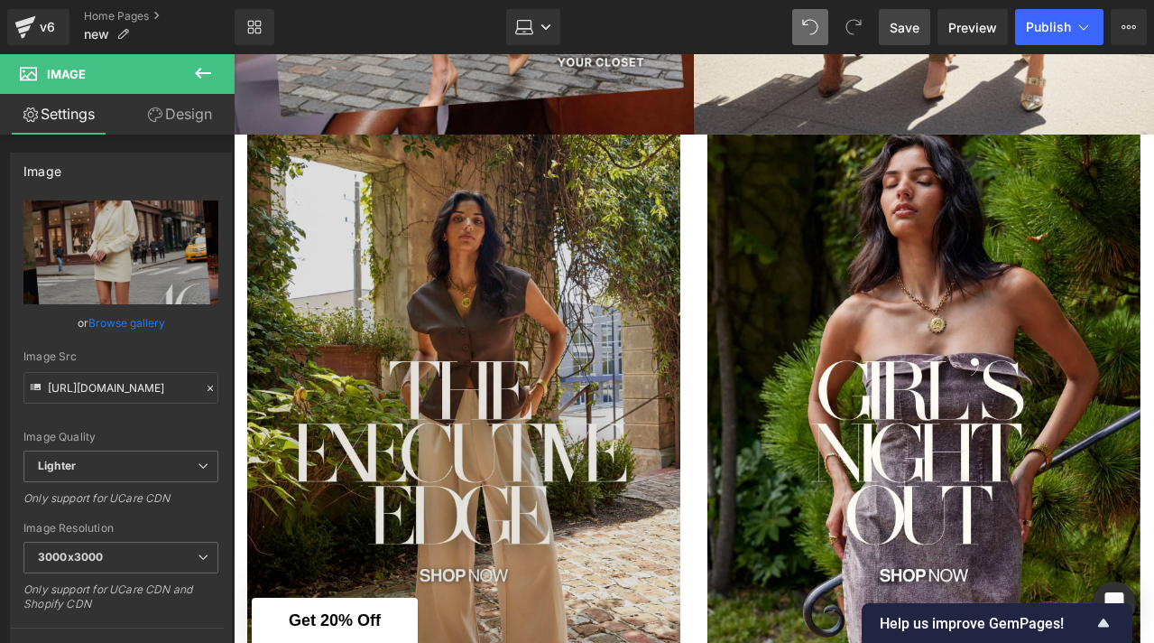
click at [577, 422] on img at bounding box center [463, 443] width 433 height 619
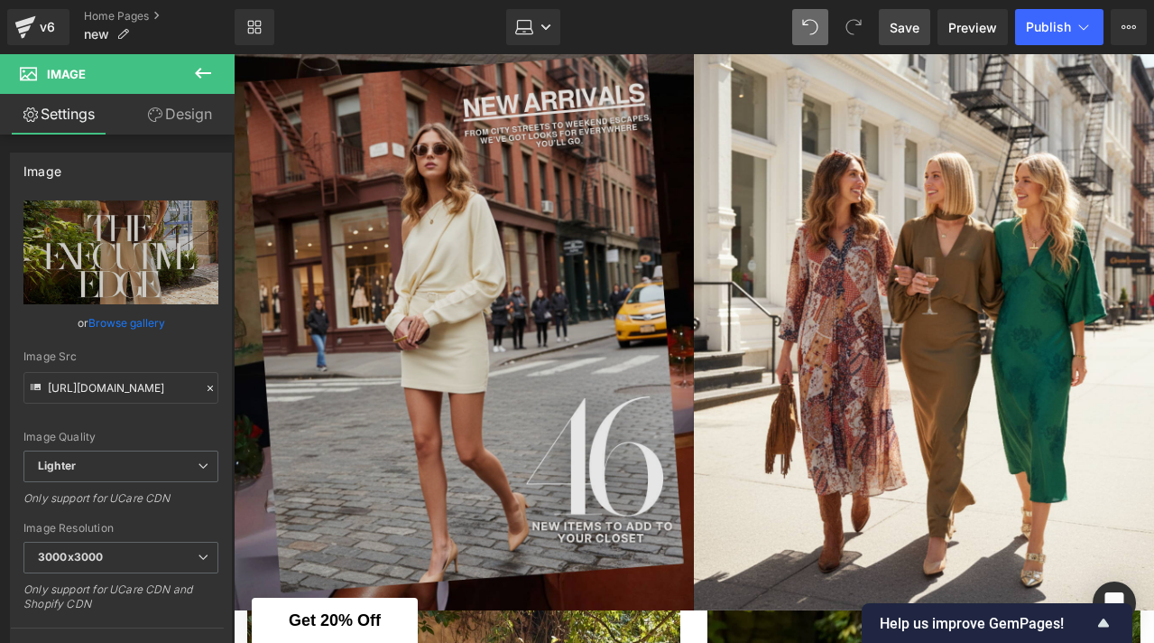
scroll to position [664, 0]
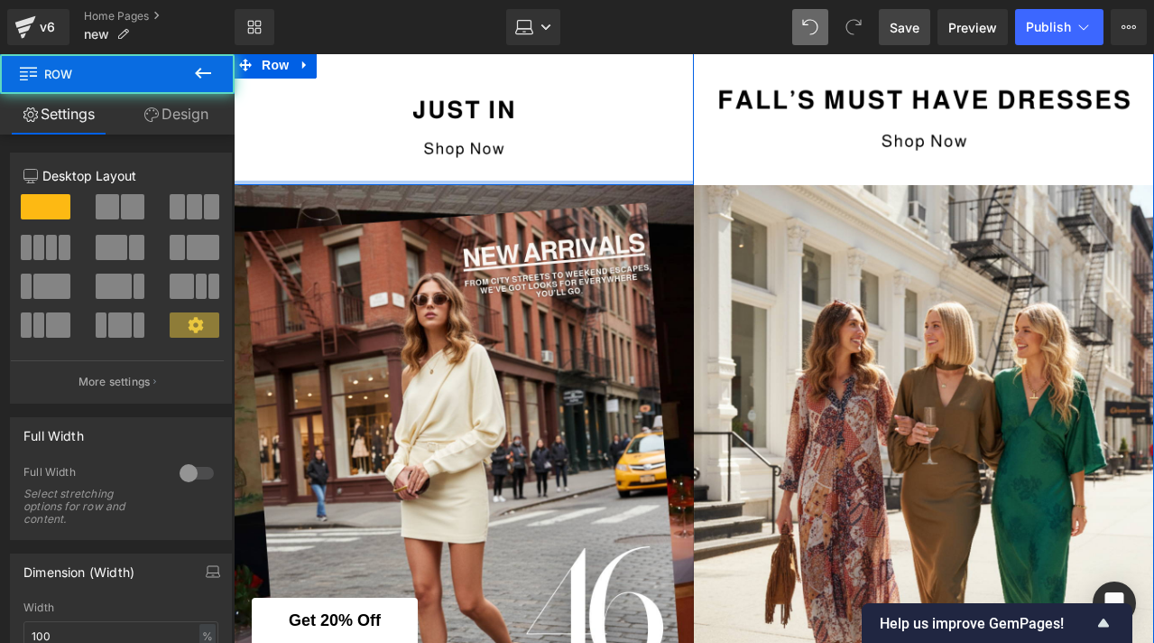
drag, startPoint x: 494, startPoint y: 180, endPoint x: 496, endPoint y: 158, distance: 21.7
click at [496, 158] on div "Image Row" at bounding box center [464, 117] width 460 height 133
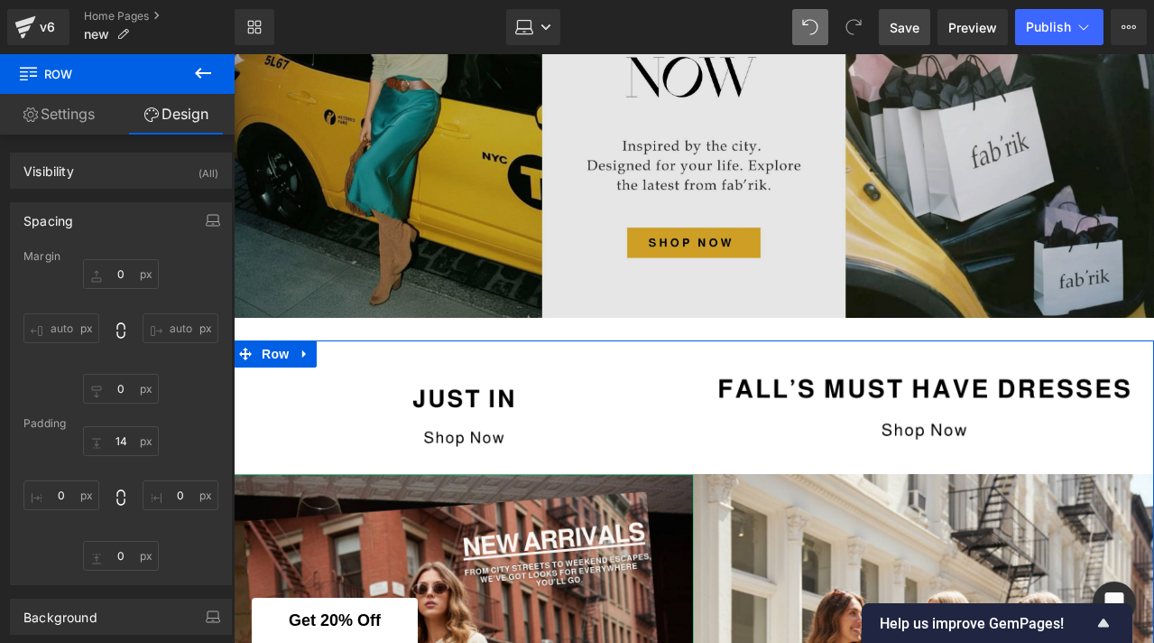
scroll to position [343, 0]
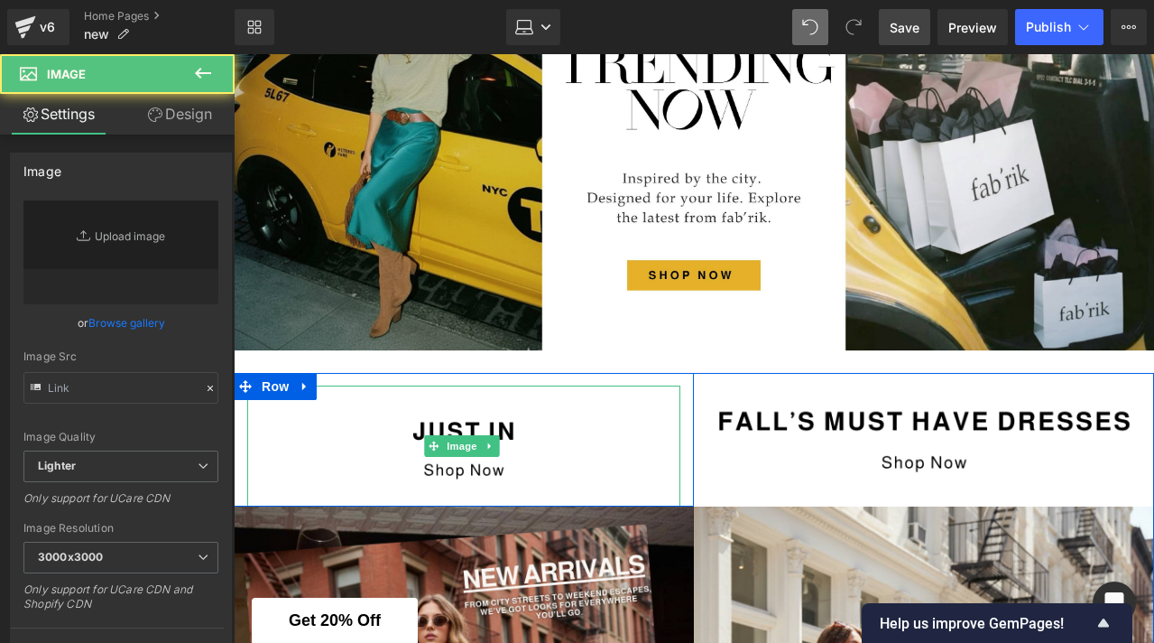
type input "[URL][DOMAIN_NAME]"
click at [524, 435] on img at bounding box center [463, 445] width 433 height 120
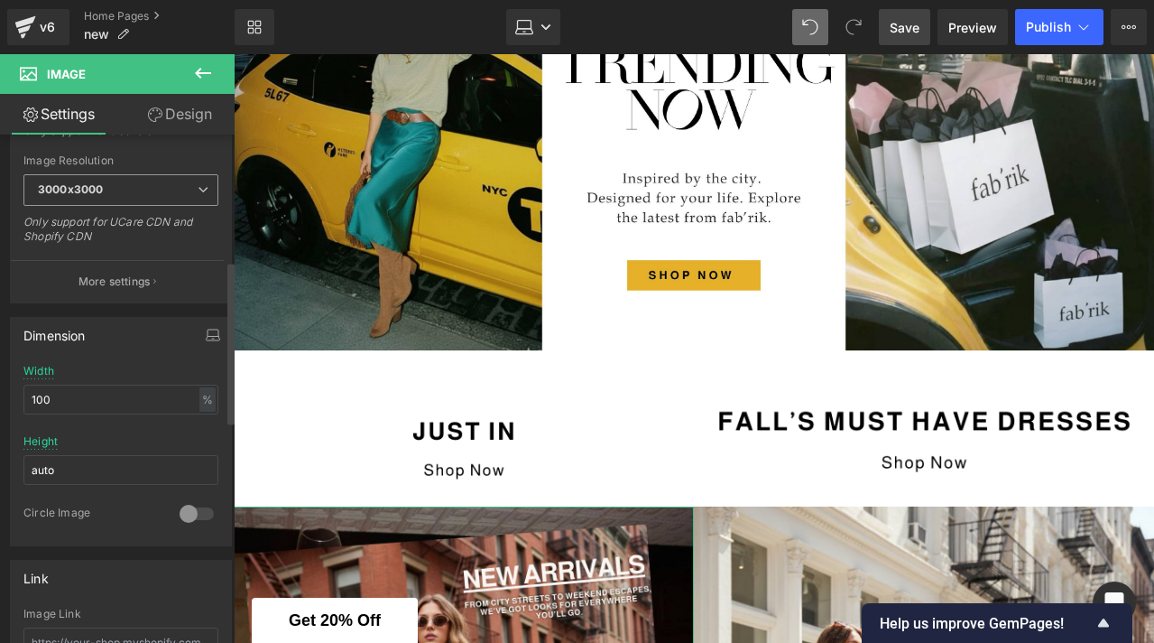
scroll to position [627, 0]
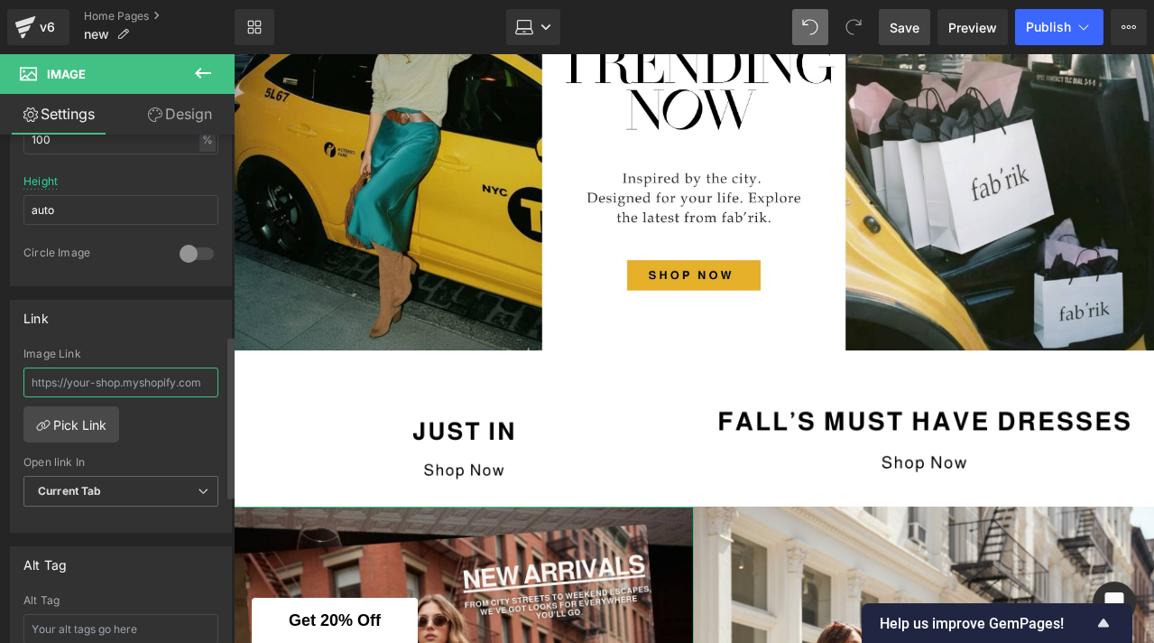
click at [128, 382] on input "text" at bounding box center [120, 382] width 195 height 30
paste input "[URL][DOMAIN_NAME]"
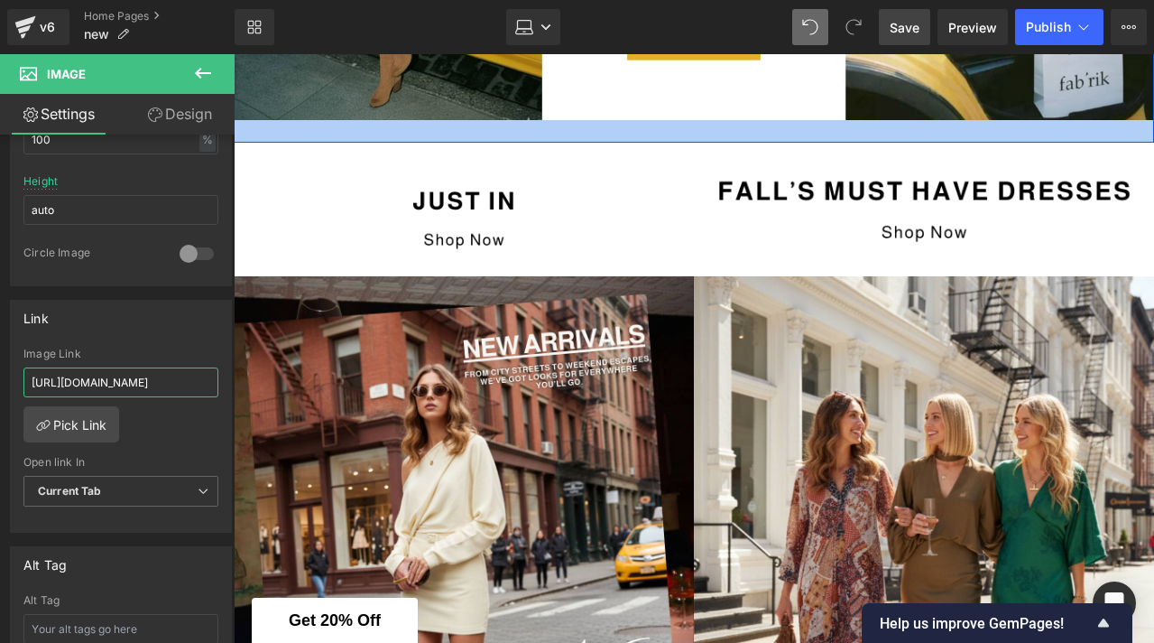
scroll to position [673, 0]
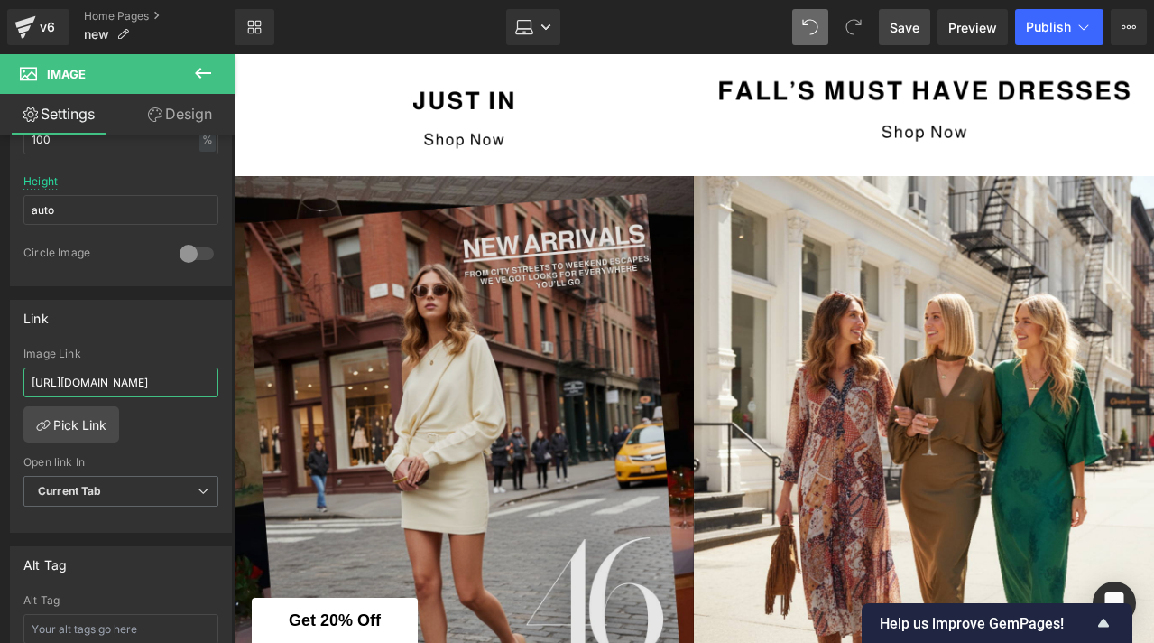
type input "[URL][DOMAIN_NAME]"
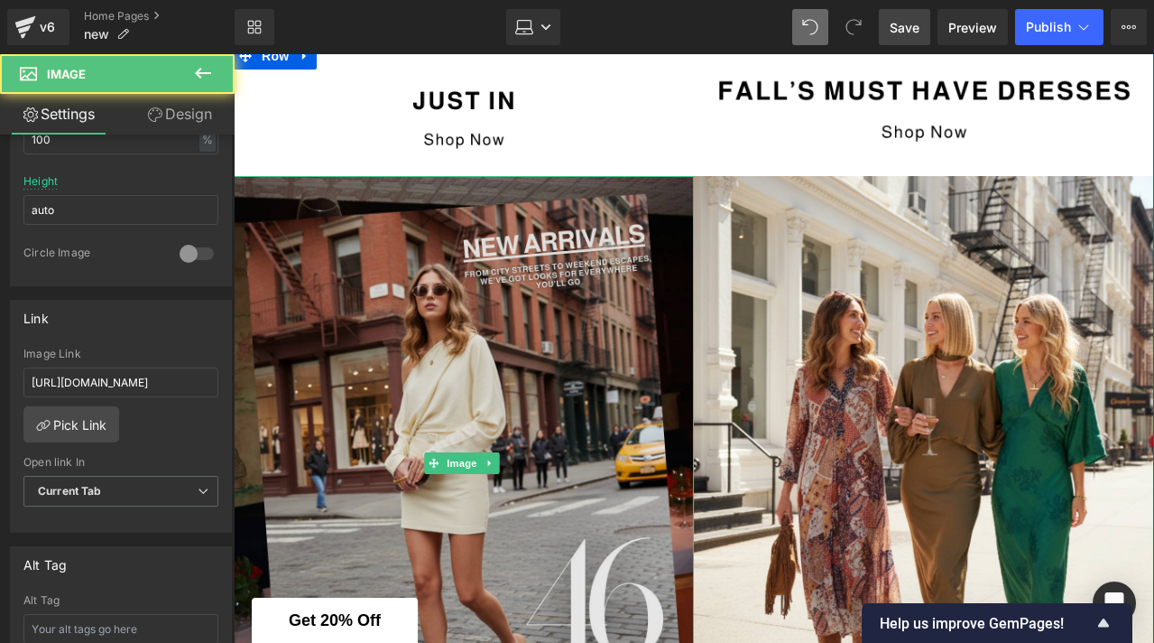
click at [324, 372] on img at bounding box center [464, 464] width 460 height 576
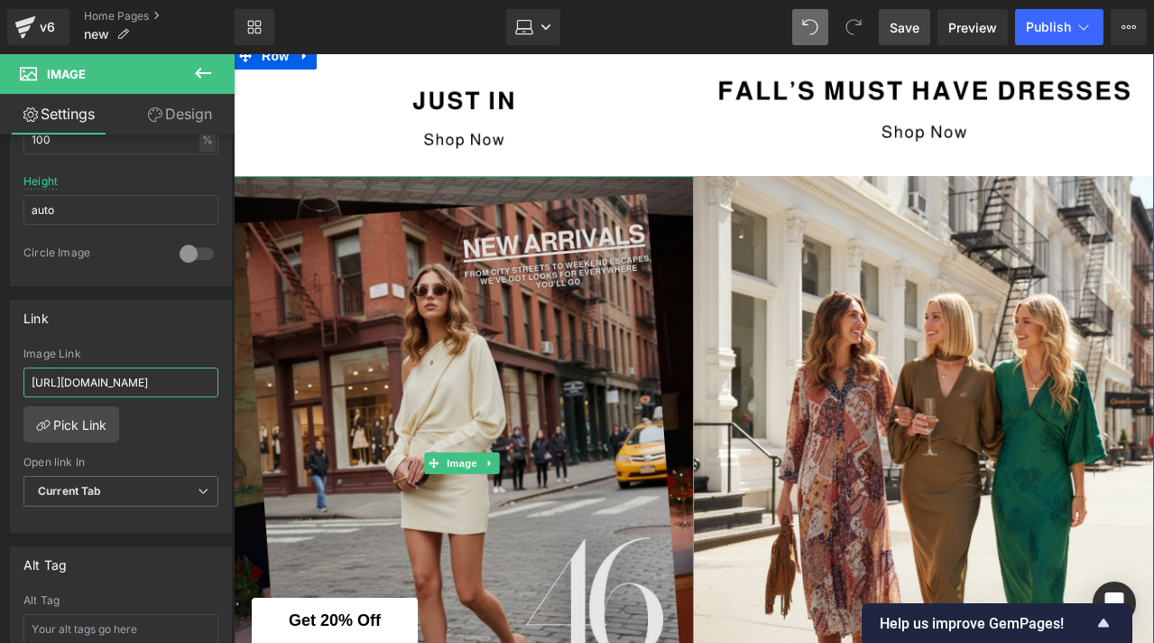
drag, startPoint x: 384, startPoint y: 435, endPoint x: 284, endPoint y: 381, distance: 113.1
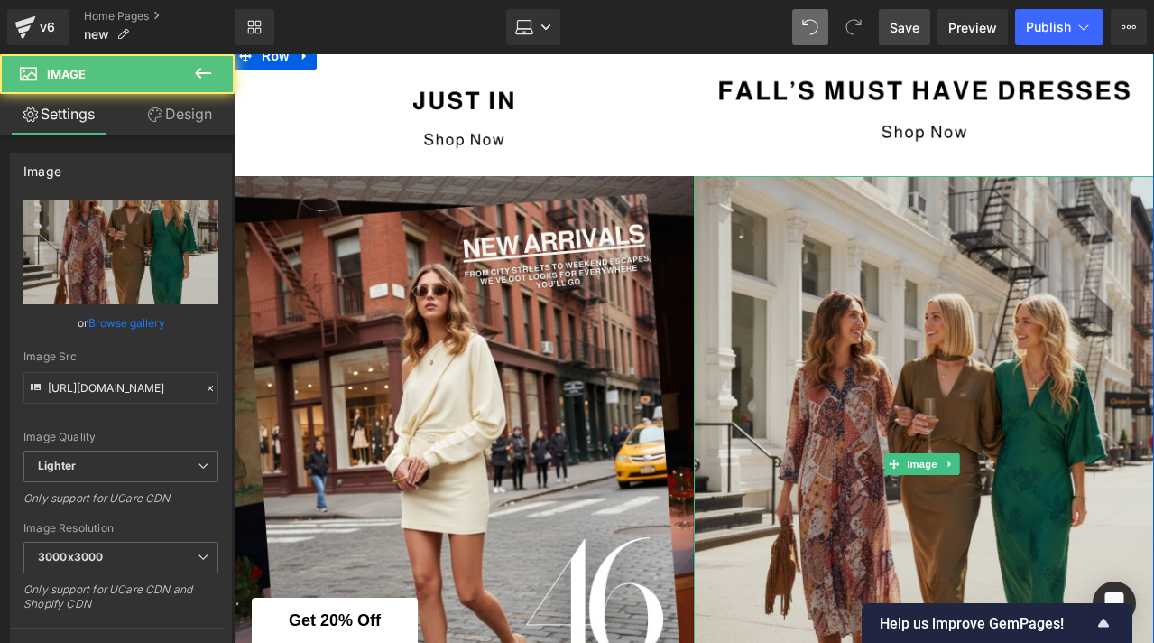
click at [864, 244] on img at bounding box center [924, 464] width 460 height 576
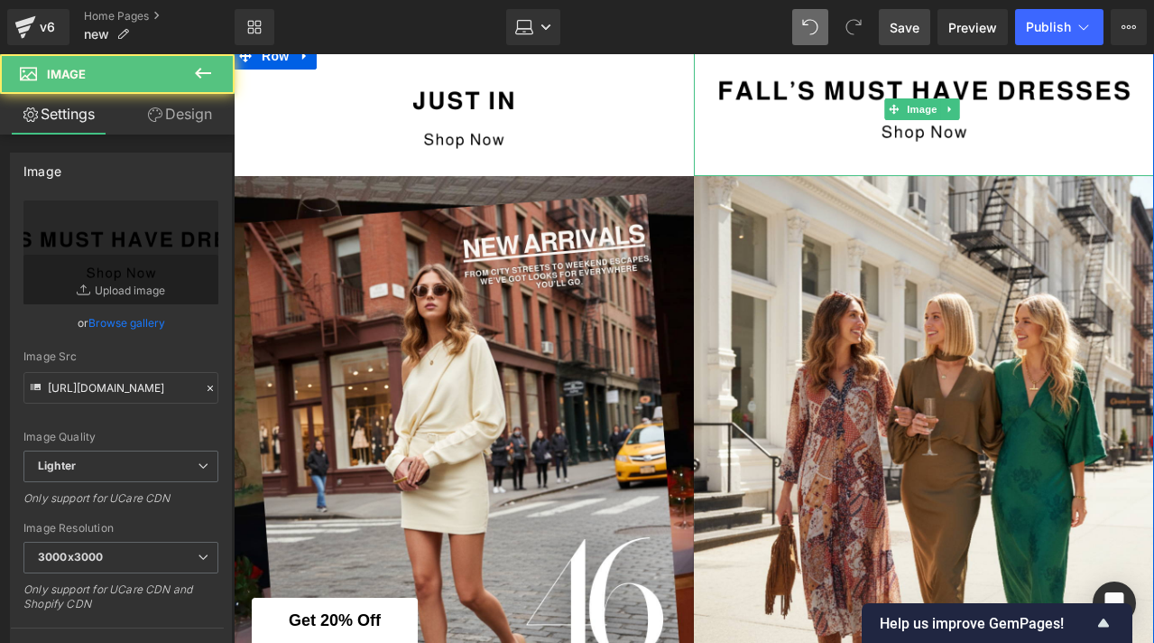
click at [752, 95] on img at bounding box center [924, 109] width 460 height 134
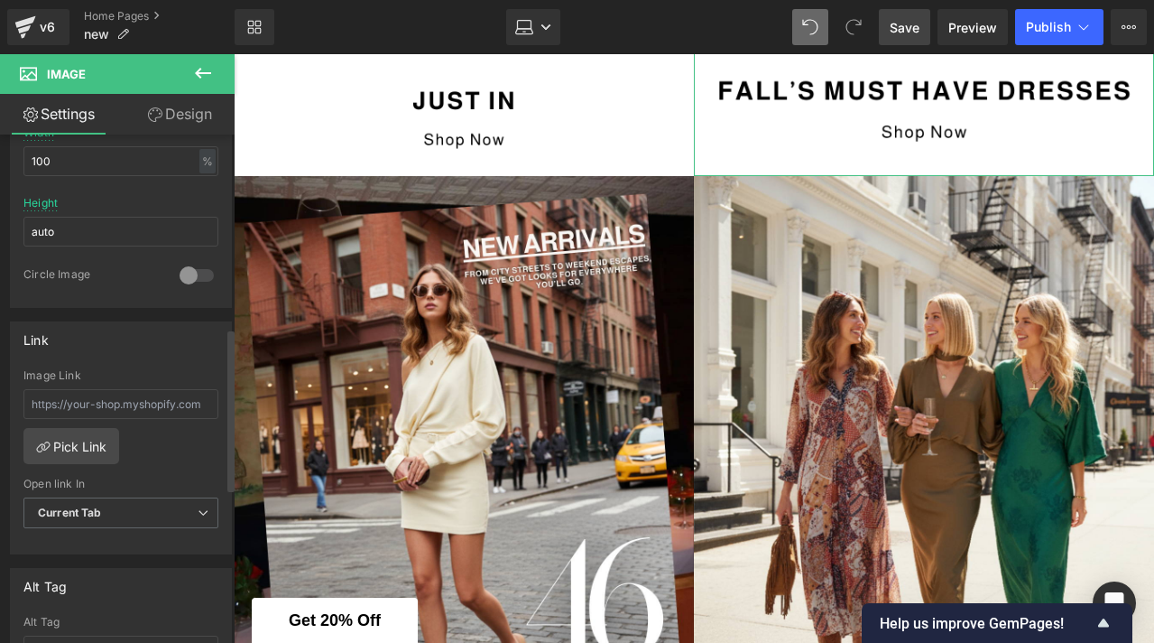
scroll to position [626, 0]
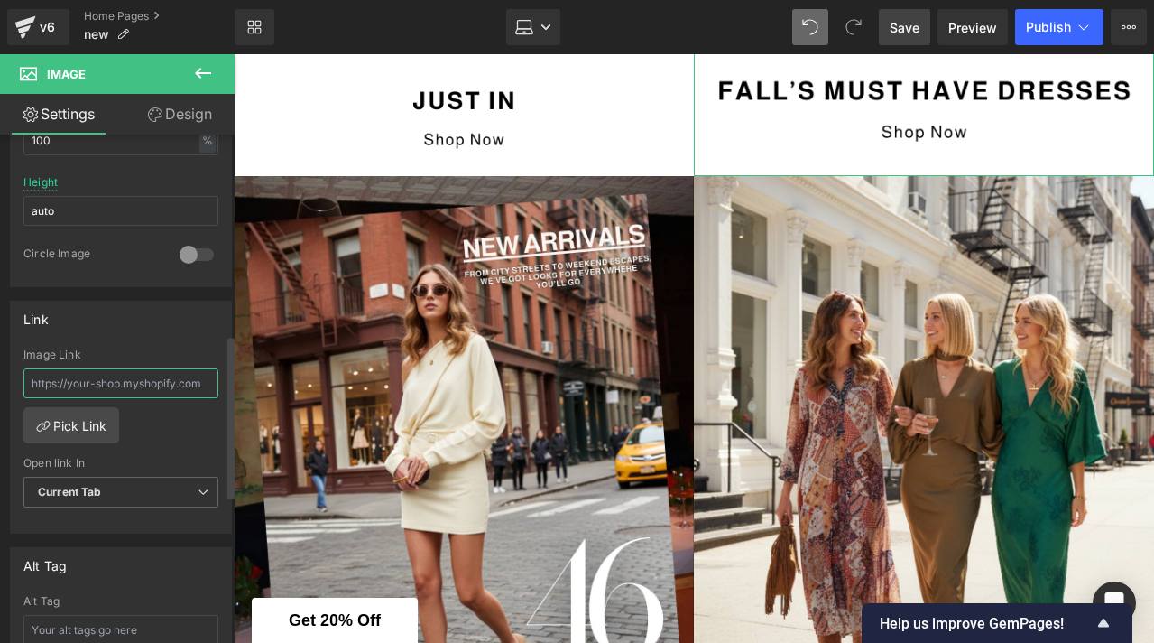
click at [122, 377] on input "text" at bounding box center [120, 383] width 195 height 30
paste input "[URL][DOMAIN_NAME]"
type input "[URL][DOMAIN_NAME]"
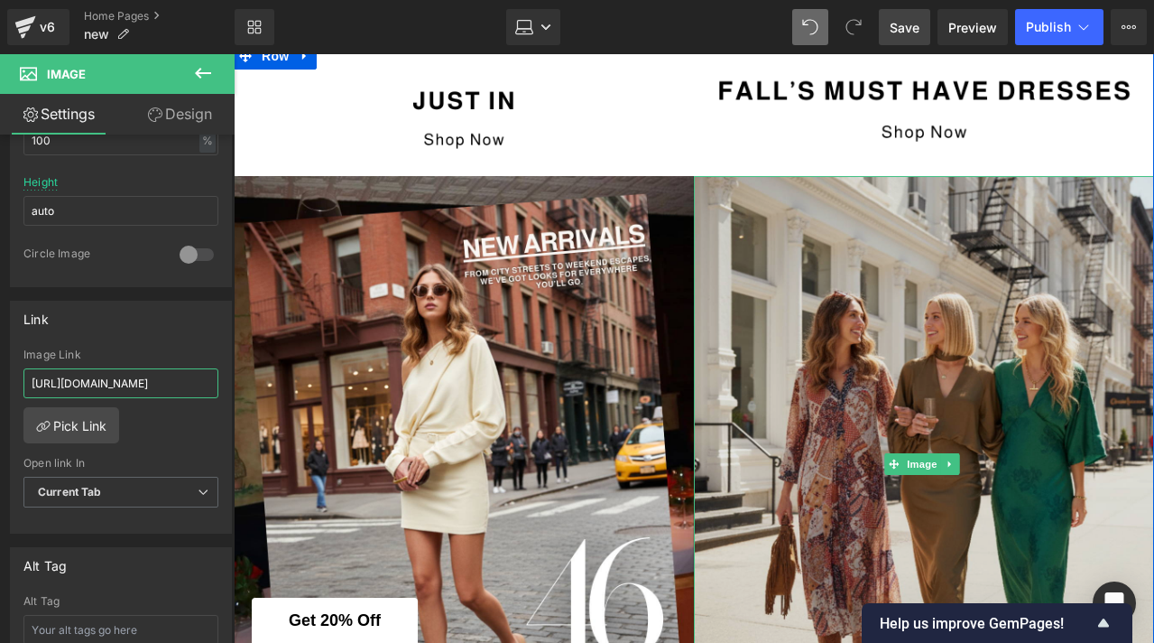
click at [768, 381] on img at bounding box center [924, 464] width 460 height 576
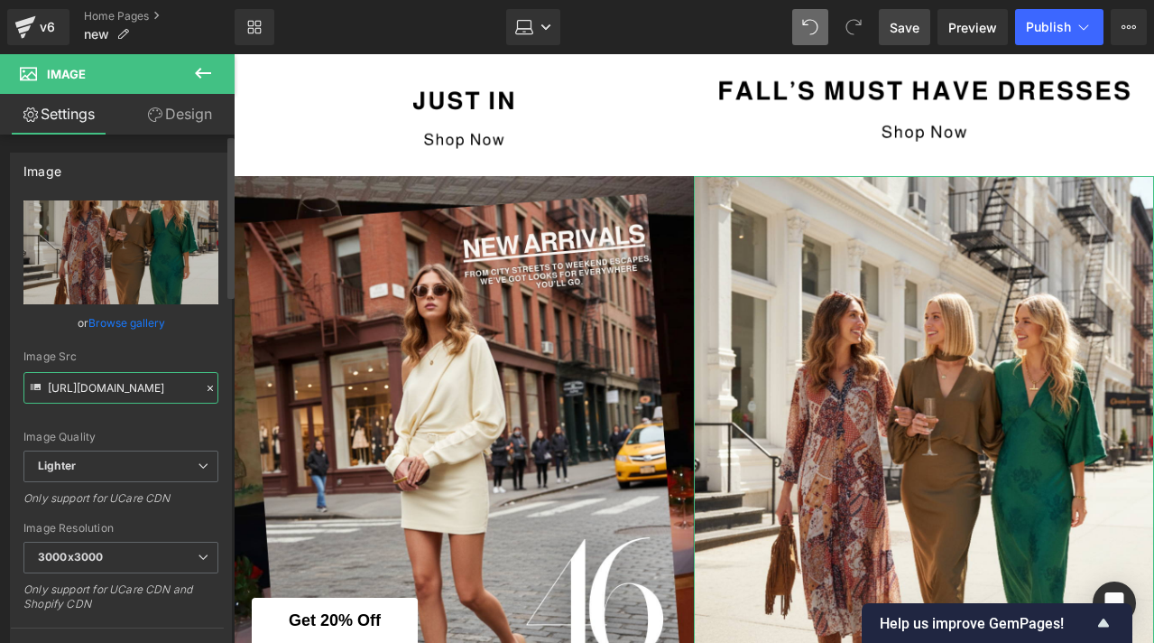
click at [76, 388] on input "[URL][DOMAIN_NAME]" at bounding box center [120, 388] width 195 height 32
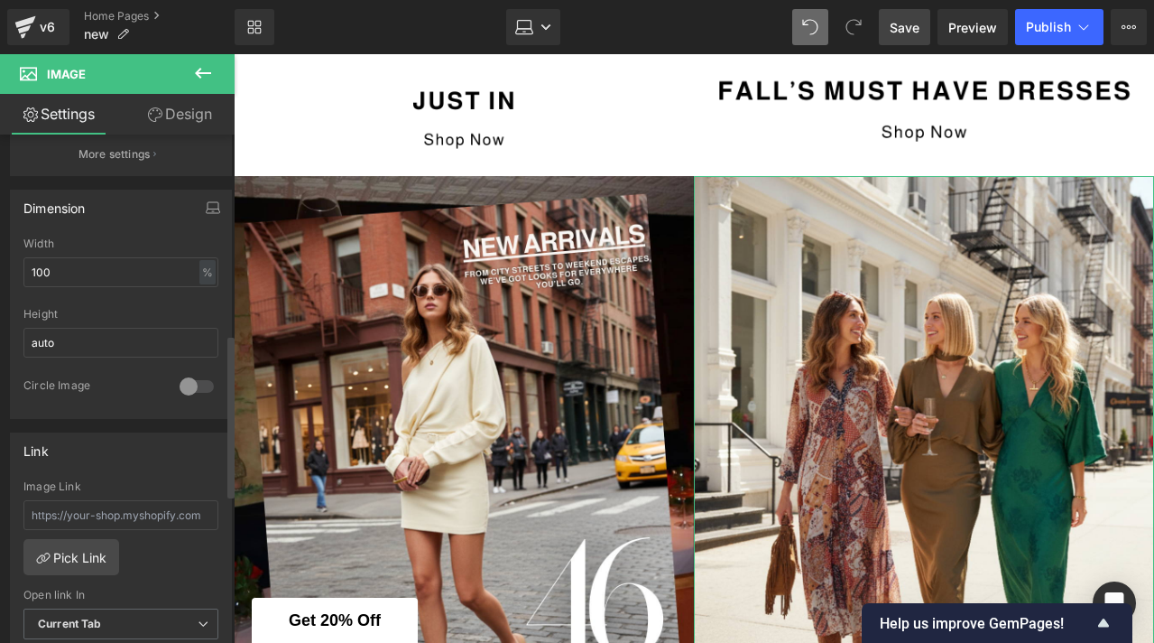
scroll to position [626, 0]
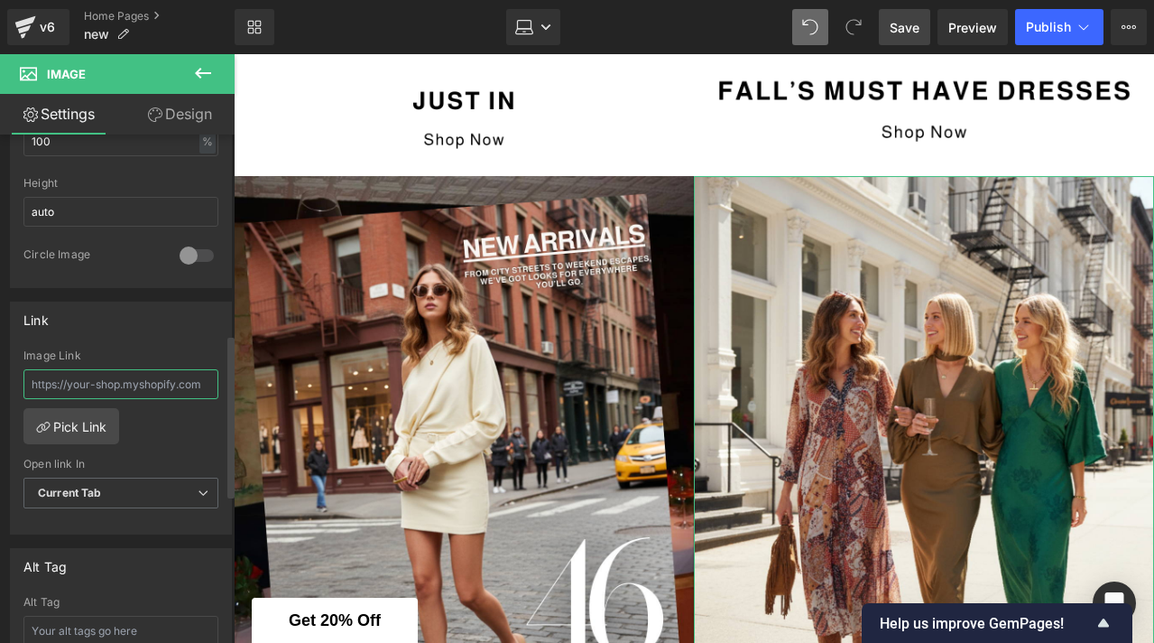
click at [76, 388] on input "text" at bounding box center [120, 384] width 195 height 30
paste input "[URL][DOMAIN_NAME]"
type input "[URL][DOMAIN_NAME]"
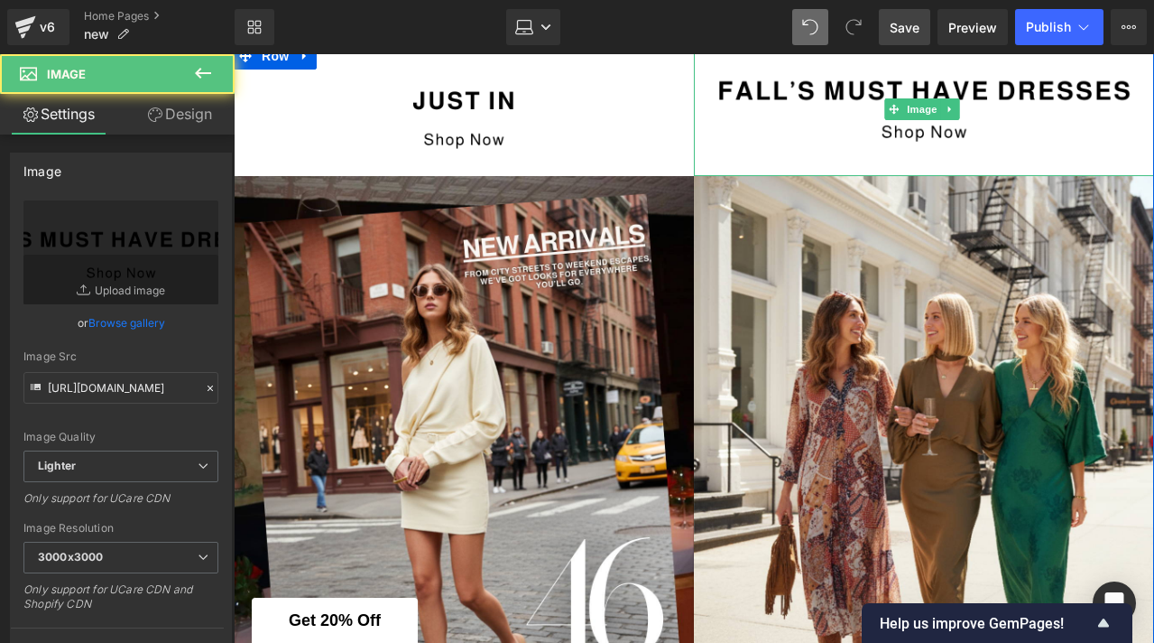
click at [835, 107] on img at bounding box center [924, 109] width 460 height 134
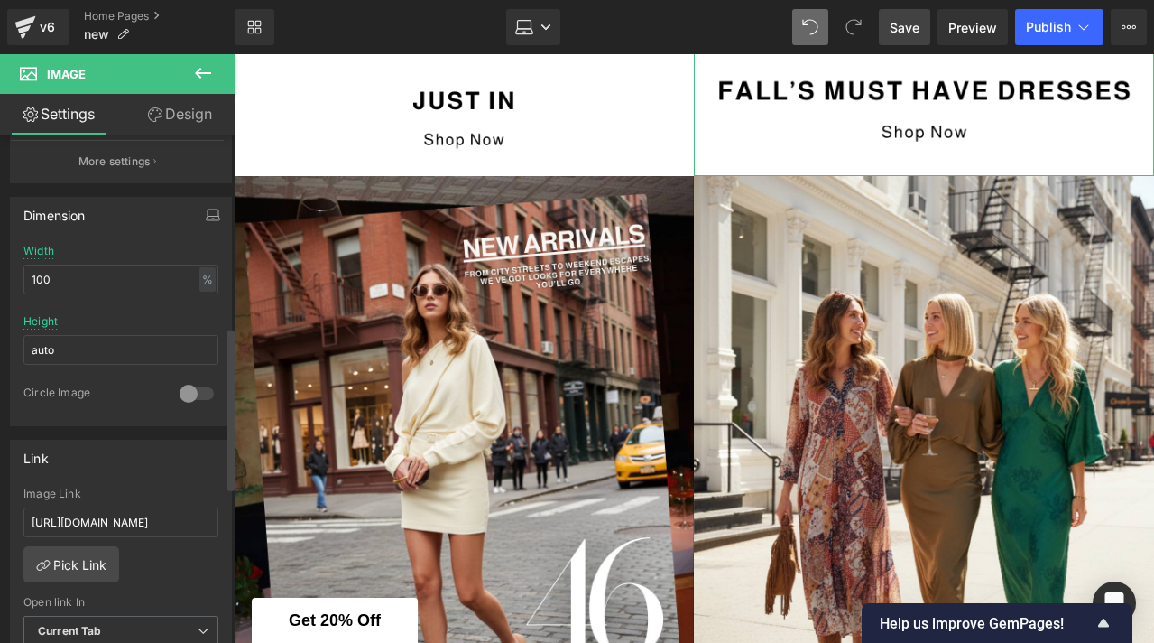
scroll to position [644, 0]
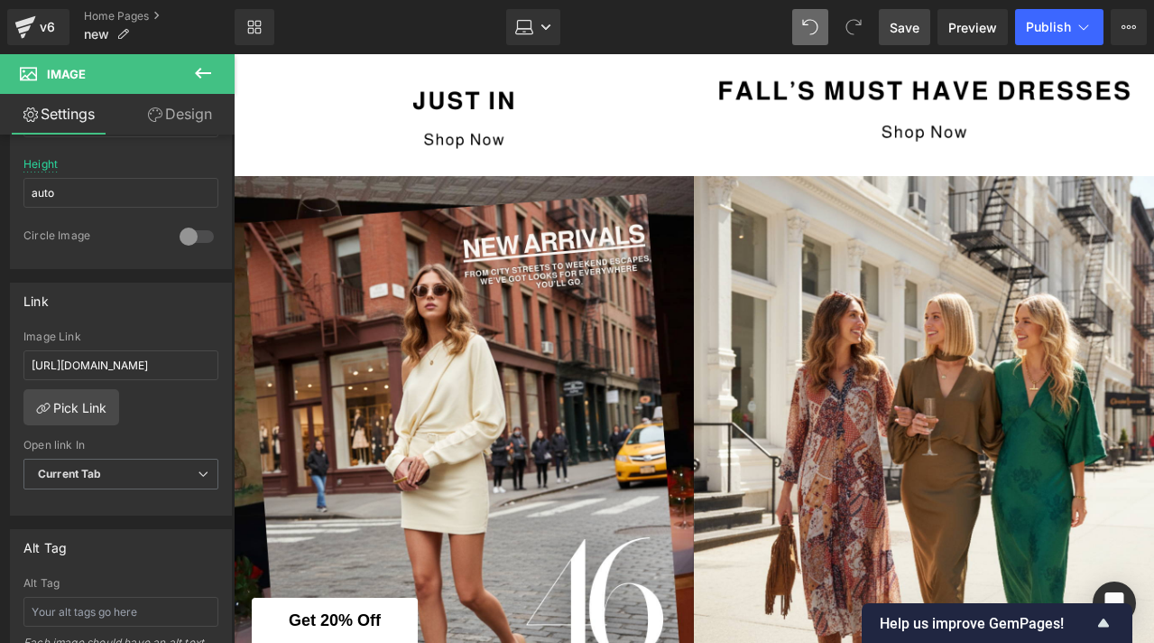
click at [915, 28] on span "Save" at bounding box center [905, 27] width 30 height 19
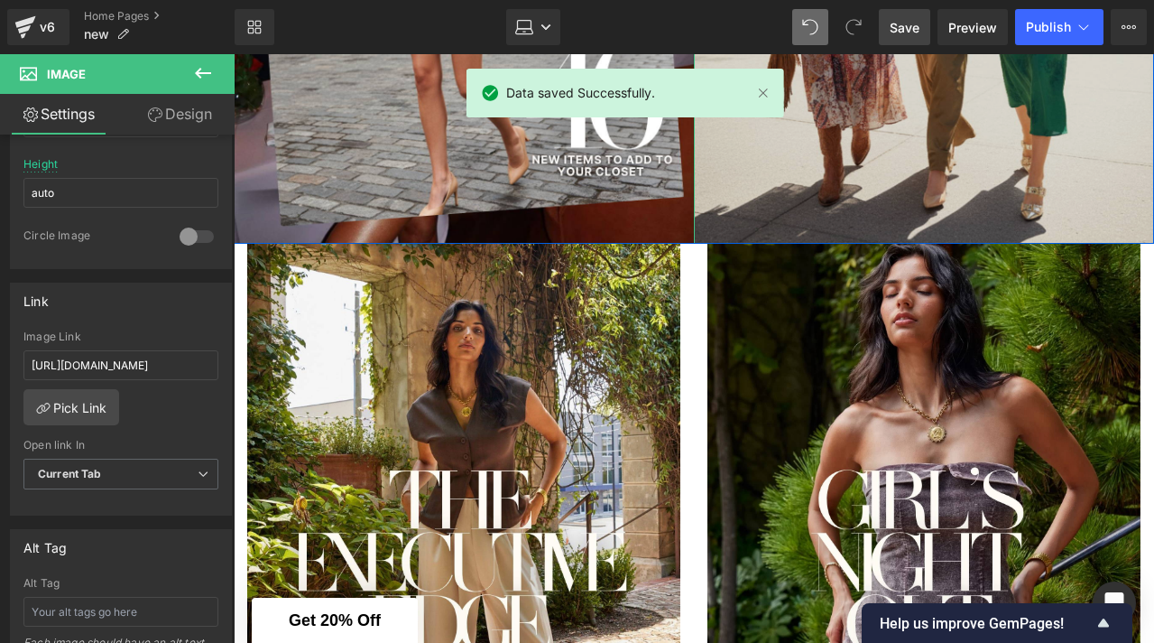
scroll to position [1183, 0]
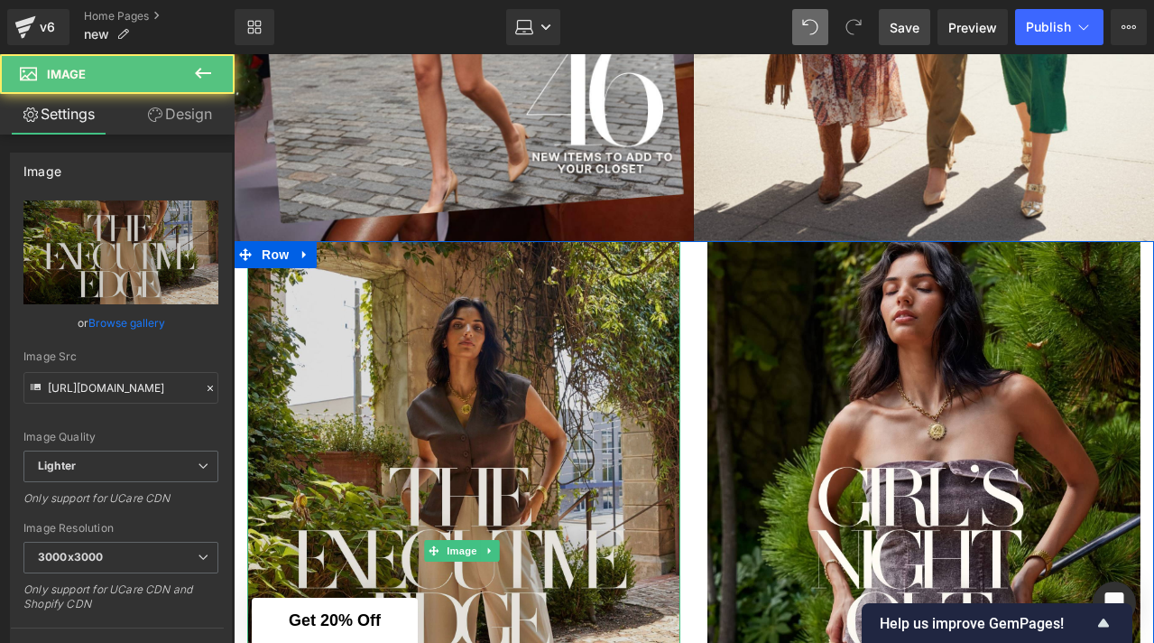
click at [313, 340] on img at bounding box center [463, 550] width 433 height 619
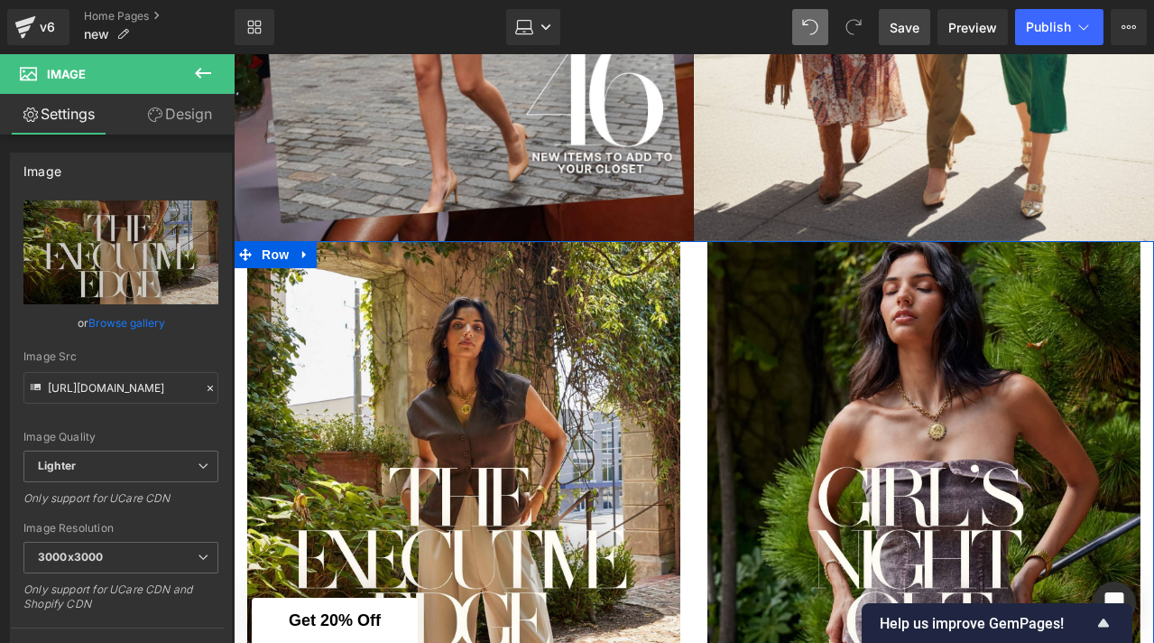
click at [203, 77] on icon at bounding box center [203, 73] width 22 height 22
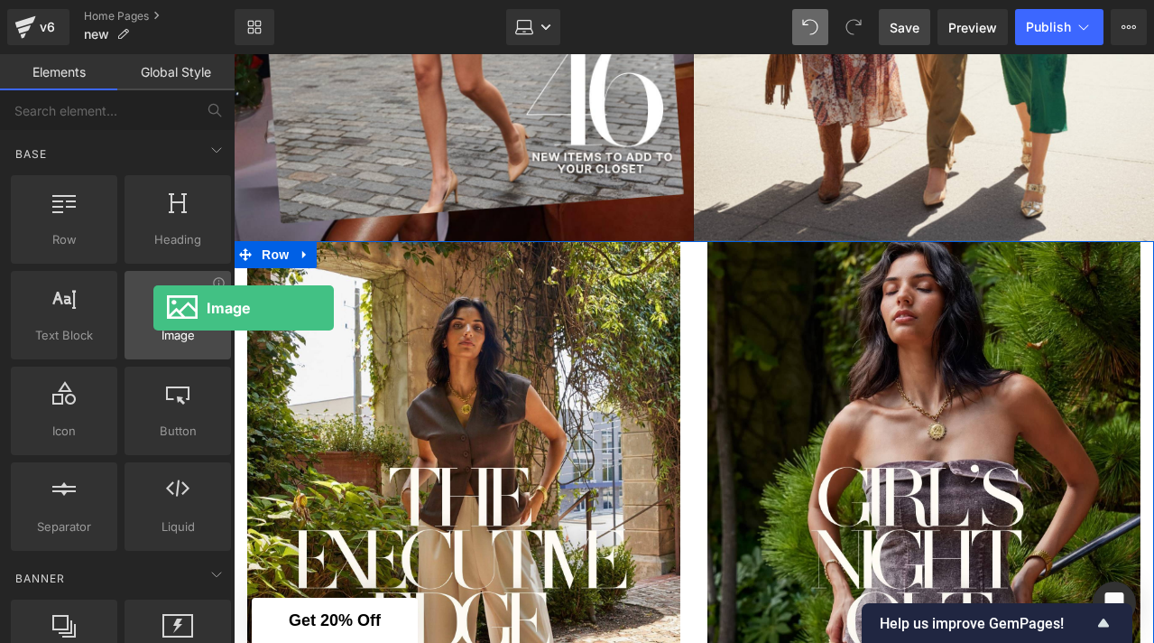
drag, startPoint x: 176, startPoint y: 326, endPoint x: 154, endPoint y: 311, distance: 26.0
click at [154, 311] on div "Image images, photos, alts, uploads" at bounding box center [178, 315] width 107 height 88
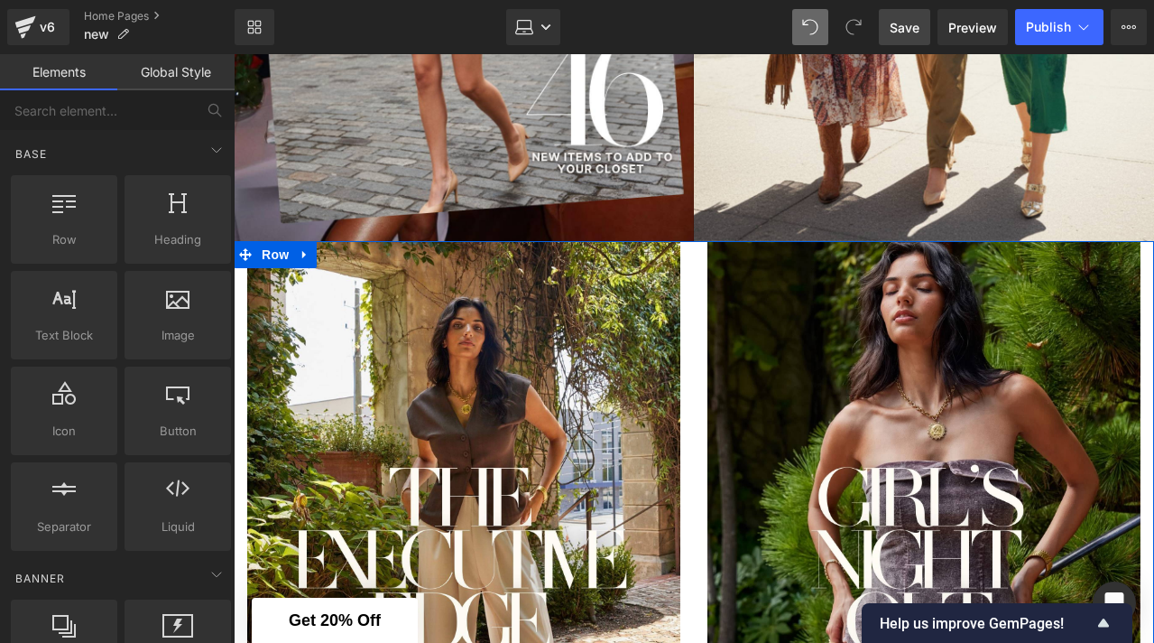
scroll to position [0, 0]
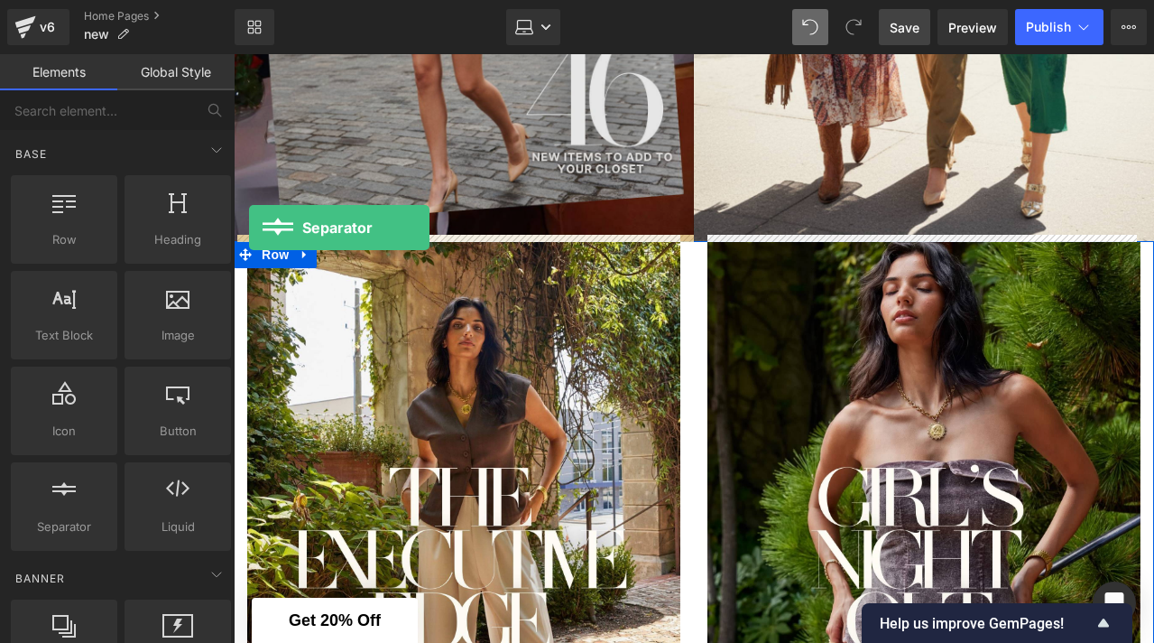
drag, startPoint x: 311, startPoint y: 545, endPoint x: 248, endPoint y: 227, distance: 324.0
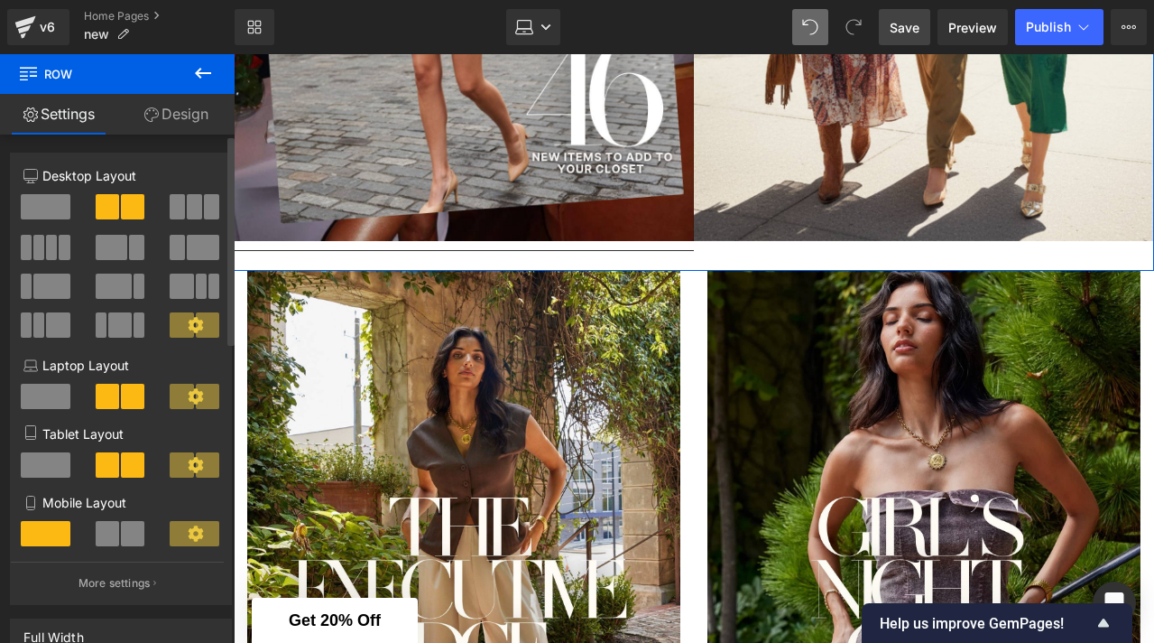
click at [41, 203] on span at bounding box center [46, 206] width 50 height 25
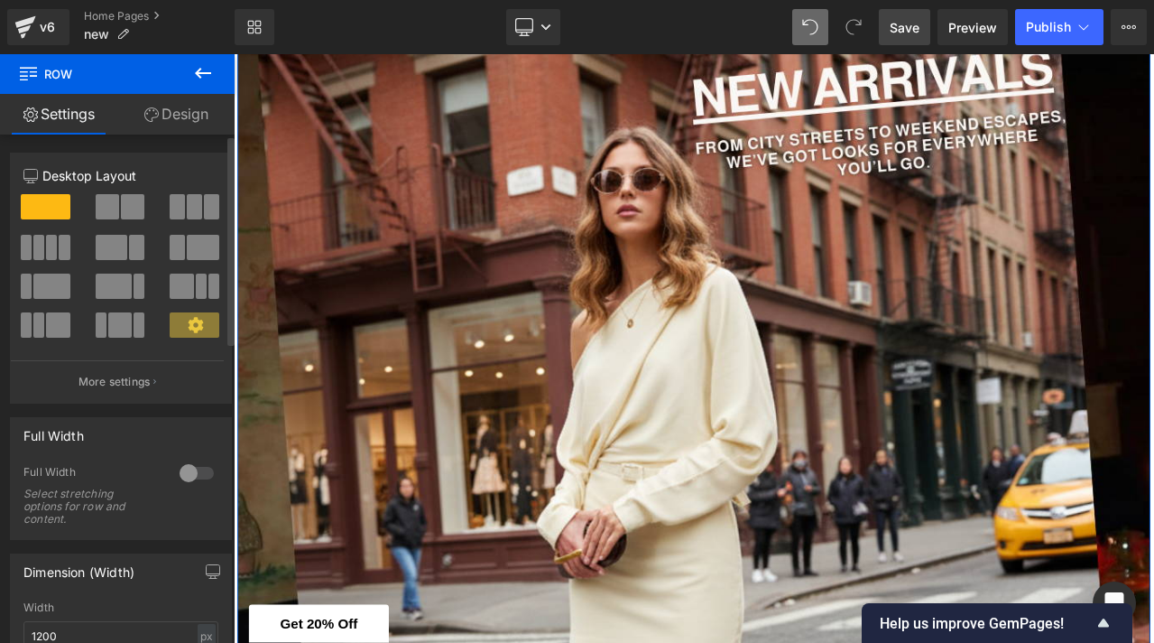
scroll to position [548, 0]
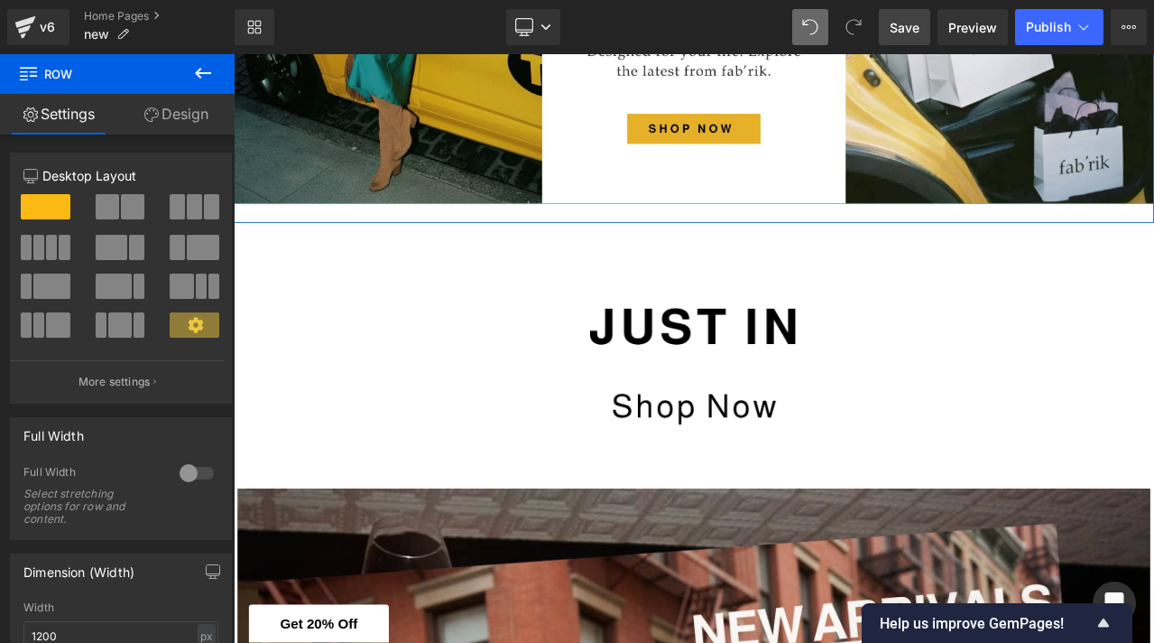
type input "100"
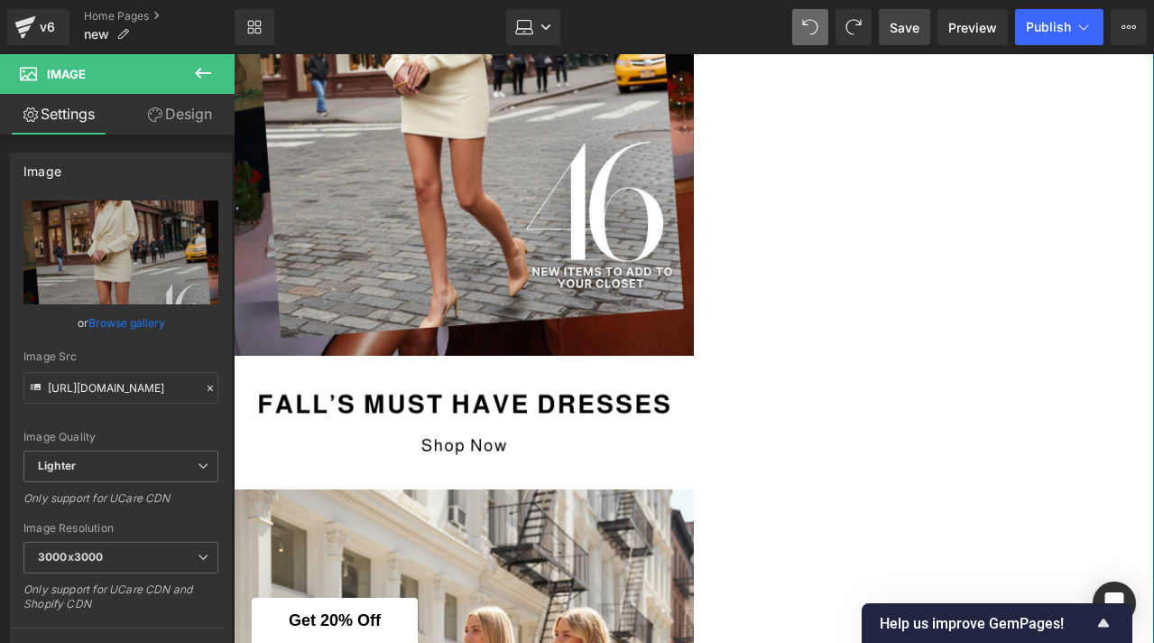
scroll to position [1120, 0]
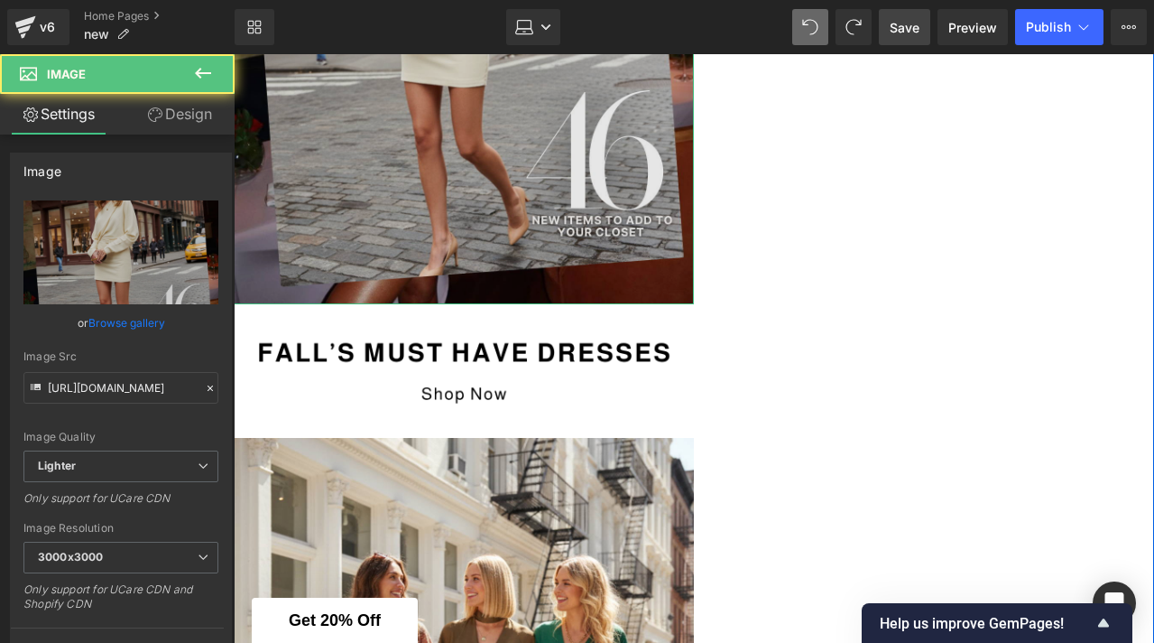
click at [546, 239] on img at bounding box center [464, 17] width 460 height 576
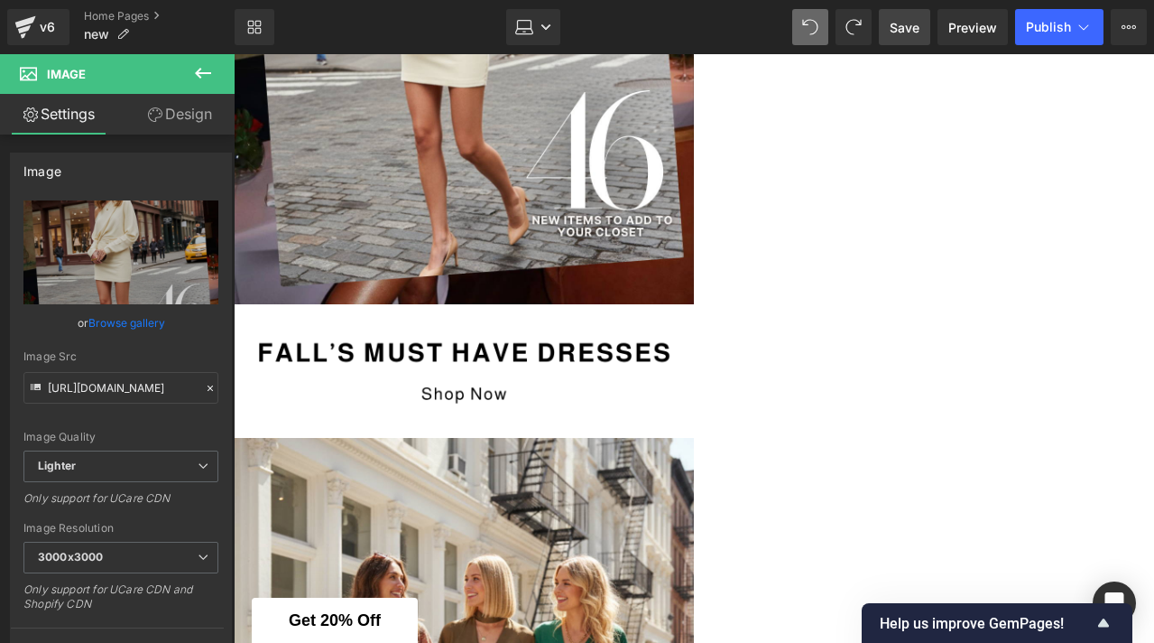
click at [209, 77] on icon at bounding box center [203, 73] width 22 height 22
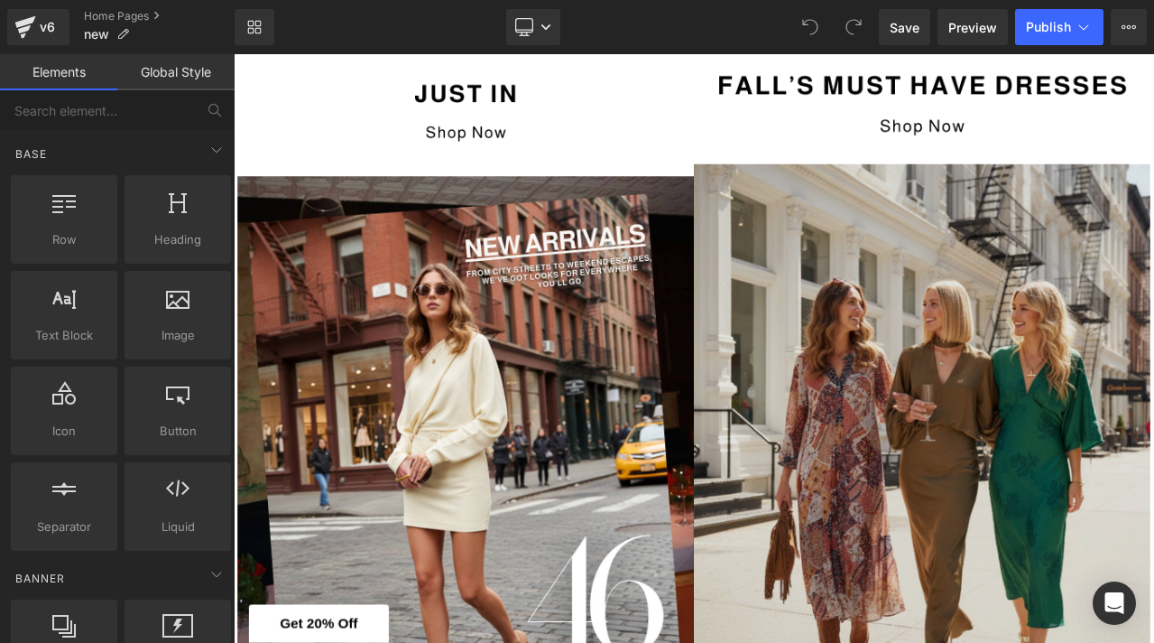
scroll to position [557, 0]
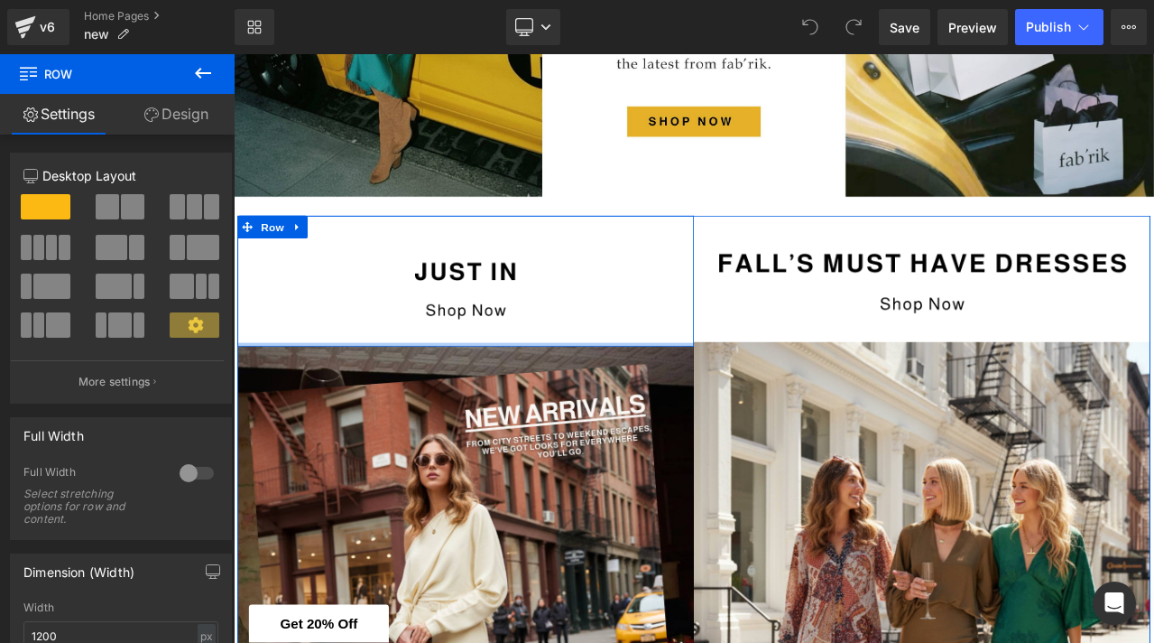
drag, startPoint x: 681, startPoint y: 406, endPoint x: 677, endPoint y: 366, distance: 40.8
click at [678, 366] on div "Image Row" at bounding box center [509, 323] width 542 height 155
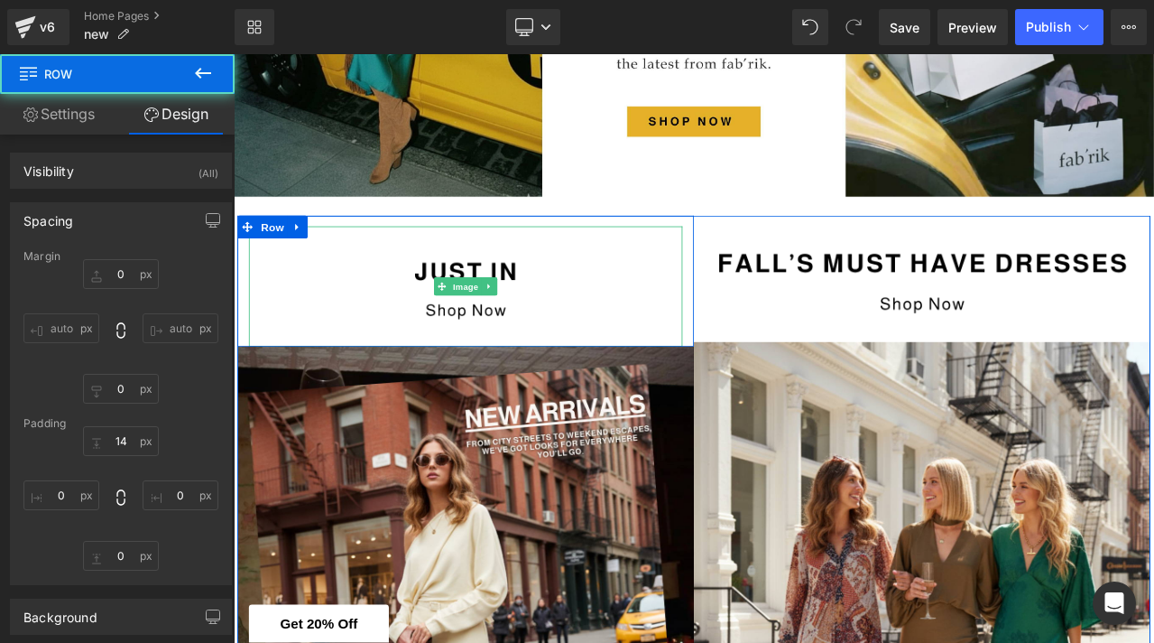
click at [675, 338] on img at bounding box center [509, 329] width 515 height 143
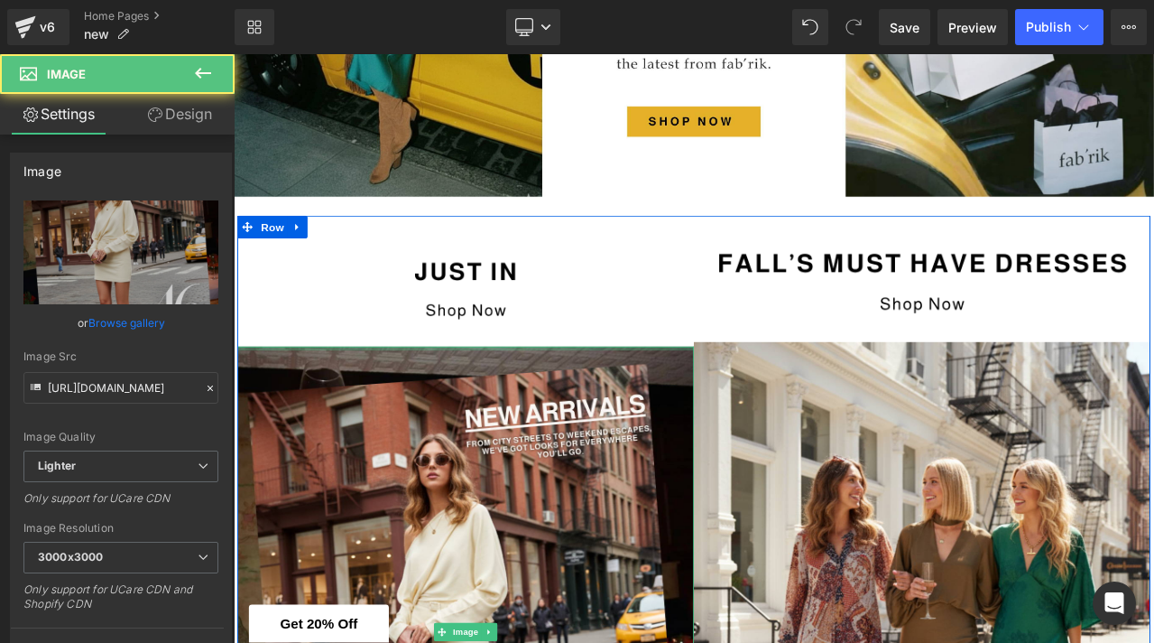
drag, startPoint x: 636, startPoint y: 400, endPoint x: 636, endPoint y: 366, distance: 33.4
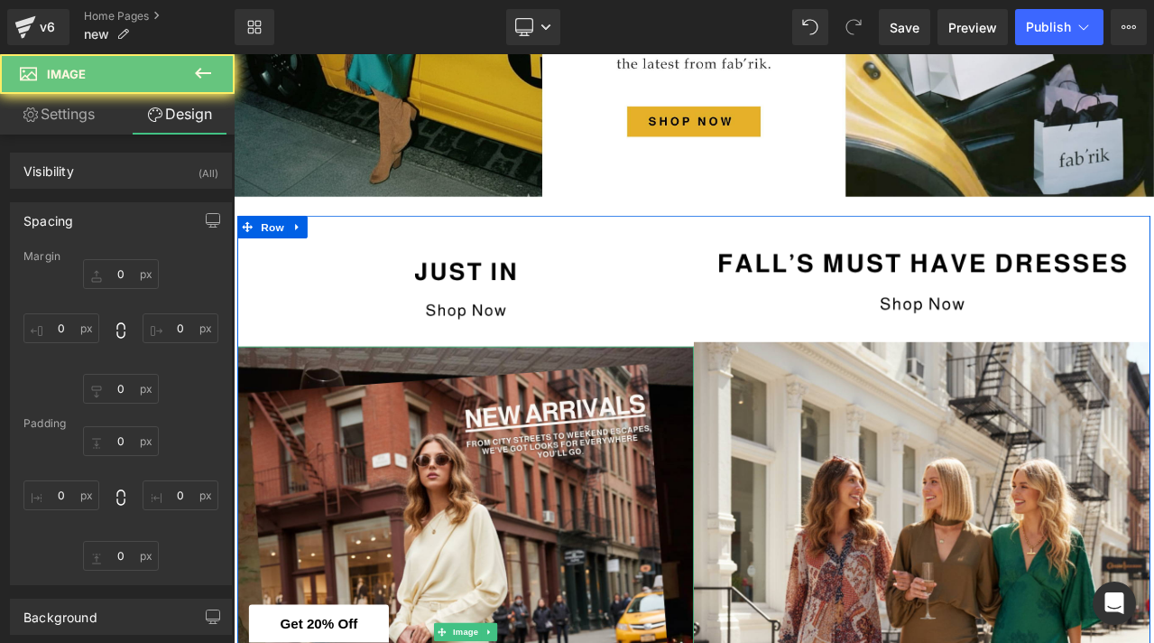
type input "0"
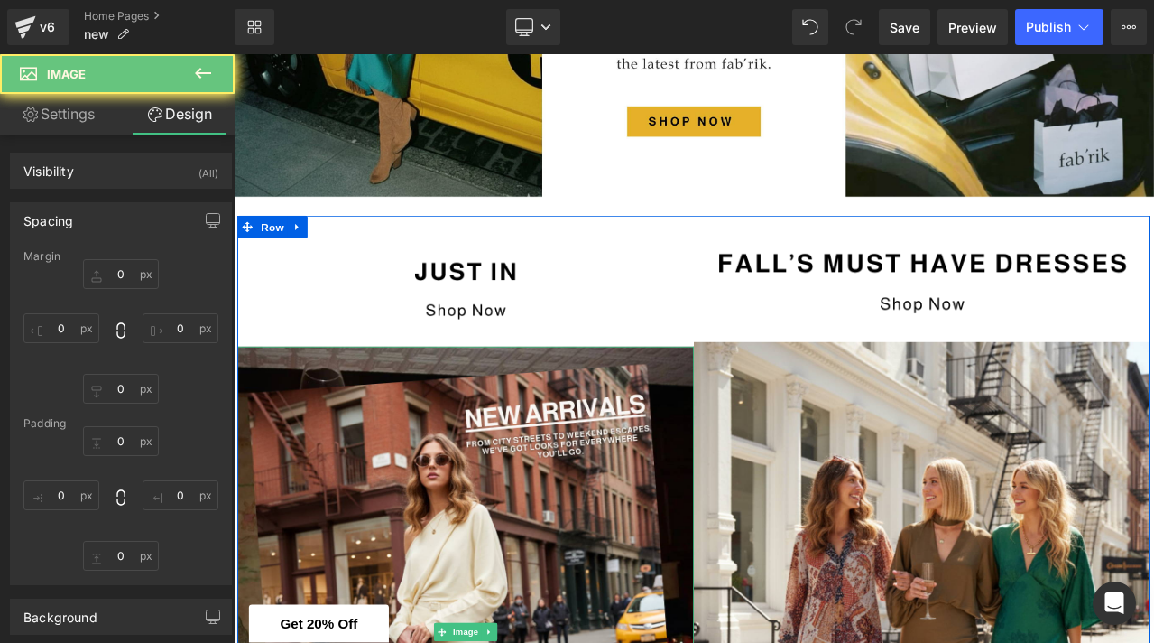
type input "0"
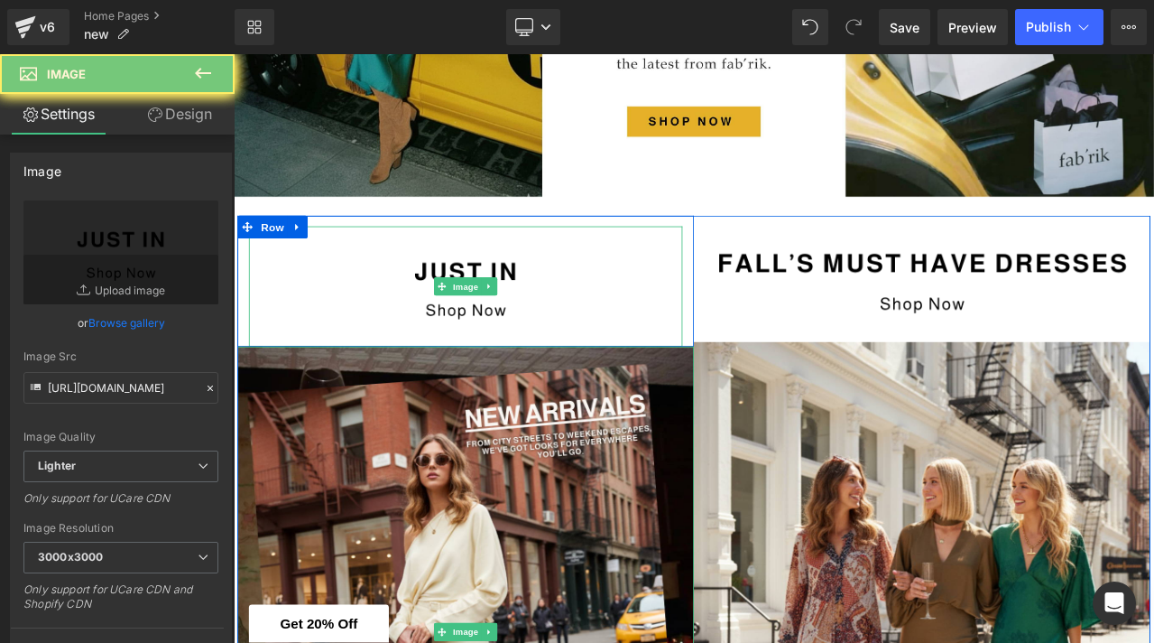
click at [597, 366] on img at bounding box center [509, 329] width 515 height 143
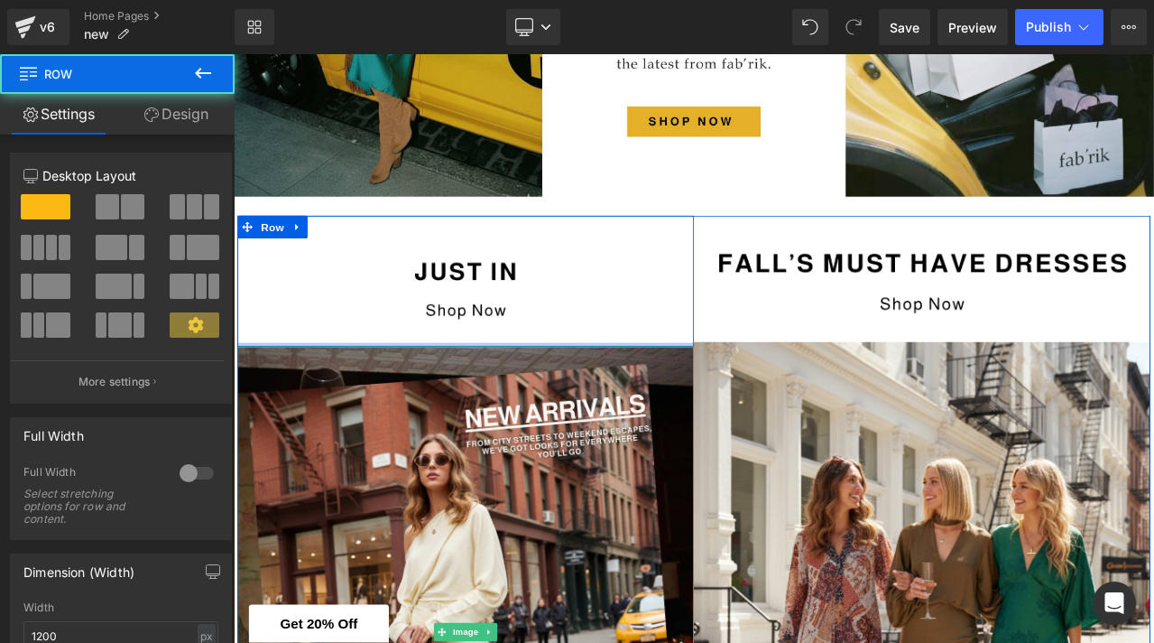
drag, startPoint x: 579, startPoint y: 398, endPoint x: 578, endPoint y: 377, distance: 20.8
click at [579, 377] on div "Image Row" at bounding box center [509, 323] width 542 height 155
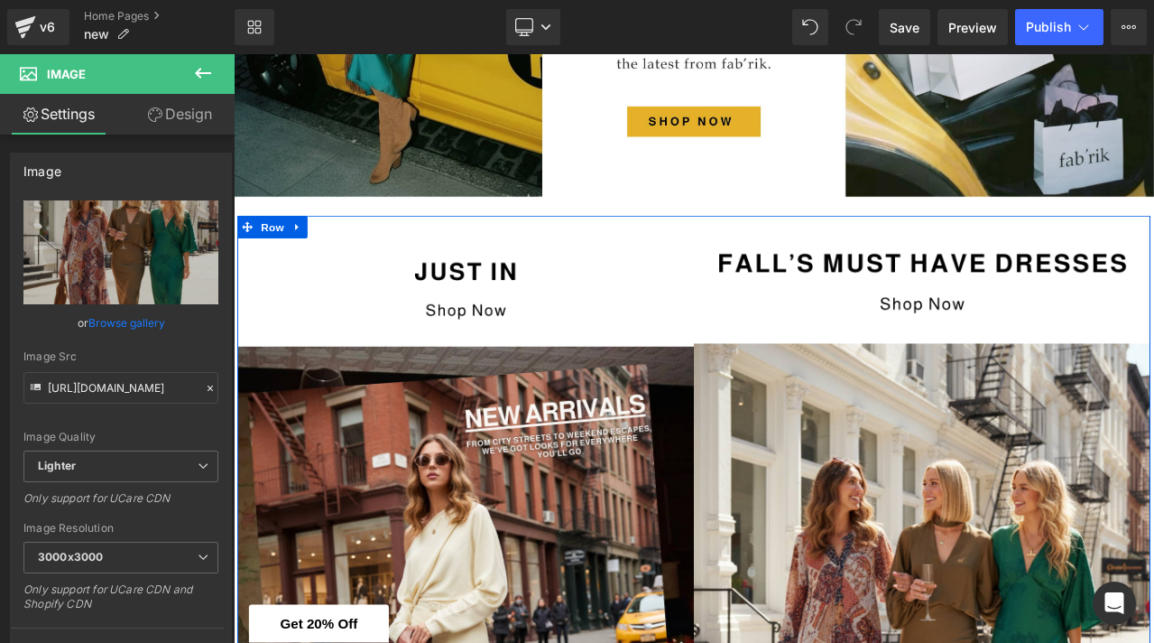
click at [894, 354] on img at bounding box center [1051, 321] width 542 height 151
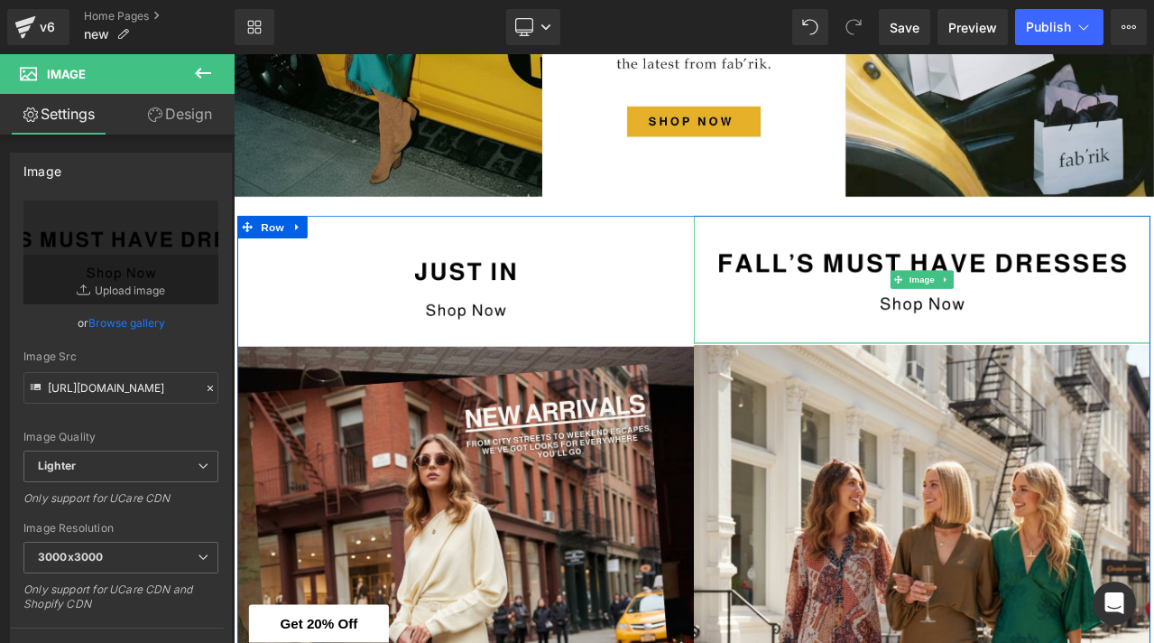
click at [991, 395] on div at bounding box center [1051, 396] width 542 height 2
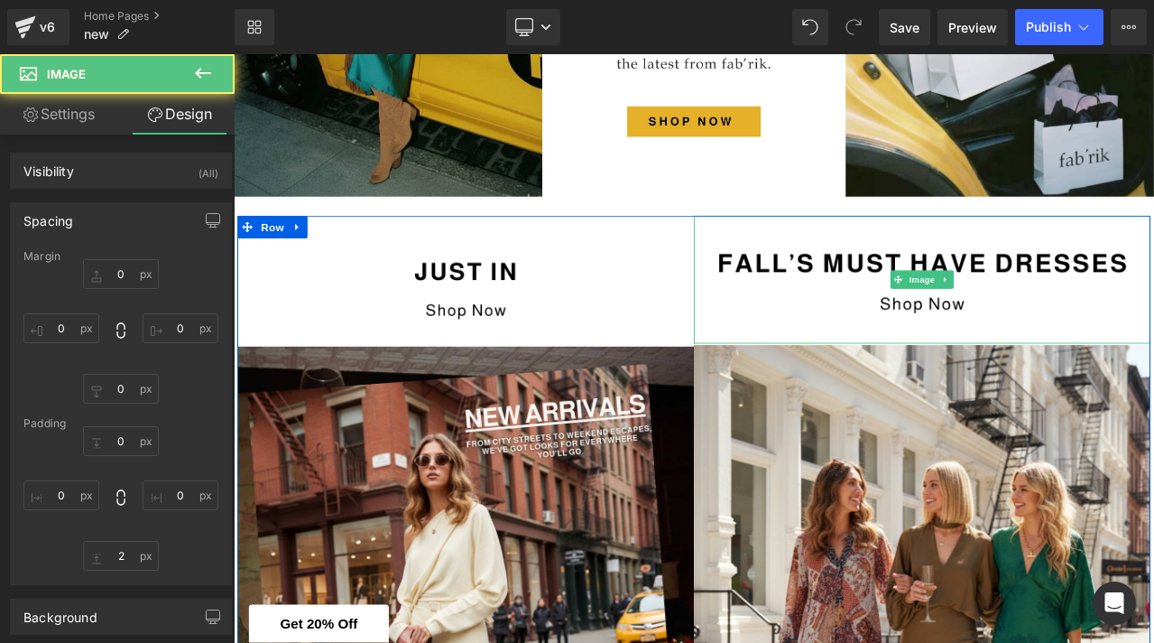
click at [765, 376] on div "Image" at bounding box center [509, 329] width 542 height 143
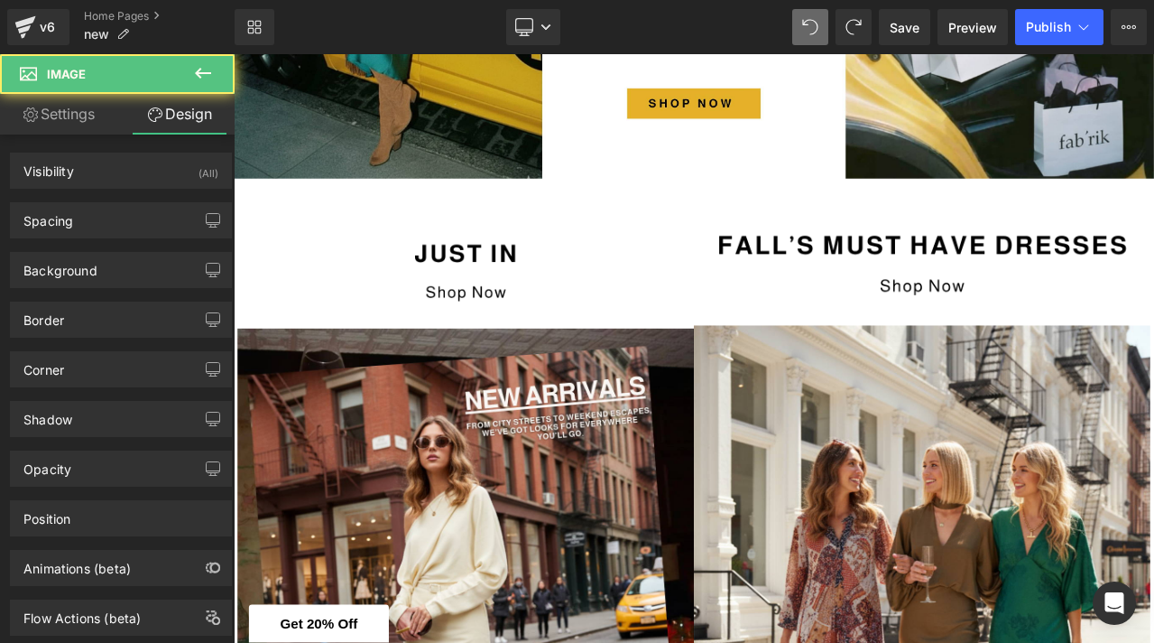
scroll to position [548, 0]
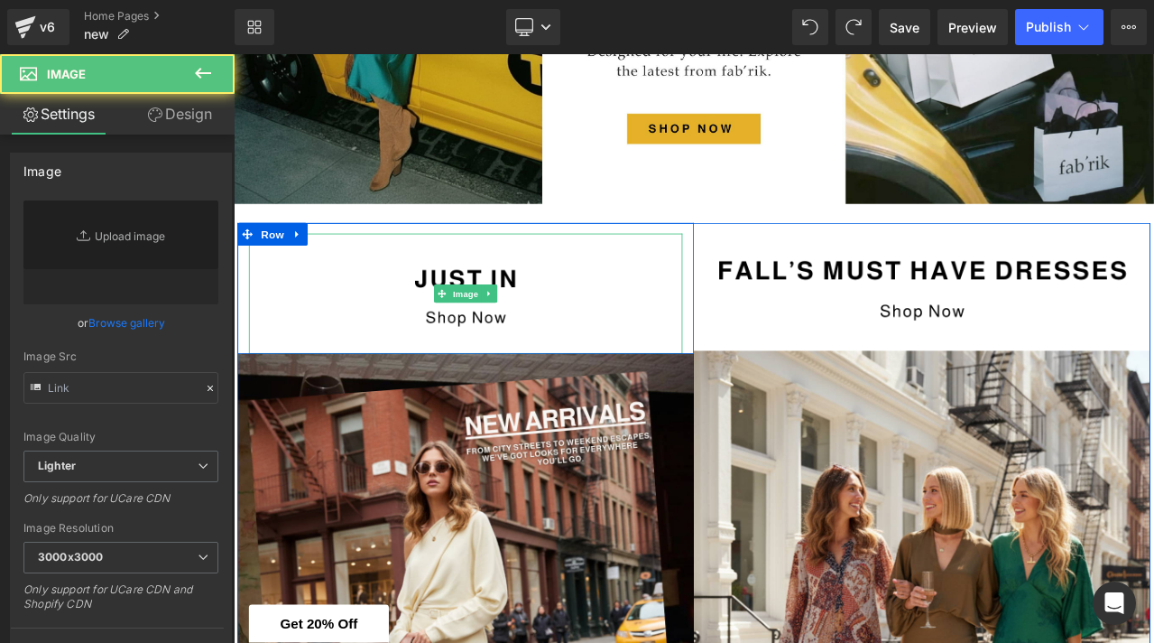
type input "[URL][DOMAIN_NAME]"
click at [527, 372] on img at bounding box center [509, 338] width 515 height 143
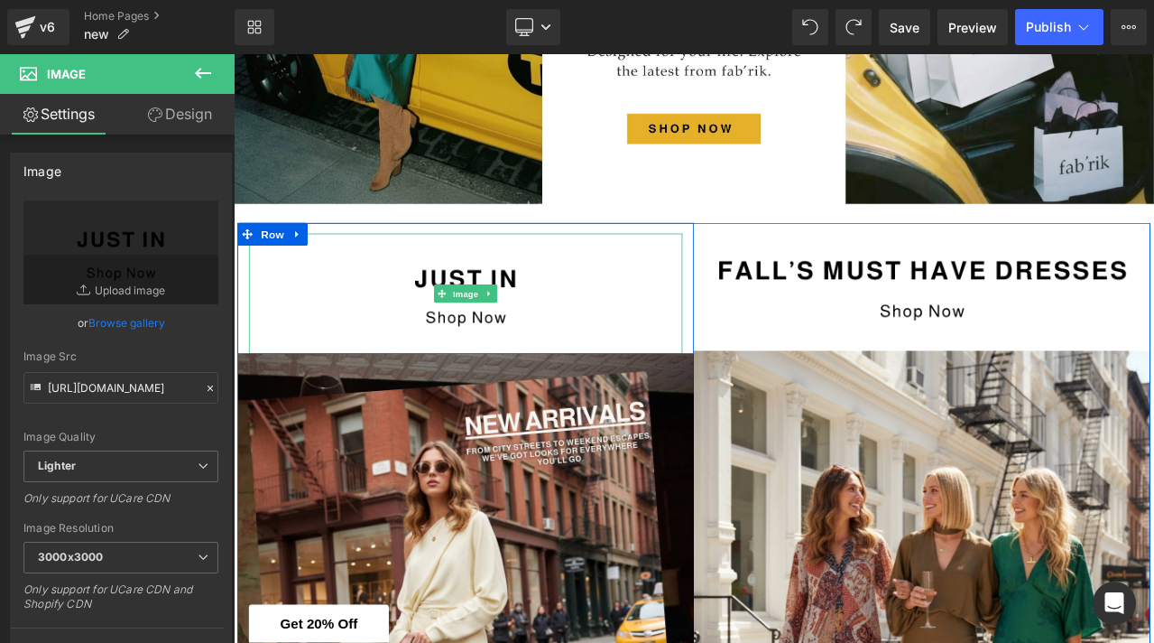
click at [667, 372] on img at bounding box center [509, 338] width 515 height 143
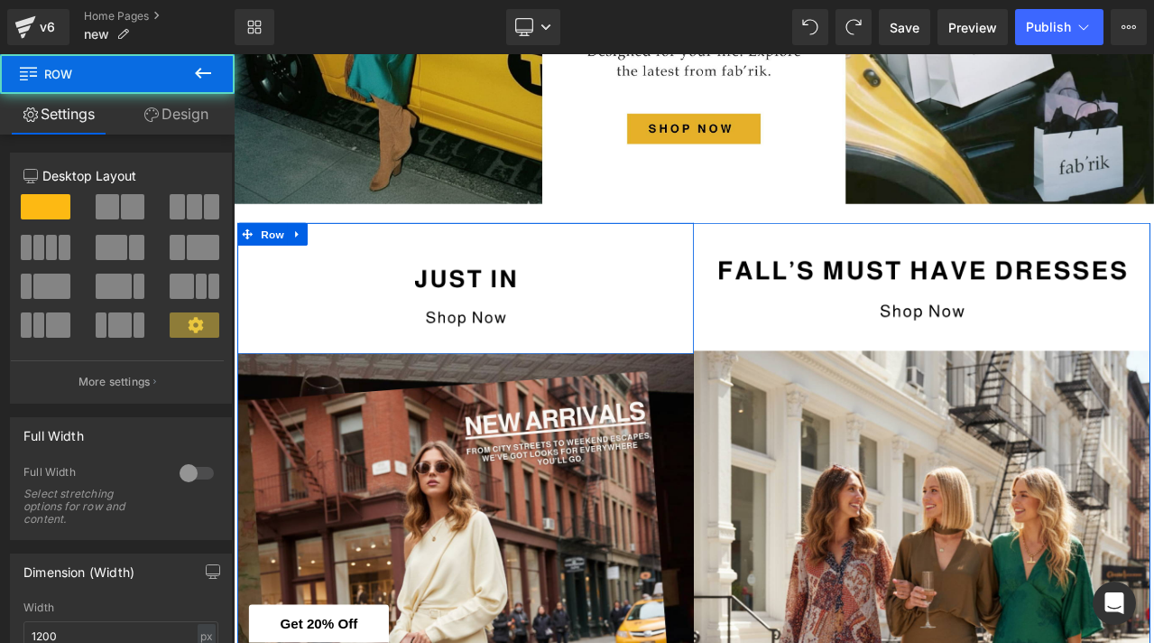
click at [666, 261] on div "Image Row" at bounding box center [509, 332] width 542 height 155
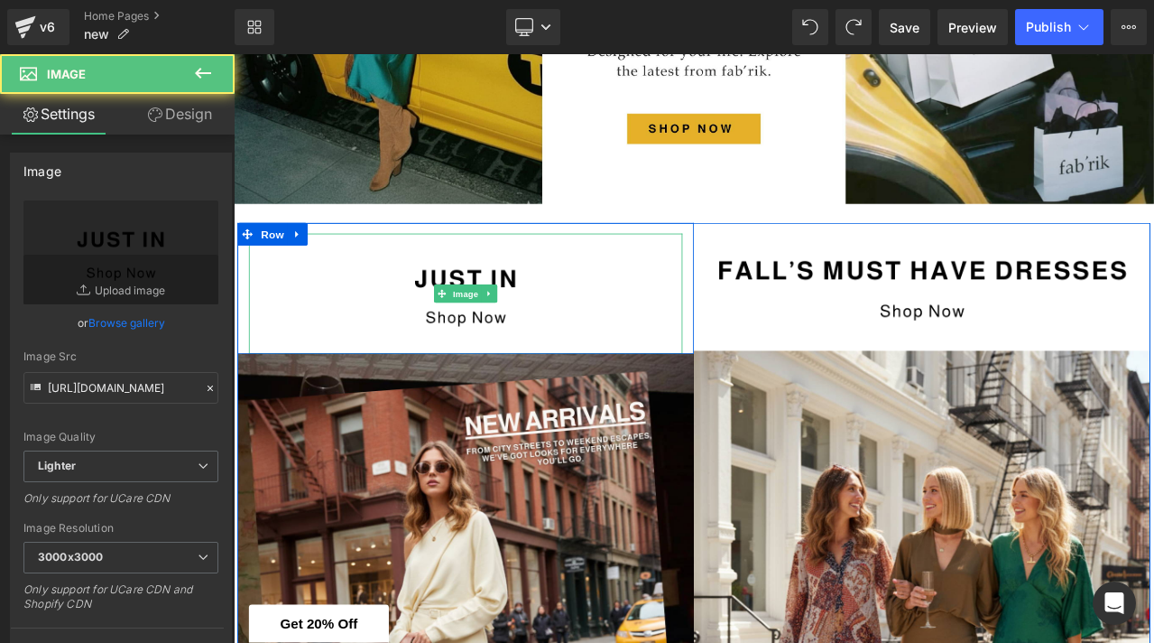
click at [321, 320] on img at bounding box center [509, 338] width 515 height 143
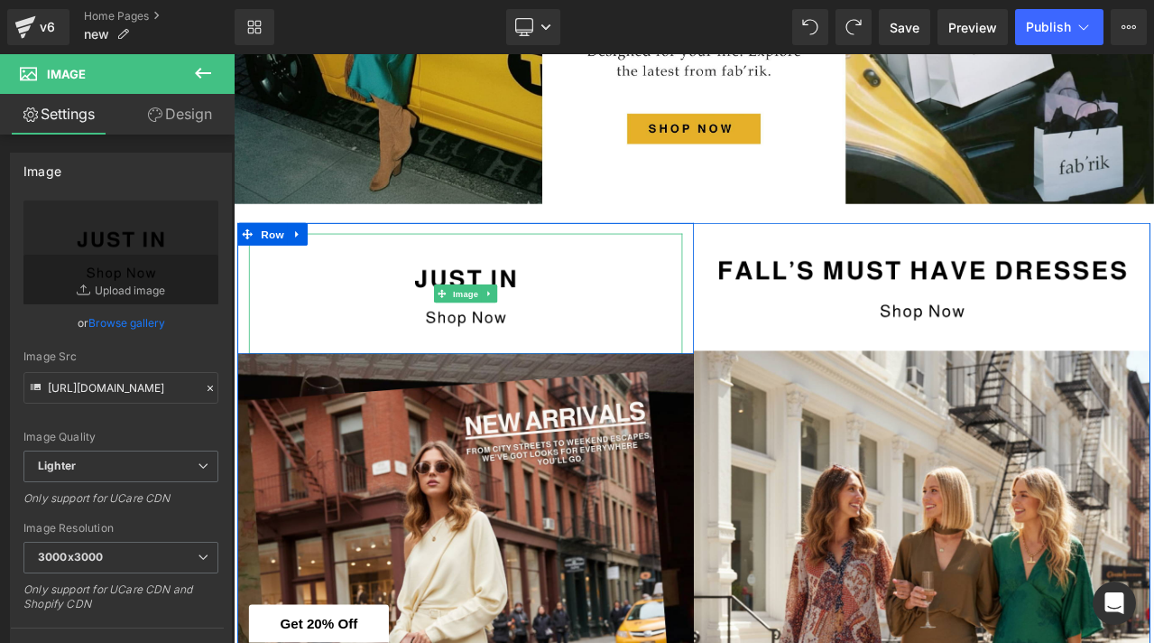
click at [362, 317] on img at bounding box center [509, 338] width 515 height 143
click at [364, 288] on img at bounding box center [509, 338] width 515 height 143
click at [536, 341] on icon at bounding box center [538, 338] width 10 height 11
click at [545, 342] on icon at bounding box center [547, 338] width 10 height 10
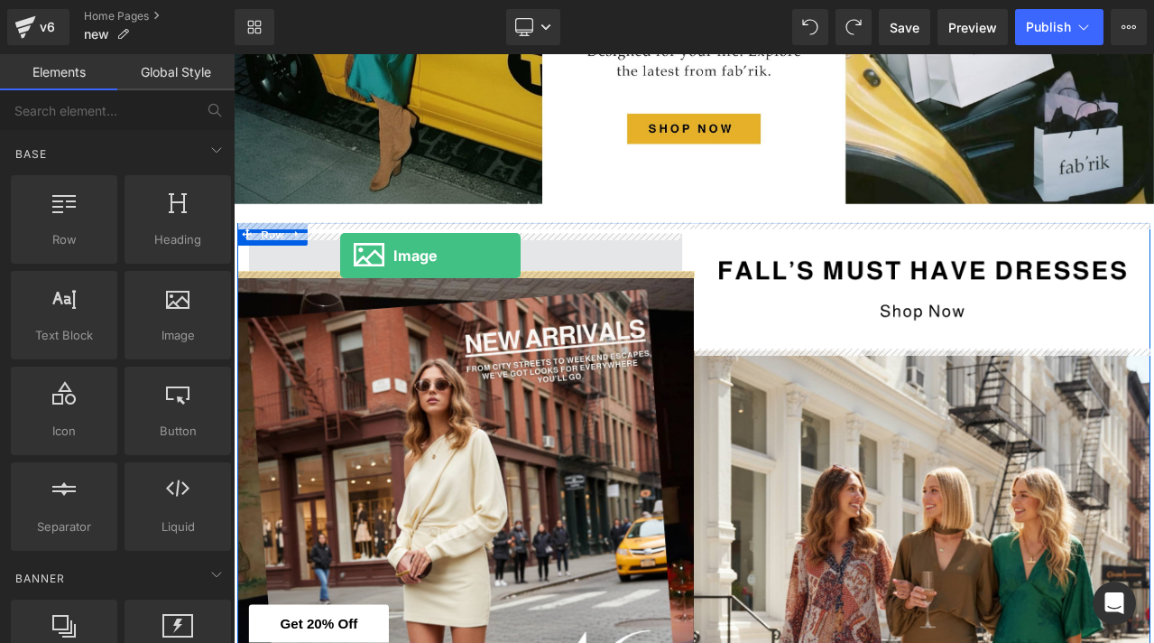
drag, startPoint x: 415, startPoint y: 381, endPoint x: 354, endPoint y: 290, distance: 109.9
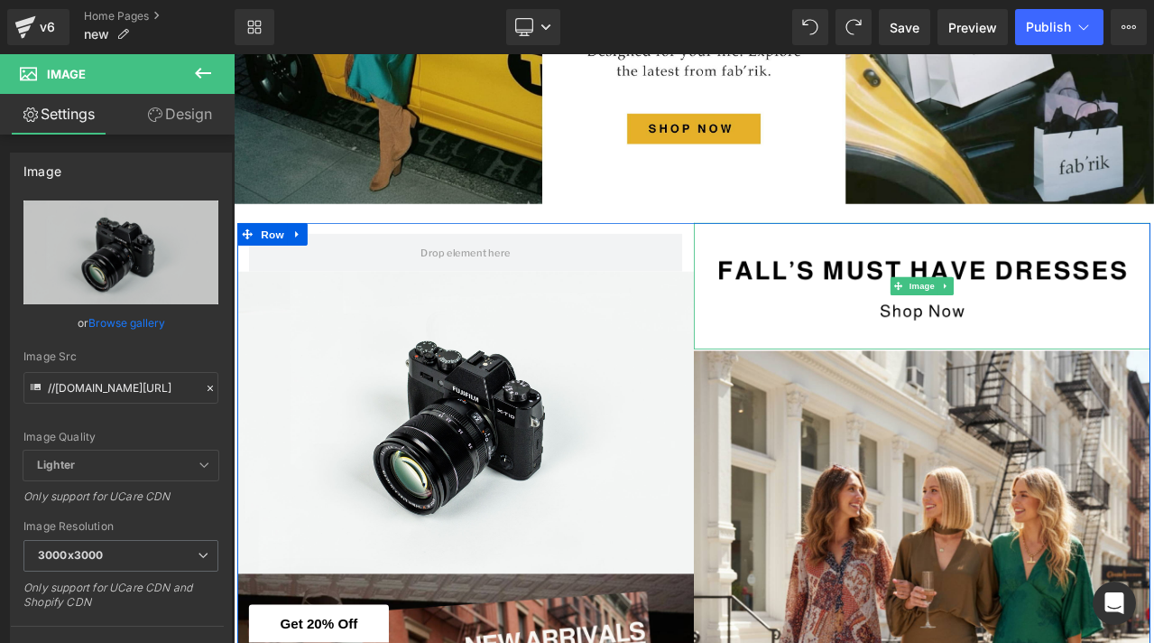
click at [896, 326] on img at bounding box center [1051, 330] width 542 height 151
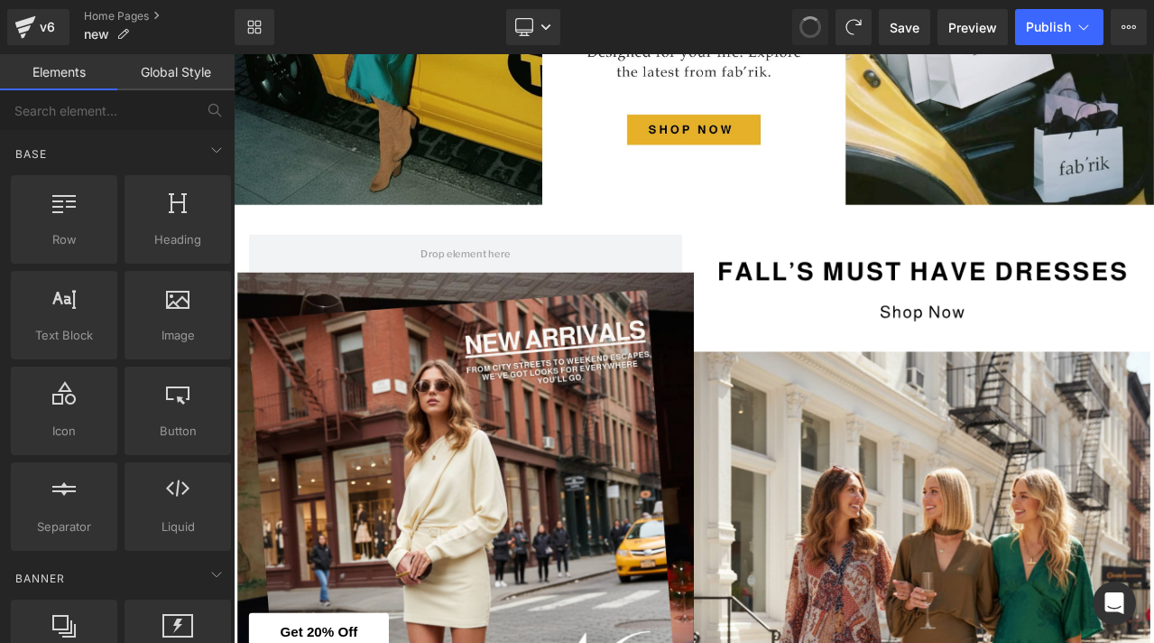
click at [816, 32] on span at bounding box center [810, 27] width 31 height 31
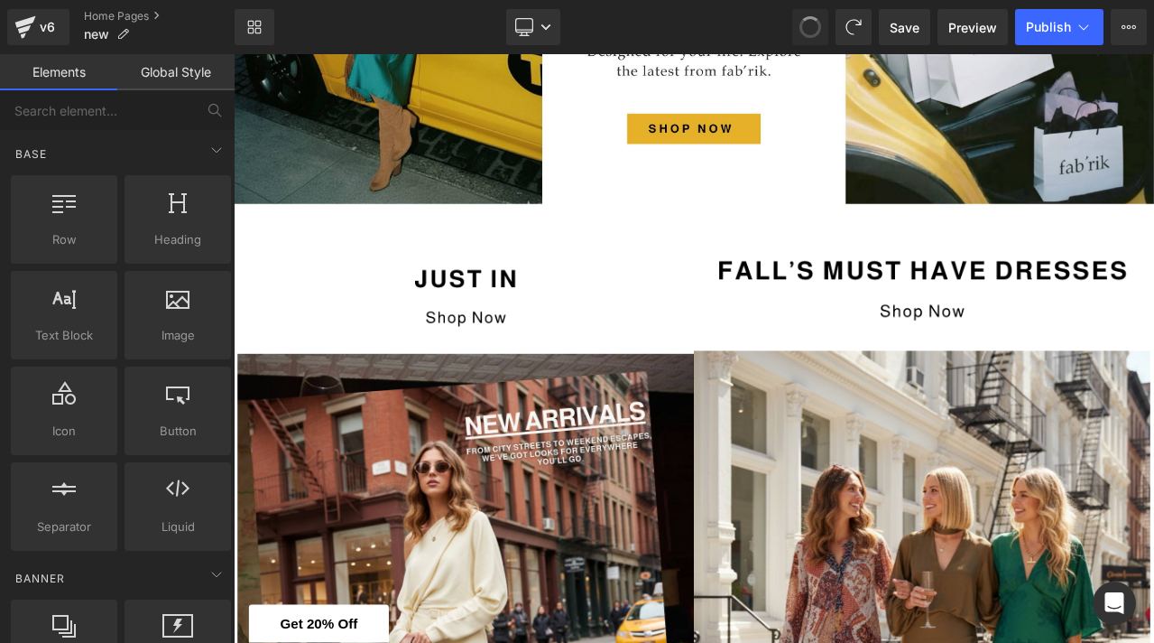
click at [816, 32] on span at bounding box center [810, 27] width 29 height 29
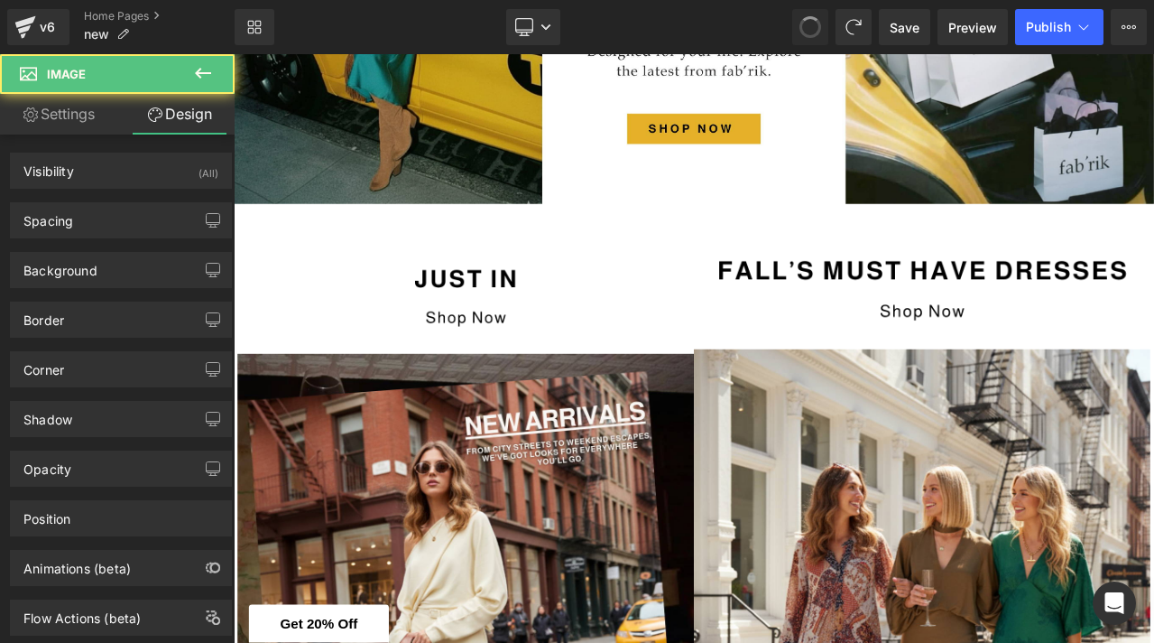
click at [816, 32] on span at bounding box center [810, 27] width 29 height 29
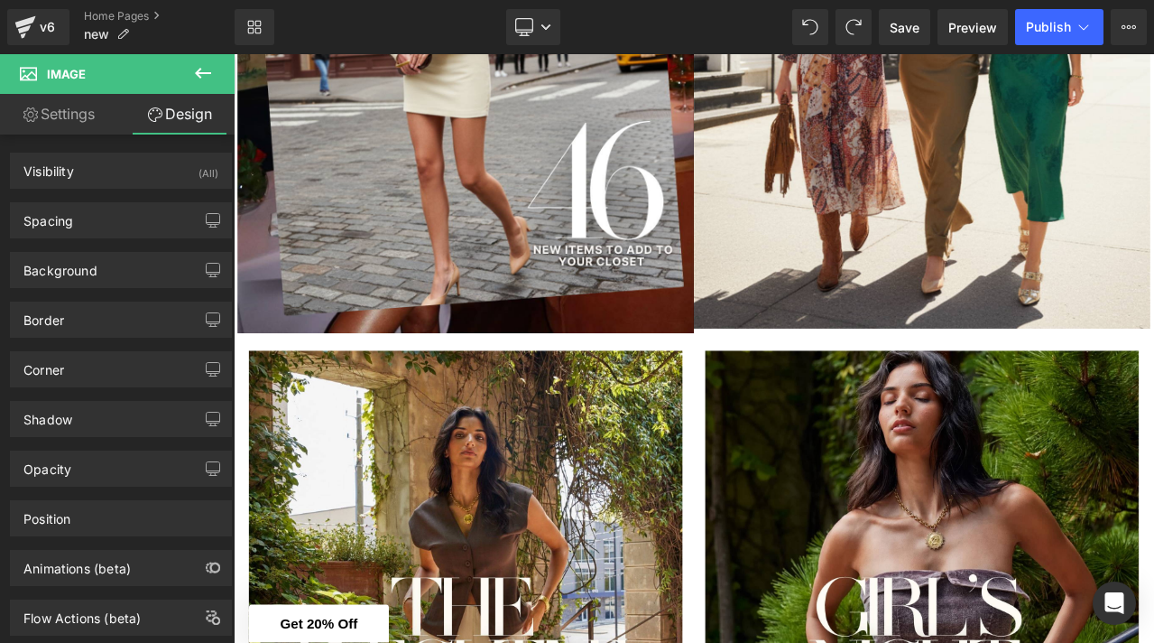
scroll to position [1435, 0]
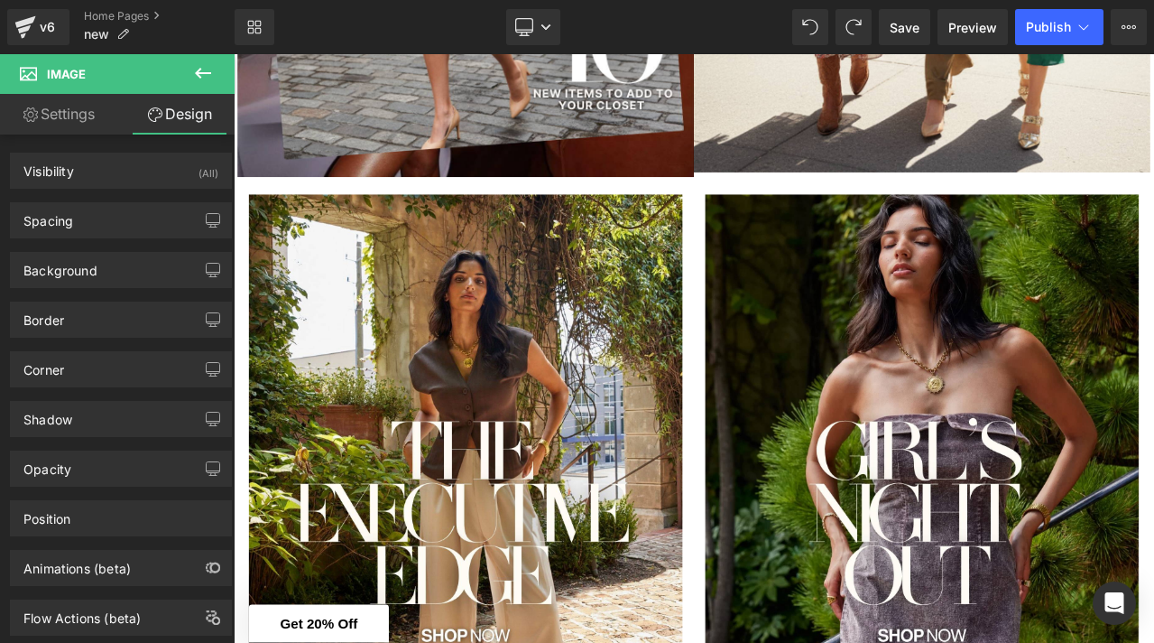
click at [209, 79] on icon at bounding box center [203, 73] width 22 height 22
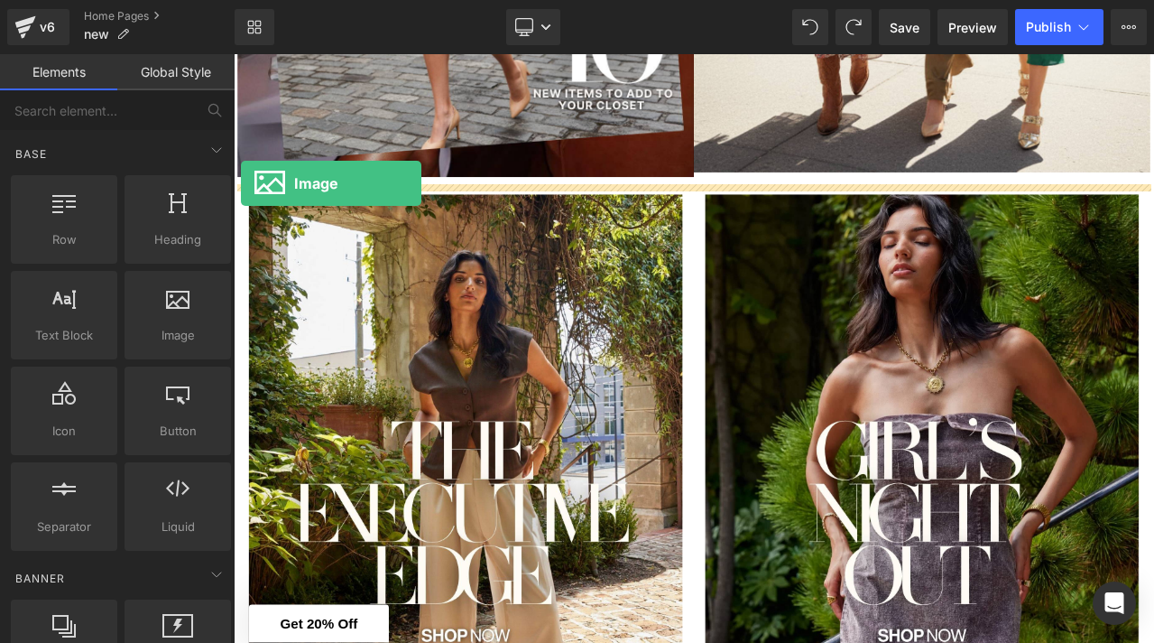
drag, startPoint x: 261, startPoint y: 281, endPoint x: 242, endPoint y: 208, distance: 75.5
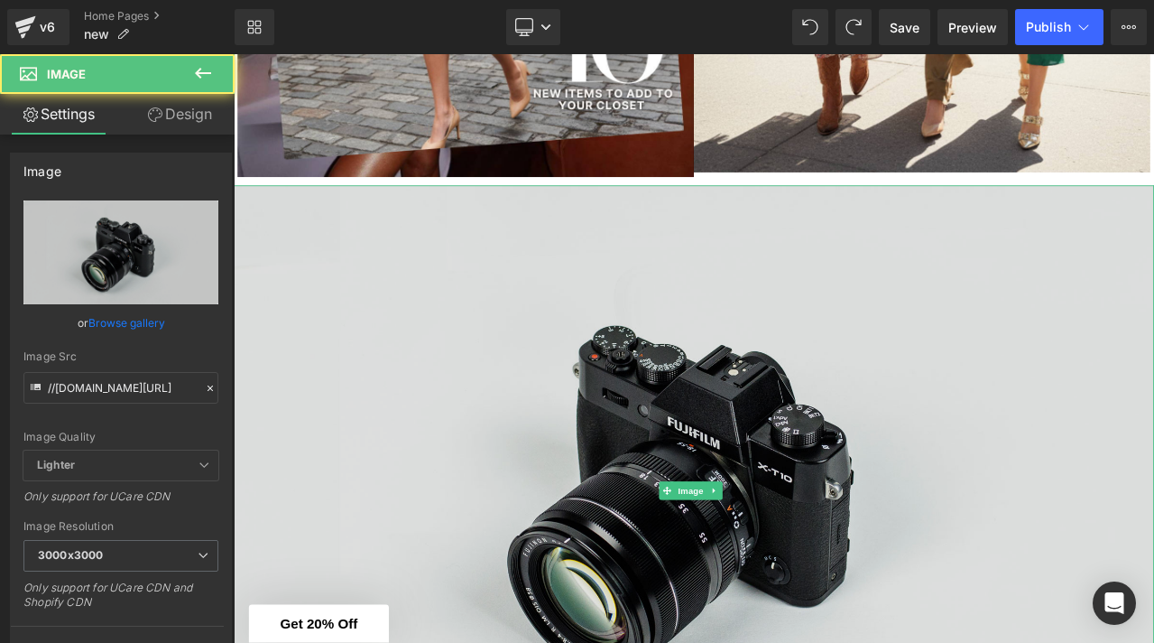
click at [288, 301] on img at bounding box center [780, 571] width 1092 height 724
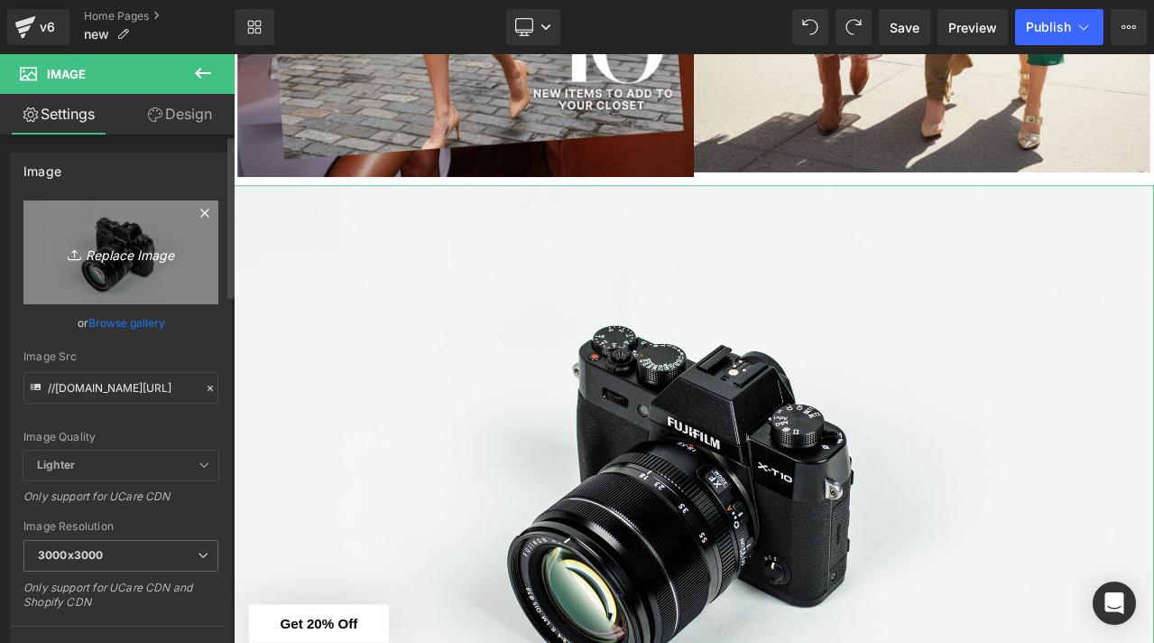
click at [120, 249] on icon "Replace Image" at bounding box center [121, 252] width 144 height 23
type input "C:\fakepath\NEW ARRIVALS-6.png"
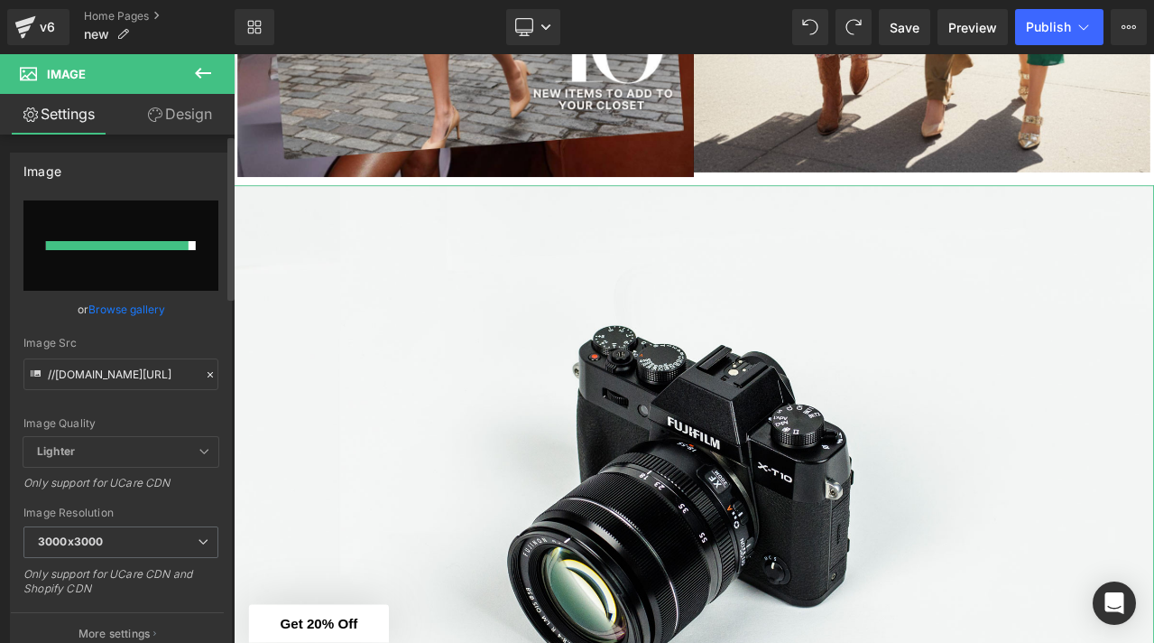
type input "https://ucarecdn.com/5e01208a-58ef-4ee2-abd3-93b6371946f4/-/format/auto/-/previ…"
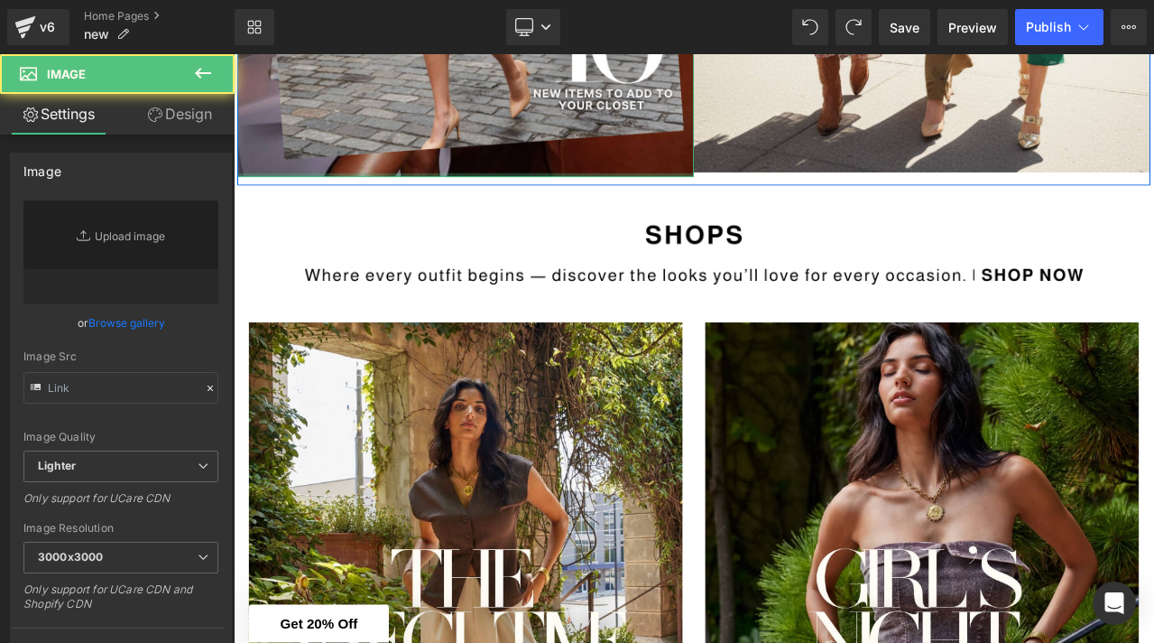
type input "[URL][DOMAIN_NAME]"
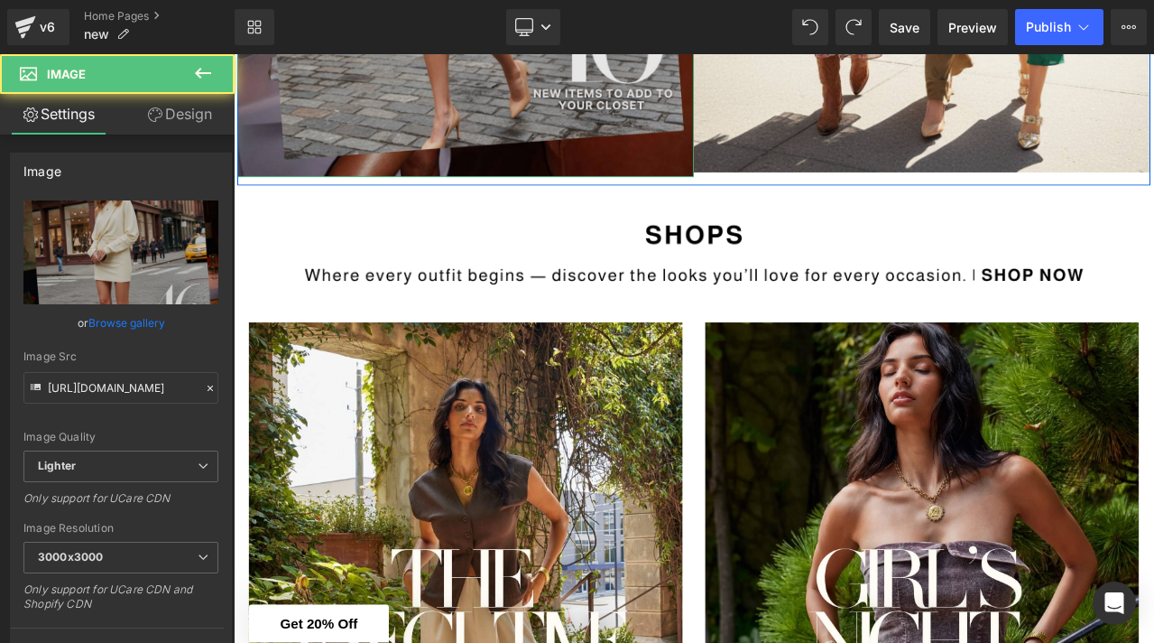
drag, startPoint x: 707, startPoint y: 197, endPoint x: 707, endPoint y: 177, distance: 19.9
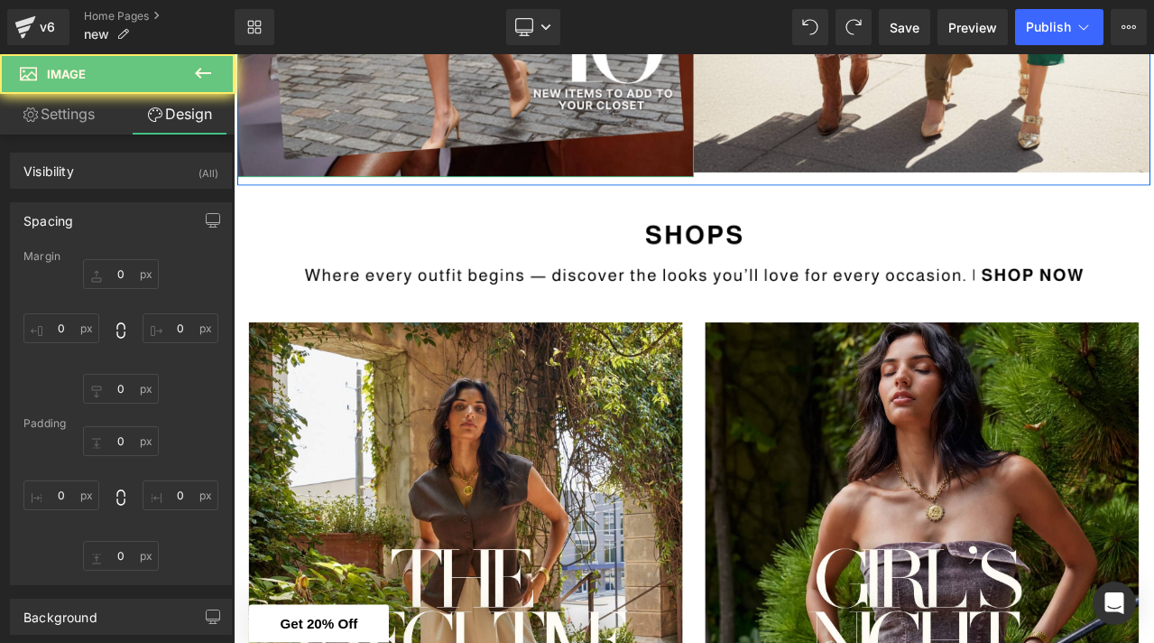
type input "0"
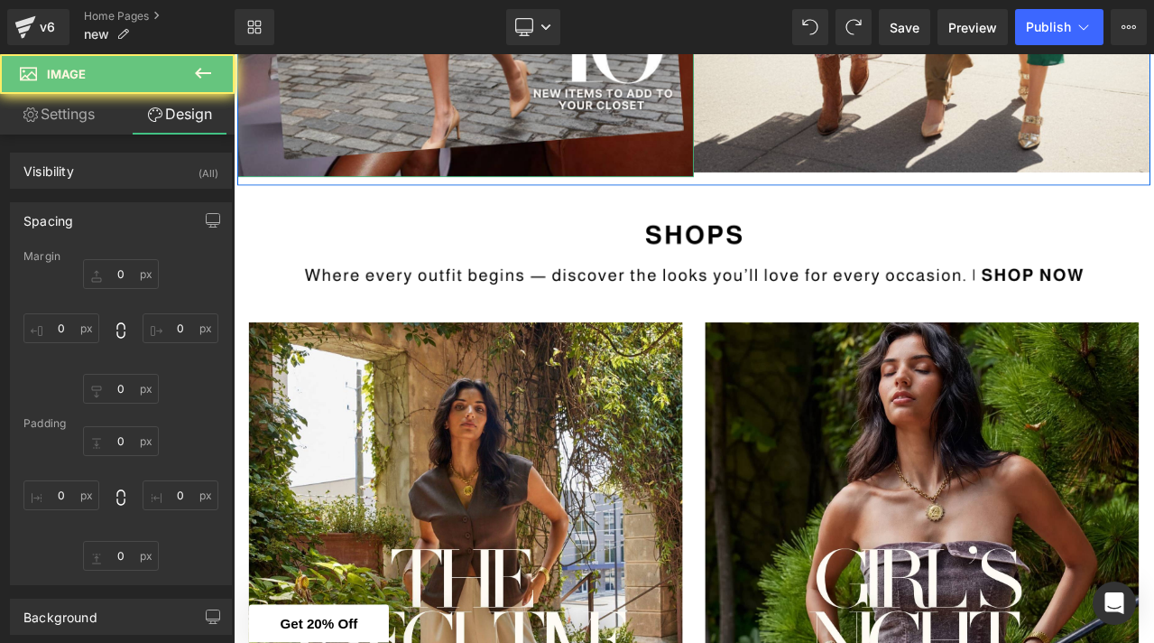
type input "0"
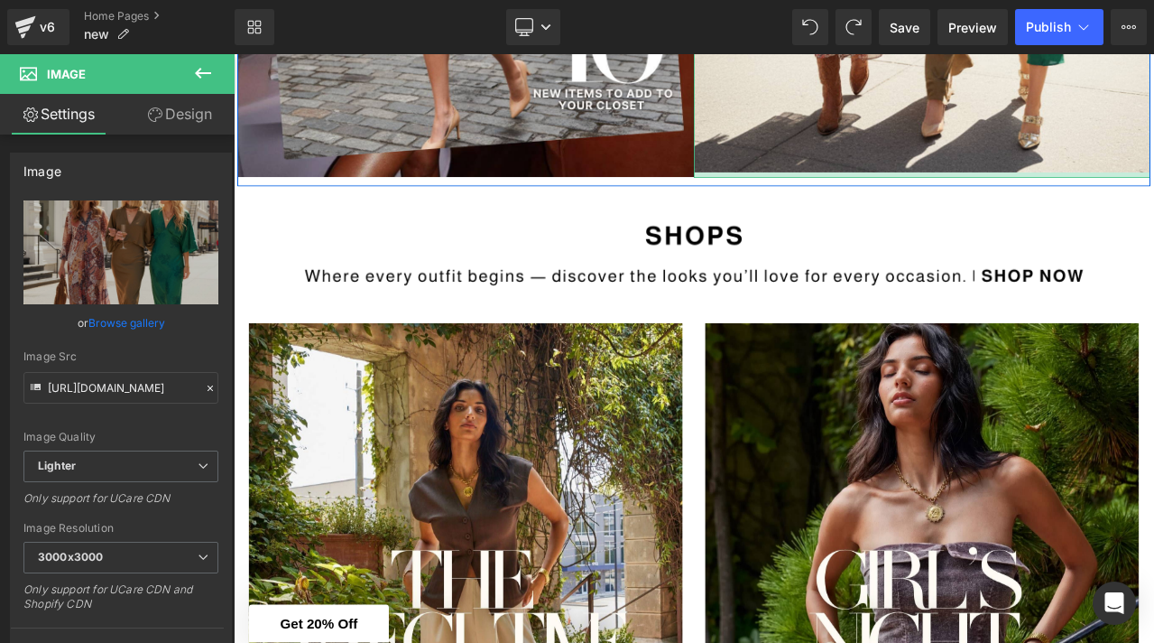
click at [828, 197] on div at bounding box center [1051, 197] width 542 height 6
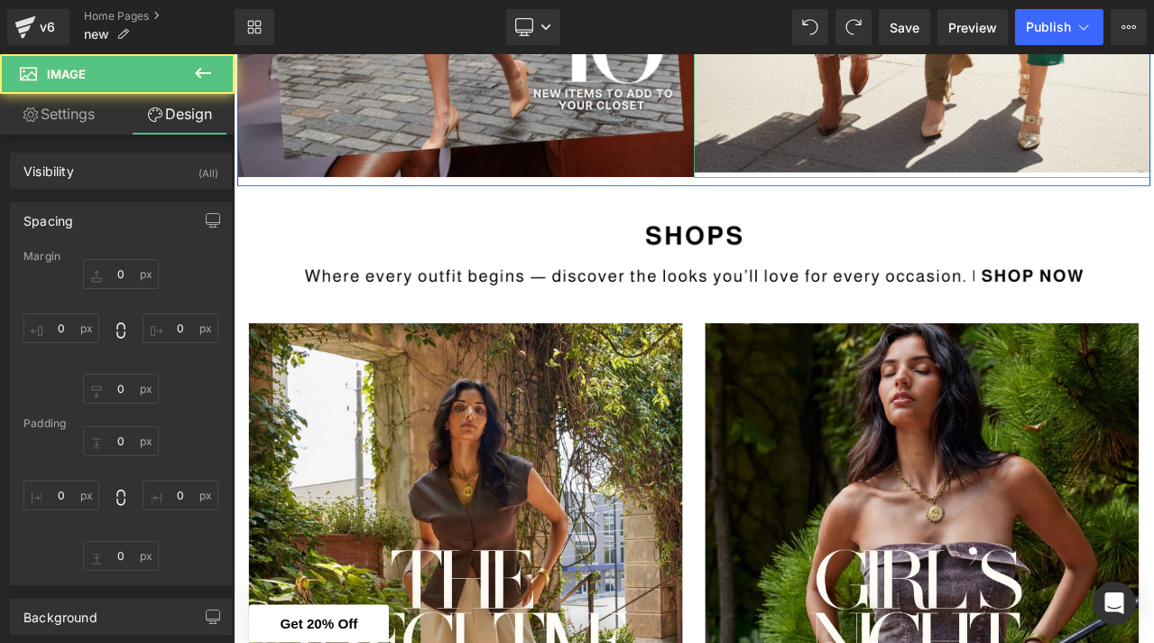
type input "0"
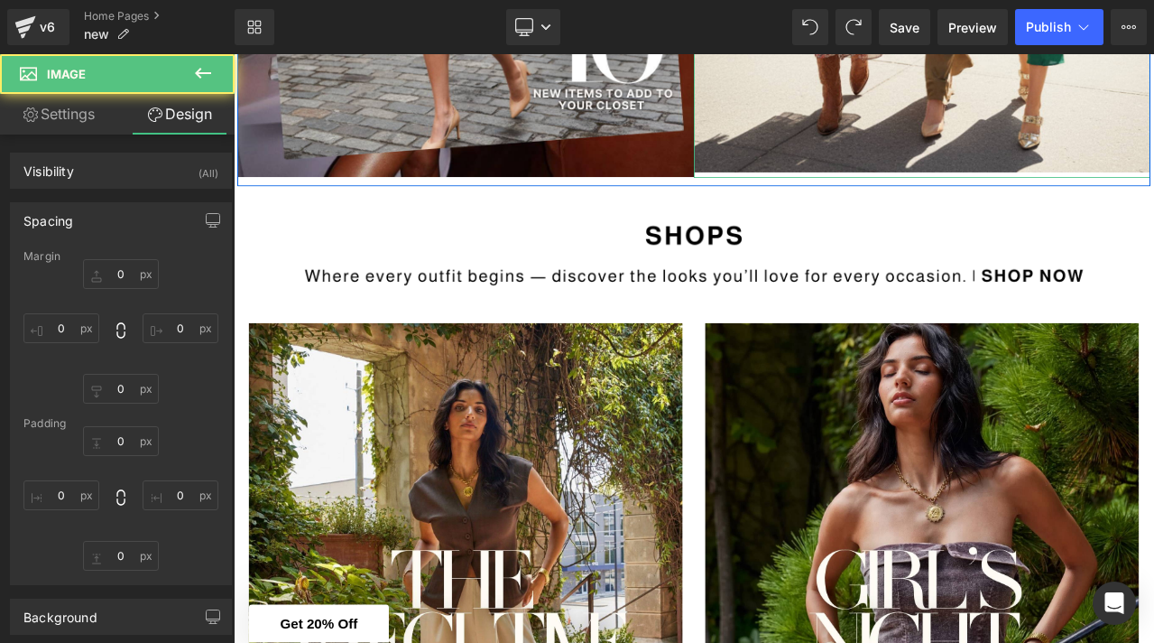
type input "0"
type input "7"
type input "0"
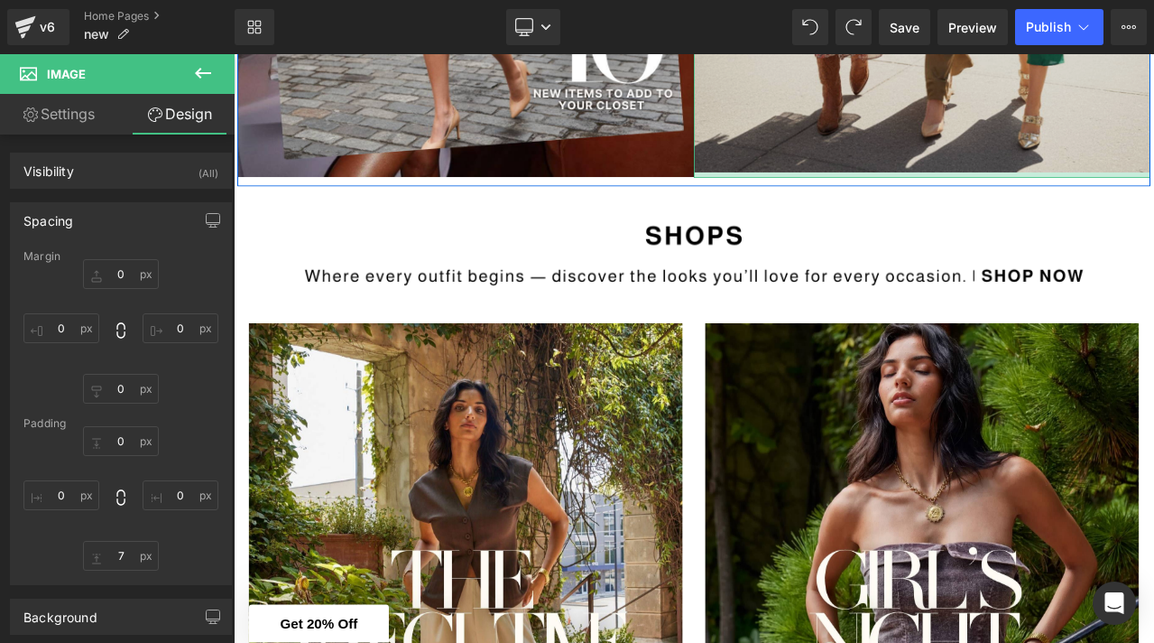
type input "0px"
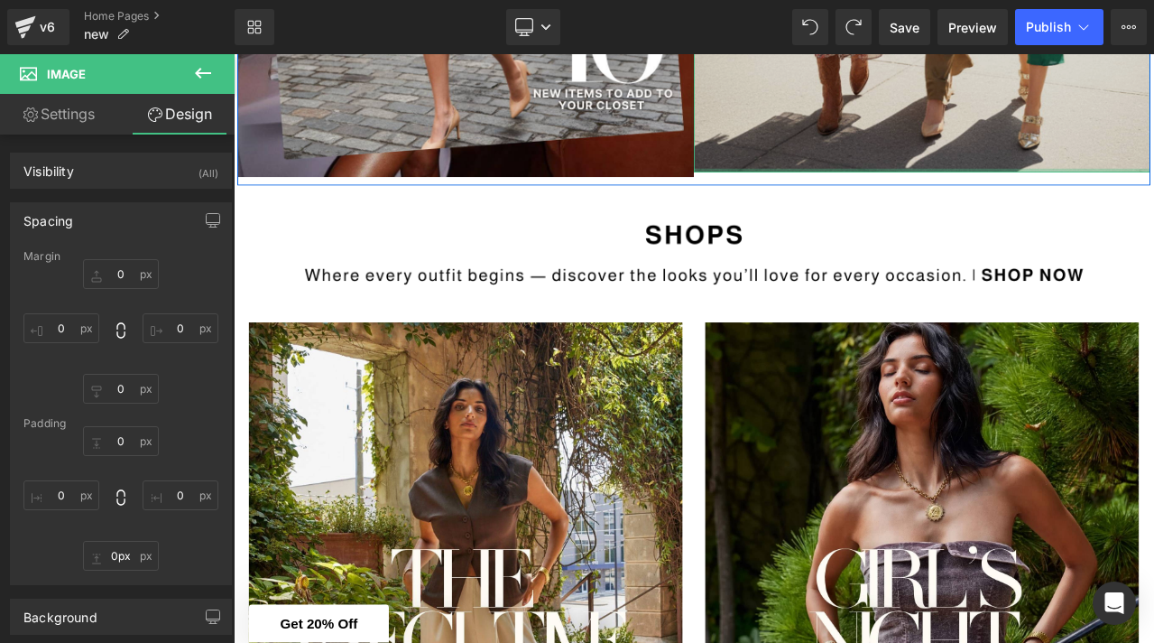
drag, startPoint x: 828, startPoint y: 197, endPoint x: 827, endPoint y: 182, distance: 14.5
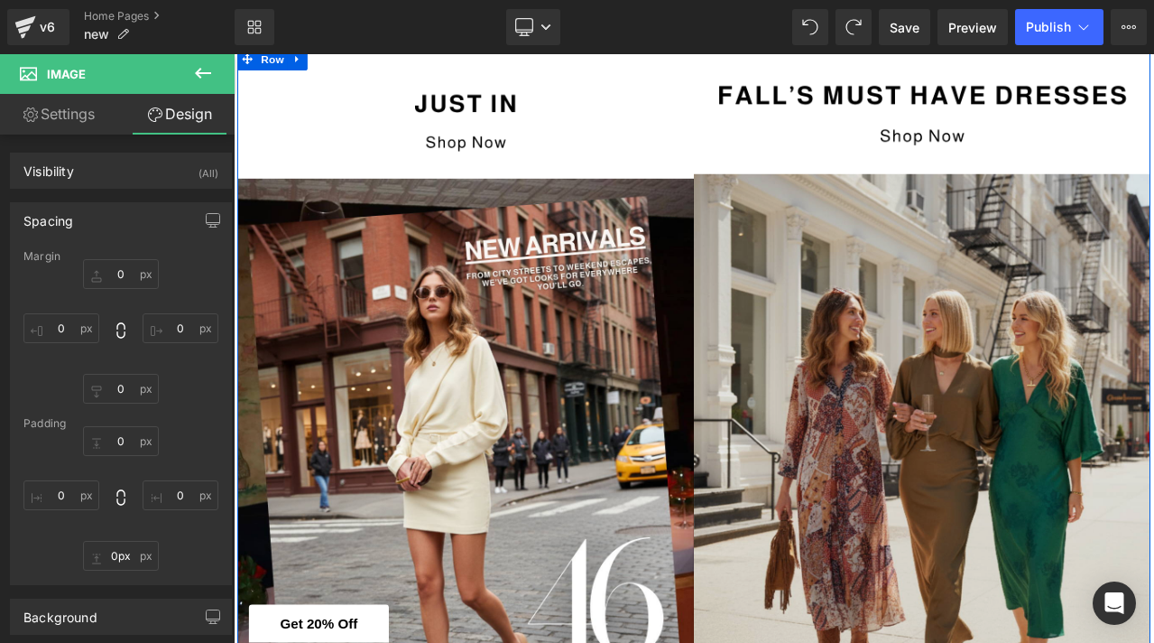
scroll to position [739, 0]
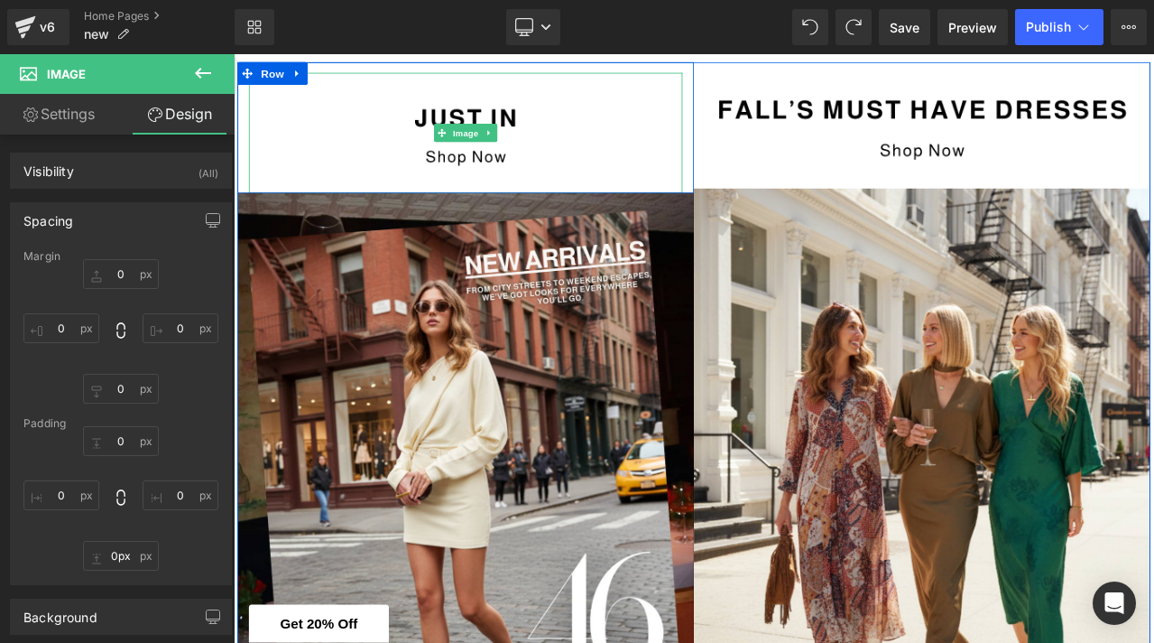
click at [756, 187] on img at bounding box center [509, 147] width 515 height 143
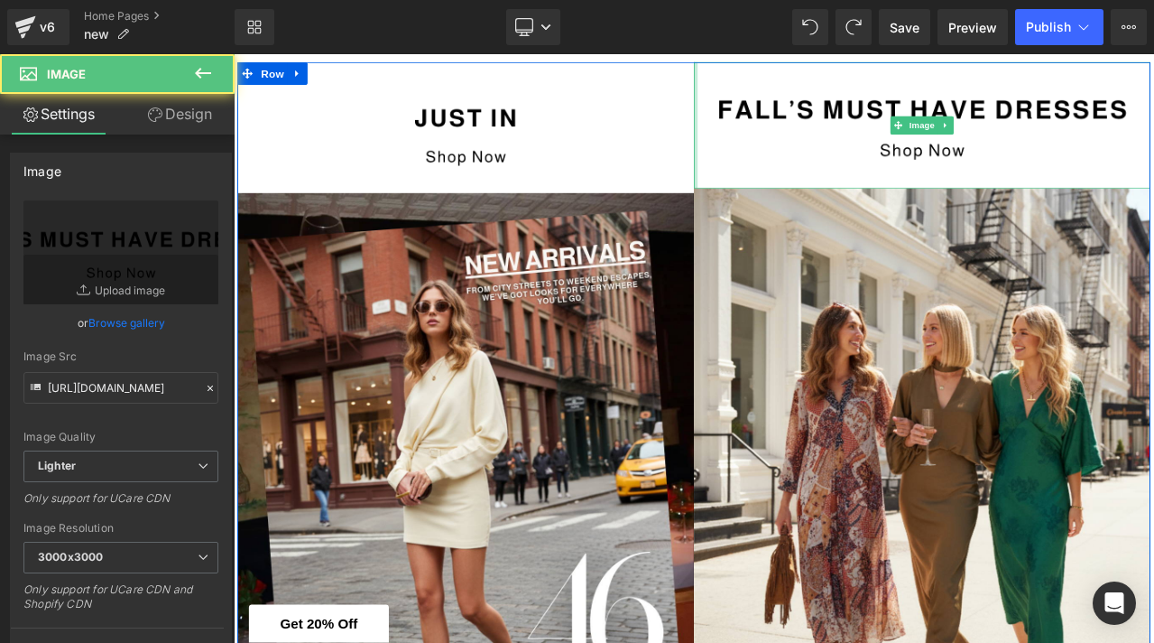
click at [773, 172] on div "Image Row Image Image Image Row" at bounding box center [779, 484] width 1083 height 842
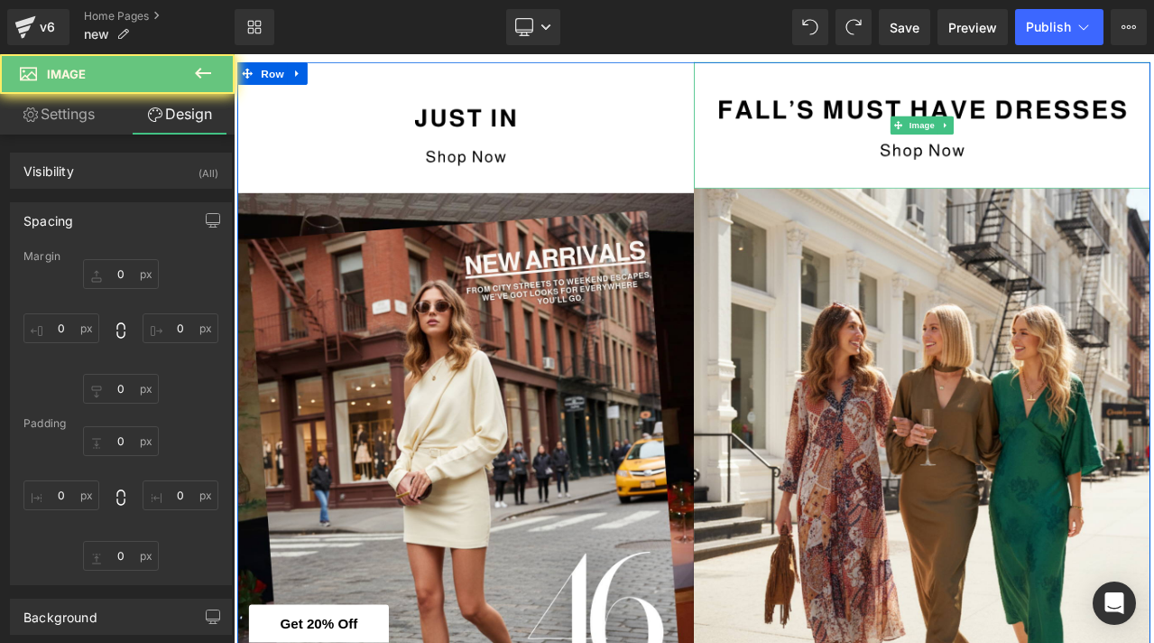
type input "0"
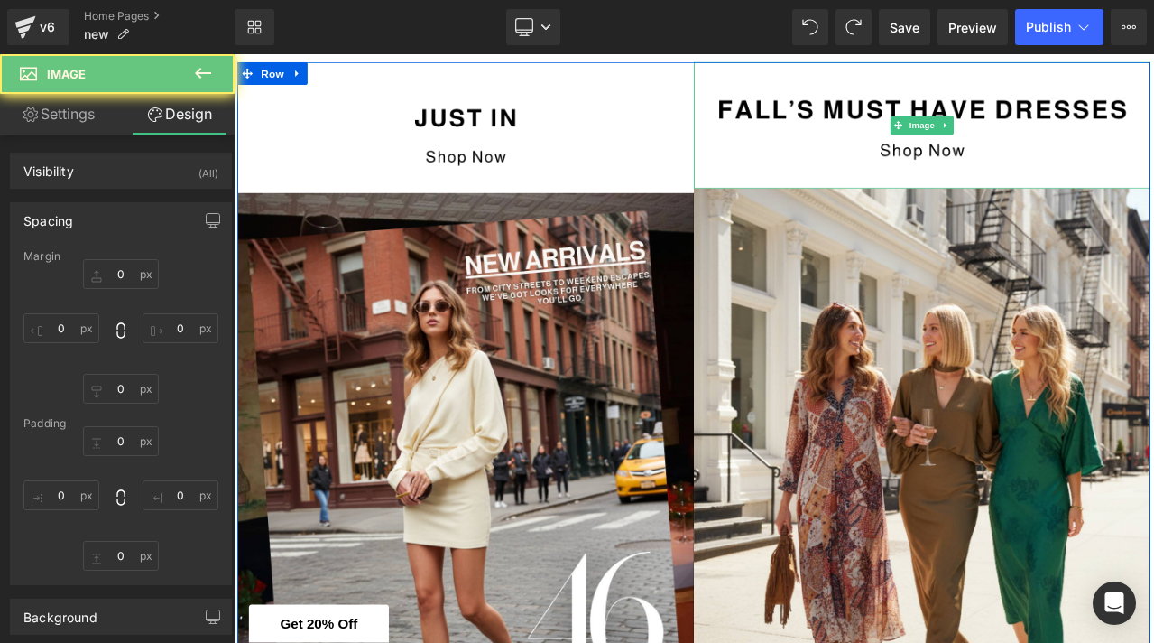
type input "0"
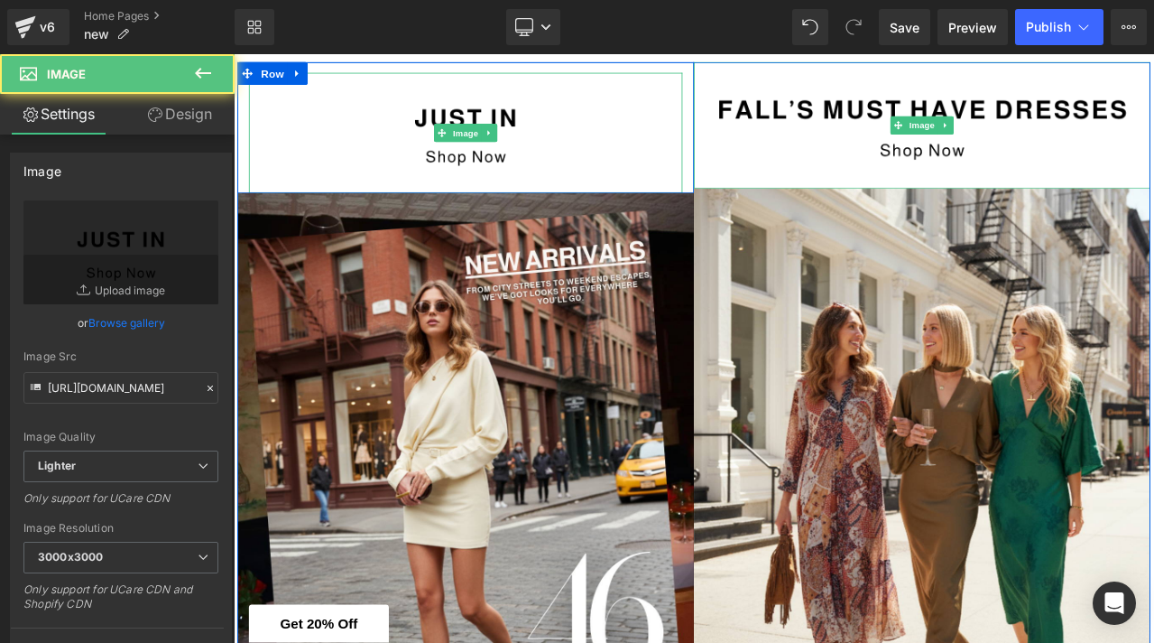
click at [752, 175] on img at bounding box center [509, 147] width 515 height 143
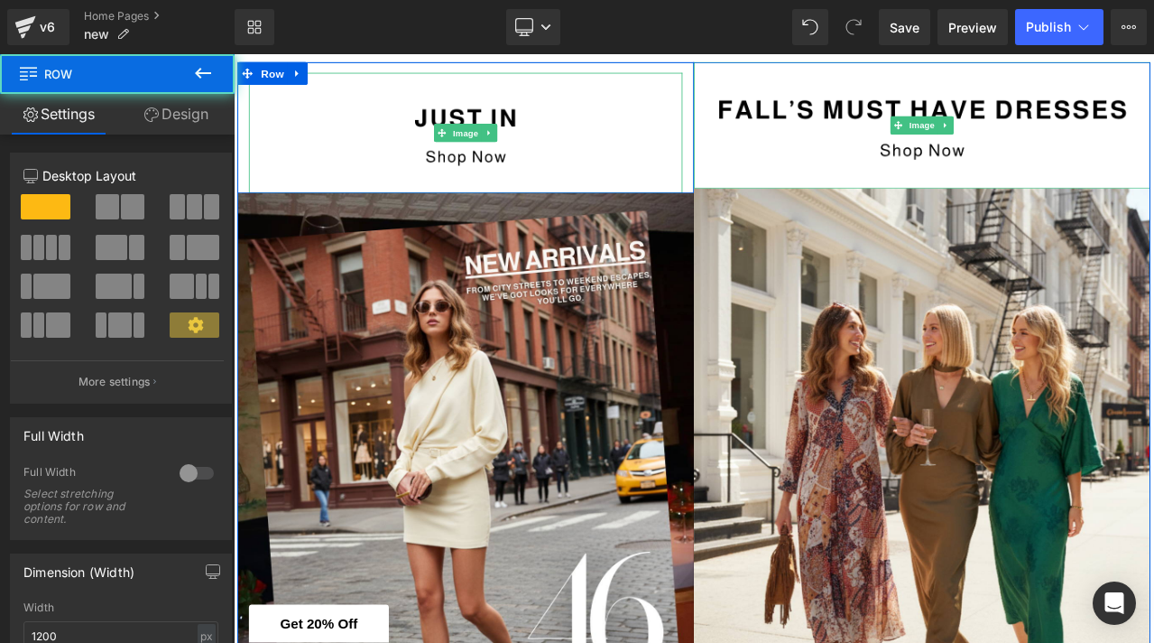
drag, startPoint x: 751, startPoint y: 217, endPoint x: 750, endPoint y: 204, distance: 12.7
click at [750, 204] on div "Image Row" at bounding box center [509, 140] width 542 height 155
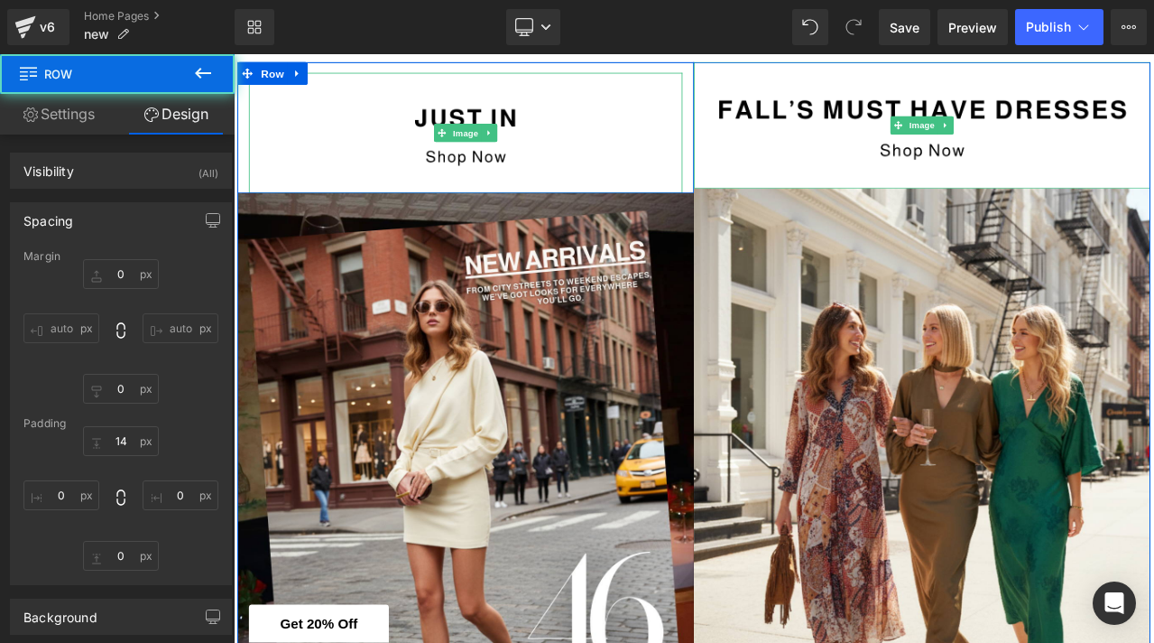
click at [730, 206] on img at bounding box center [509, 147] width 515 height 143
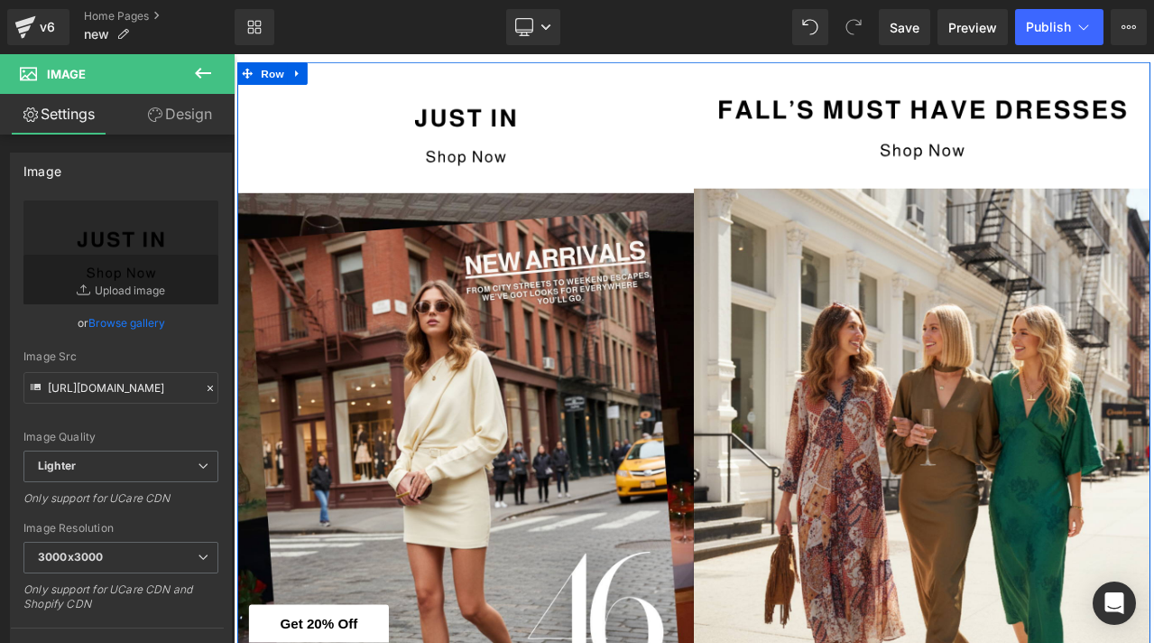
click at [717, 170] on img at bounding box center [509, 147] width 515 height 143
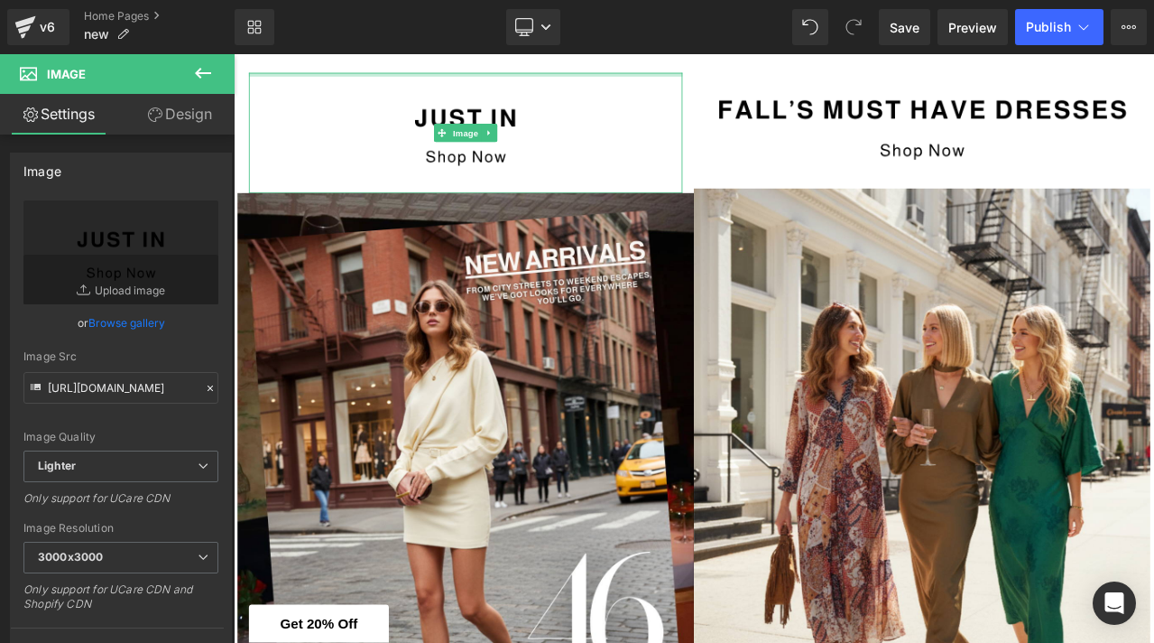
drag, startPoint x: 551, startPoint y: 75, endPoint x: 546, endPoint y: 53, distance: 22.1
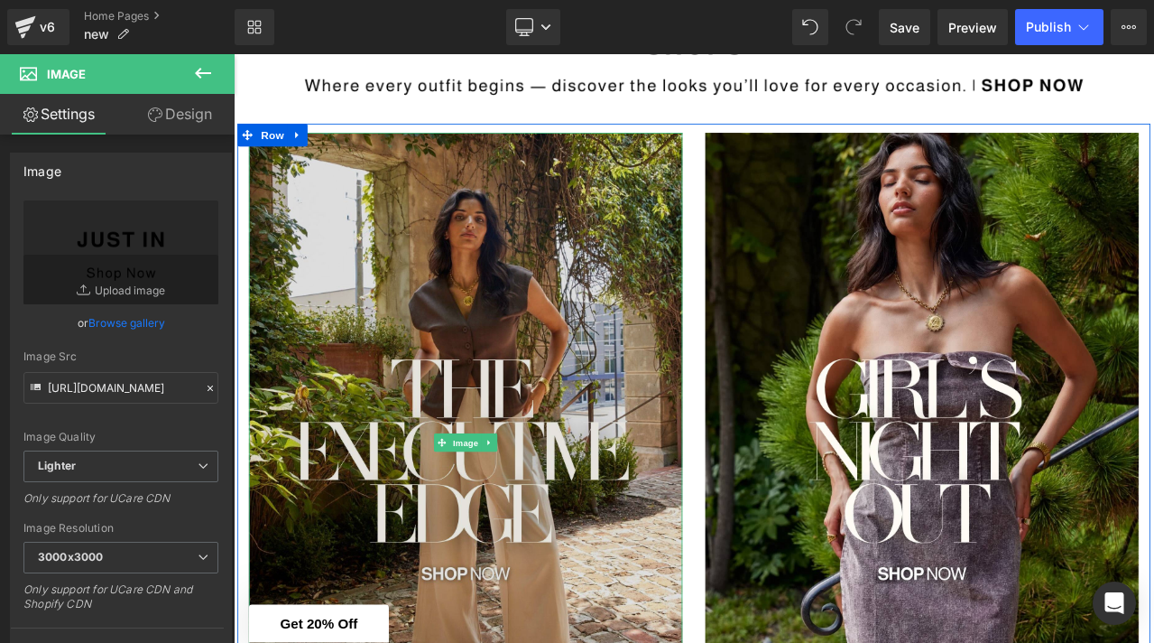
scroll to position [1663, 0]
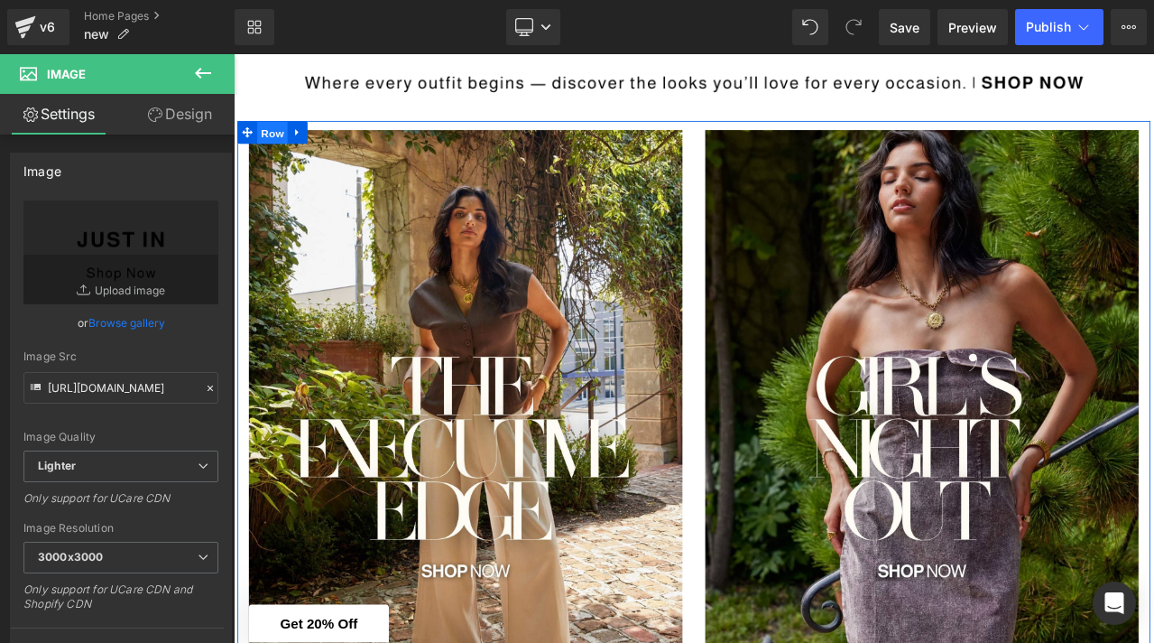
click at [267, 146] on span "Row" at bounding box center [280, 147] width 36 height 27
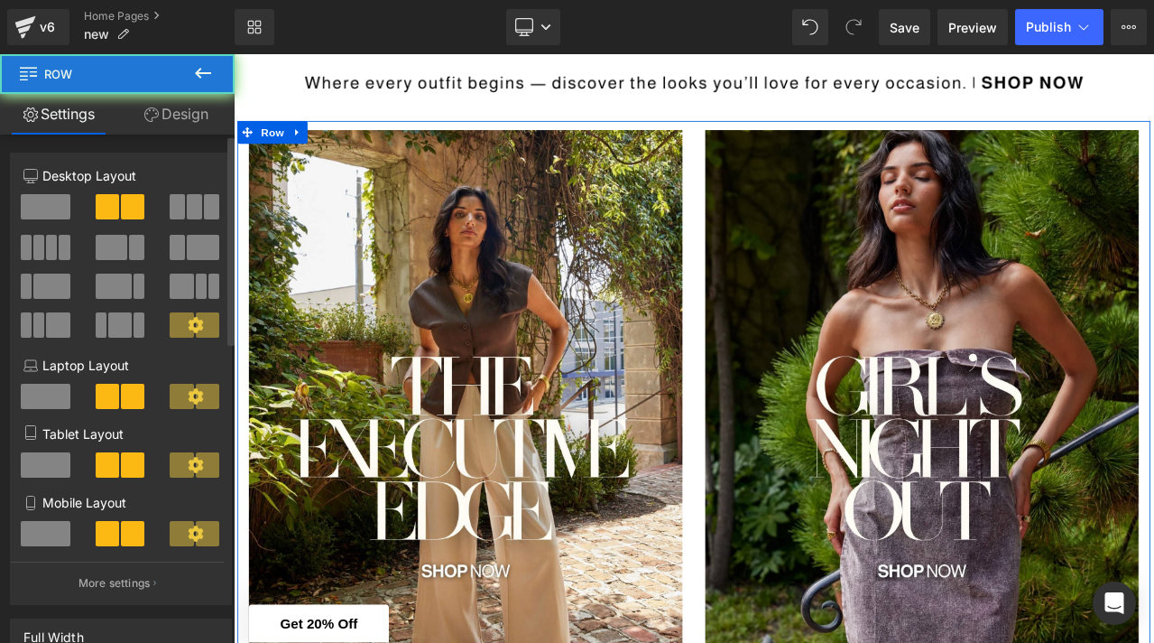
click at [180, 210] on button at bounding box center [195, 206] width 51 height 25
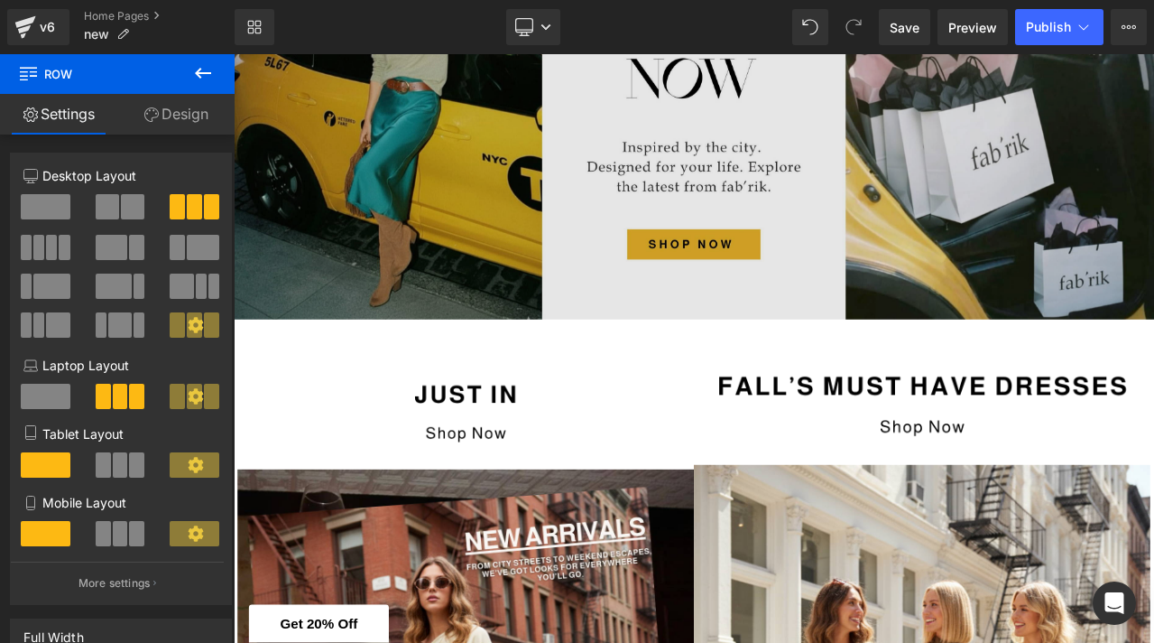
scroll to position [596, 0]
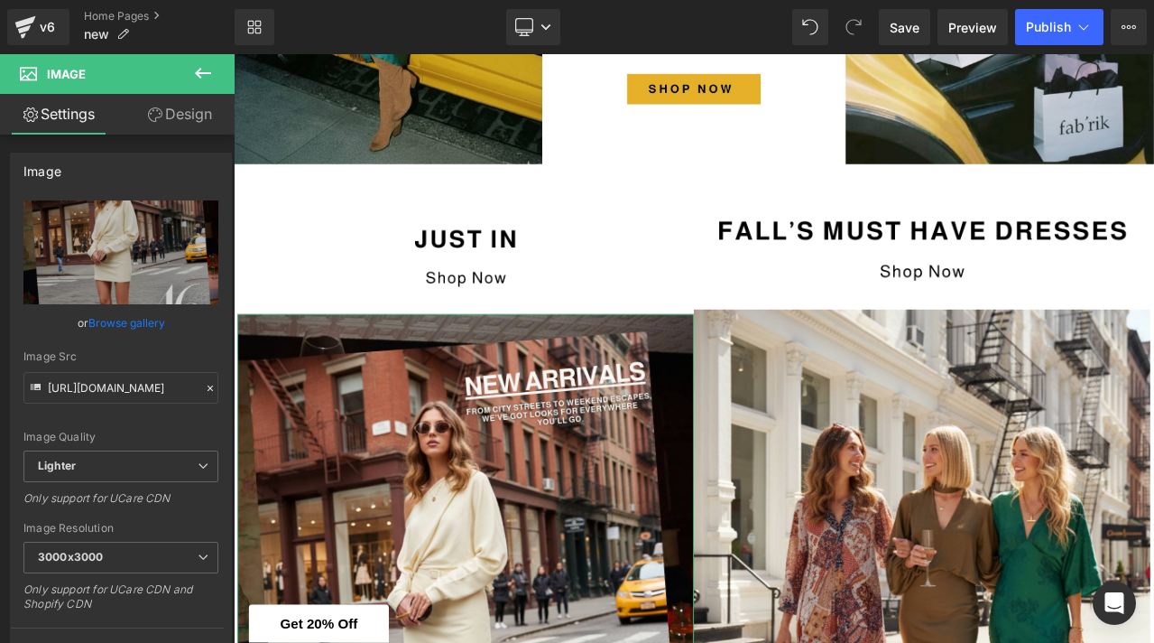
click at [177, 128] on link "Design" at bounding box center [179, 114] width 117 height 41
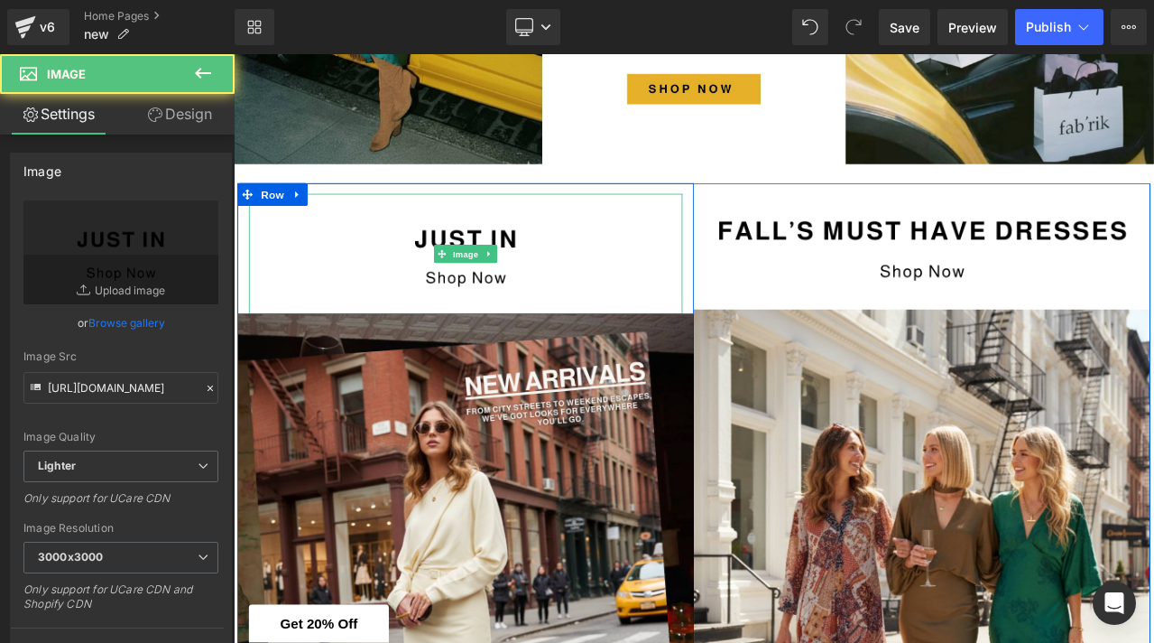
click at [342, 293] on img at bounding box center [509, 290] width 515 height 143
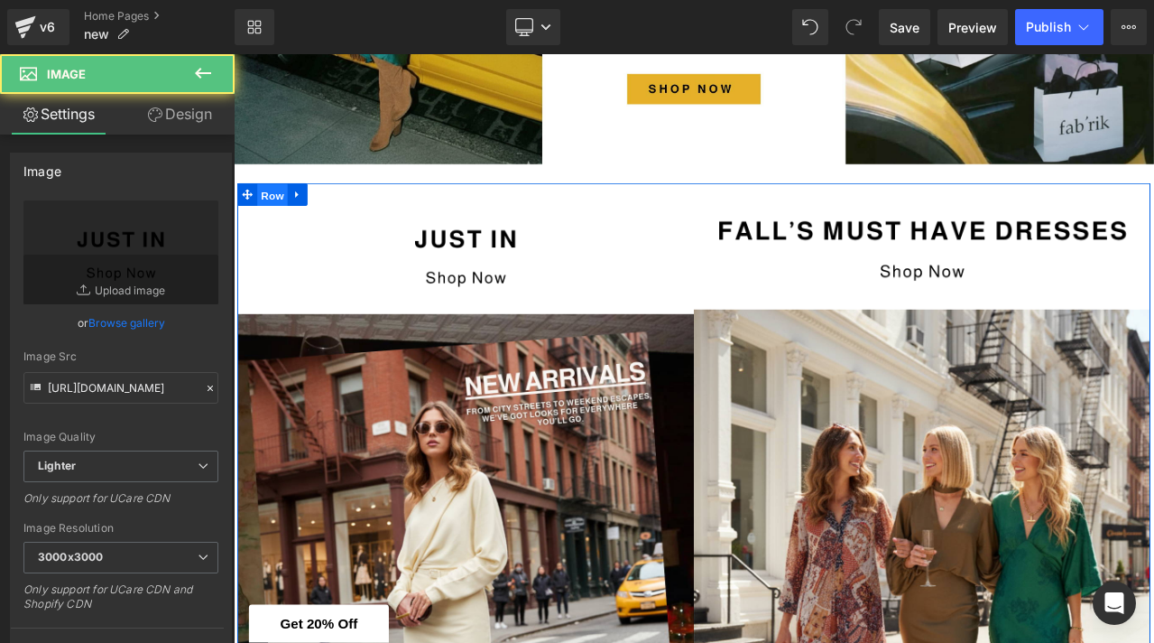
click at [267, 222] on span "Row" at bounding box center [280, 221] width 36 height 27
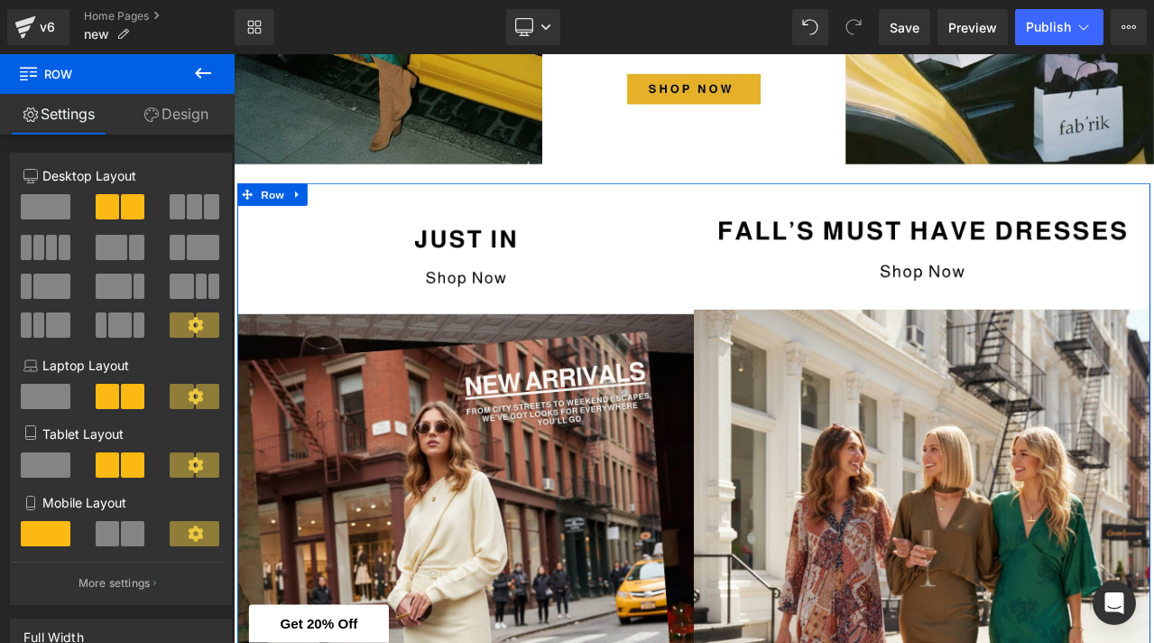
click at [112, 536] on span at bounding box center [107, 533] width 23 height 25
type input "100"
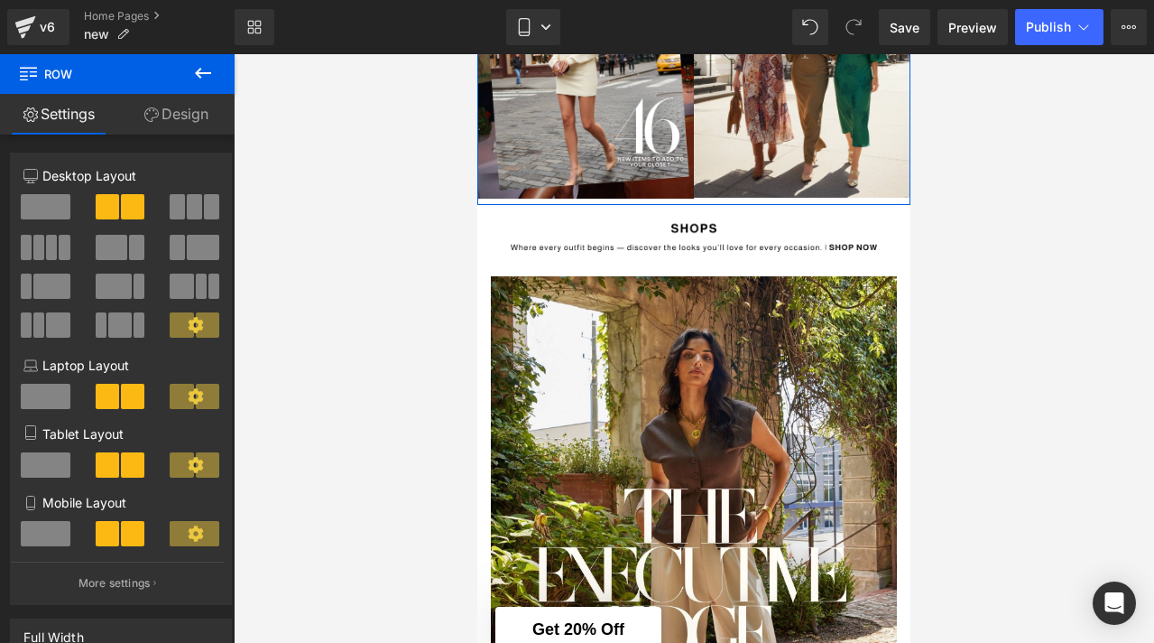
scroll to position [256, 0]
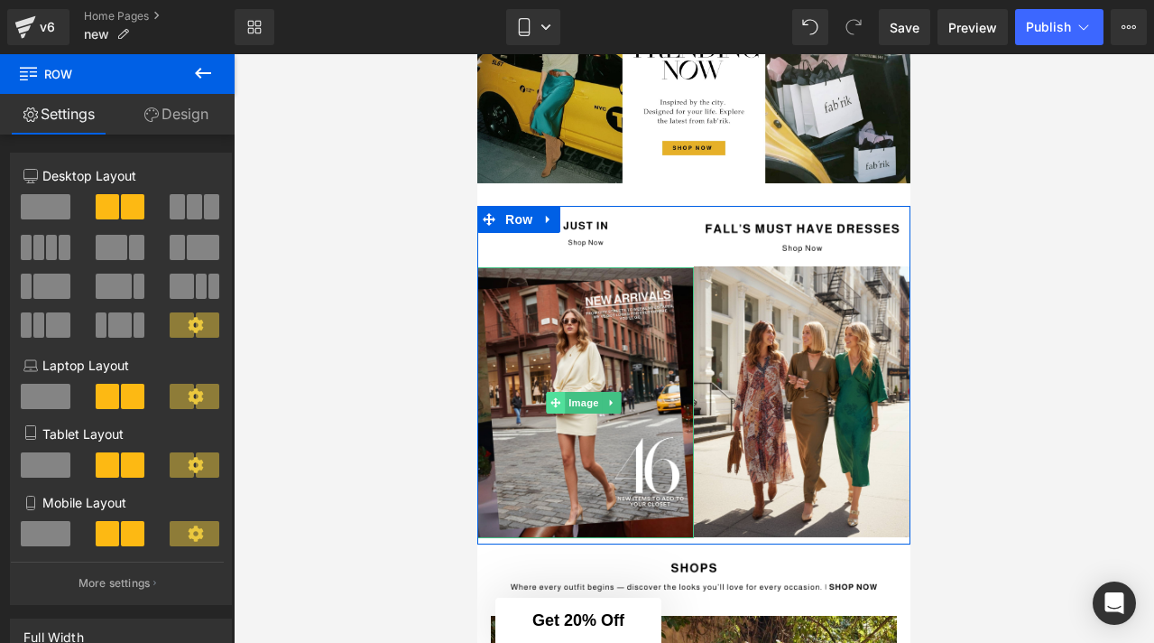
click at [561, 410] on span at bounding box center [555, 403] width 19 height 22
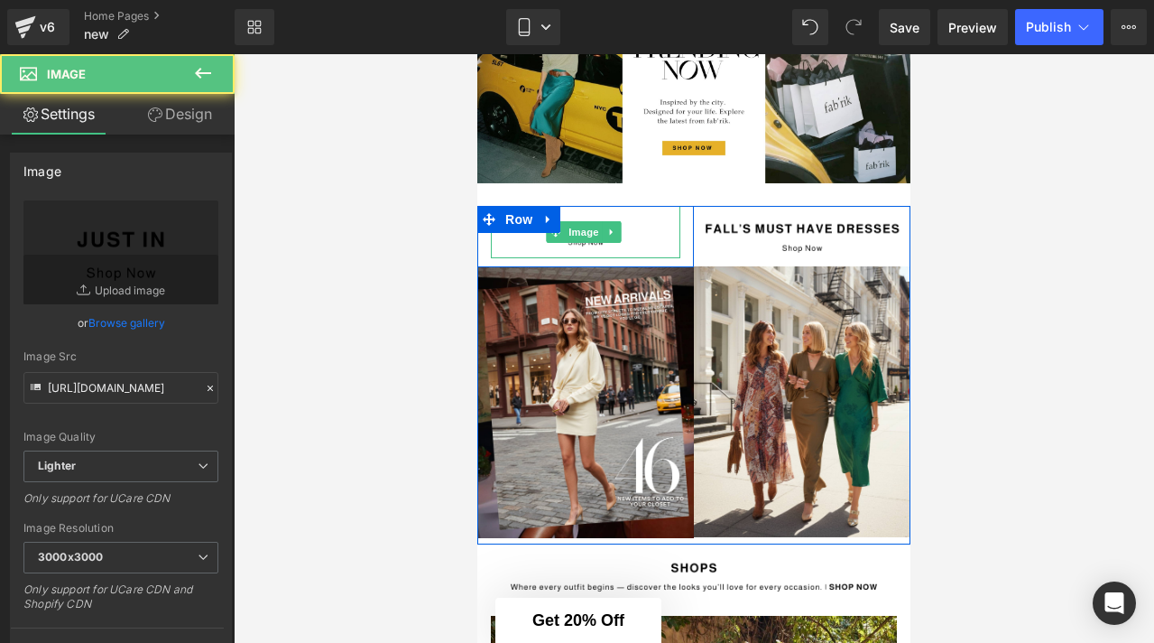
drag, startPoint x: 590, startPoint y: 258, endPoint x: 589, endPoint y: 247, distance: 10.9
click at [589, 247] on div "Image" at bounding box center [586, 232] width 190 height 52
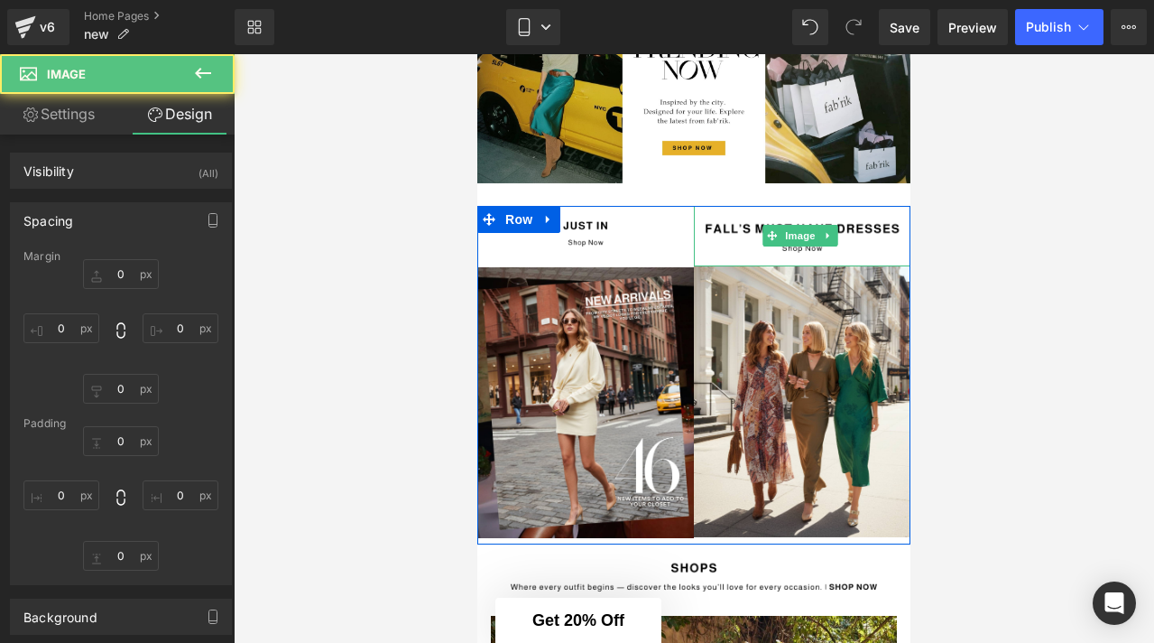
click at [750, 242] on img at bounding box center [802, 236] width 217 height 60
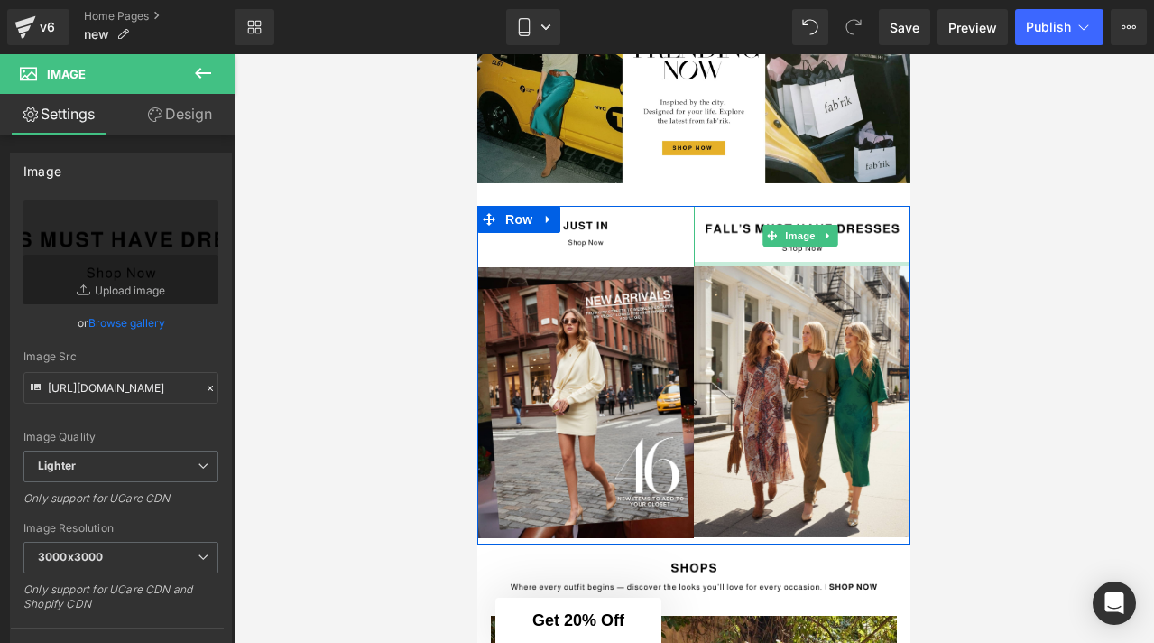
click at [758, 264] on div at bounding box center [802, 264] width 217 height 5
drag, startPoint x: 771, startPoint y: 264, endPoint x: 768, endPoint y: 240, distance: 23.6
click at [768, 240] on div "Image" at bounding box center [802, 236] width 217 height 60
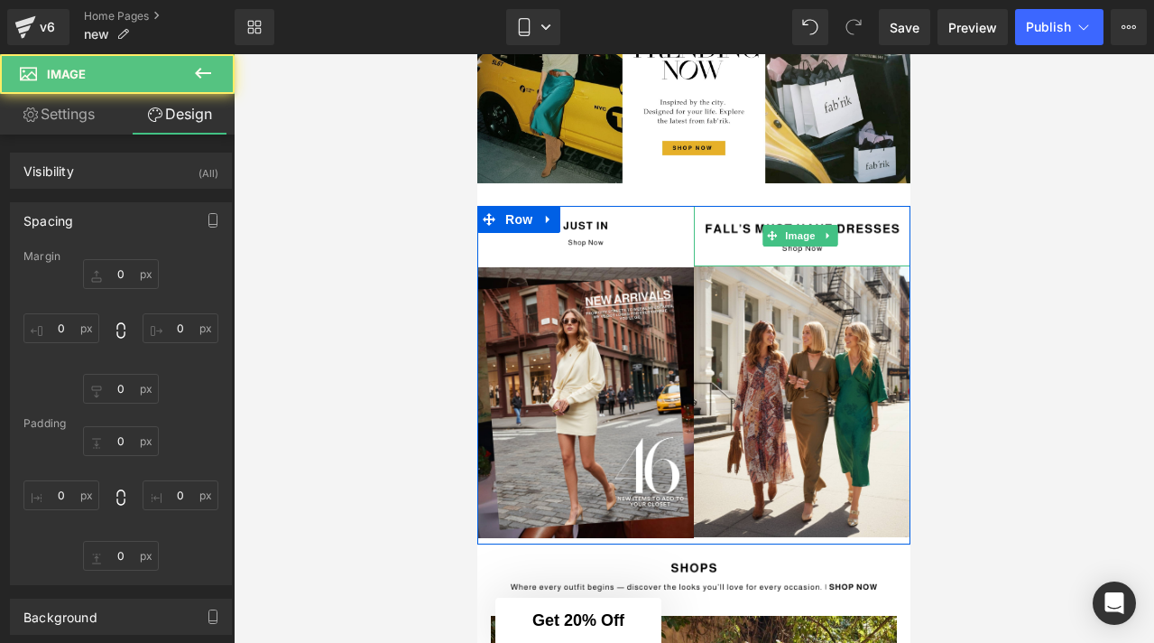
click at [733, 240] on img at bounding box center [802, 236] width 217 height 60
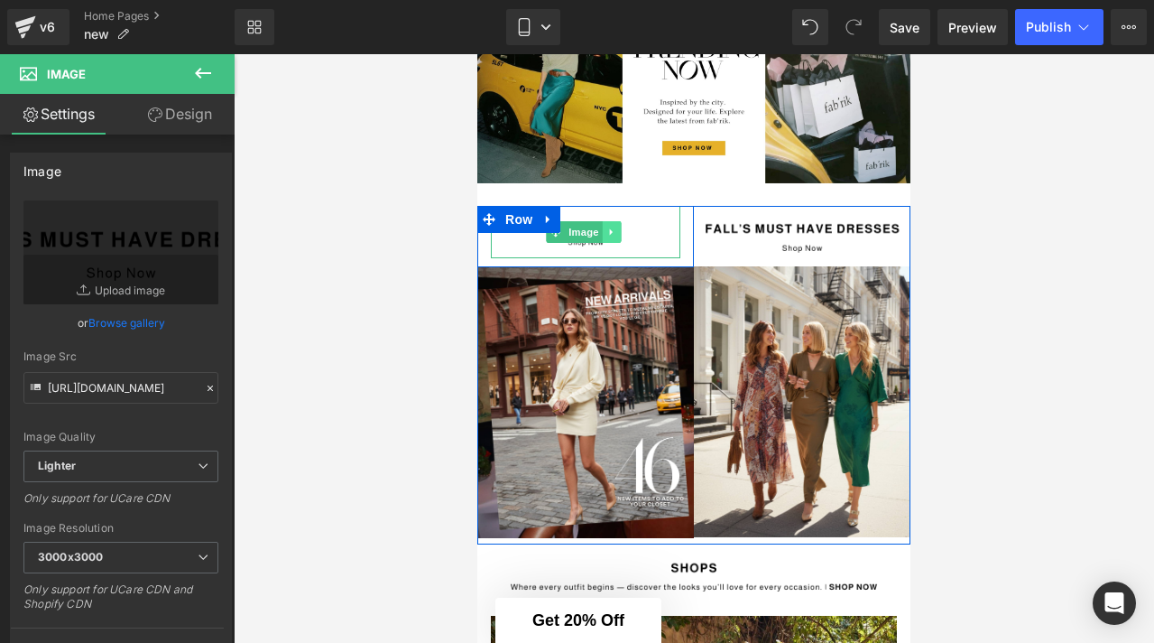
click at [613, 237] on icon at bounding box center [612, 232] width 10 height 11
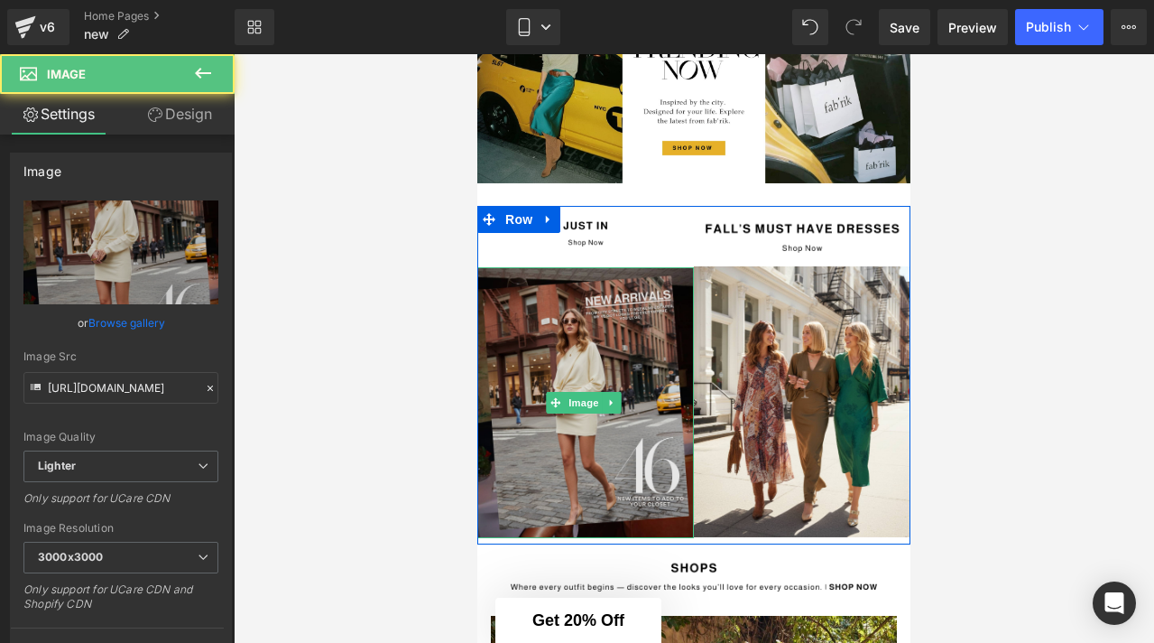
click at [627, 275] on img at bounding box center [586, 402] width 217 height 271
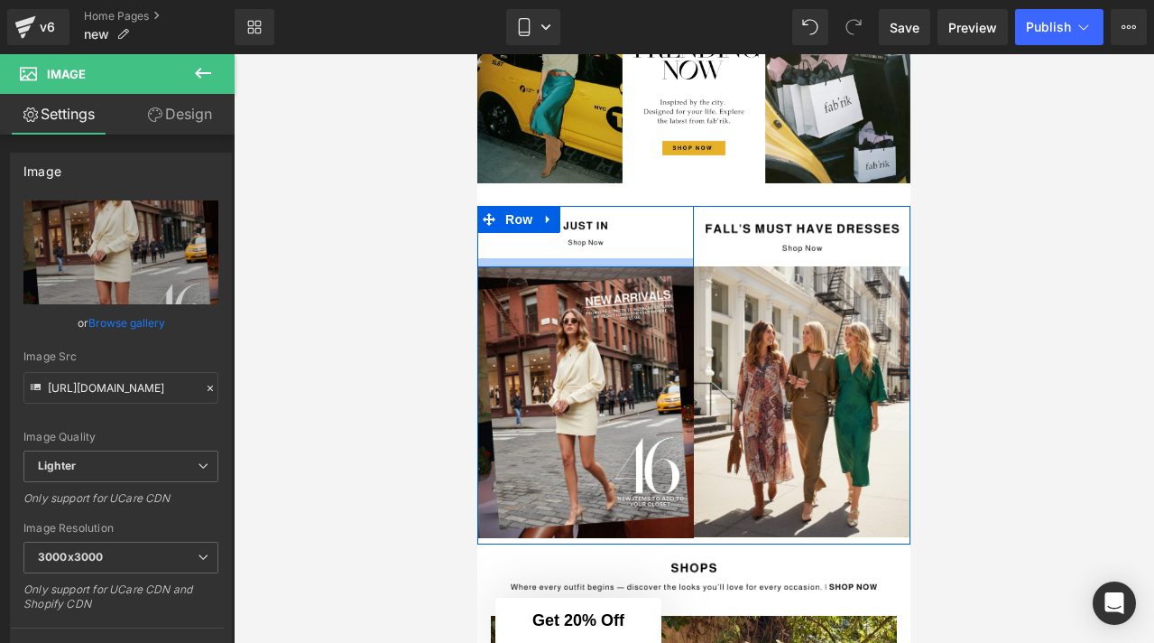
click at [615, 264] on div "Image Row Image" at bounding box center [586, 372] width 217 height 332
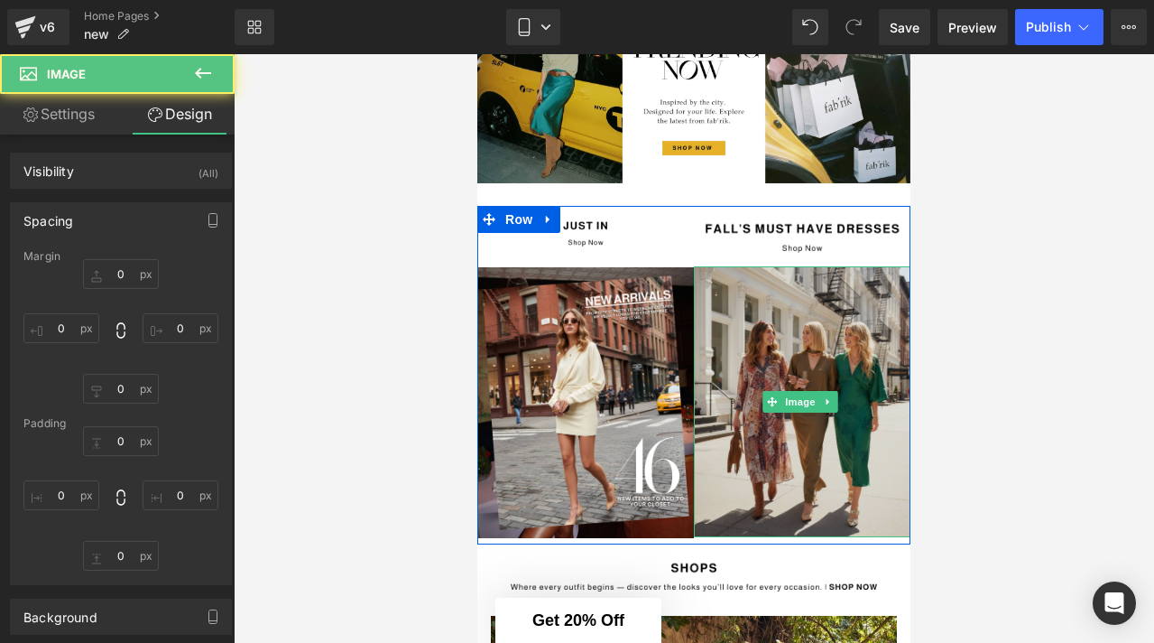
click at [745, 297] on img at bounding box center [802, 401] width 217 height 271
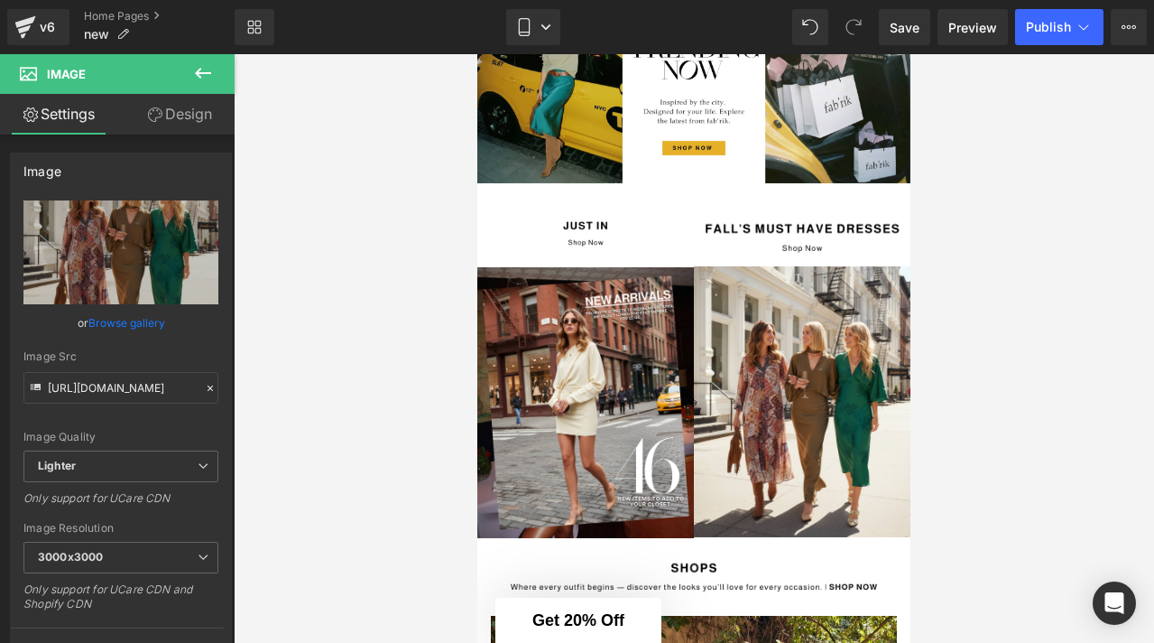
click at [934, 349] on div at bounding box center [694, 348] width 921 height 589
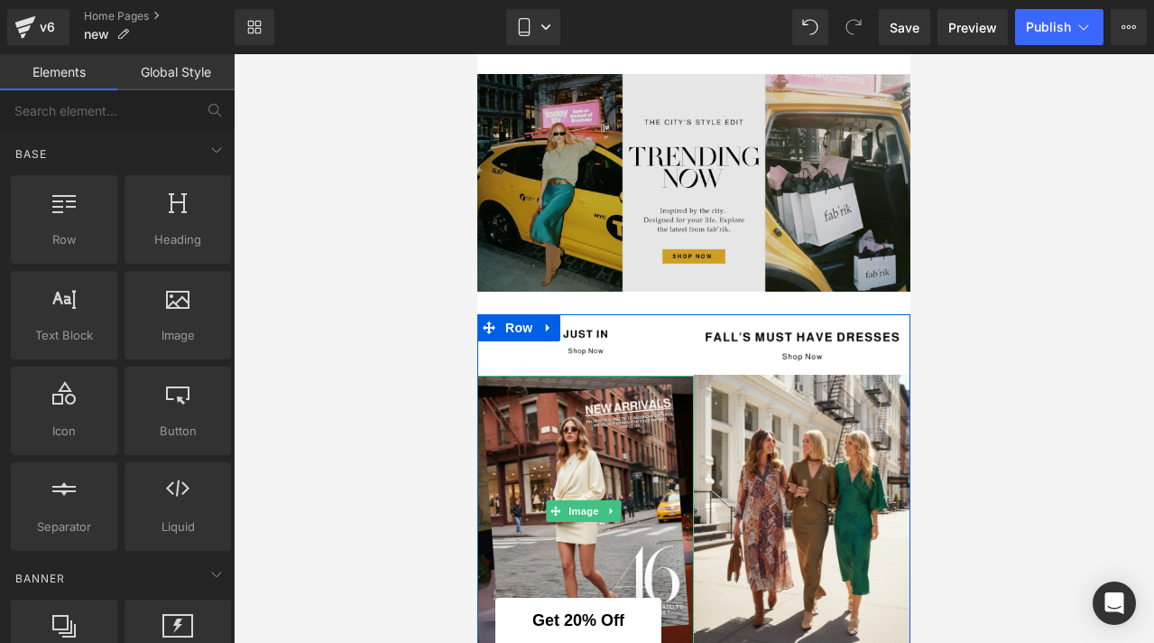
scroll to position [125, 0]
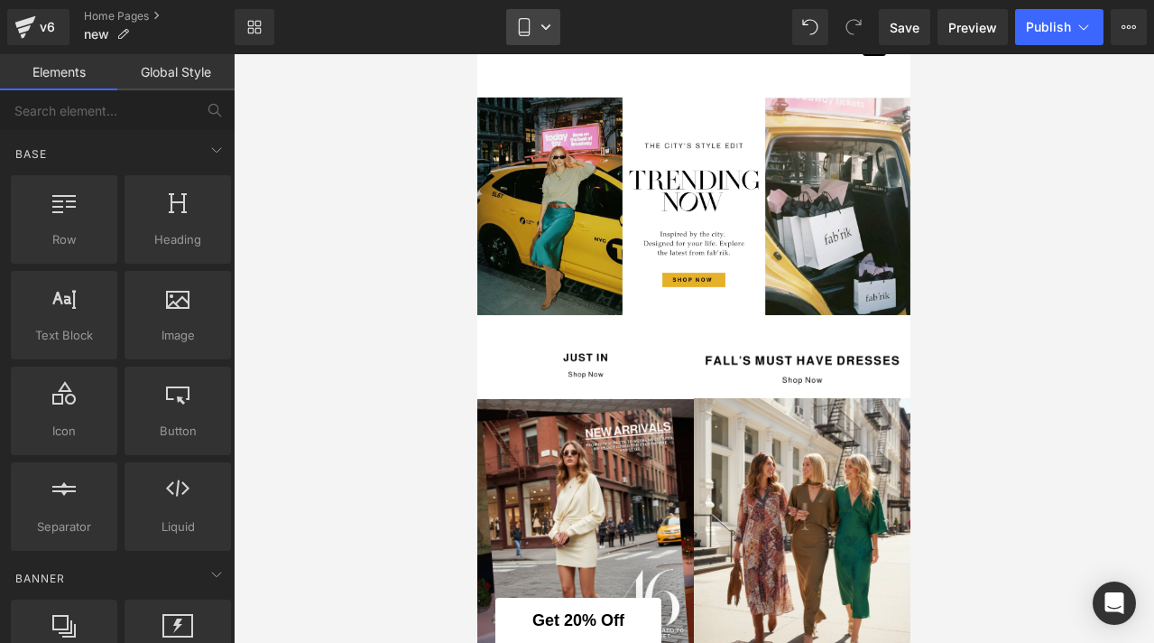
click at [543, 36] on link "Mobile" at bounding box center [533, 27] width 54 height 36
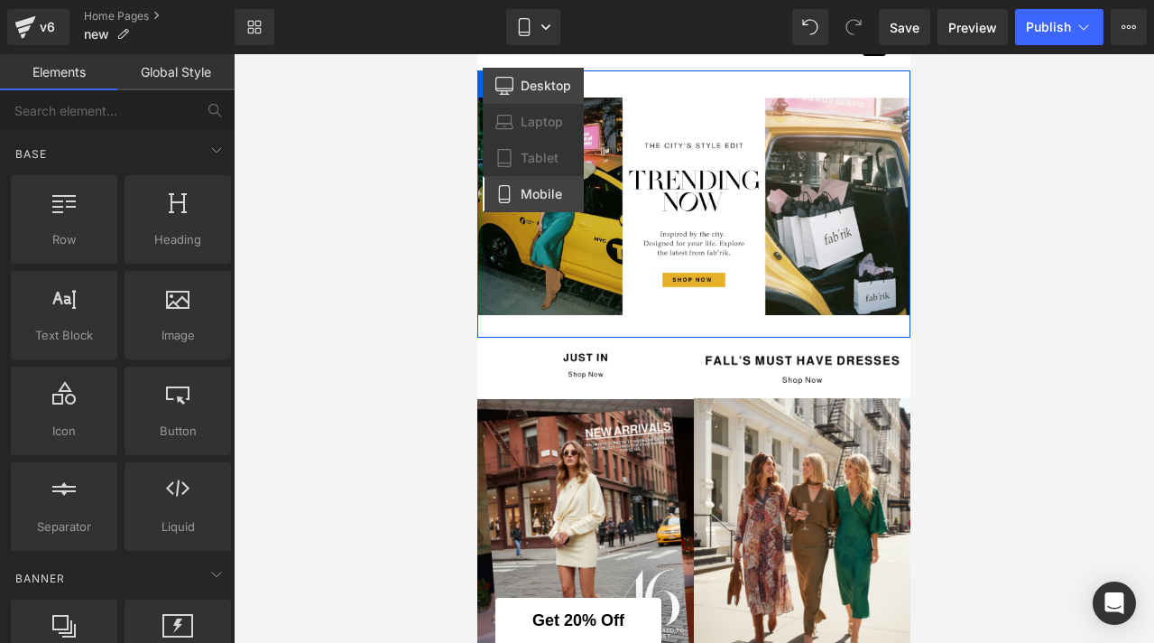
click at [538, 81] on span "Desktop" at bounding box center [546, 86] width 51 height 16
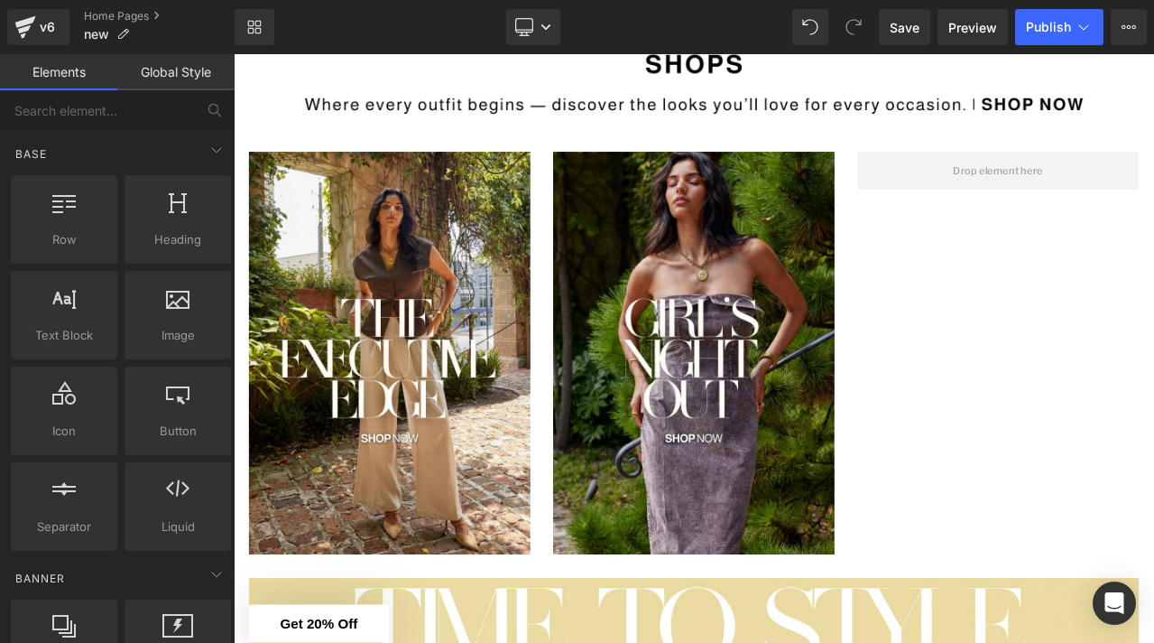
scroll to position [1656, 0]
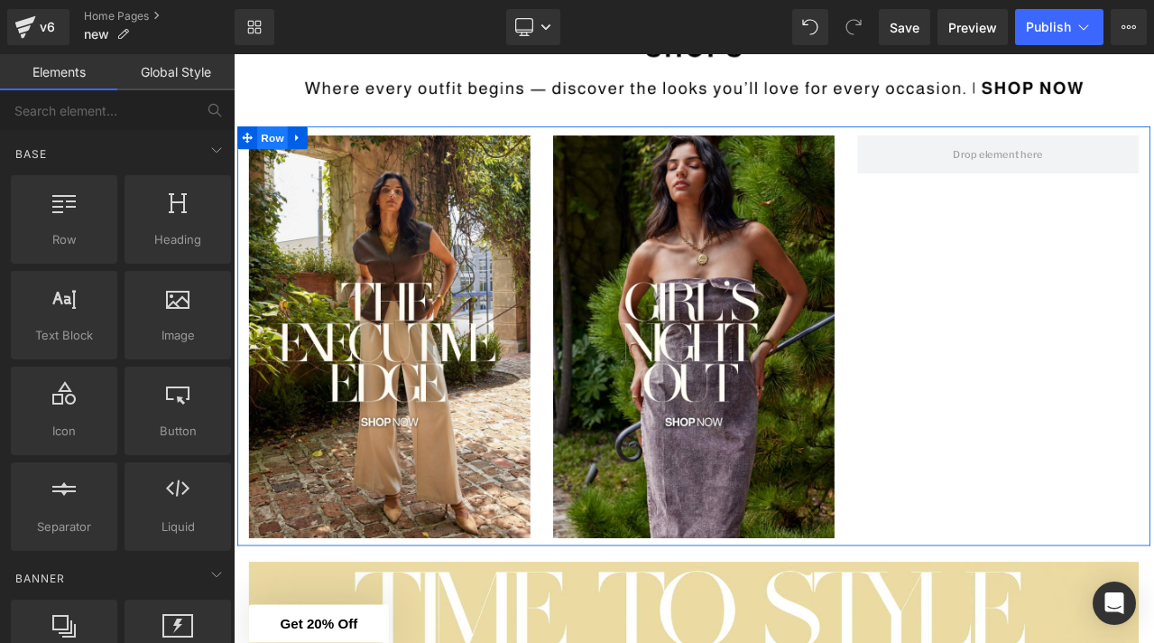
click at [273, 155] on span "Row" at bounding box center [280, 153] width 36 height 27
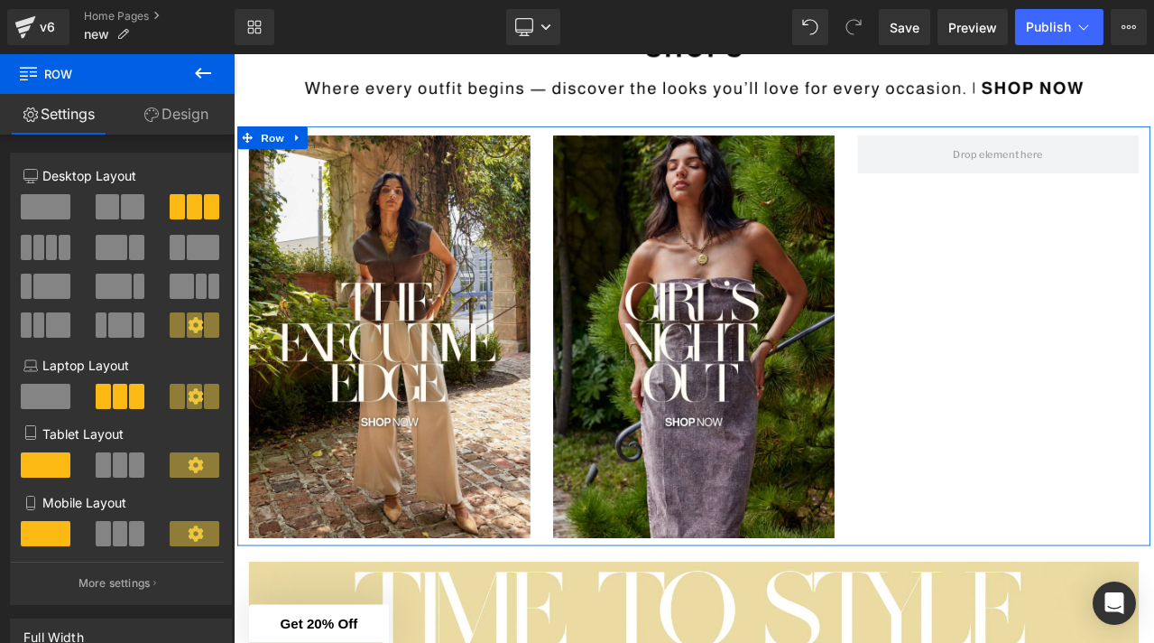
click at [193, 316] on span at bounding box center [194, 324] width 15 height 25
click at [190, 329] on icon at bounding box center [195, 324] width 15 height 15
click at [30, 250] on span at bounding box center [26, 247] width 11 height 25
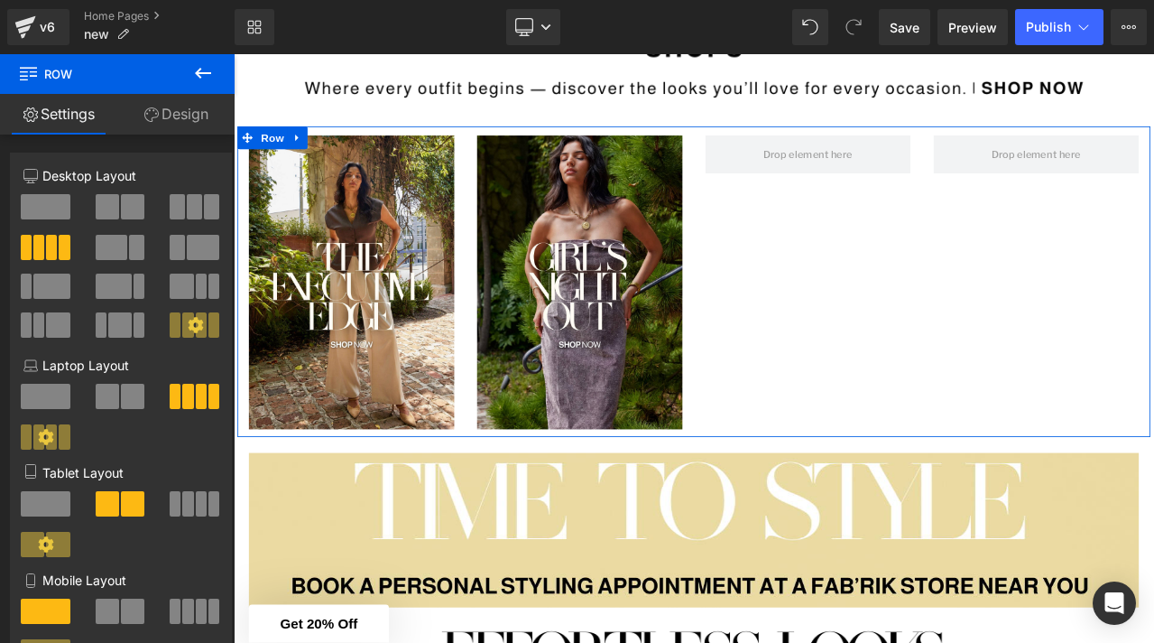
scroll to position [30, 0]
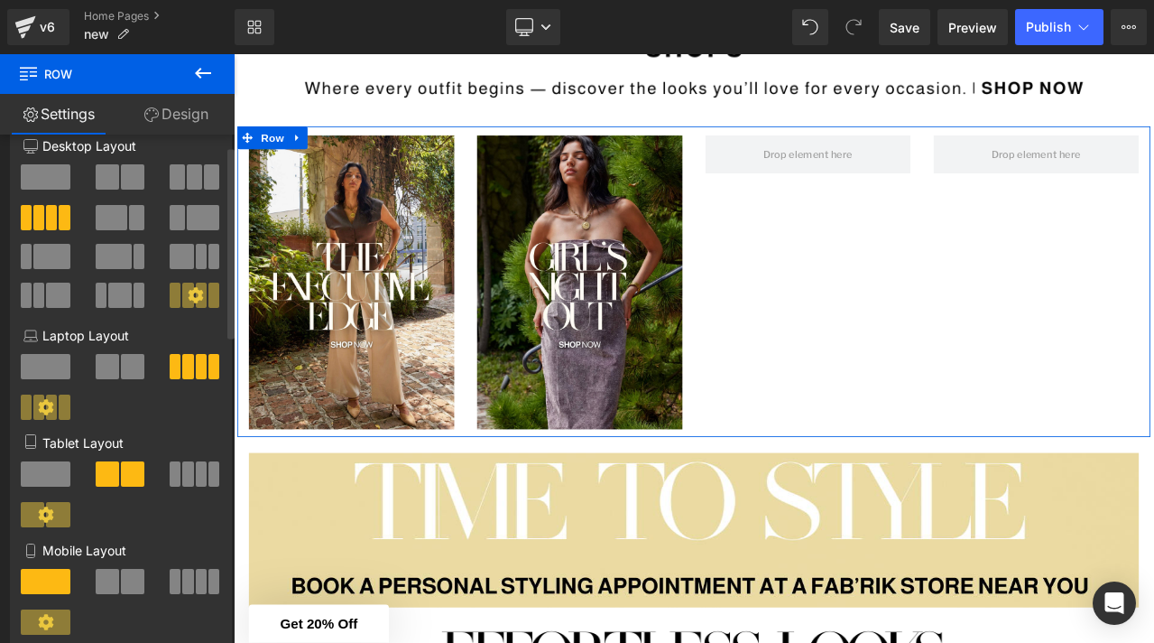
click at [198, 582] on span at bounding box center [201, 581] width 11 height 25
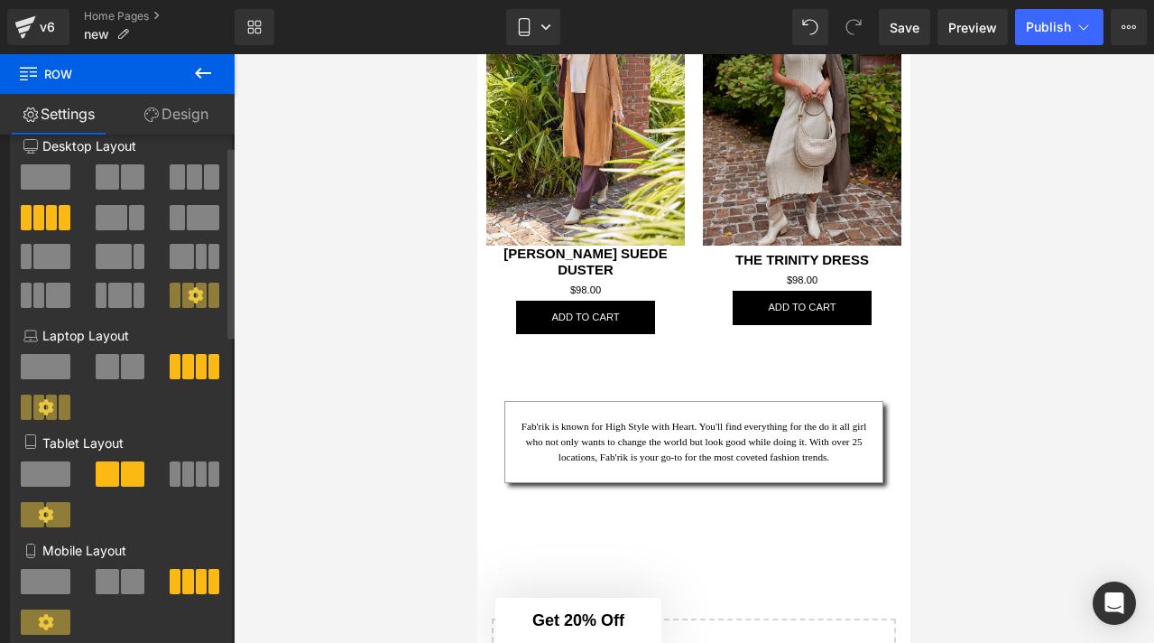
scroll to position [717, 0]
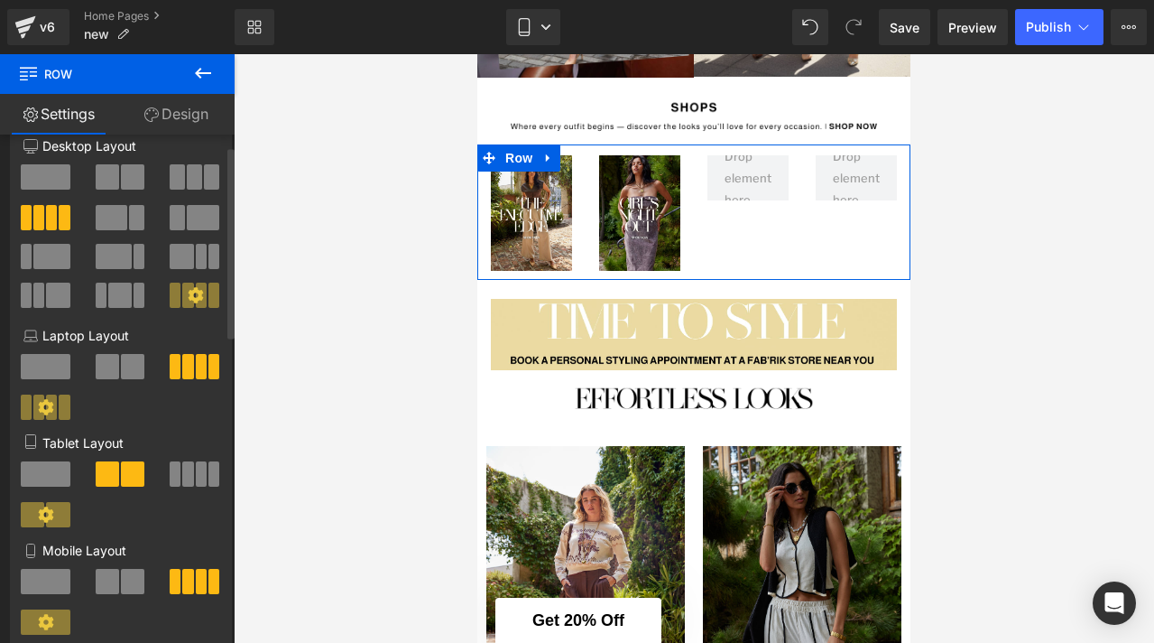
click at [187, 172] on span at bounding box center [194, 176] width 15 height 25
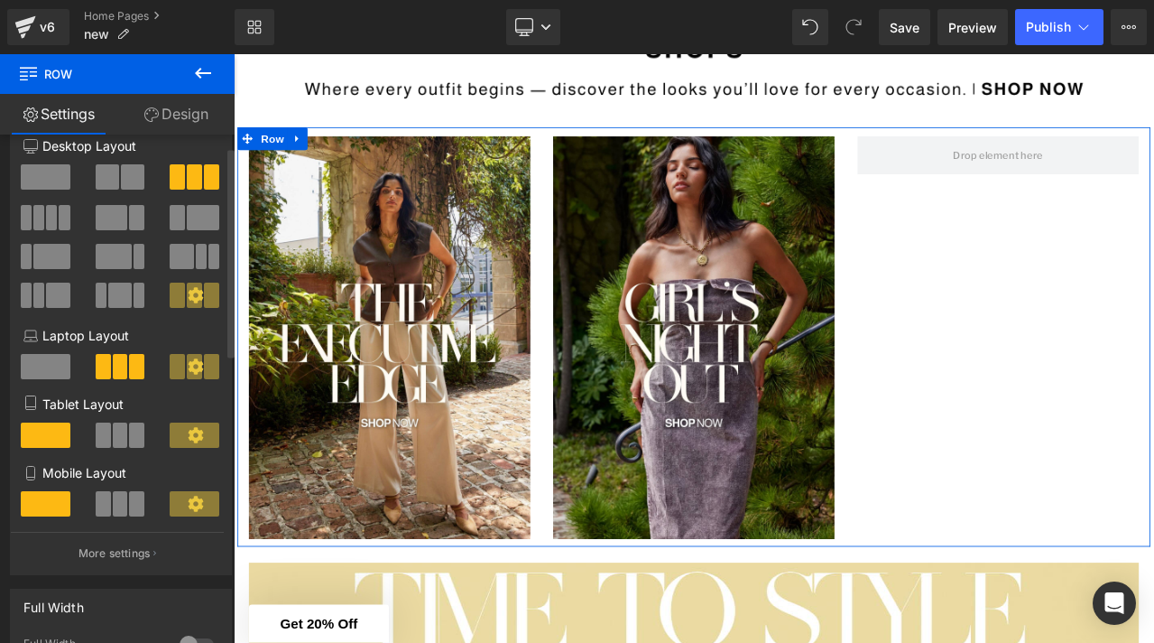
click at [116, 503] on span at bounding box center [120, 503] width 15 height 25
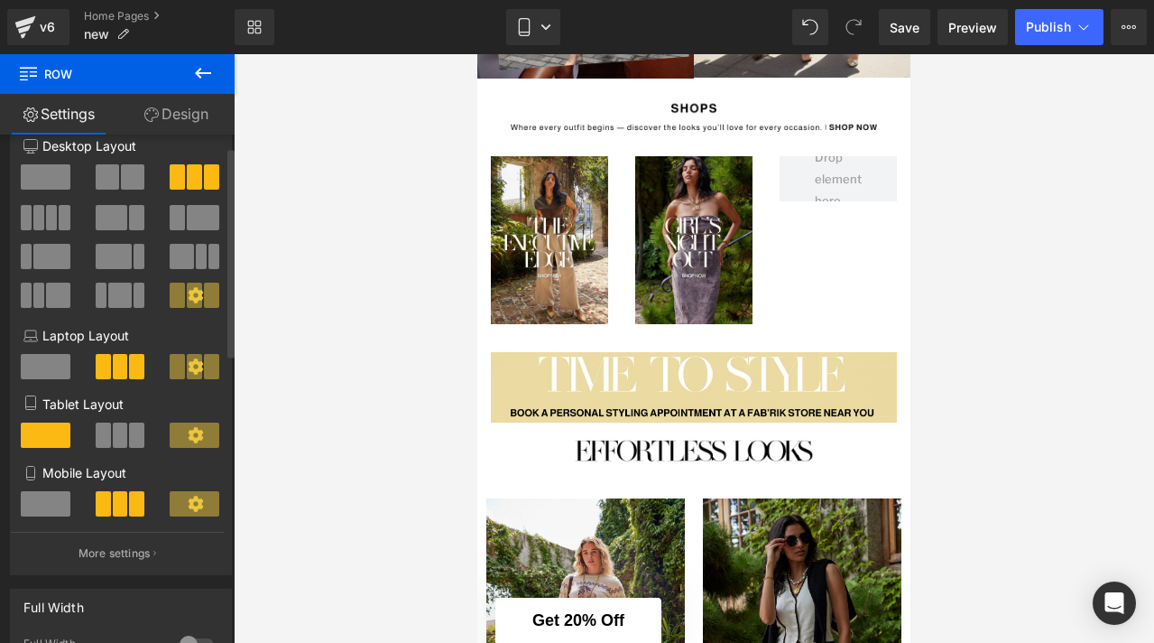
click at [121, 444] on span at bounding box center [120, 434] width 15 height 25
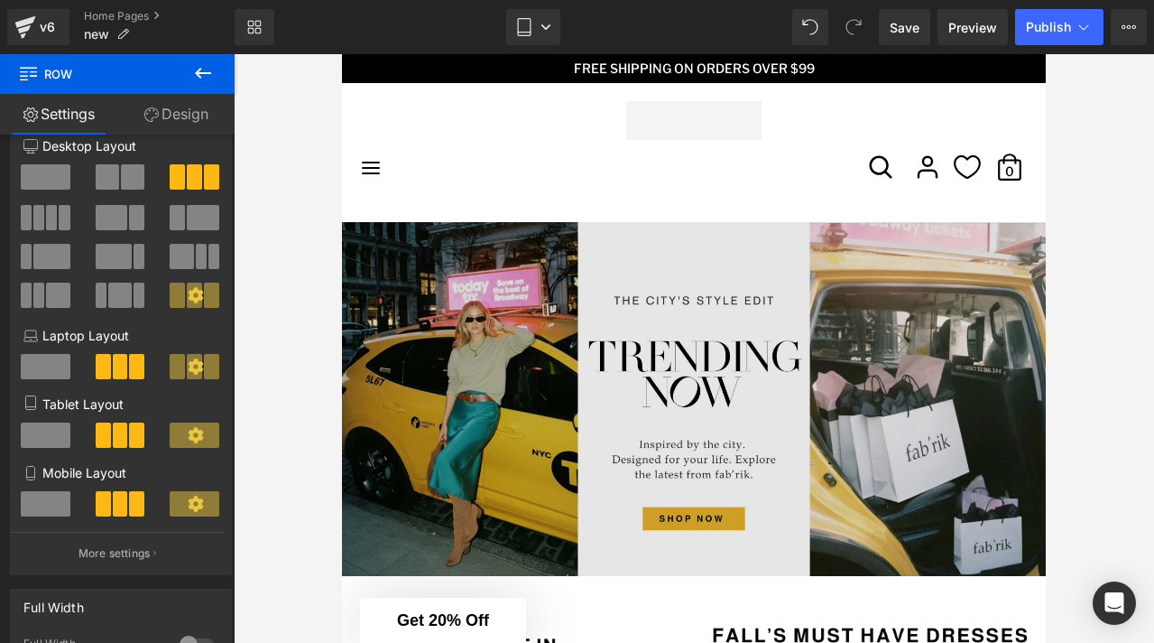
scroll to position [0, 0]
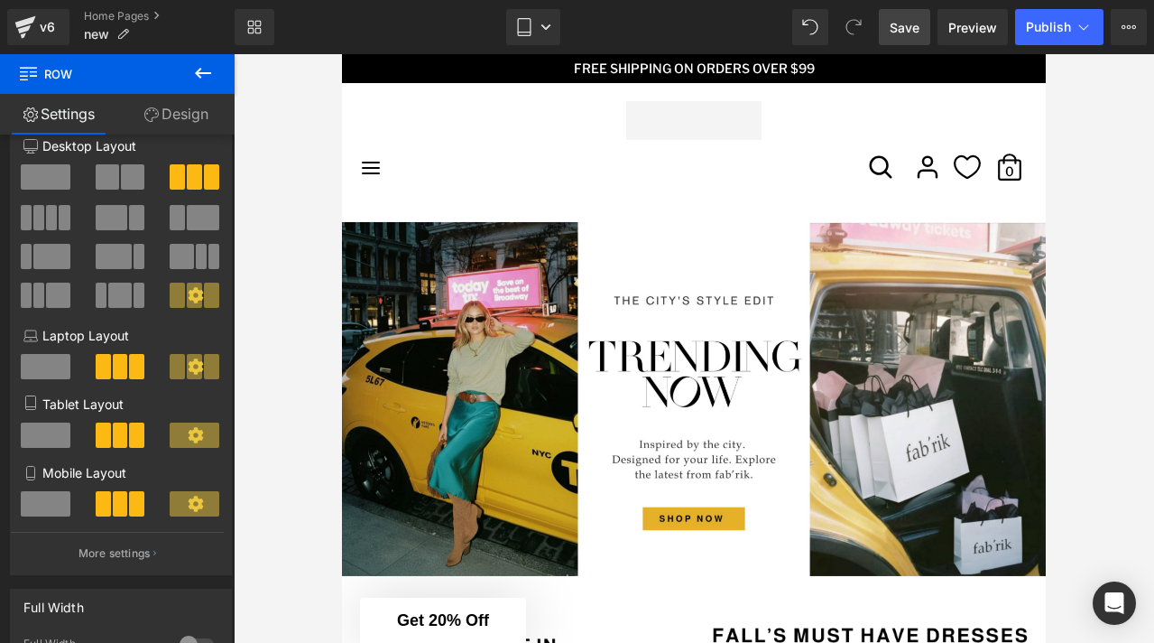
click at [896, 35] on span "Save" at bounding box center [905, 27] width 30 height 19
